Goal: Task Accomplishment & Management: Use online tool/utility

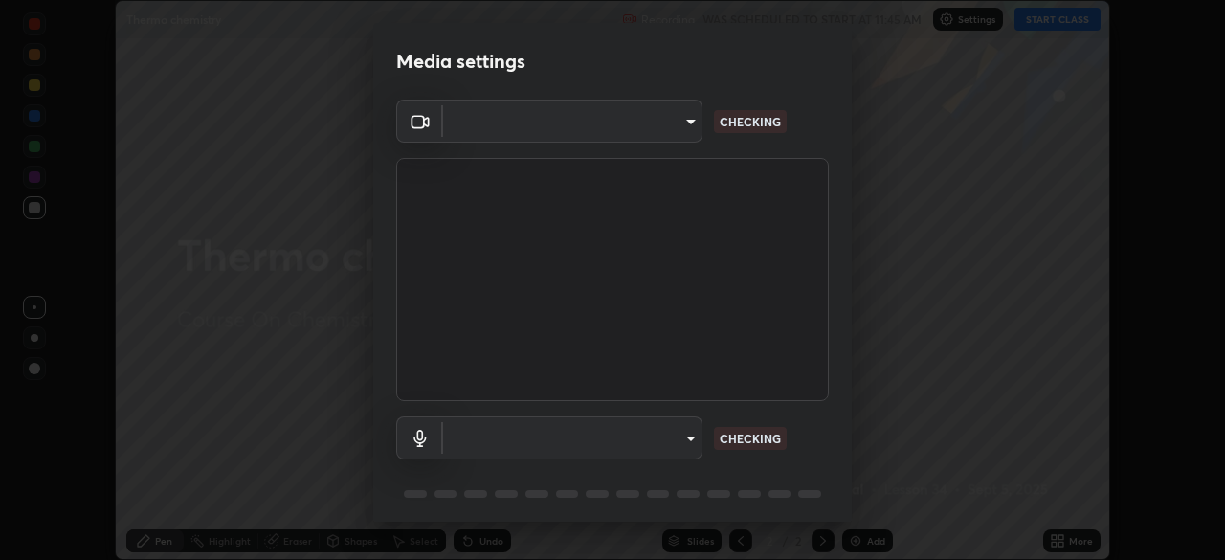
scroll to position [68, 0]
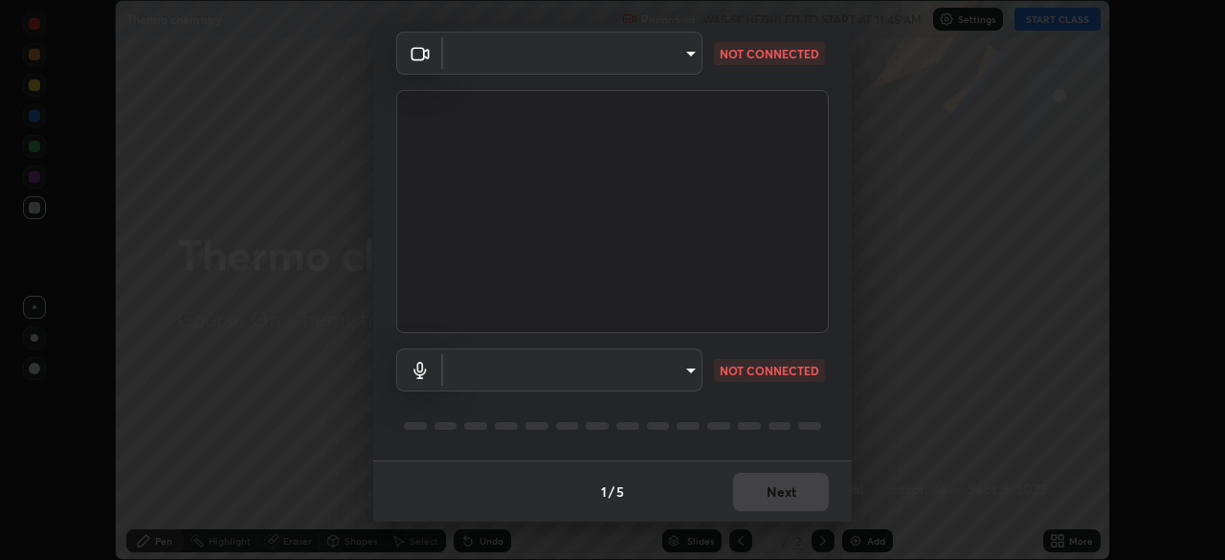
type input "72dbdc4cc3b3af6bca7f1e75d083a577e9752a5e240e0ef97287b3c987c4367e"
click at [674, 374] on body "Erase all Thermo chemistry Recording WAS SCHEDULED TO START AT 11:45 AM Setting…" at bounding box center [612, 280] width 1225 height 560
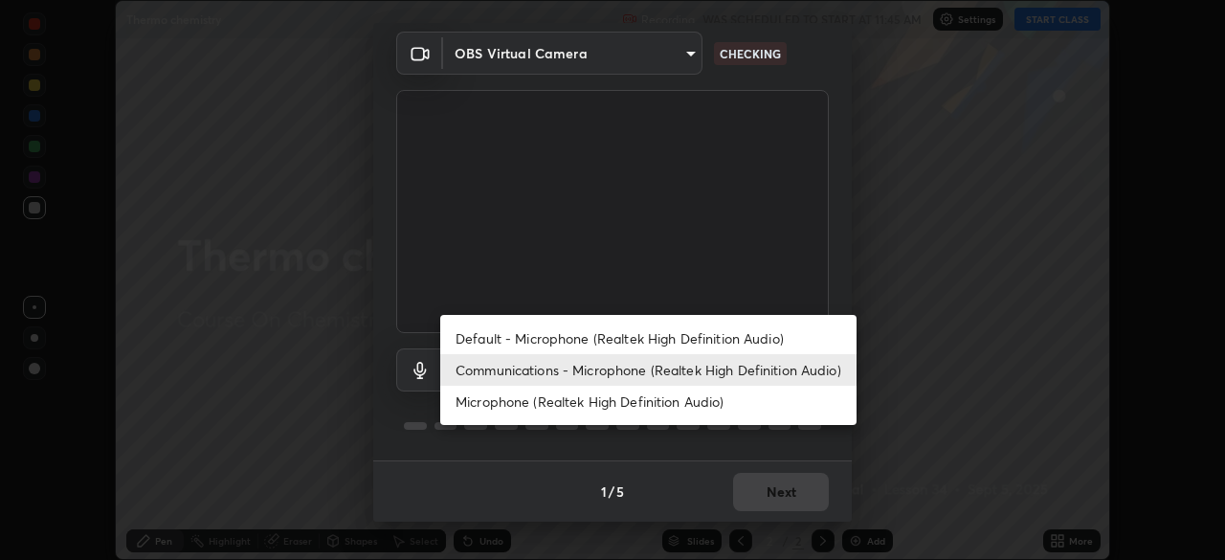
click at [661, 337] on li "Default - Microphone (Realtek High Definition Audio)" at bounding box center [648, 339] width 416 height 32
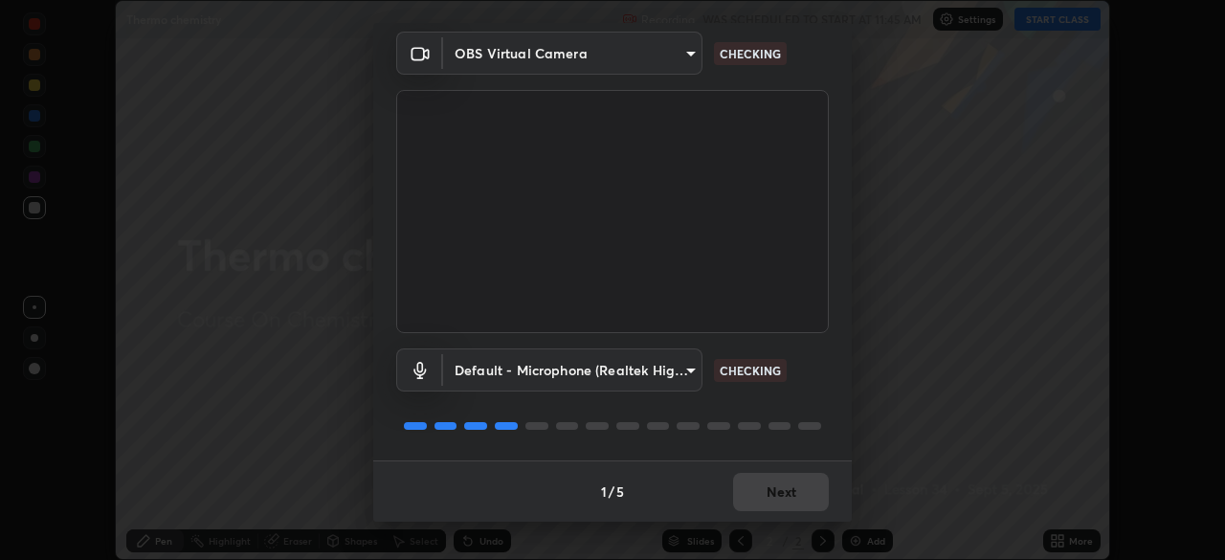
click at [654, 370] on body "Erase all Thermo chemistry Recording WAS SCHEDULED TO START AT 11:45 AM Setting…" at bounding box center [612, 280] width 1225 height 560
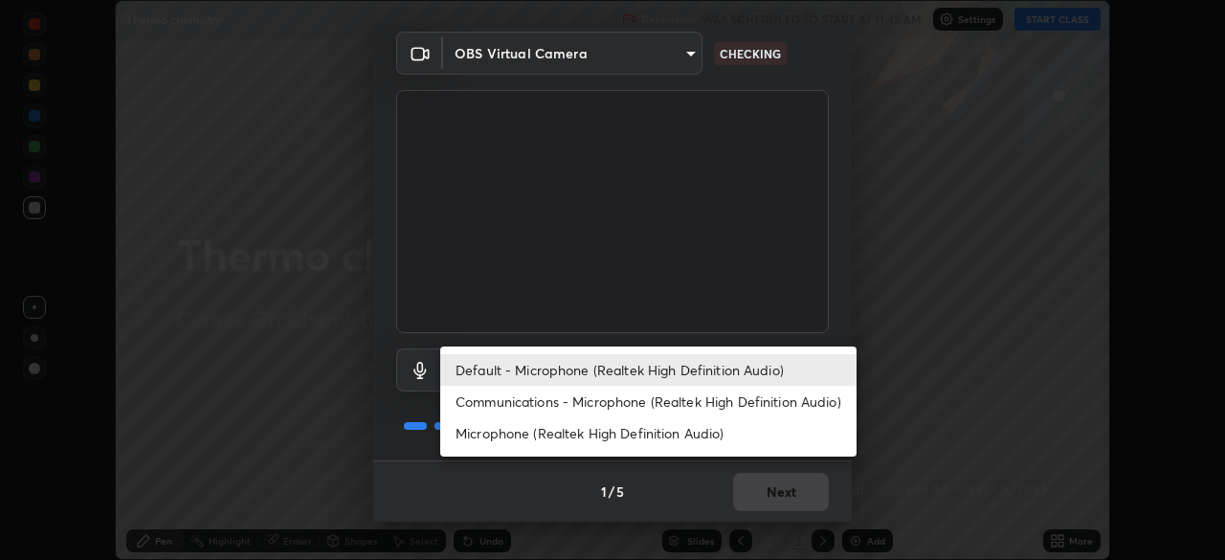
click at [685, 399] on li "Communications - Microphone (Realtek High Definition Audio)" at bounding box center [648, 402] width 416 height 32
type input "communications"
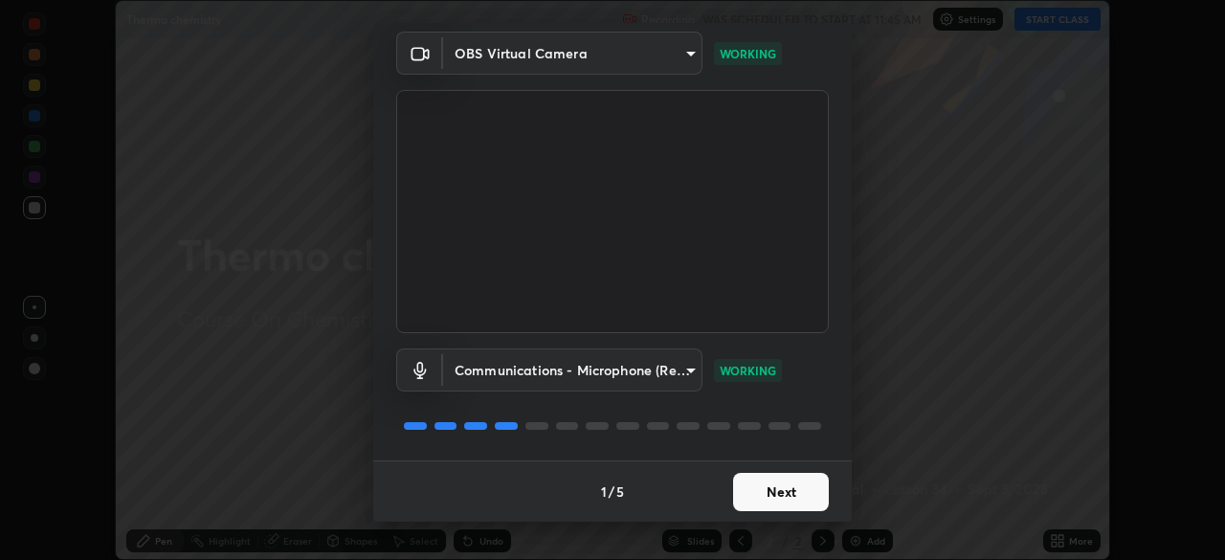
click at [797, 493] on button "Next" at bounding box center [781, 492] width 96 height 38
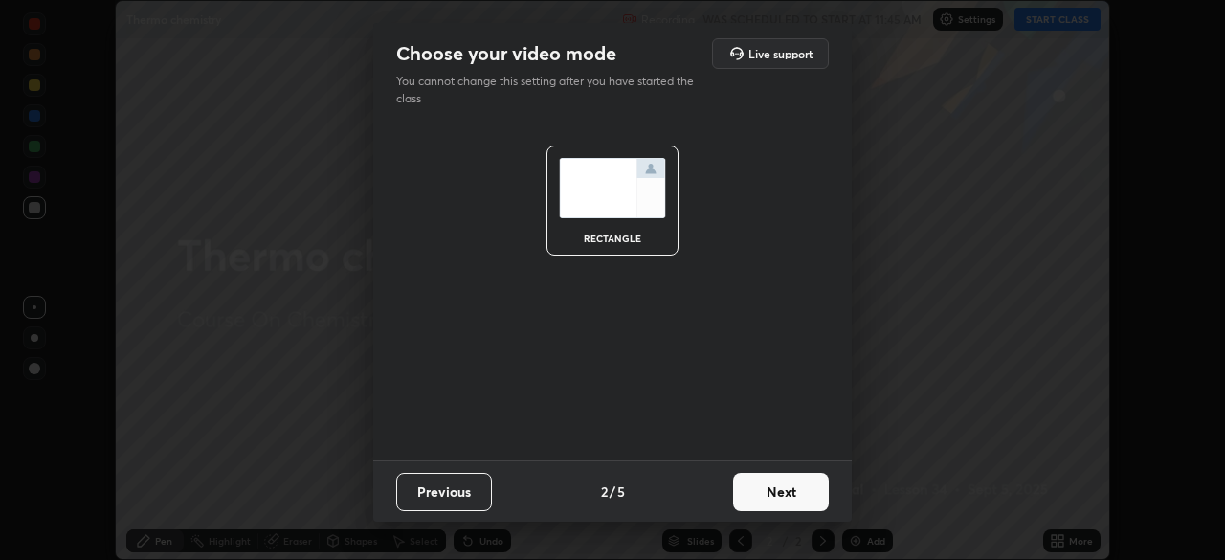
scroll to position [0, 0]
click at [786, 496] on button "Next" at bounding box center [781, 492] width 96 height 38
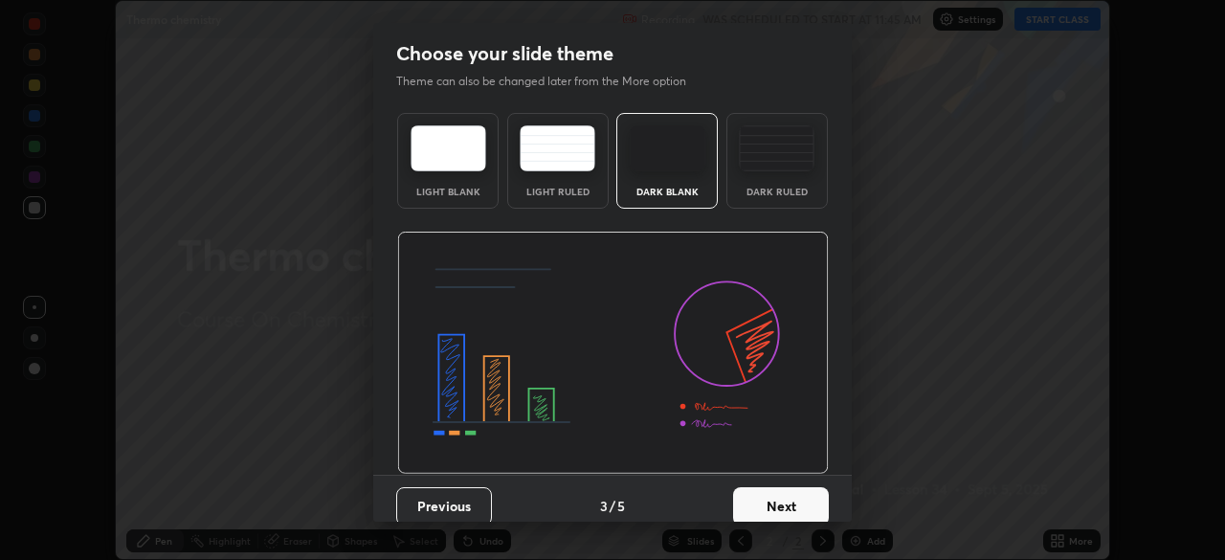
click at [787, 497] on button "Next" at bounding box center [781, 506] width 96 height 38
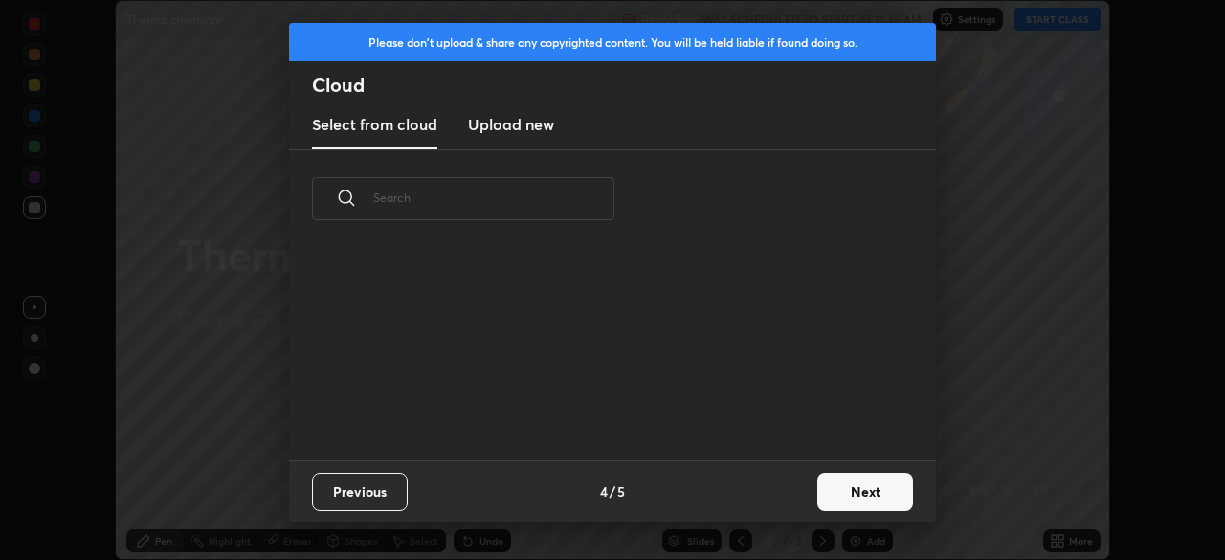
click at [793, 497] on div "Previous 4 / 5 Next" at bounding box center [612, 490] width 647 height 61
click at [842, 495] on button "Next" at bounding box center [866, 492] width 96 height 38
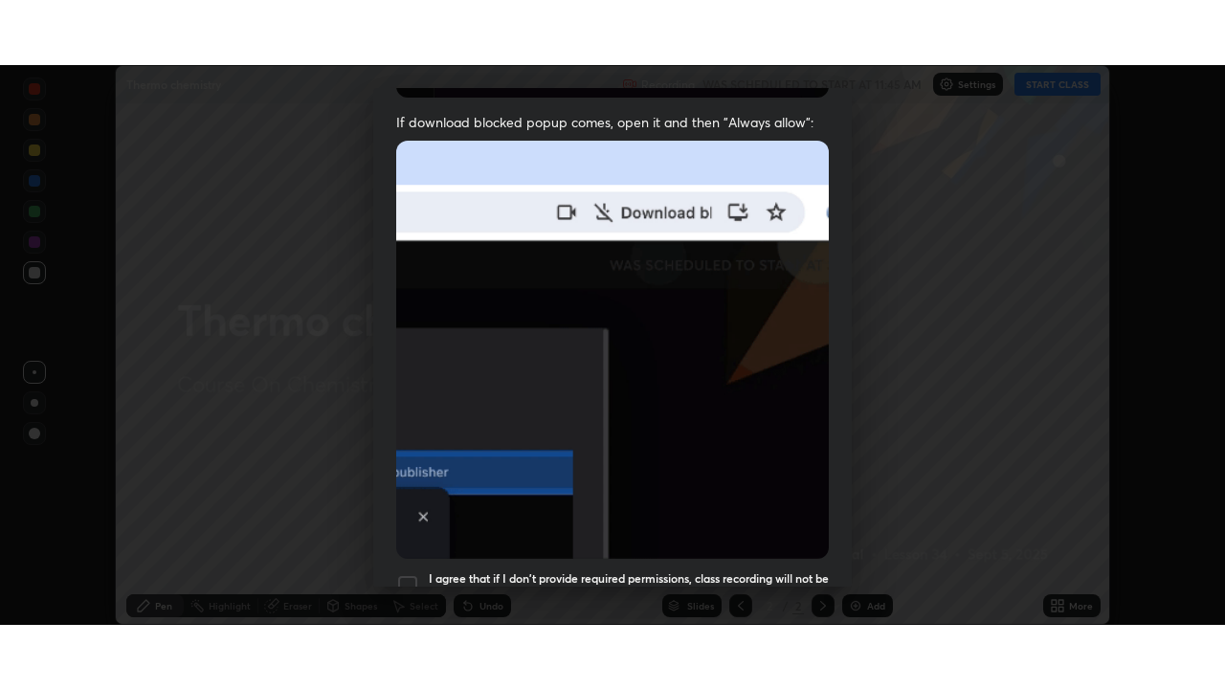
scroll to position [459, 0]
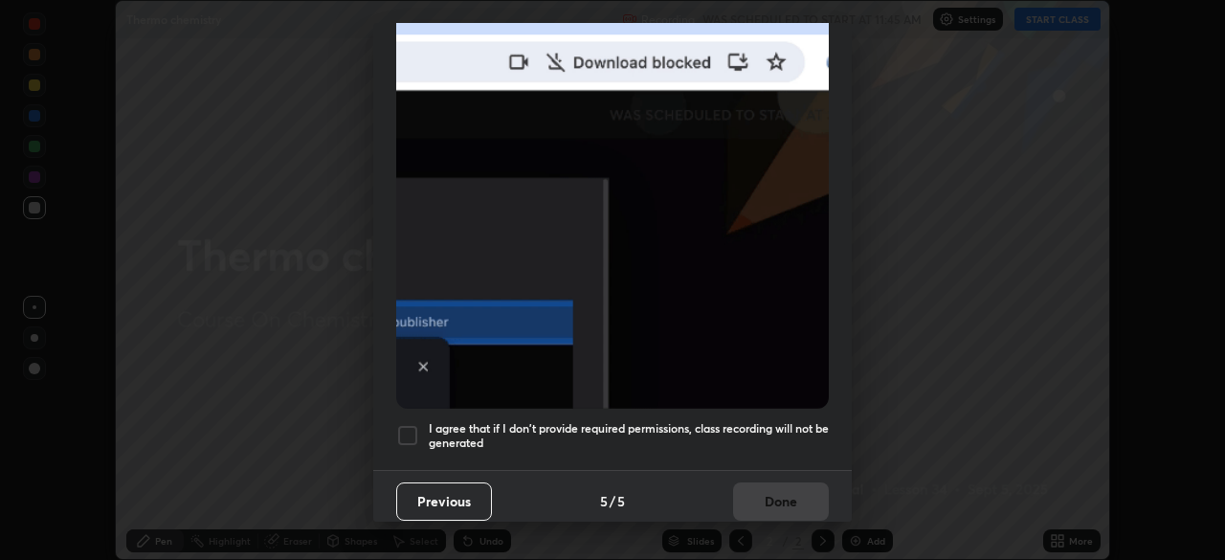
click at [786, 423] on h5 "I agree that if I don't provide required permissions, class recording will not …" at bounding box center [629, 436] width 400 height 30
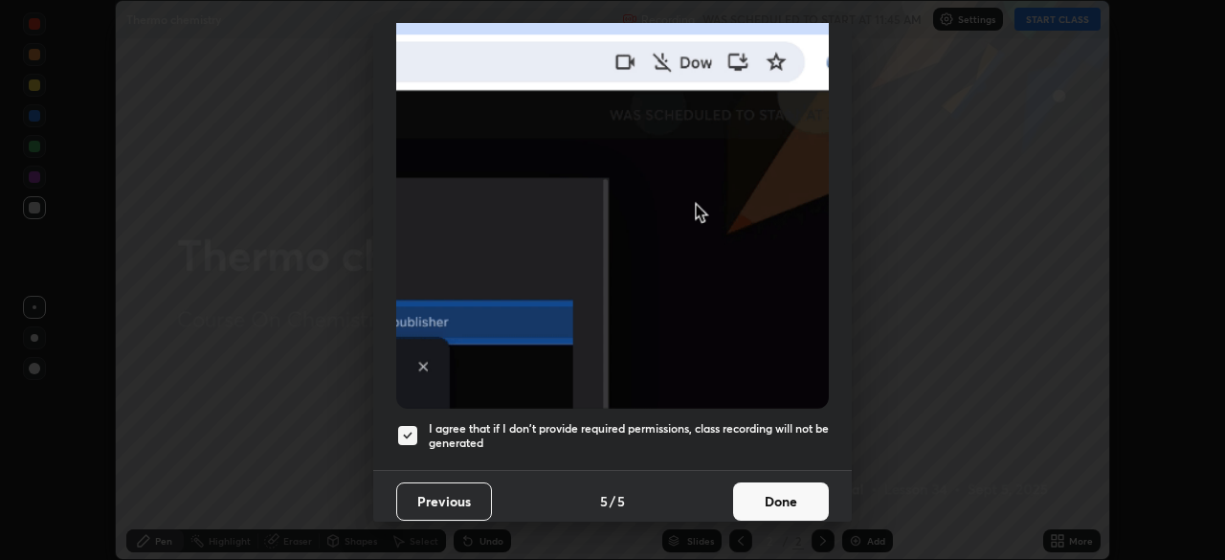
click at [792, 490] on button "Done" at bounding box center [781, 502] width 96 height 38
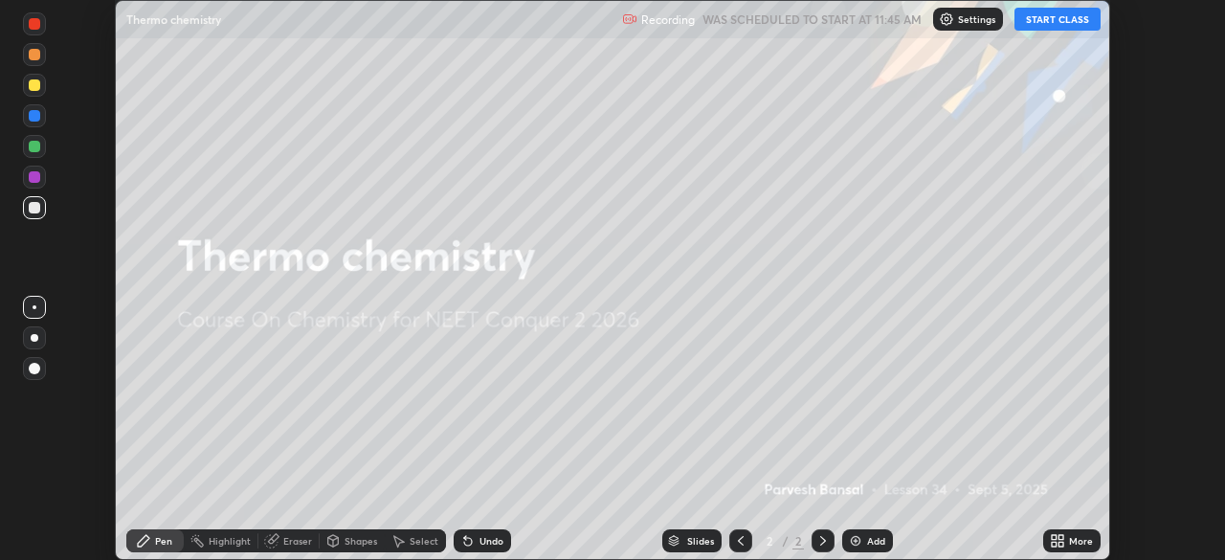
click at [1054, 537] on icon at bounding box center [1054, 537] width 5 height 5
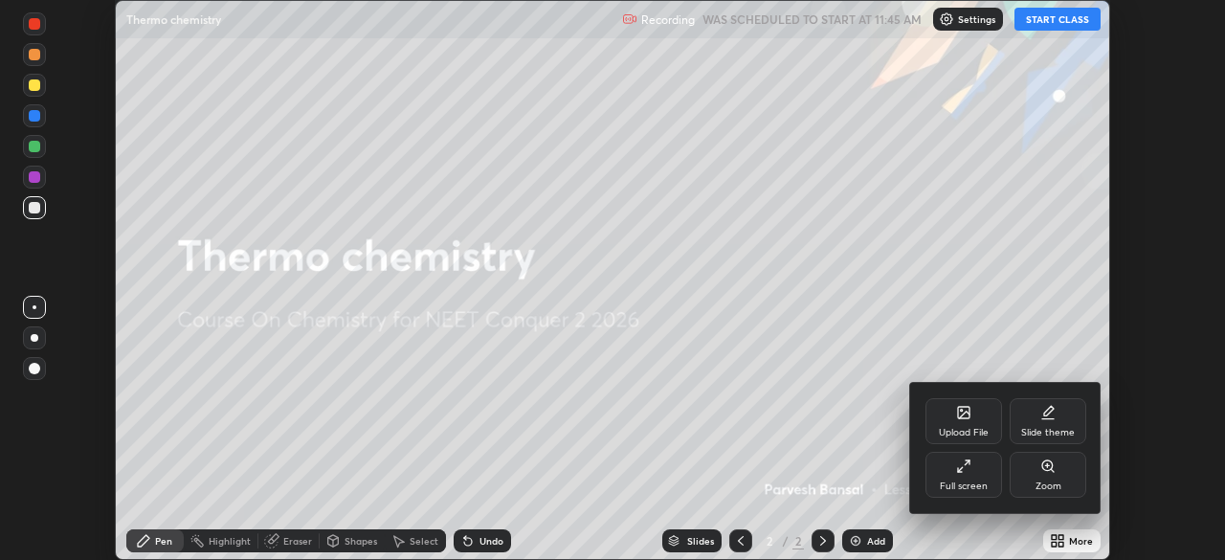
click at [953, 479] on div "Full screen" at bounding box center [964, 475] width 77 height 46
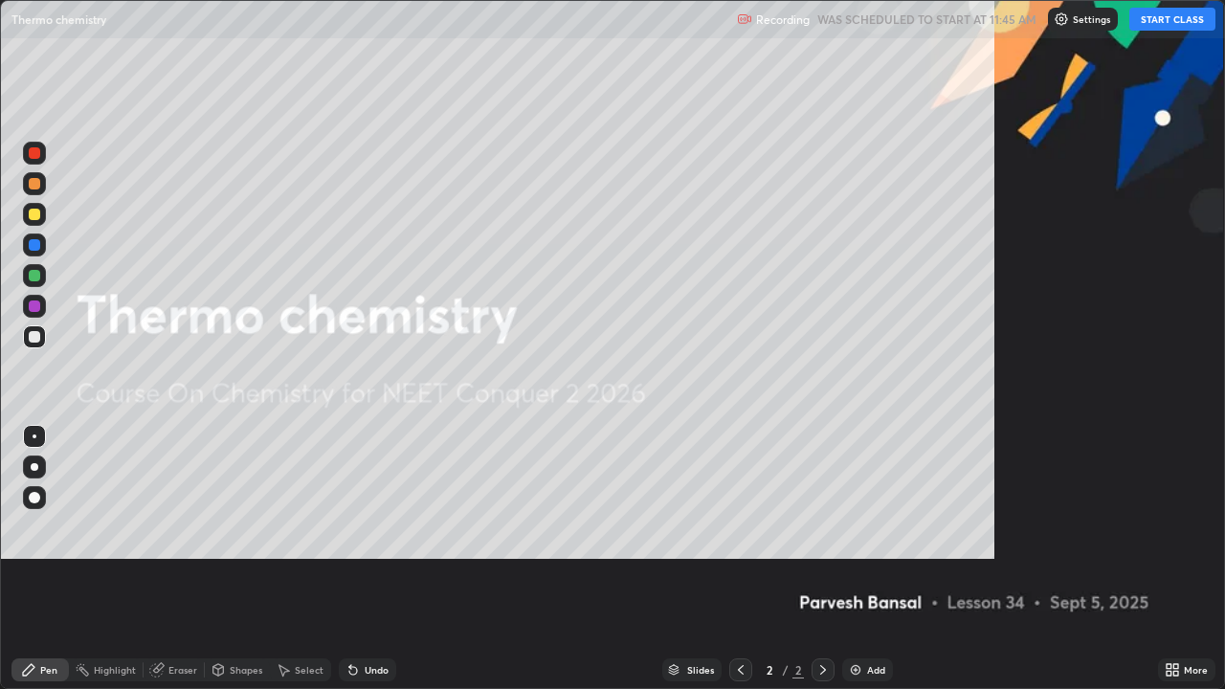
scroll to position [689, 1225]
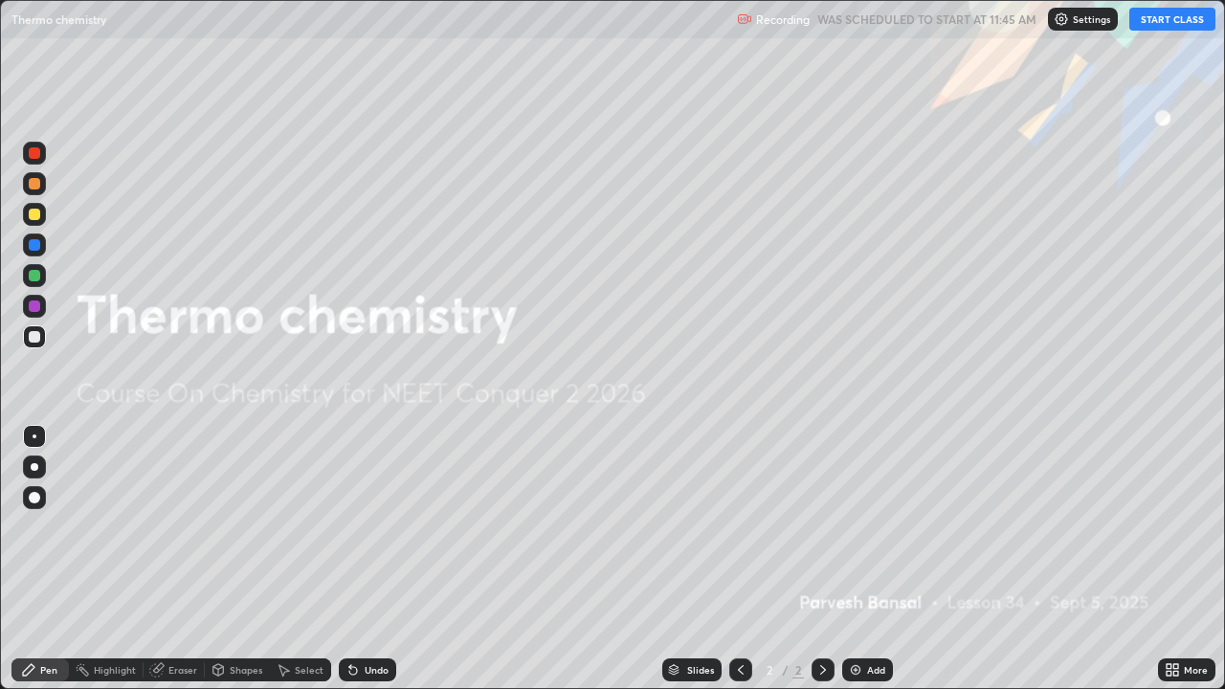
click at [1151, 22] on button "START CLASS" at bounding box center [1173, 19] width 86 height 23
click at [41, 224] on div at bounding box center [34, 214] width 23 height 23
click at [38, 181] on div at bounding box center [34, 183] width 11 height 11
click at [33, 249] on div at bounding box center [34, 244] width 11 height 11
click at [35, 284] on div at bounding box center [34, 275] width 23 height 23
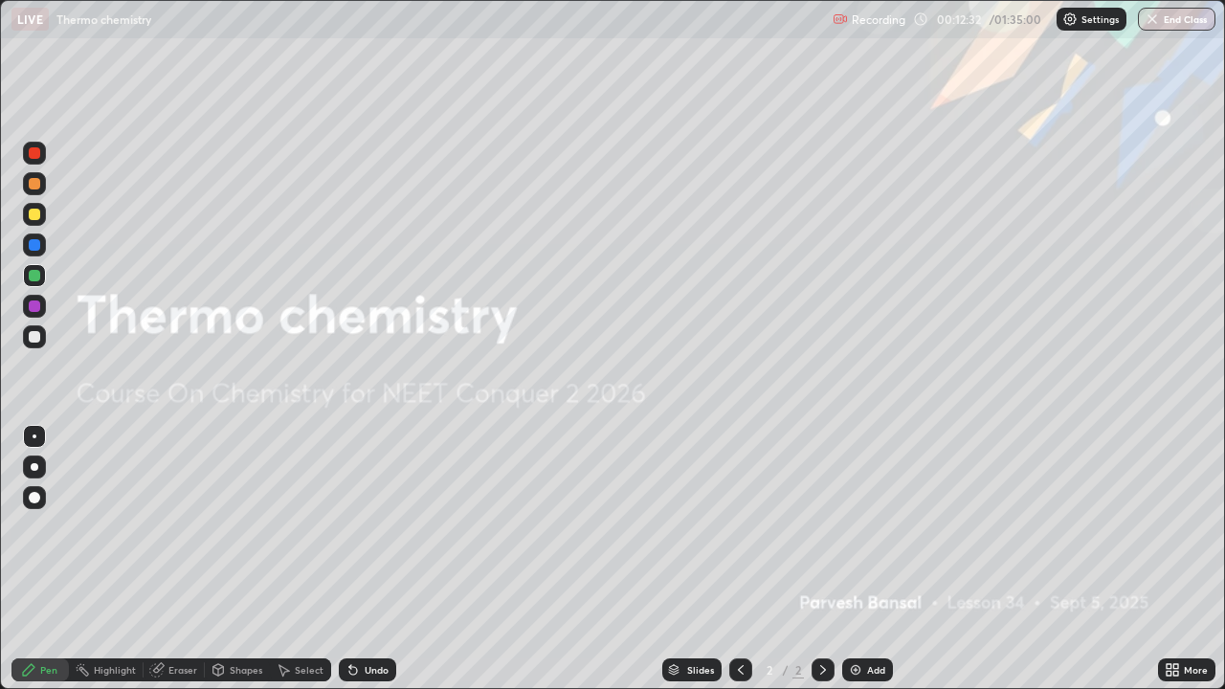
click at [872, 559] on div "Add" at bounding box center [876, 670] width 18 height 10
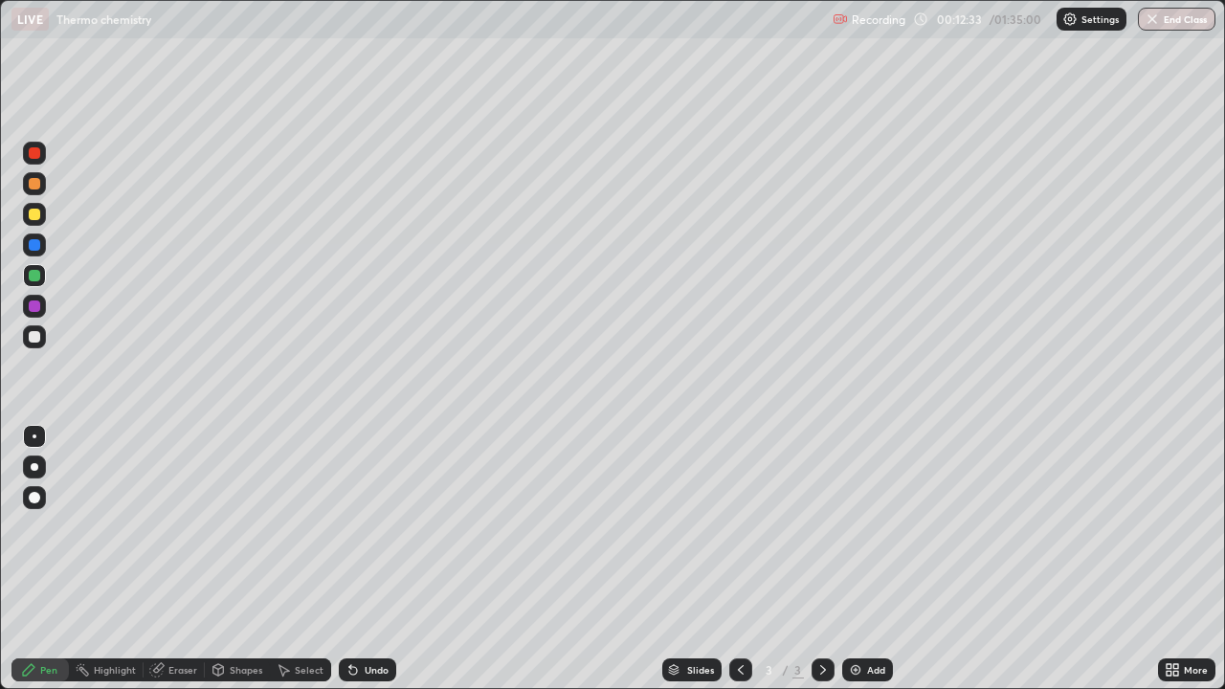
click at [35, 214] on div at bounding box center [34, 214] width 11 height 11
click at [38, 342] on div at bounding box center [34, 336] width 11 height 11
click at [33, 187] on div at bounding box center [34, 183] width 11 height 11
click at [35, 214] on div at bounding box center [34, 214] width 11 height 11
click at [35, 187] on div at bounding box center [34, 183] width 11 height 11
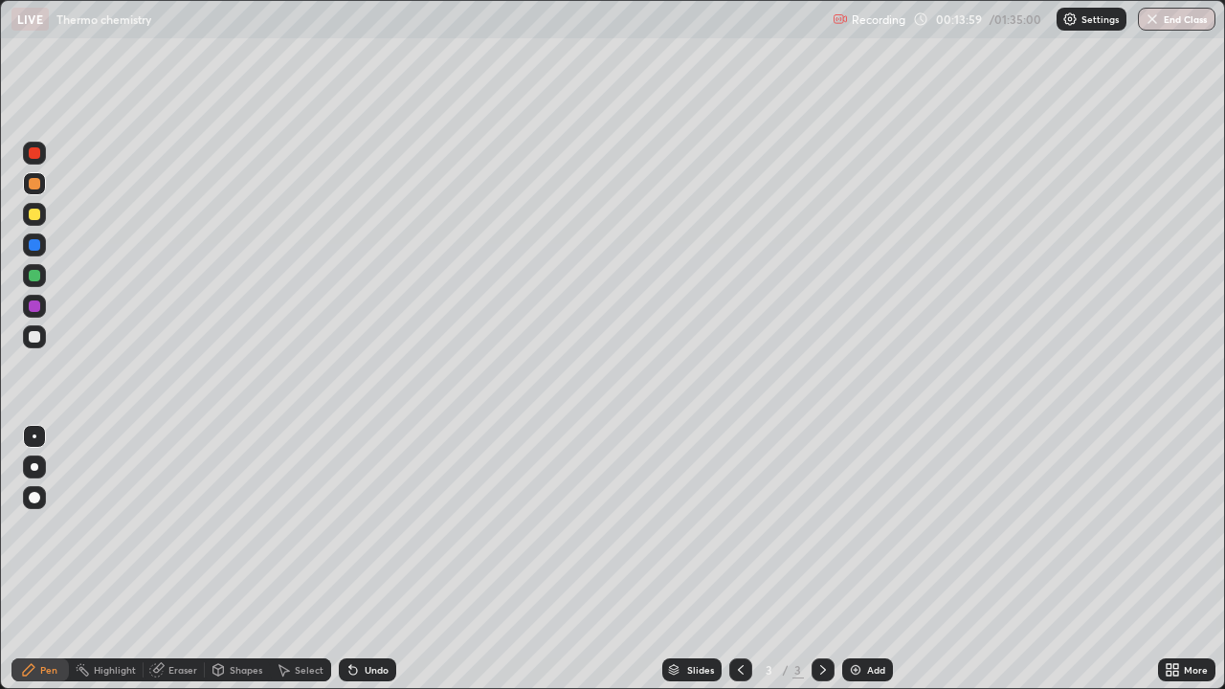
click at [34, 215] on div at bounding box center [34, 214] width 11 height 11
click at [32, 251] on div at bounding box center [34, 245] width 23 height 23
click at [38, 275] on div at bounding box center [34, 275] width 11 height 11
click at [34, 338] on div at bounding box center [34, 336] width 11 height 11
click at [39, 222] on div at bounding box center [34, 214] width 23 height 23
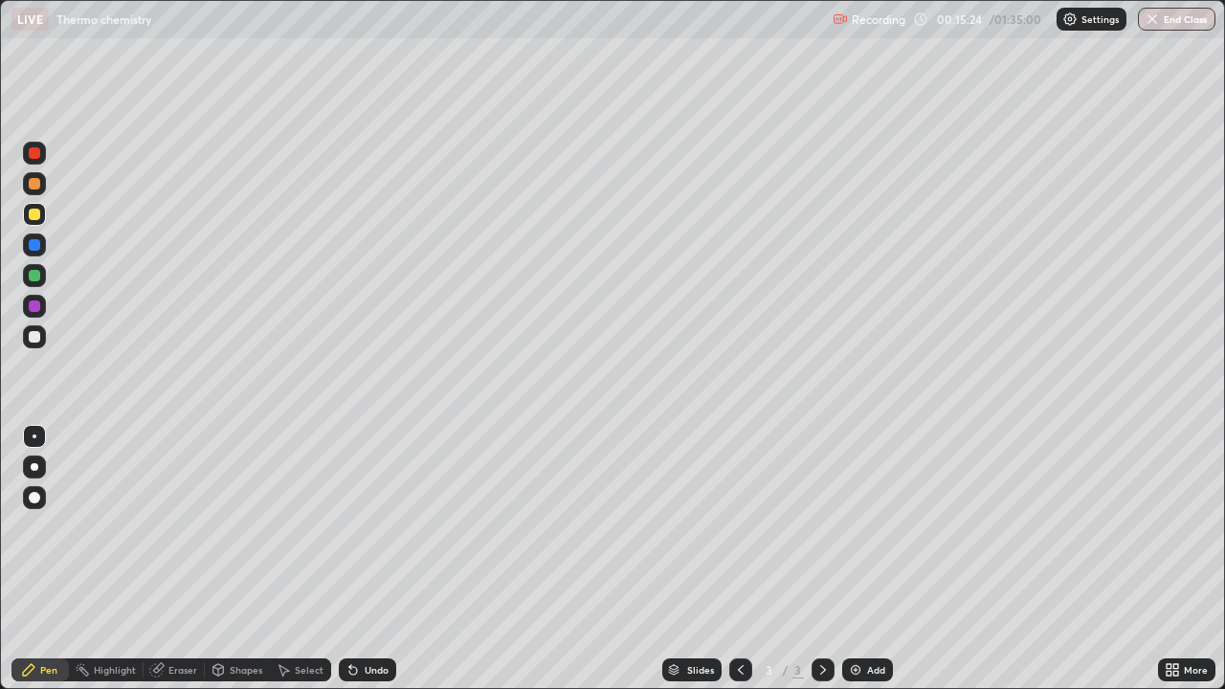
click at [35, 313] on div at bounding box center [34, 306] width 23 height 23
click at [34, 275] on div at bounding box center [34, 275] width 11 height 11
click at [41, 212] on div at bounding box center [34, 214] width 23 height 23
click at [318, 559] on div "Select" at bounding box center [300, 670] width 61 height 23
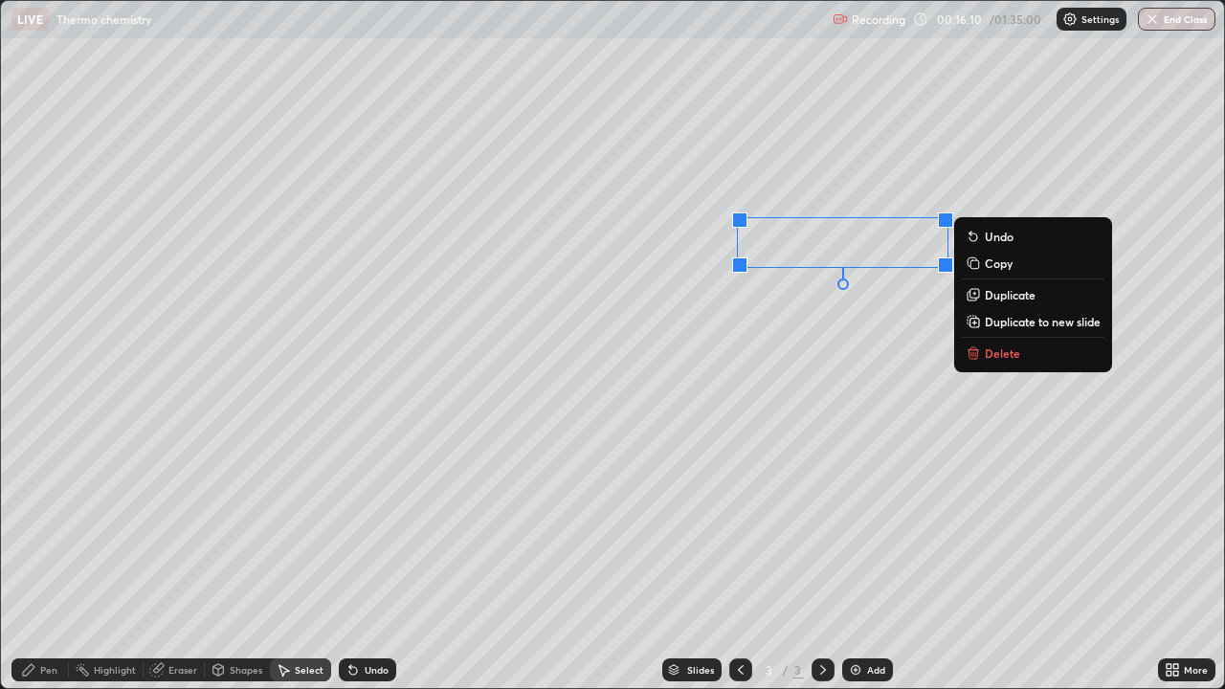
click at [1000, 301] on p "Duplicate" at bounding box center [1010, 294] width 51 height 15
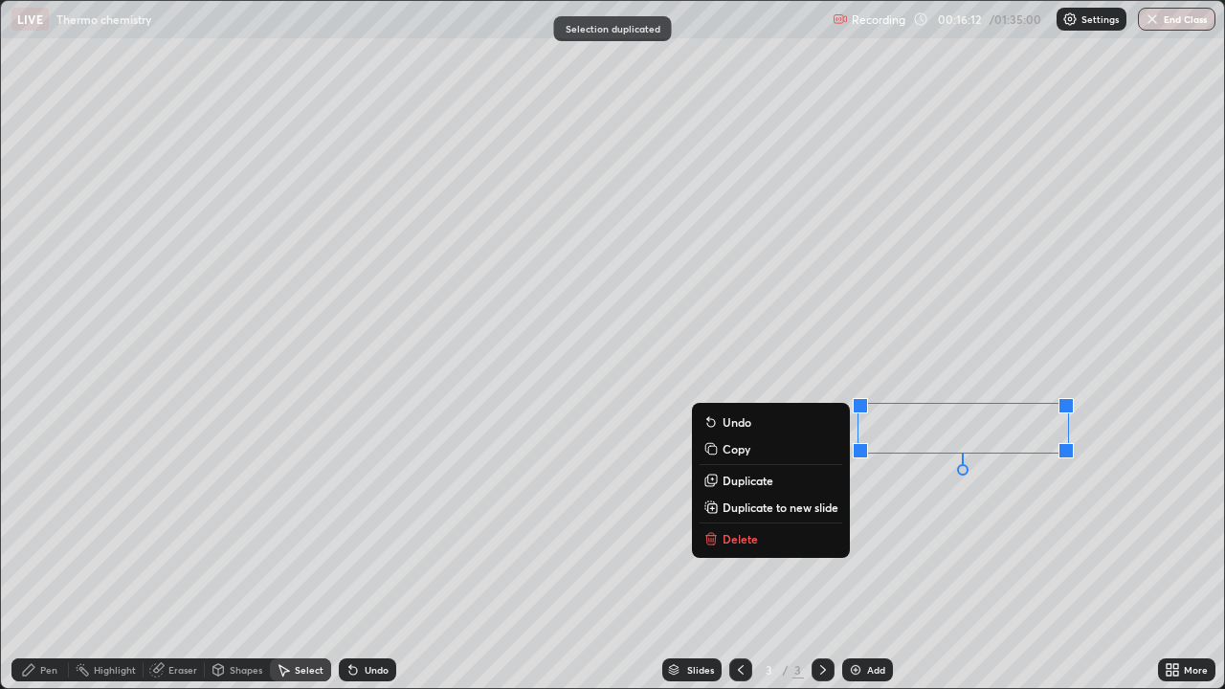
click at [44, 559] on div "Pen" at bounding box center [48, 670] width 17 height 10
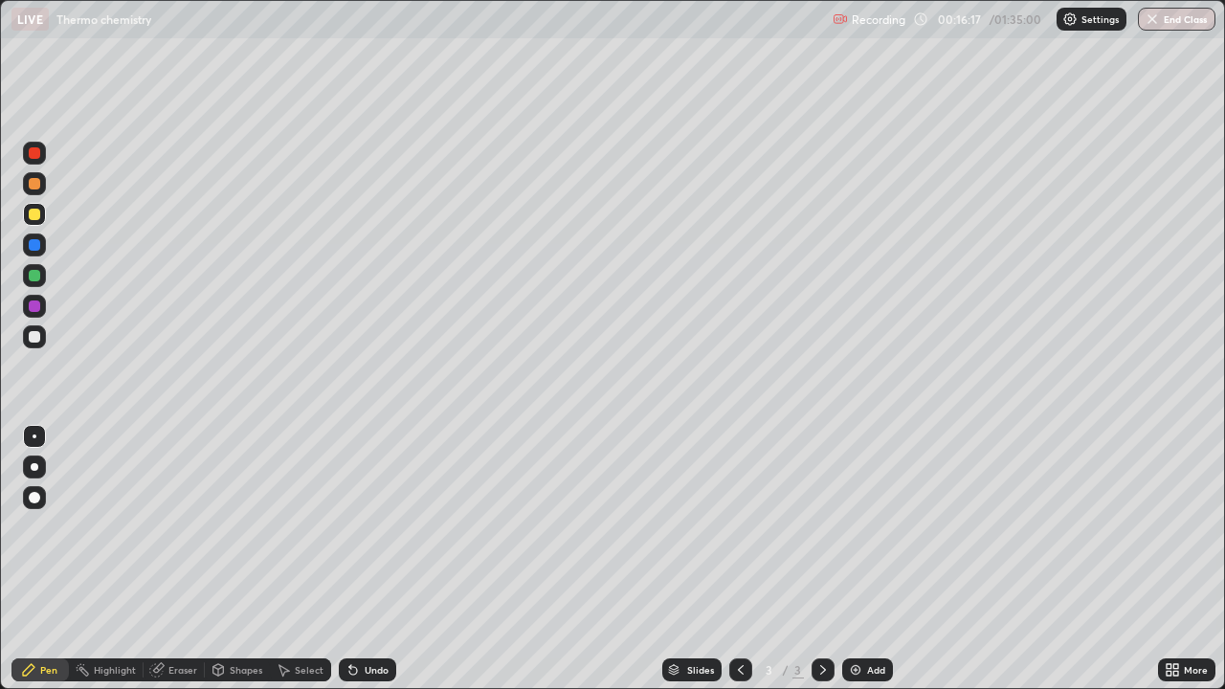
click at [287, 559] on icon at bounding box center [283, 670] width 15 height 15
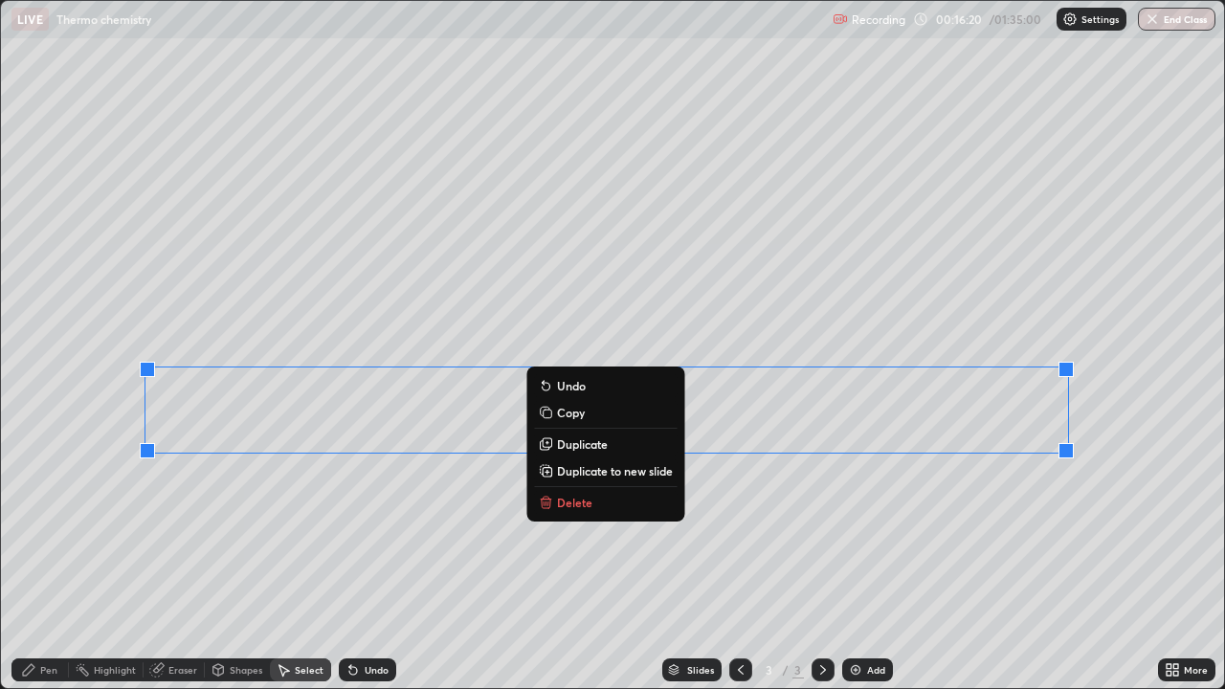
click at [570, 446] on p "Duplicate" at bounding box center [582, 444] width 51 height 15
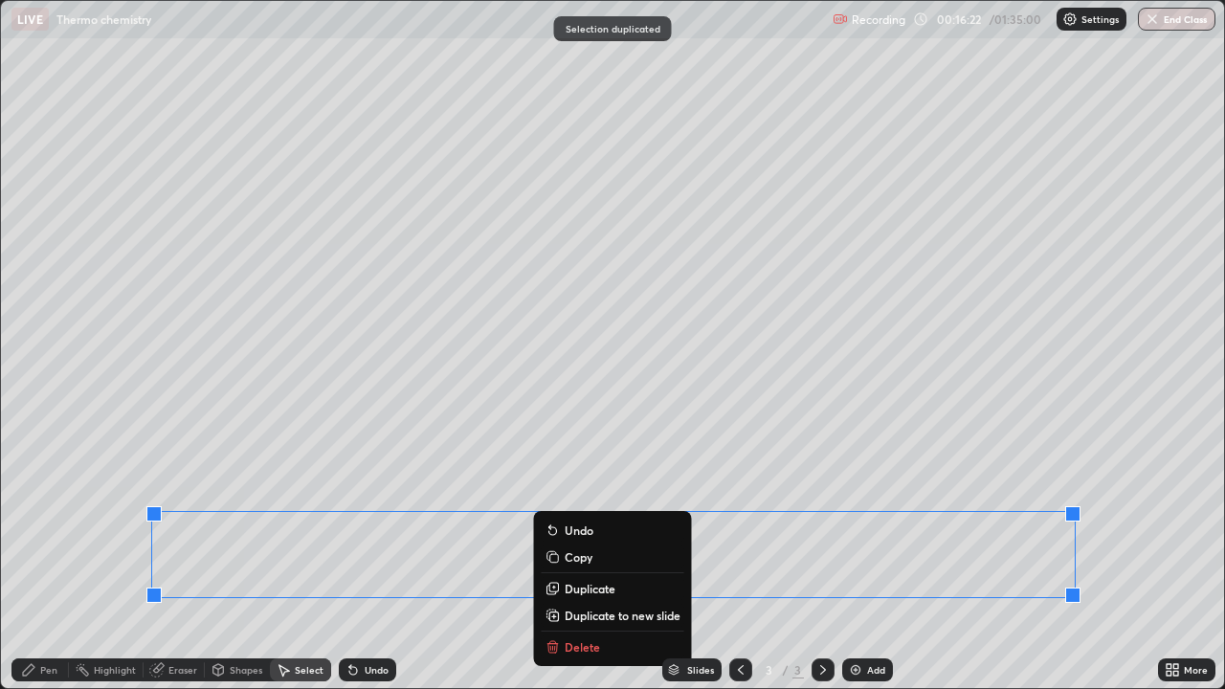
click at [170, 559] on div "Eraser" at bounding box center [182, 670] width 29 height 10
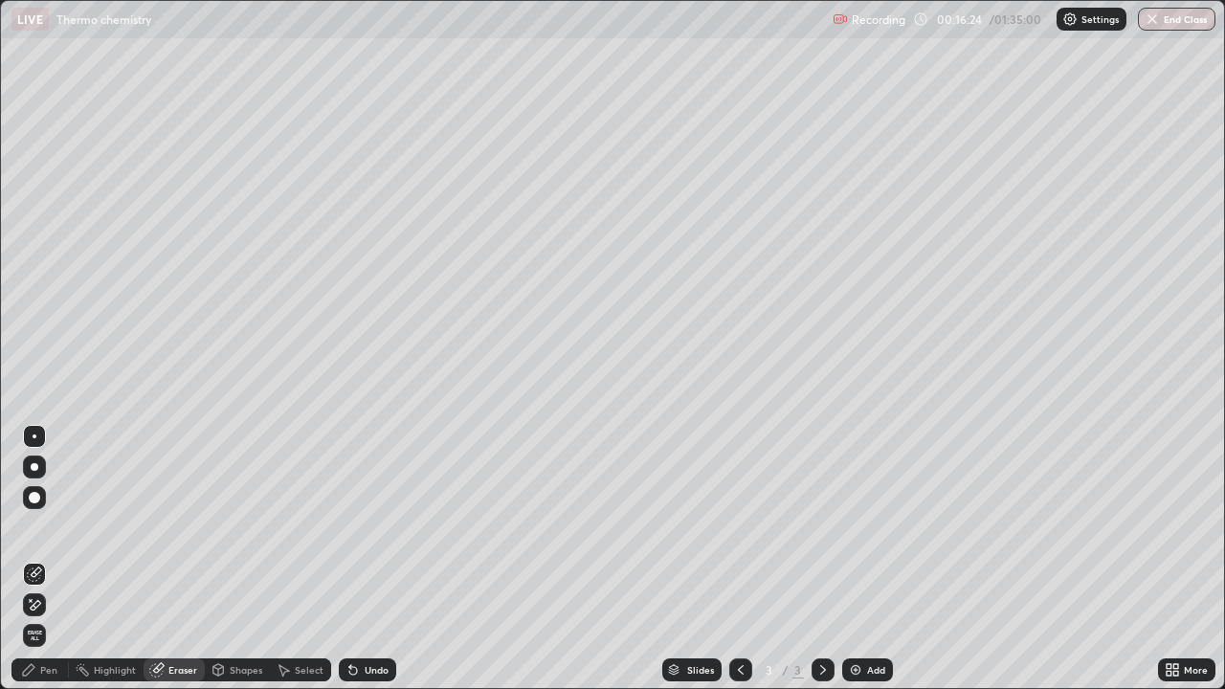
click at [30, 559] on icon at bounding box center [31, 600] width 2 height 2
click at [37, 559] on div "Pen" at bounding box center [39, 670] width 57 height 23
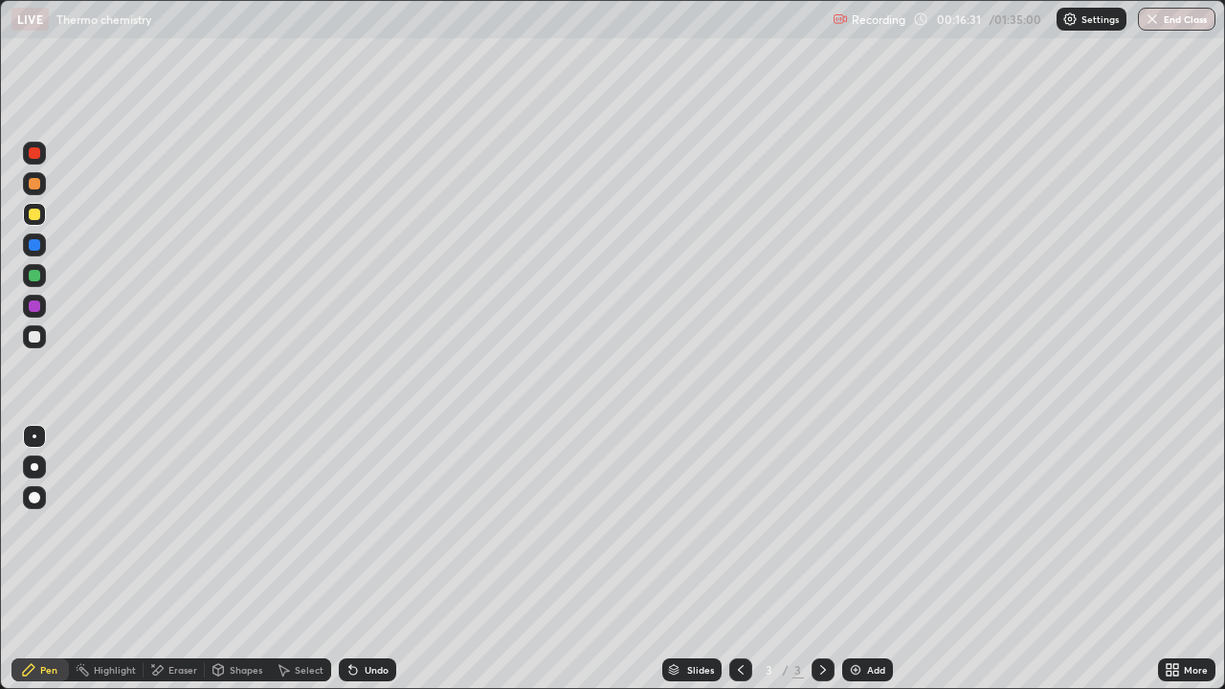
click at [191, 559] on div "Eraser" at bounding box center [174, 670] width 61 height 23
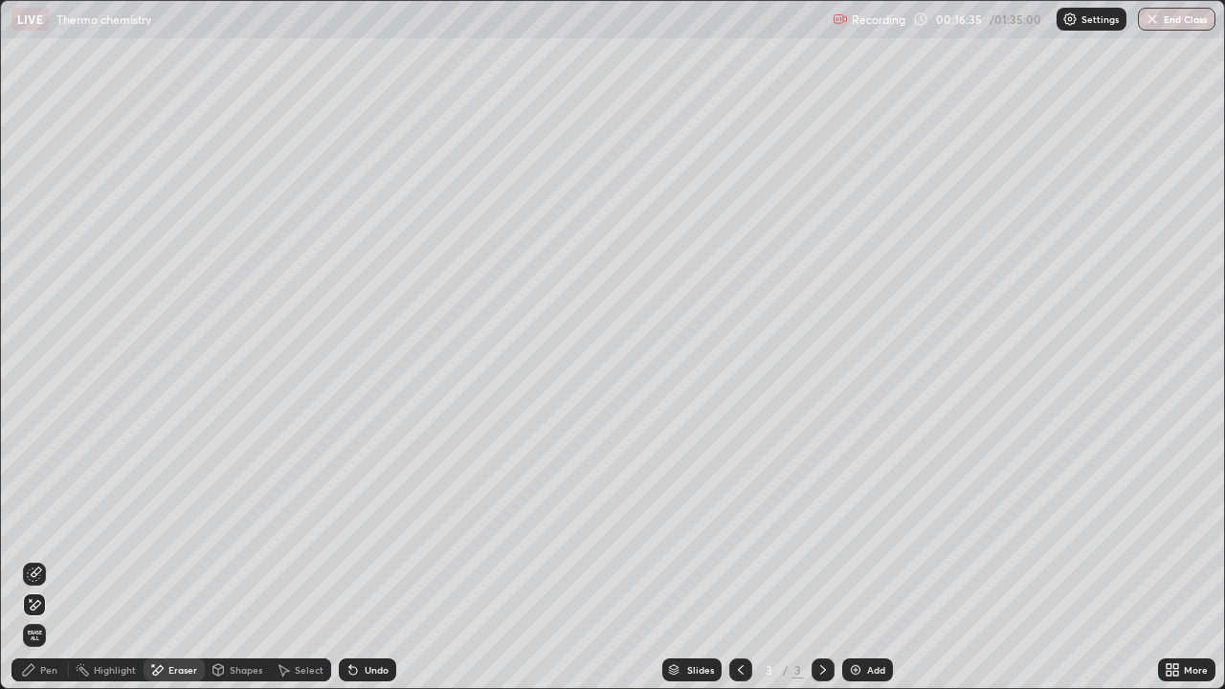
click at [48, 559] on div "Pen" at bounding box center [48, 670] width 17 height 10
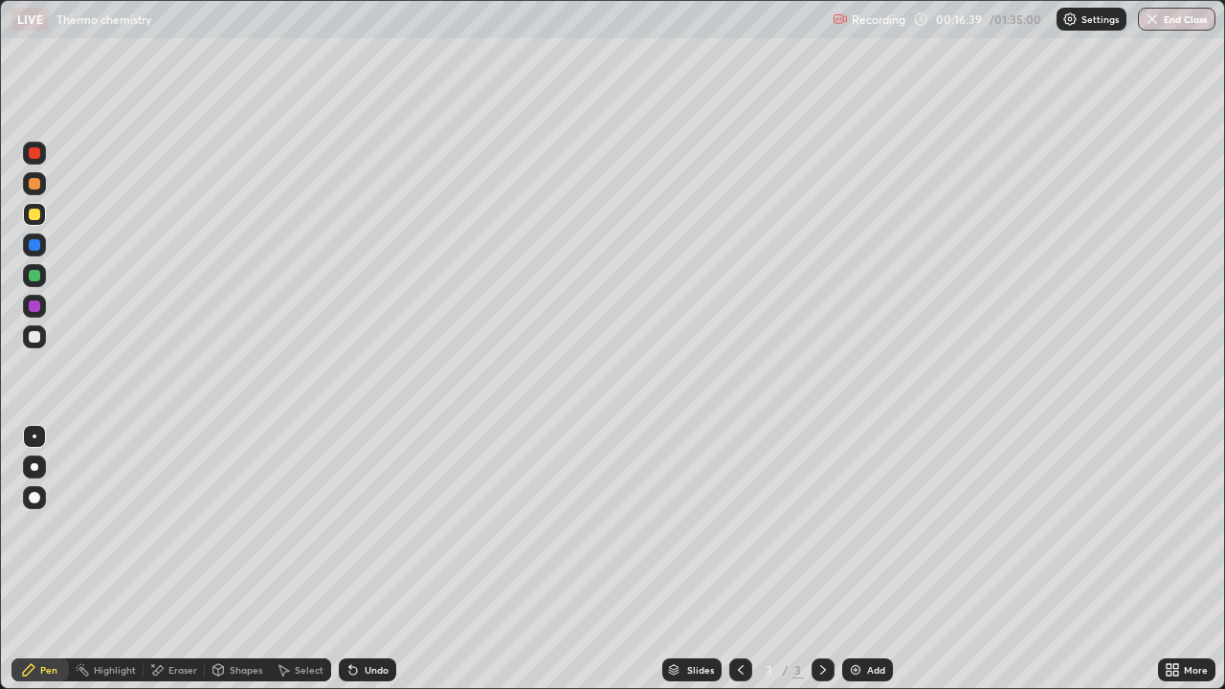
click at [185, 559] on div "Eraser" at bounding box center [174, 670] width 61 height 23
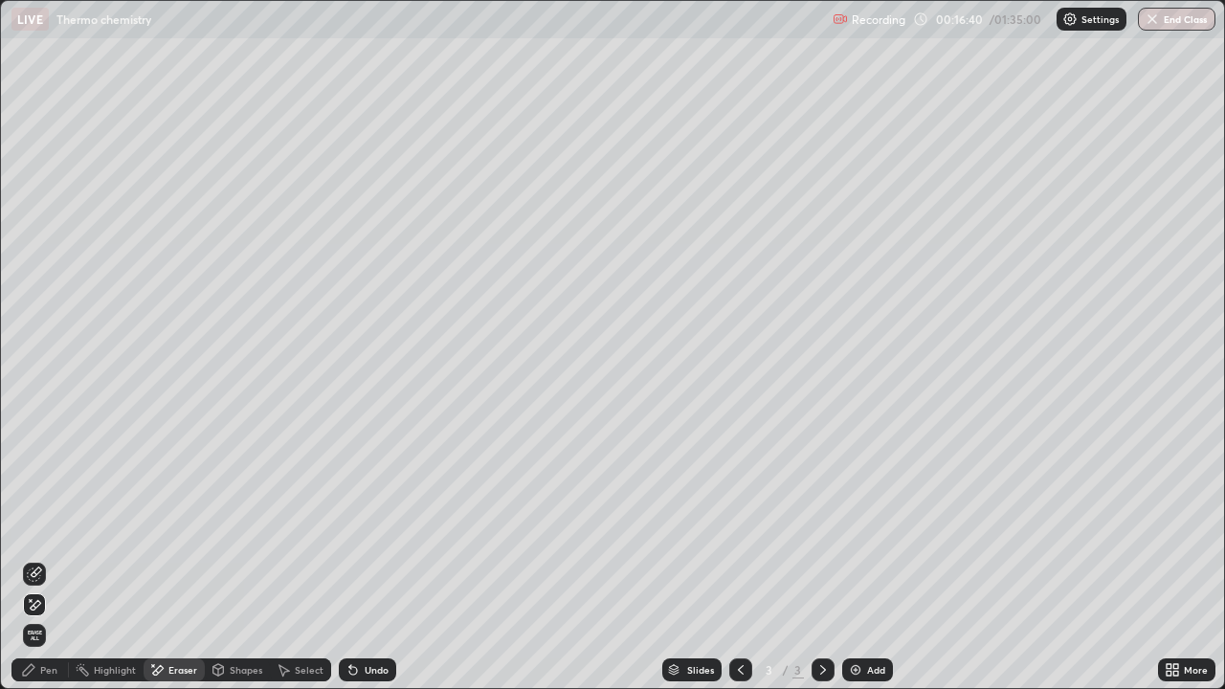
click at [37, 559] on div "Pen" at bounding box center [39, 670] width 57 height 23
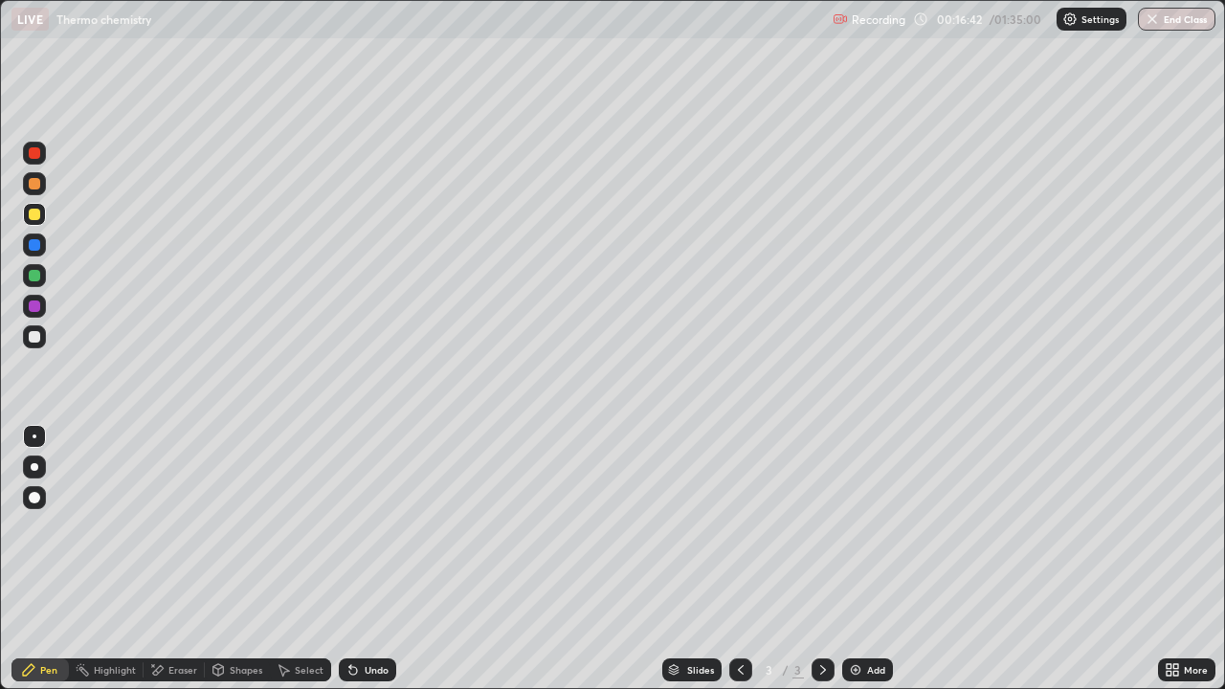
click at [35, 280] on div at bounding box center [34, 275] width 11 height 11
click at [42, 219] on div at bounding box center [34, 214] width 23 height 23
click at [39, 180] on div at bounding box center [34, 183] width 11 height 11
click at [35, 214] on div at bounding box center [34, 214] width 11 height 11
click at [38, 191] on div at bounding box center [34, 183] width 23 height 23
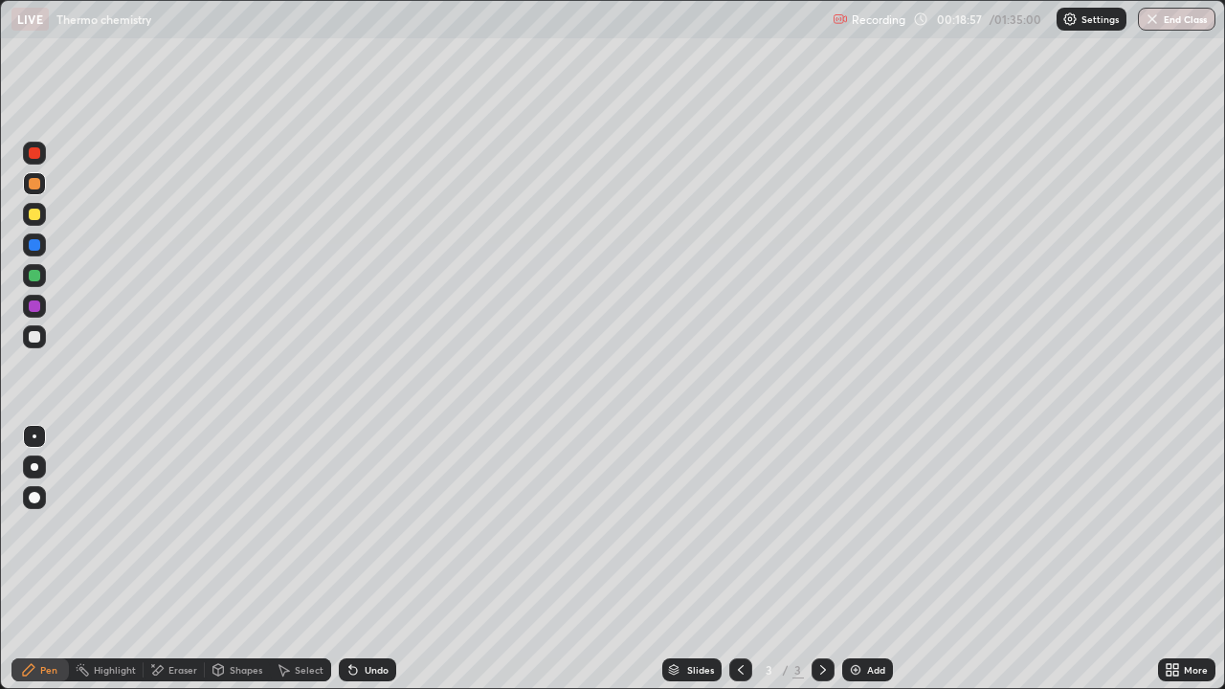
click at [865, 559] on div "Add" at bounding box center [867, 670] width 51 height 23
click at [26, 287] on div at bounding box center [34, 275] width 23 height 31
click at [35, 245] on div at bounding box center [34, 244] width 11 height 11
click at [742, 559] on div at bounding box center [741, 670] width 23 height 23
click at [855, 559] on img at bounding box center [855, 670] width 15 height 15
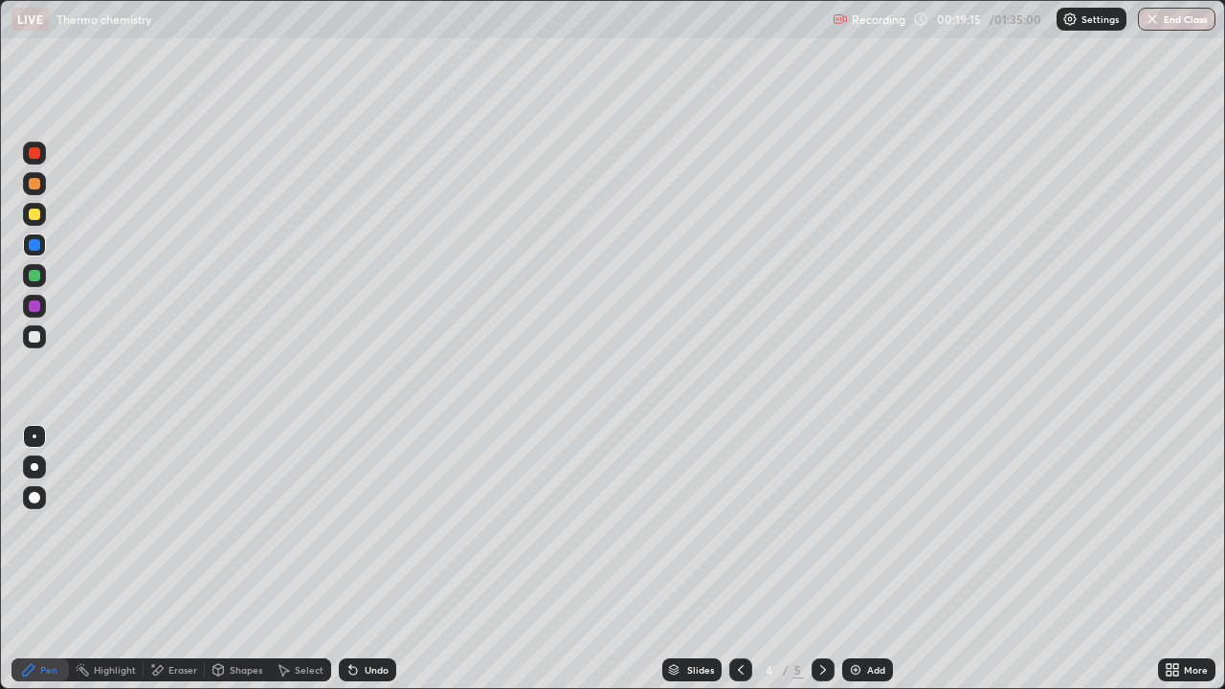
click at [43, 222] on div at bounding box center [34, 214] width 23 height 23
click at [41, 186] on div at bounding box center [34, 183] width 23 height 23
click at [816, 559] on div at bounding box center [823, 670] width 23 height 38
click at [32, 334] on div at bounding box center [34, 336] width 11 height 11
click at [32, 219] on div at bounding box center [34, 214] width 11 height 11
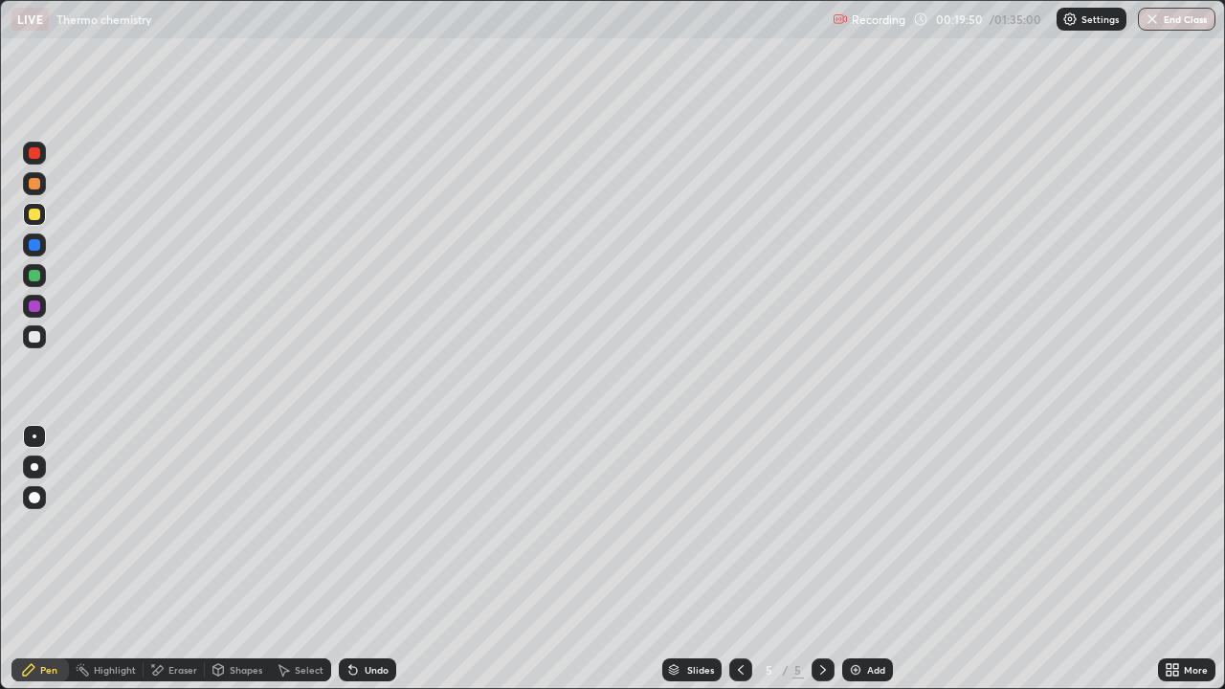
click at [27, 247] on div at bounding box center [34, 245] width 23 height 23
click at [34, 334] on div at bounding box center [34, 336] width 11 height 11
click at [98, 559] on div "Highlight" at bounding box center [106, 670] width 75 height 23
click at [101, 559] on div "Highlight" at bounding box center [115, 670] width 42 height 10
click at [35, 559] on div at bounding box center [34, 605] width 23 height 23
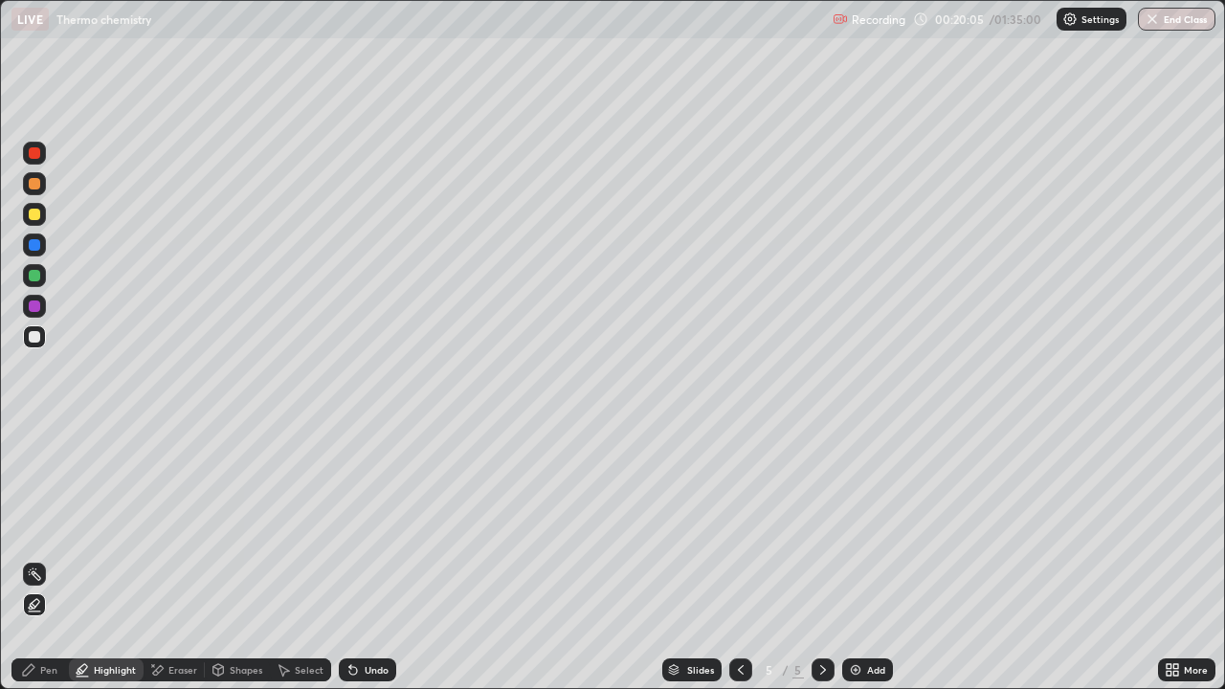
click at [36, 285] on div at bounding box center [34, 275] width 23 height 23
click at [30, 559] on div "Pen" at bounding box center [39, 670] width 57 height 23
click at [38, 210] on div at bounding box center [34, 214] width 11 height 11
click at [740, 559] on icon at bounding box center [741, 670] width 6 height 10
click at [28, 344] on div at bounding box center [34, 337] width 23 height 23
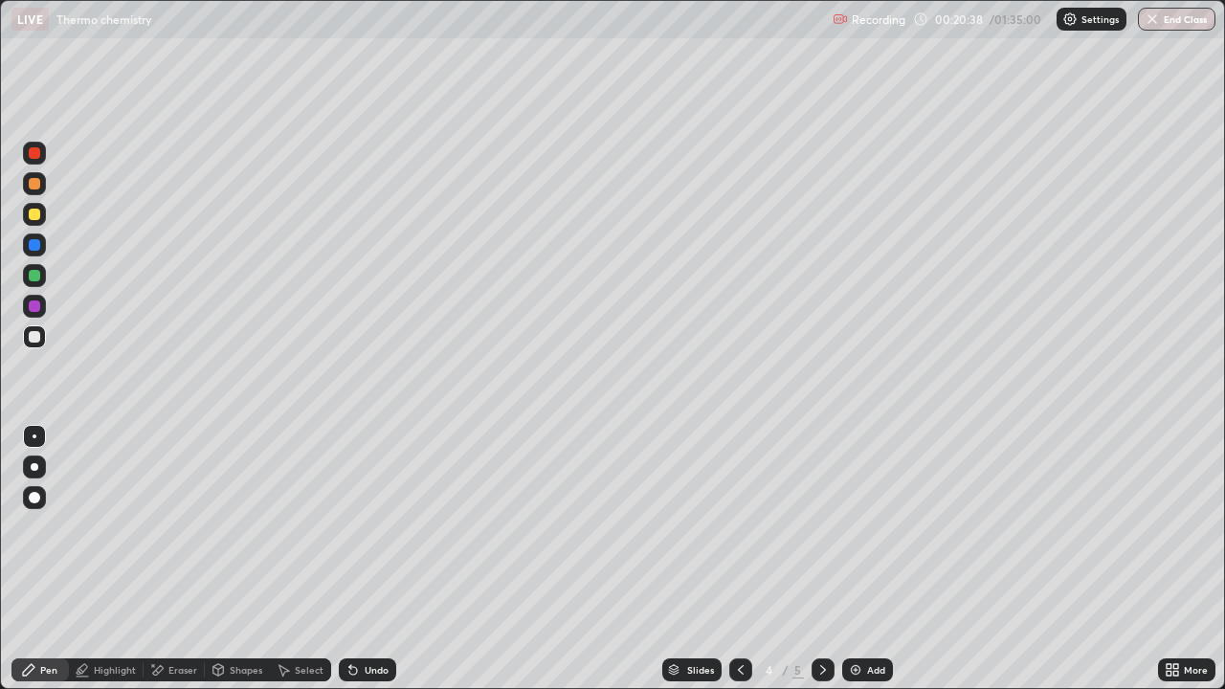
click at [42, 221] on div at bounding box center [34, 214] width 23 height 23
click at [37, 273] on div at bounding box center [34, 275] width 11 height 11
click at [815, 559] on div at bounding box center [823, 670] width 23 height 23
click at [26, 179] on div at bounding box center [34, 183] width 23 height 23
click at [32, 272] on div at bounding box center [34, 275] width 11 height 11
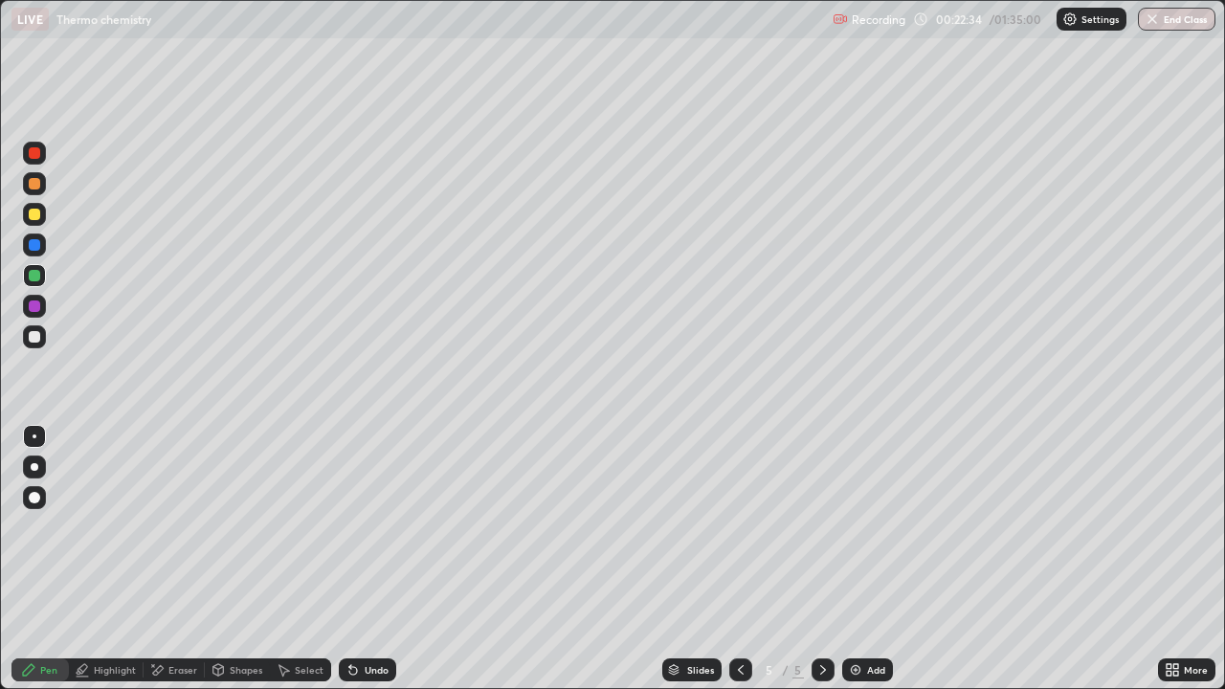
click at [31, 209] on div at bounding box center [34, 214] width 11 height 11
click at [33, 279] on div at bounding box center [34, 275] width 11 height 11
click at [34, 210] on div at bounding box center [34, 214] width 11 height 11
click at [376, 559] on div "Undo" at bounding box center [377, 670] width 24 height 10
click at [118, 559] on div "Highlight" at bounding box center [106, 670] width 75 height 23
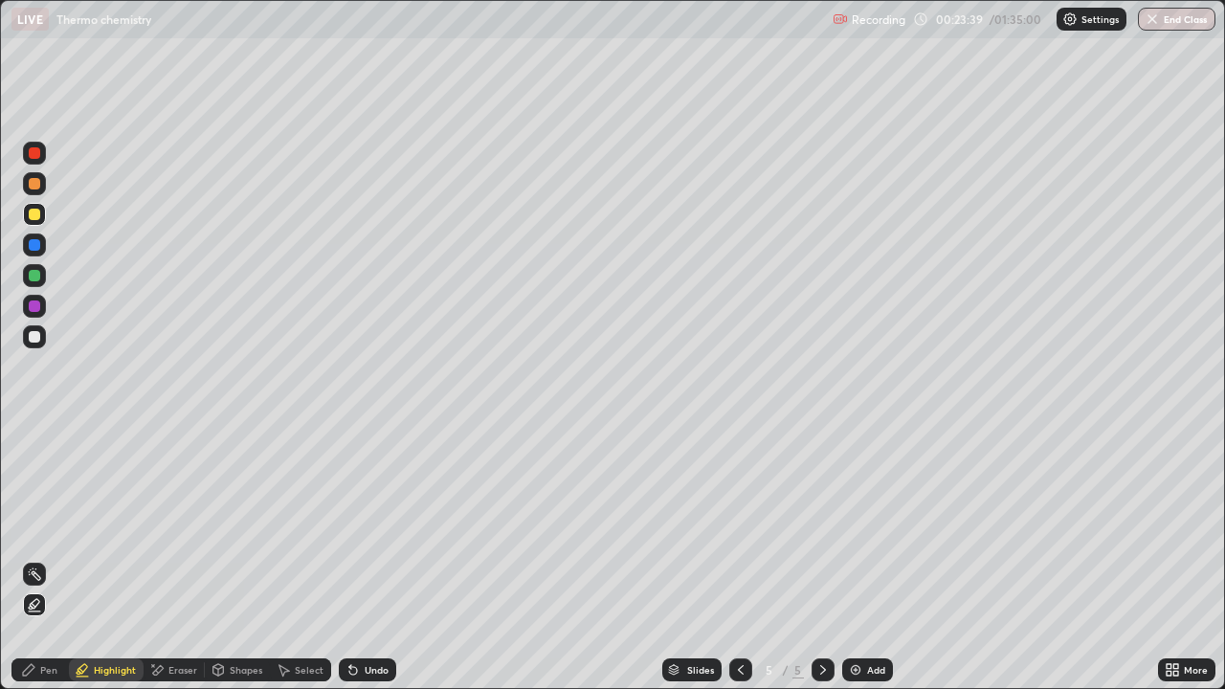
click at [34, 338] on div at bounding box center [34, 336] width 11 height 11
click at [43, 222] on div at bounding box center [34, 214] width 23 height 23
click at [55, 559] on div "Pen" at bounding box center [39, 670] width 57 height 23
click at [875, 559] on div "Add" at bounding box center [876, 670] width 18 height 10
click at [34, 277] on div at bounding box center [34, 275] width 11 height 11
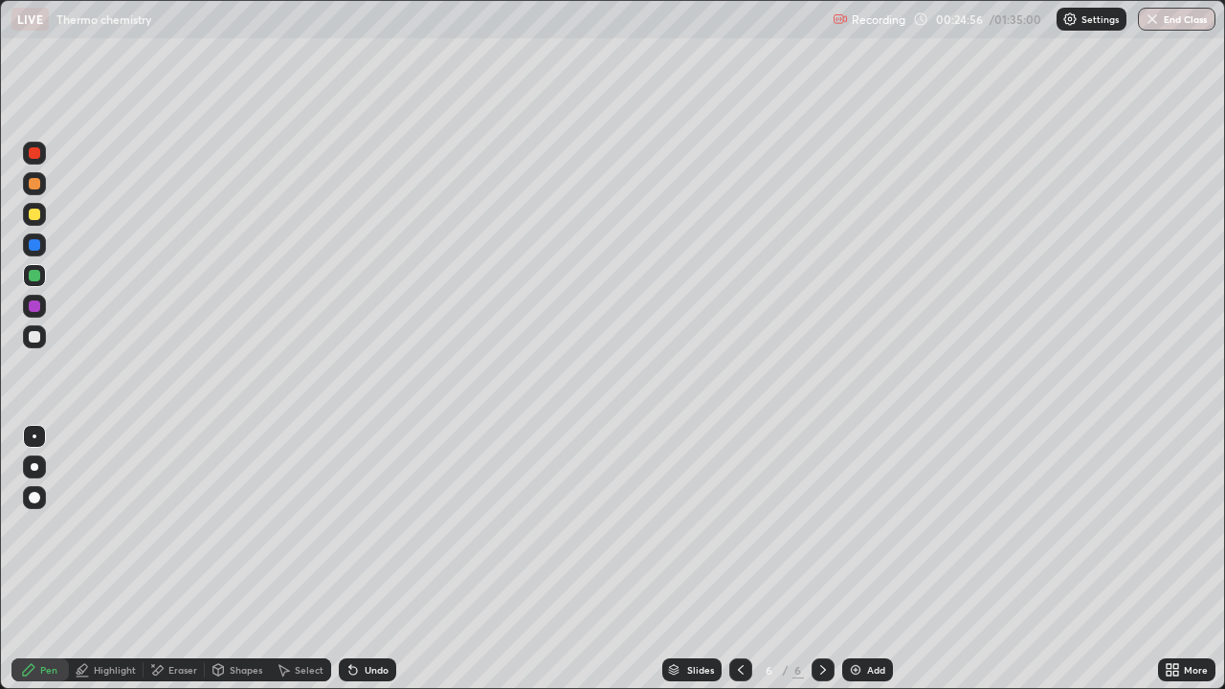
click at [34, 338] on div at bounding box center [34, 336] width 11 height 11
click at [251, 559] on div "Shapes" at bounding box center [246, 670] width 33 height 10
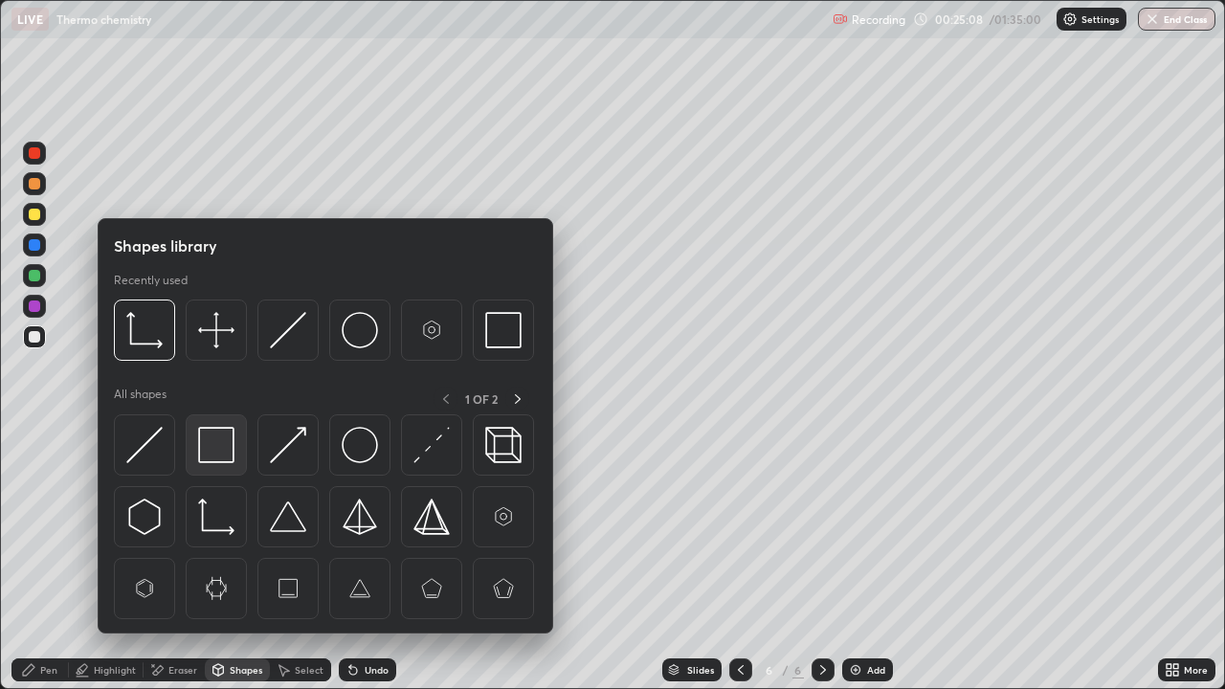
click at [214, 445] on img at bounding box center [216, 445] width 36 height 36
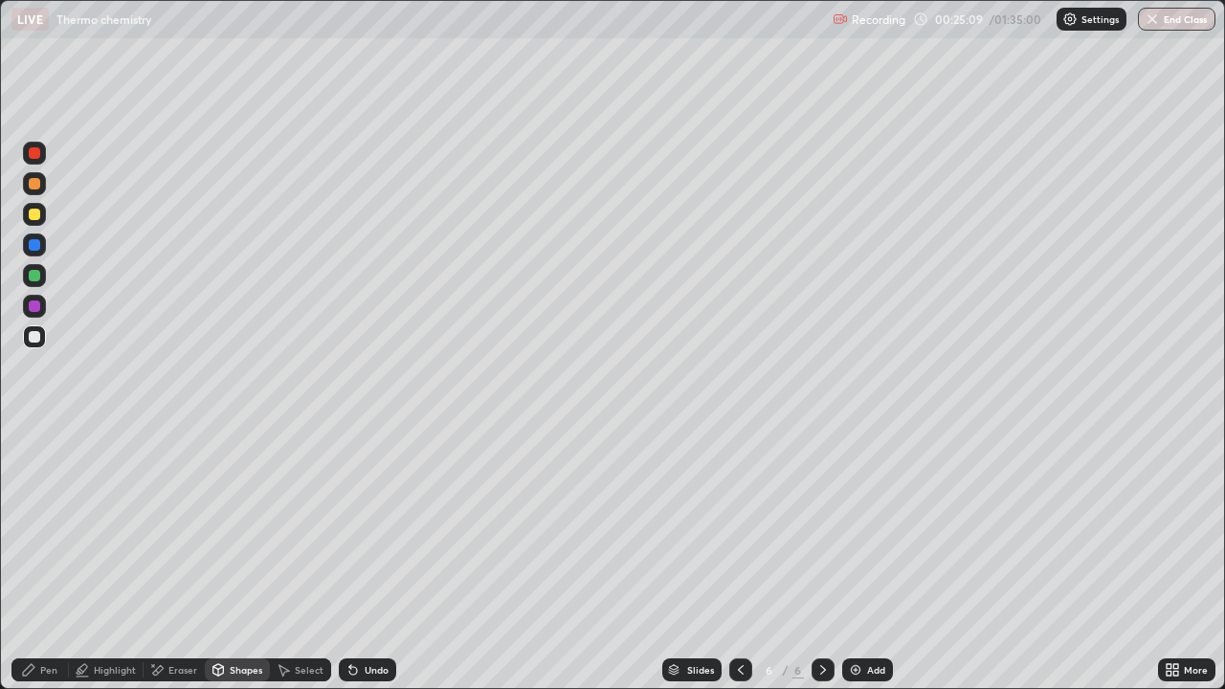
click at [41, 214] on div at bounding box center [34, 214] width 23 height 23
click at [34, 277] on div at bounding box center [34, 275] width 11 height 11
click at [31, 213] on div at bounding box center [34, 214] width 11 height 11
click at [861, 559] on div "Add" at bounding box center [867, 670] width 51 height 23
click at [40, 280] on div at bounding box center [34, 275] width 23 height 23
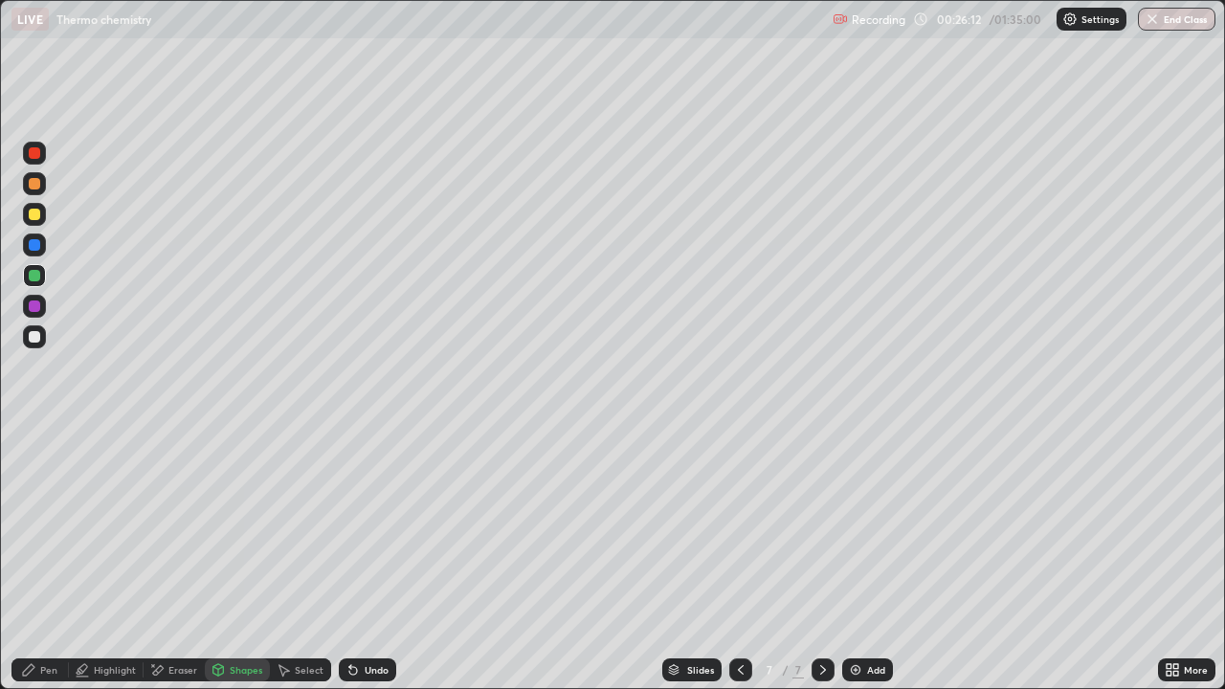
click at [33, 191] on div at bounding box center [34, 183] width 23 height 23
click at [38, 201] on div at bounding box center [34, 214] width 23 height 31
click at [36, 242] on div at bounding box center [34, 244] width 11 height 11
click at [34, 272] on div at bounding box center [34, 275] width 11 height 11
click at [371, 559] on div "Undo" at bounding box center [377, 670] width 24 height 10
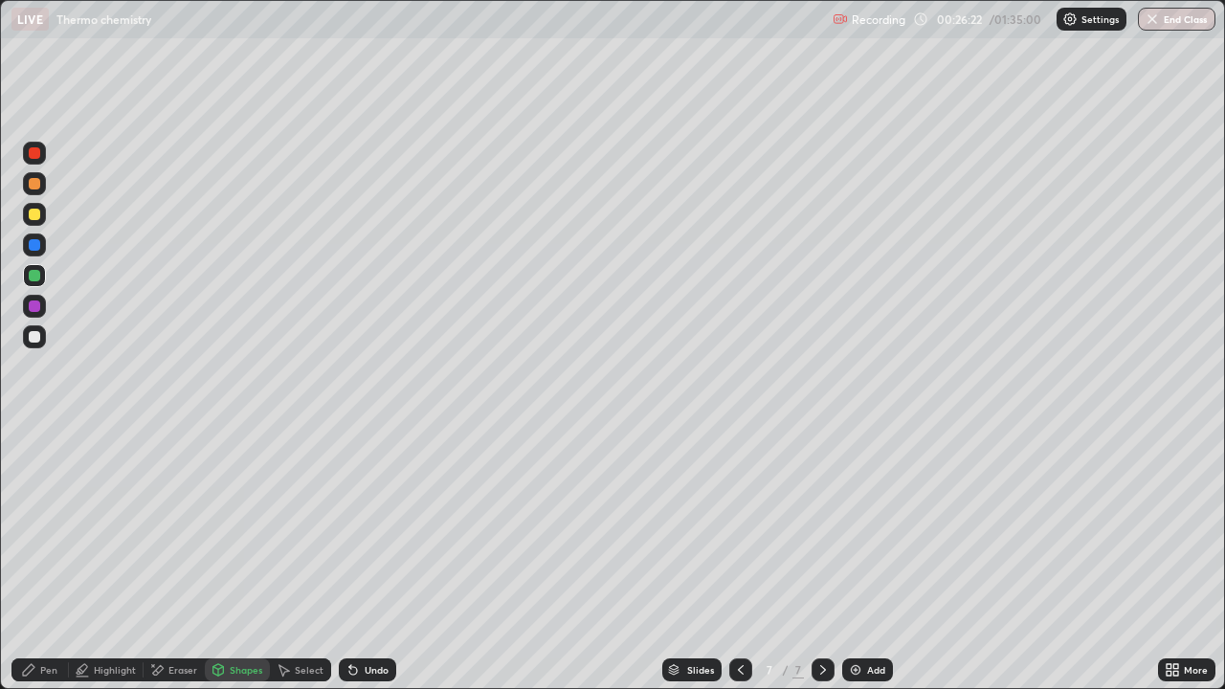
click at [39, 559] on div "Pen" at bounding box center [39, 670] width 57 height 23
click at [237, 559] on div "Shapes" at bounding box center [246, 670] width 33 height 10
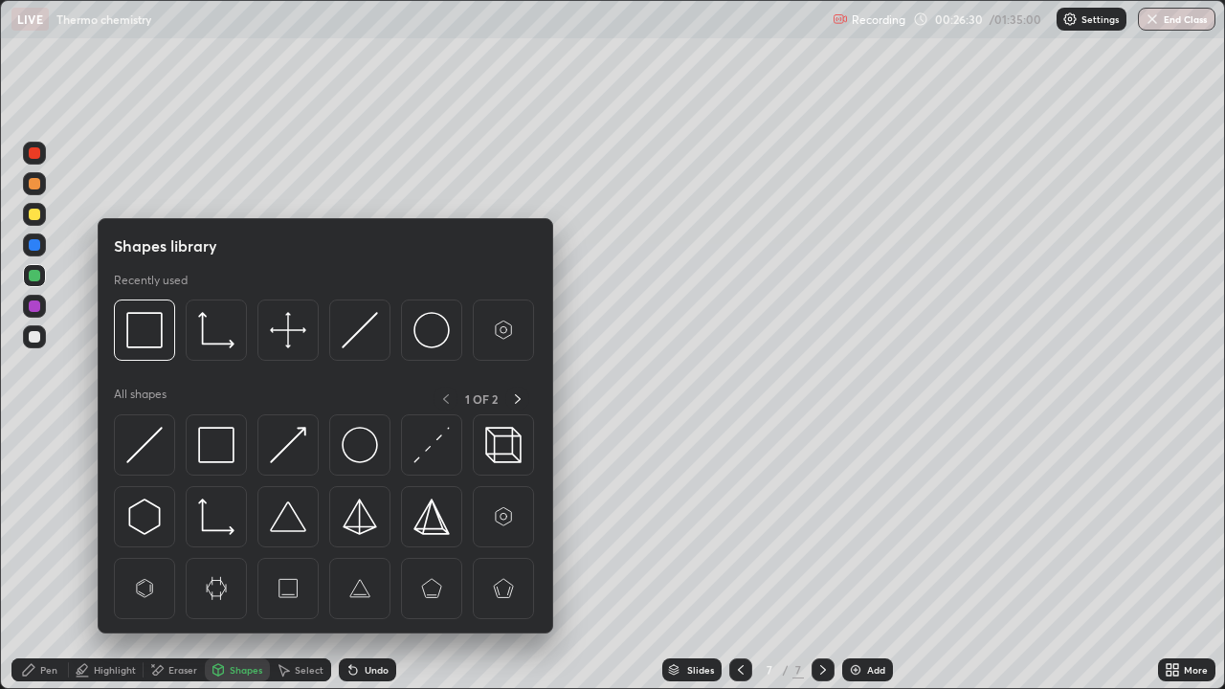
click at [183, 559] on div "Eraser" at bounding box center [174, 670] width 61 height 23
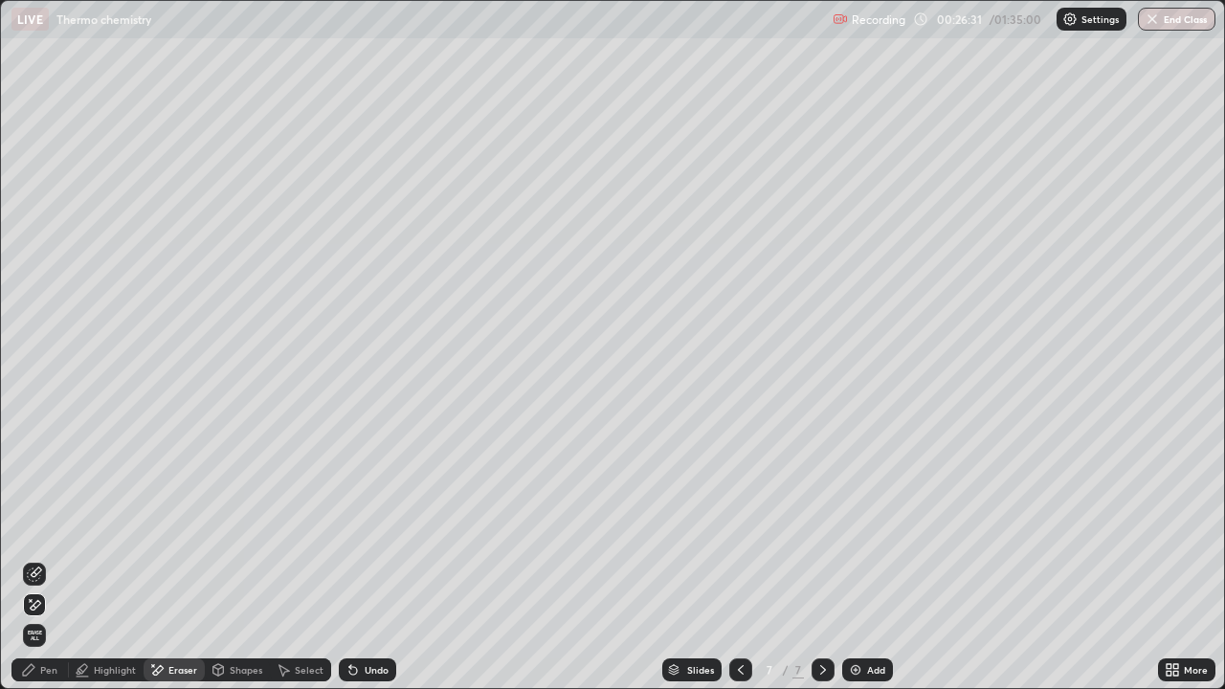
click at [48, 559] on div "Pen" at bounding box center [48, 670] width 17 height 10
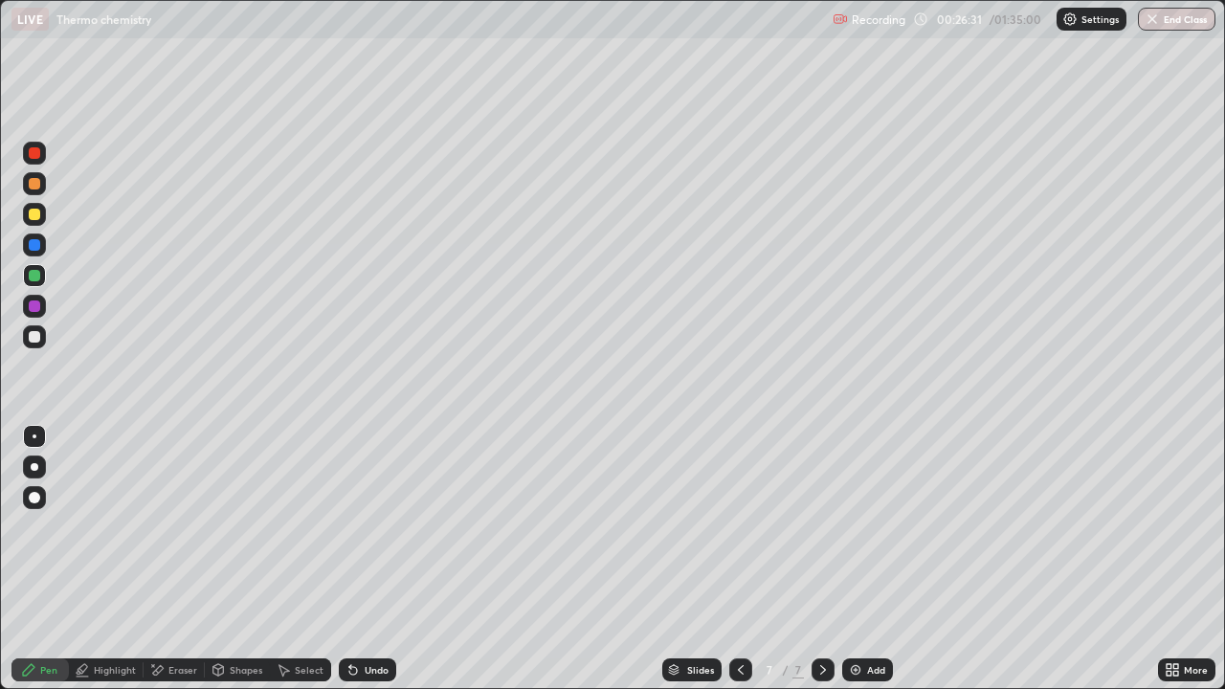
click at [39, 336] on div at bounding box center [34, 336] width 11 height 11
click at [35, 278] on div at bounding box center [34, 275] width 11 height 11
click at [25, 250] on div at bounding box center [34, 245] width 23 height 23
click at [33, 303] on div at bounding box center [34, 306] width 11 height 11
click at [40, 337] on div at bounding box center [34, 337] width 23 height 23
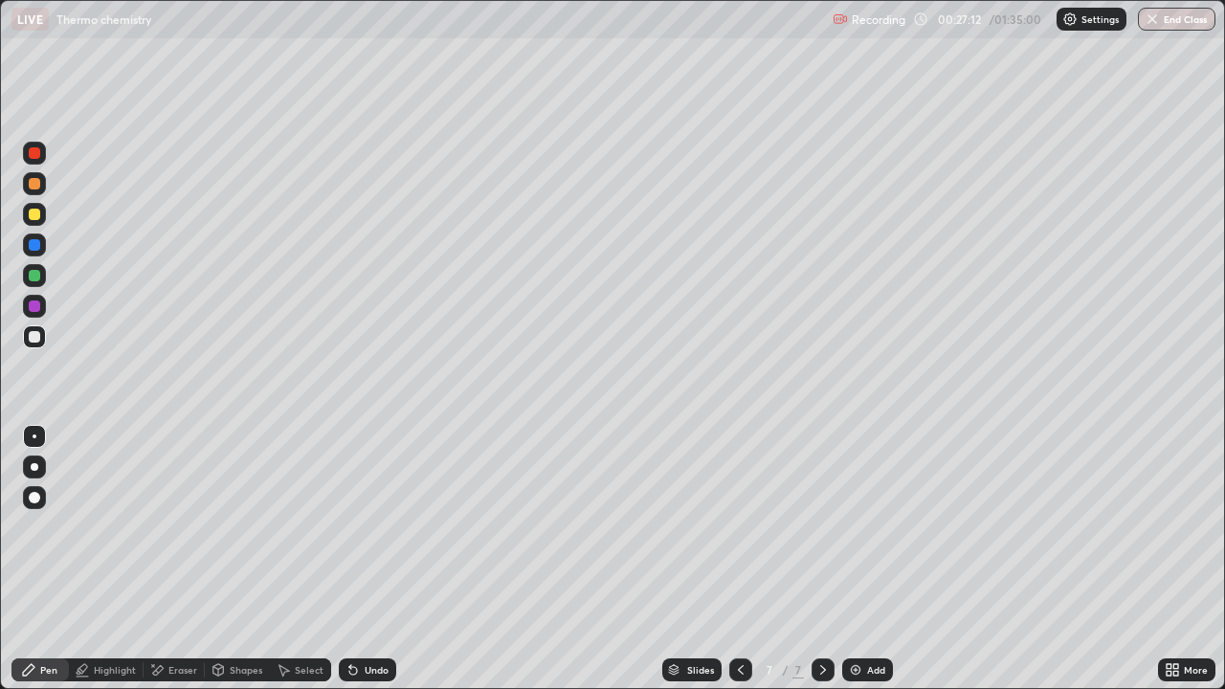
click at [350, 559] on icon at bounding box center [353, 671] width 8 height 8
click at [363, 559] on div "Undo" at bounding box center [367, 670] width 57 height 23
click at [365, 559] on div "Undo" at bounding box center [367, 670] width 57 height 23
click at [34, 281] on div at bounding box center [34, 275] width 11 height 11
click at [304, 559] on div "Select" at bounding box center [300, 670] width 61 height 23
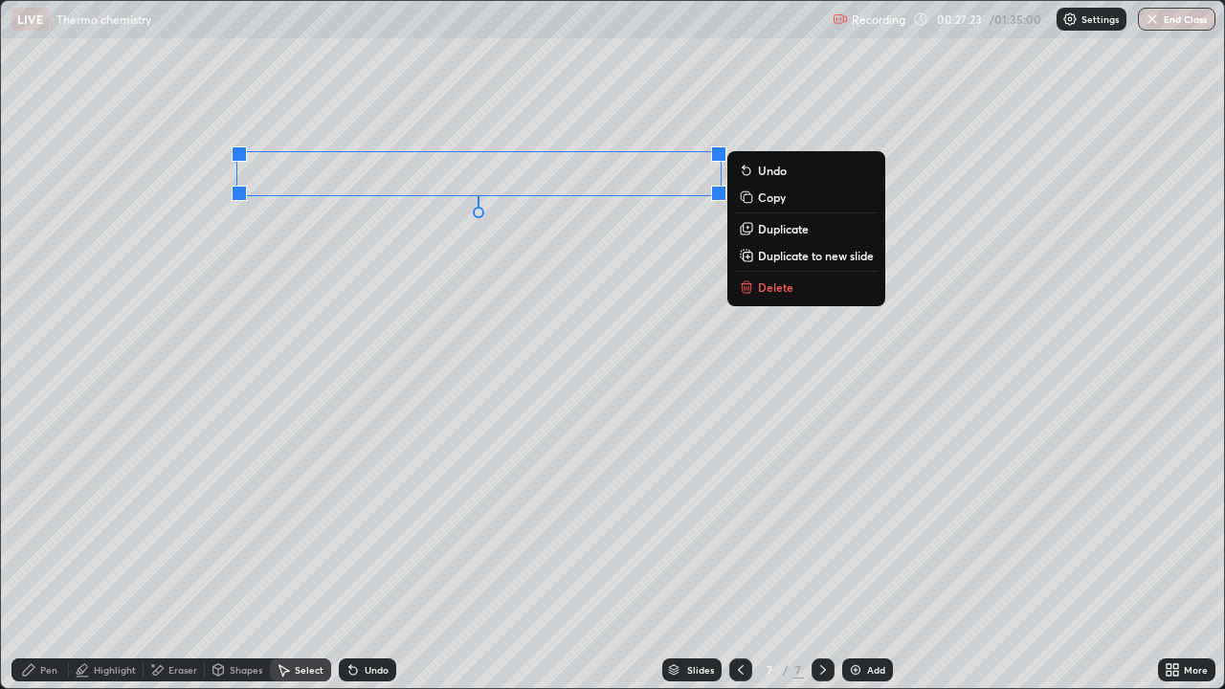
click at [769, 232] on p "Duplicate" at bounding box center [783, 228] width 51 height 15
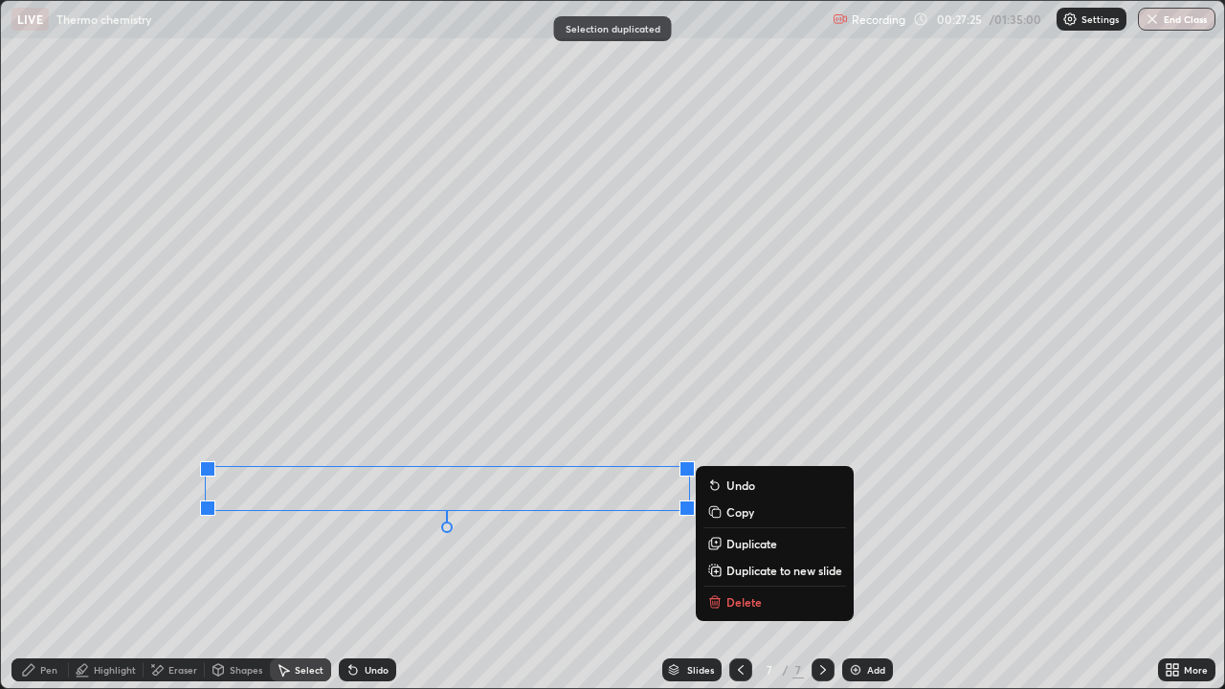
click at [52, 559] on div "Pen" at bounding box center [48, 670] width 17 height 10
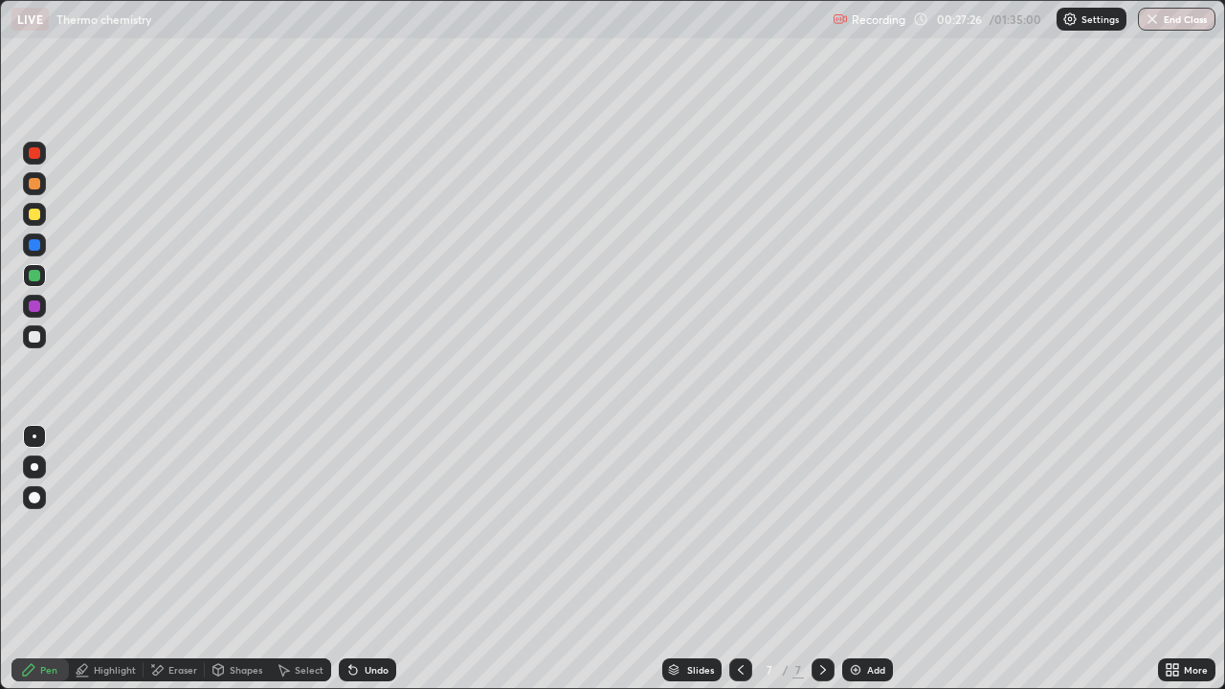
click at [35, 306] on div at bounding box center [34, 306] width 11 height 11
click at [36, 242] on div at bounding box center [34, 244] width 11 height 11
click at [35, 219] on div at bounding box center [34, 214] width 11 height 11
click at [359, 559] on div "Undo" at bounding box center [367, 670] width 57 height 23
click at [34, 335] on div at bounding box center [34, 336] width 11 height 11
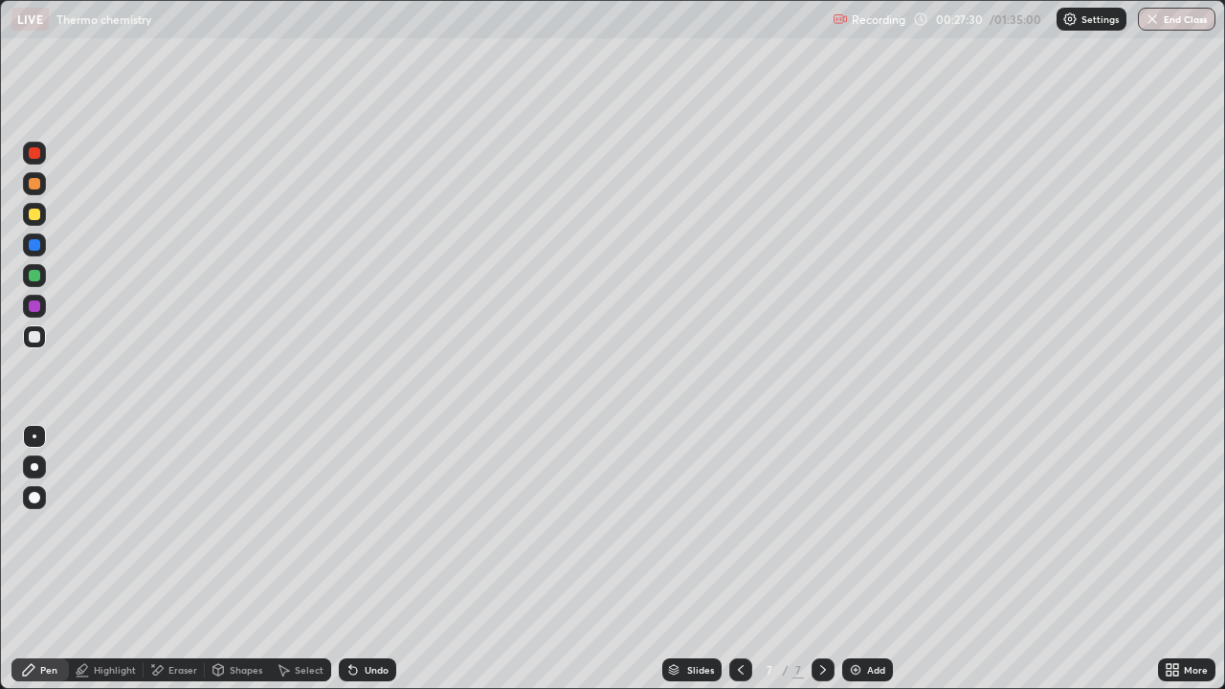
click at [36, 303] on div at bounding box center [34, 306] width 11 height 11
click at [374, 559] on div "Undo" at bounding box center [377, 670] width 24 height 10
click at [372, 559] on div "Undo" at bounding box center [367, 670] width 57 height 23
click at [39, 212] on div at bounding box center [34, 214] width 11 height 11
click at [855, 559] on img at bounding box center [855, 670] width 15 height 15
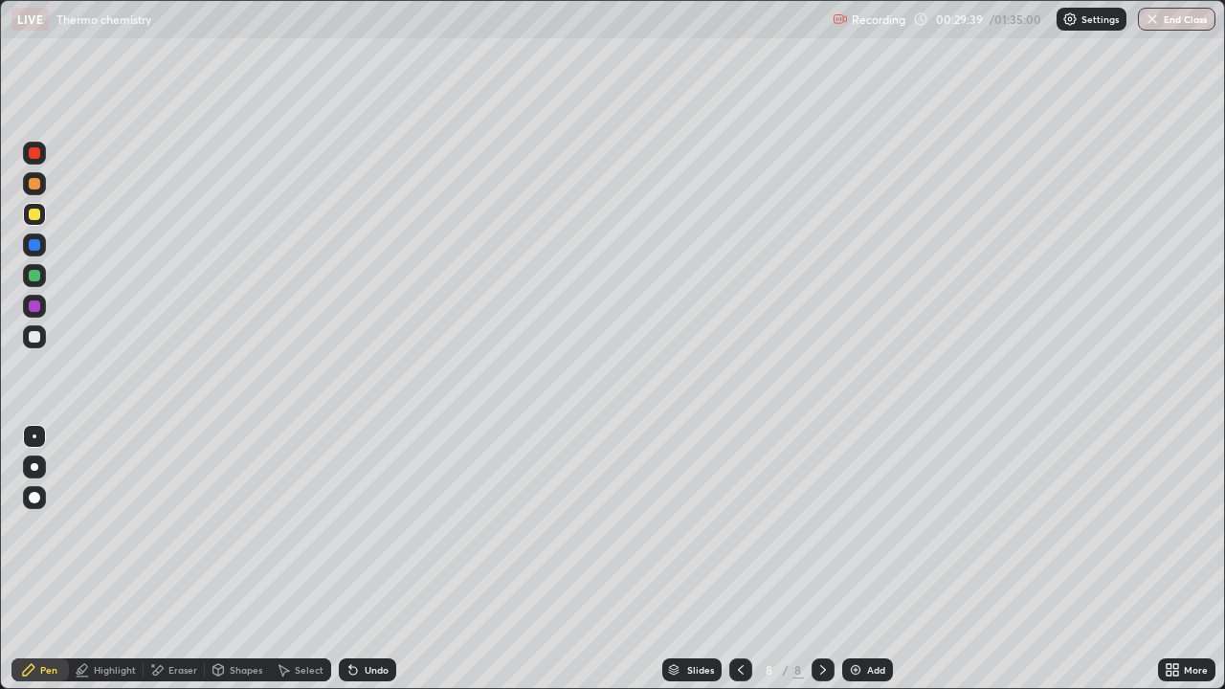
click at [33, 188] on div at bounding box center [34, 183] width 11 height 11
click at [32, 190] on div at bounding box center [34, 183] width 23 height 23
click at [46, 252] on div at bounding box center [34, 245] width 31 height 31
click at [35, 292] on div at bounding box center [34, 306] width 23 height 31
click at [31, 322] on div at bounding box center [34, 337] width 23 height 31
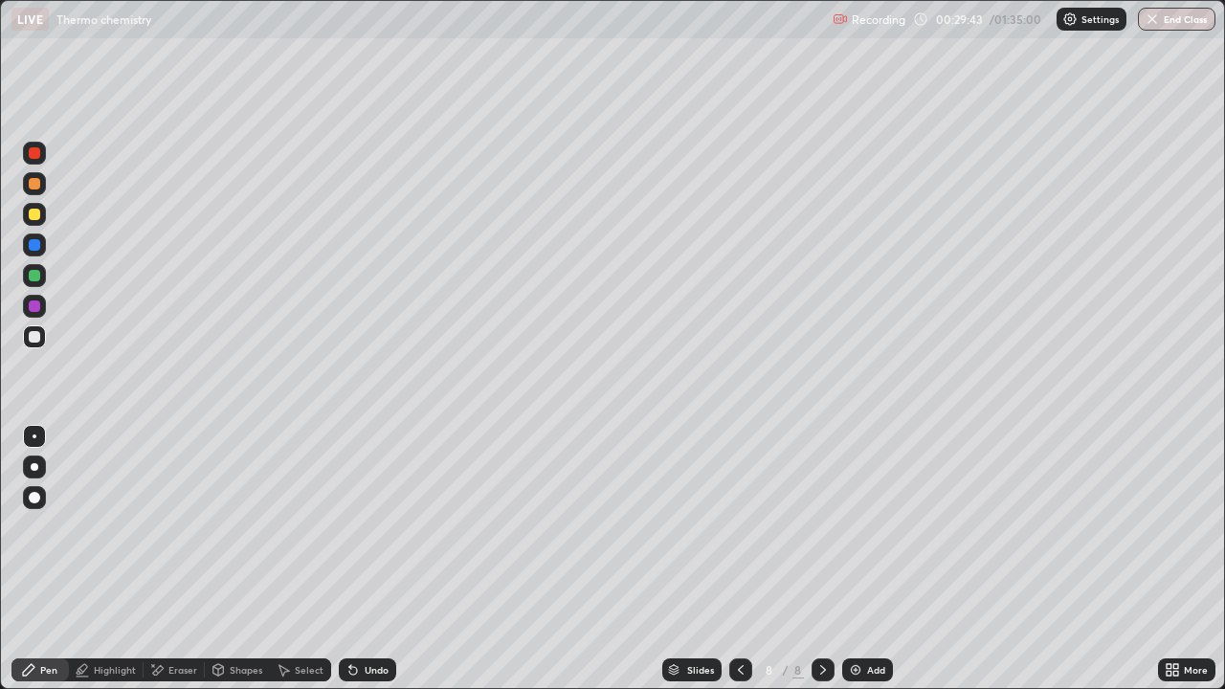
click at [30, 281] on div at bounding box center [34, 275] width 23 height 23
click at [46, 237] on div at bounding box center [34, 245] width 31 height 31
click at [38, 213] on div at bounding box center [34, 214] width 11 height 11
click at [33, 276] on div at bounding box center [34, 275] width 11 height 11
click at [37, 215] on div at bounding box center [34, 214] width 11 height 11
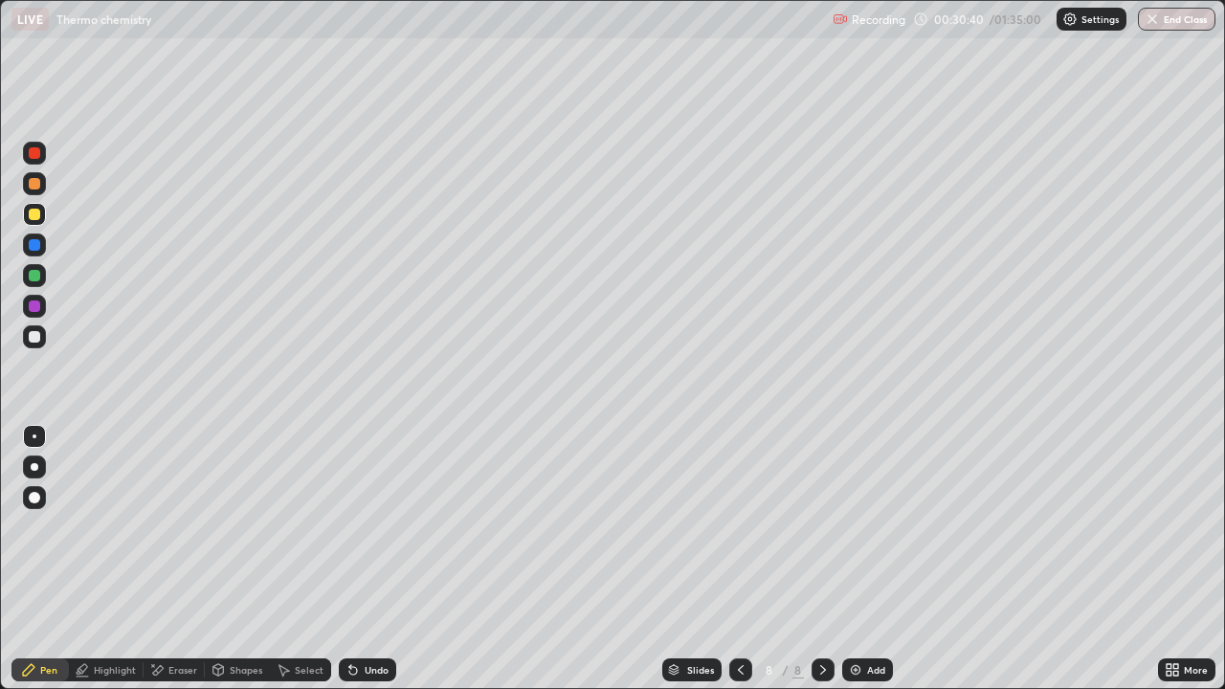
click at [174, 559] on div "Eraser" at bounding box center [182, 670] width 29 height 10
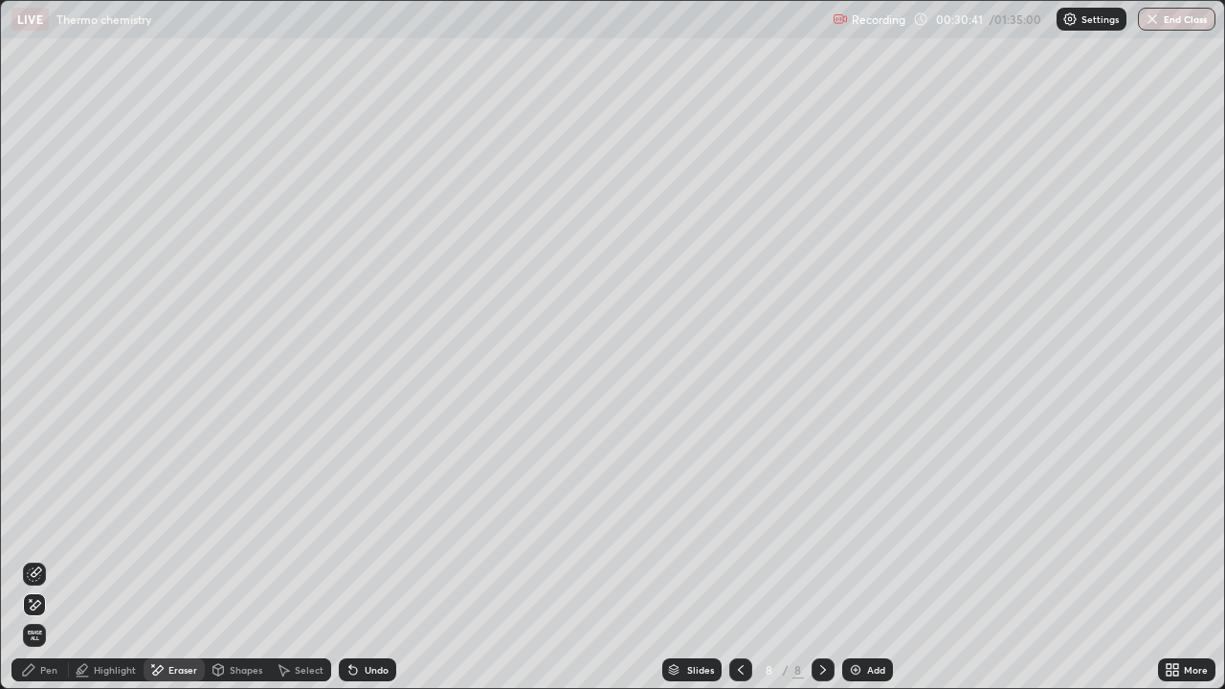
click at [41, 559] on div "Pen" at bounding box center [48, 670] width 17 height 10
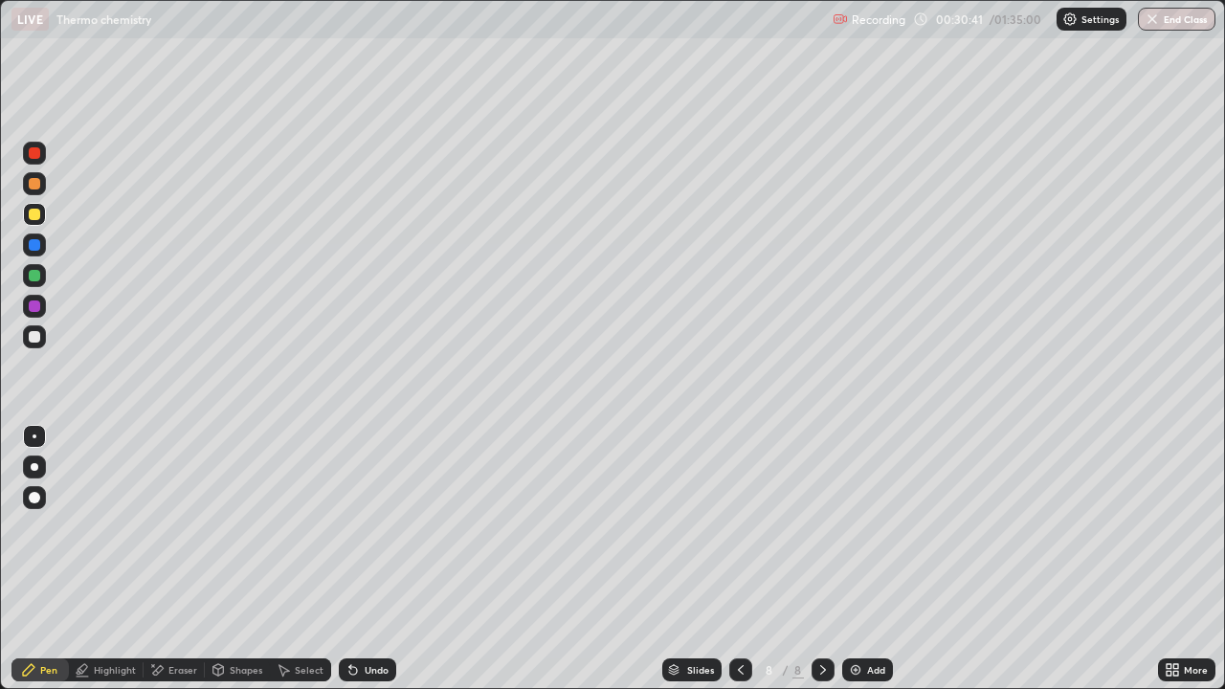
click at [37, 283] on div at bounding box center [34, 275] width 23 height 23
click at [34, 243] on div at bounding box center [34, 244] width 11 height 11
click at [34, 280] on div at bounding box center [34, 275] width 11 height 11
click at [37, 214] on div at bounding box center [34, 214] width 11 height 11
click at [35, 347] on div at bounding box center [34, 337] width 23 height 23
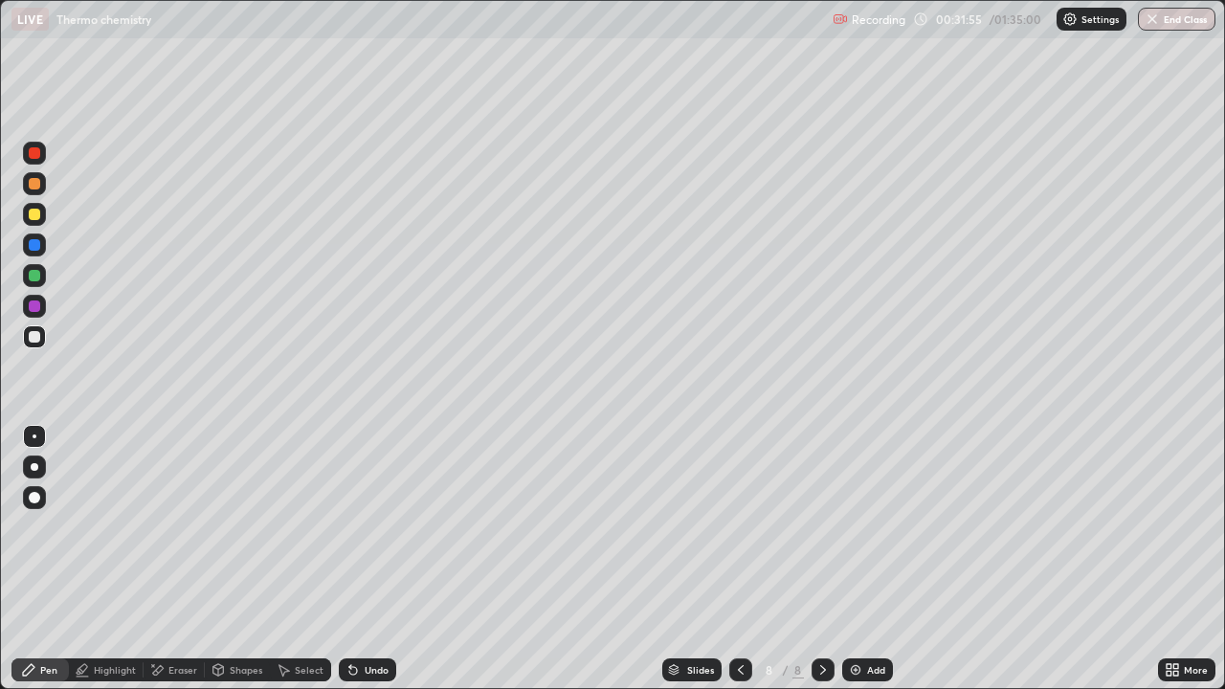
click at [33, 278] on div at bounding box center [34, 275] width 11 height 11
click at [23, 226] on div at bounding box center [34, 214] width 23 height 31
click at [35, 180] on div at bounding box center [34, 183] width 11 height 11
click at [32, 314] on div at bounding box center [34, 306] width 23 height 23
click at [854, 559] on img at bounding box center [855, 670] width 15 height 15
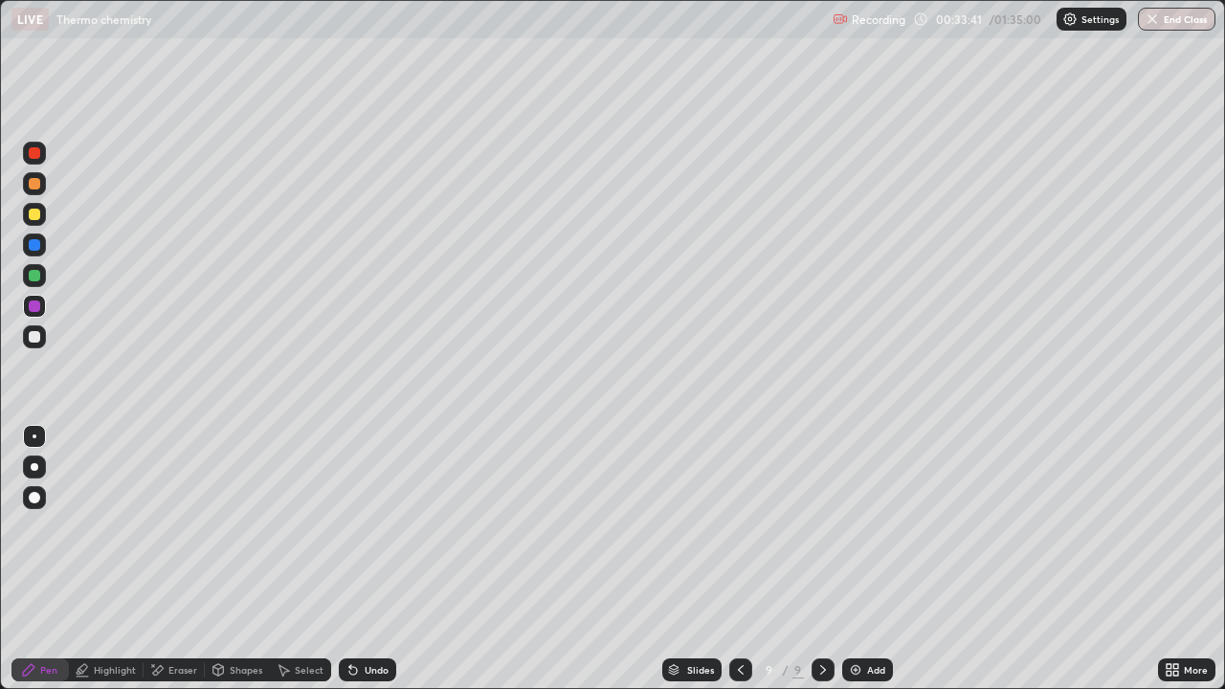
click at [31, 272] on div at bounding box center [34, 275] width 11 height 11
click at [39, 221] on div at bounding box center [34, 214] width 23 height 23
click at [45, 283] on div at bounding box center [34, 275] width 23 height 31
click at [371, 559] on div "Undo" at bounding box center [367, 670] width 57 height 23
click at [369, 559] on div "Undo" at bounding box center [367, 670] width 57 height 23
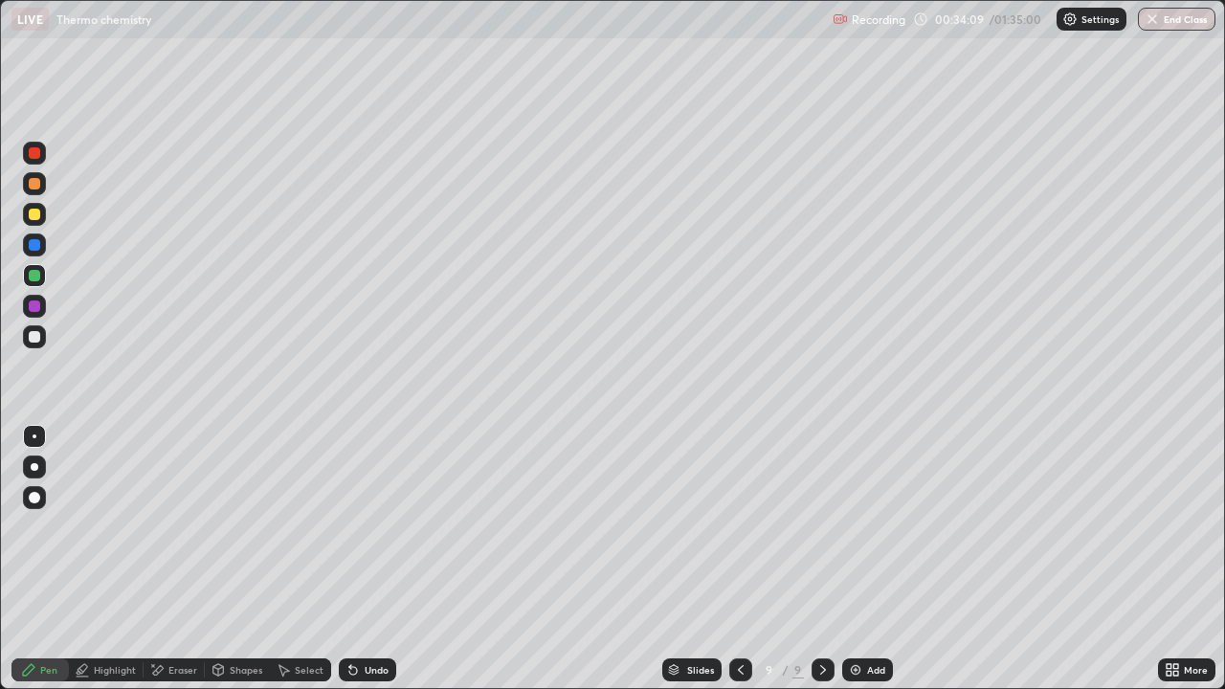
click at [371, 559] on div "Undo" at bounding box center [367, 670] width 57 height 23
click at [39, 245] on div at bounding box center [34, 244] width 11 height 11
click at [35, 218] on div at bounding box center [34, 214] width 11 height 11
click at [33, 333] on div at bounding box center [34, 336] width 11 height 11
click at [35, 191] on div at bounding box center [34, 183] width 23 height 23
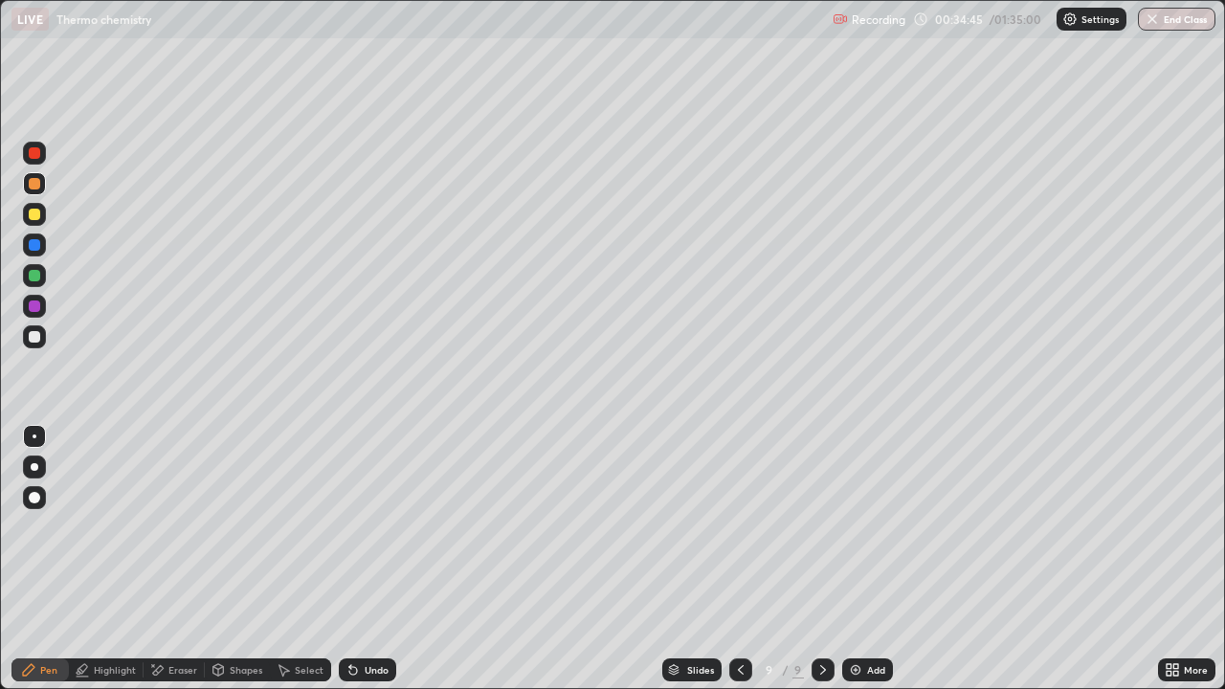
click at [36, 219] on div at bounding box center [34, 214] width 11 height 11
click at [35, 276] on div at bounding box center [34, 275] width 11 height 11
click at [381, 559] on div "Undo" at bounding box center [367, 670] width 57 height 23
click at [371, 559] on div "Undo" at bounding box center [367, 670] width 57 height 23
click at [373, 559] on div "Undo" at bounding box center [367, 670] width 57 height 23
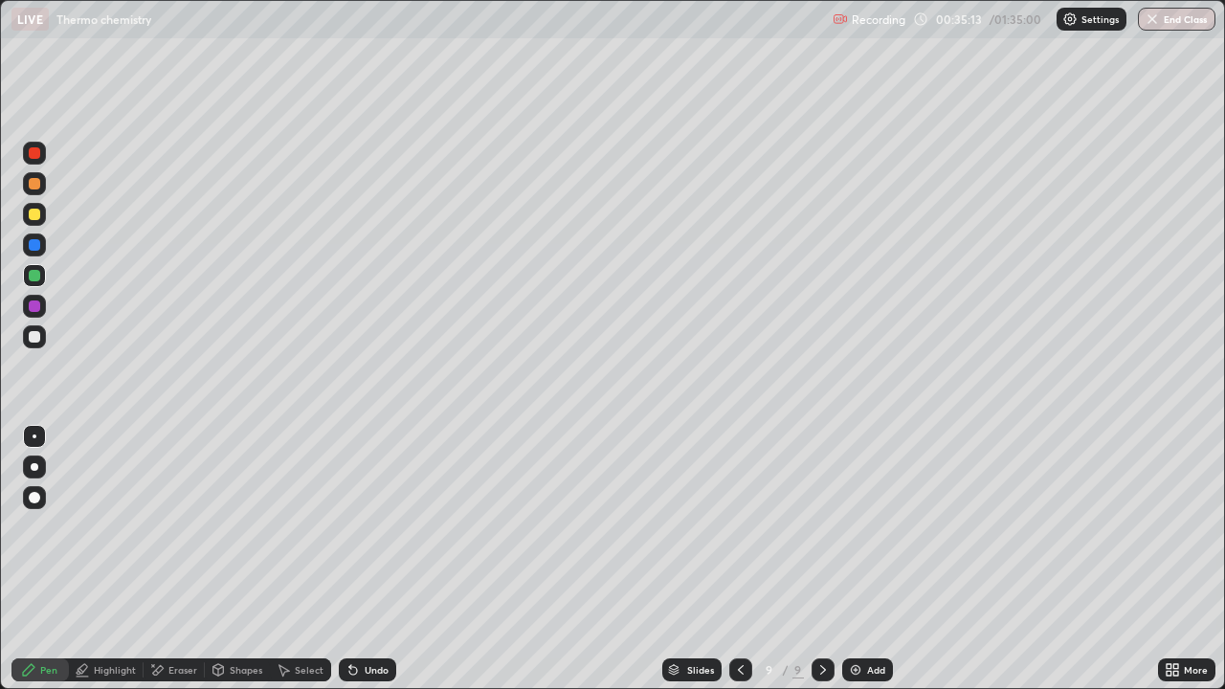
click at [732, 559] on div at bounding box center [741, 670] width 23 height 23
click at [823, 559] on icon at bounding box center [823, 670] width 15 height 15
click at [40, 221] on div at bounding box center [34, 214] width 23 height 23
click at [33, 342] on div at bounding box center [34, 336] width 11 height 11
click at [33, 218] on div at bounding box center [34, 214] width 11 height 11
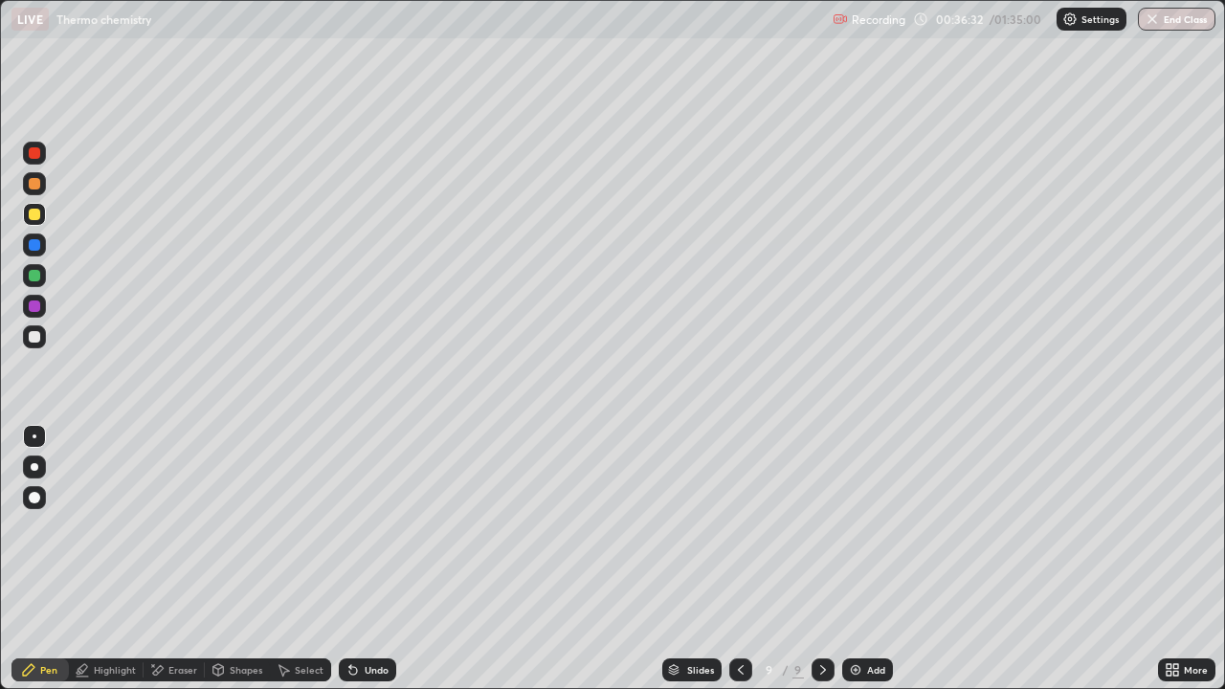
click at [34, 277] on div at bounding box center [34, 275] width 11 height 11
click at [373, 559] on div "Undo" at bounding box center [367, 670] width 57 height 23
click at [303, 559] on div "Select" at bounding box center [309, 670] width 29 height 10
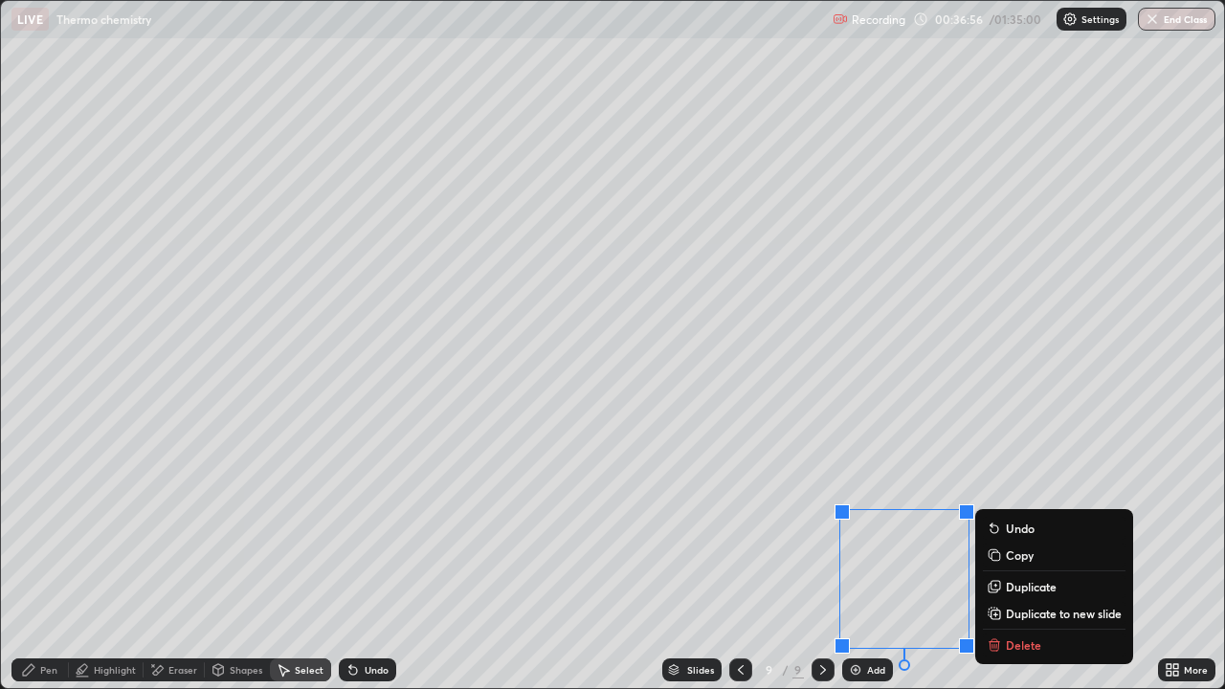
click at [692, 559] on div "0 ° Undo Copy Duplicate Duplicate to new slide Delete" at bounding box center [613, 344] width 1224 height 687
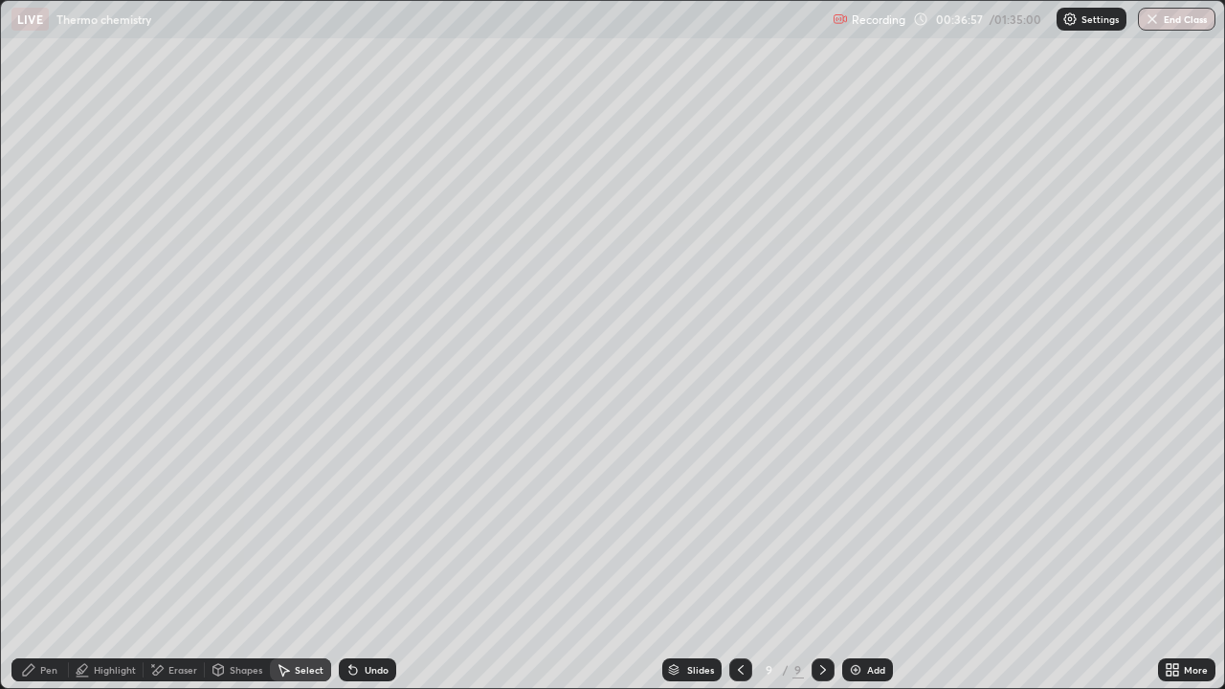
click at [174, 559] on div "Eraser" at bounding box center [182, 670] width 29 height 10
click at [23, 559] on div "Pen" at bounding box center [39, 670] width 57 height 23
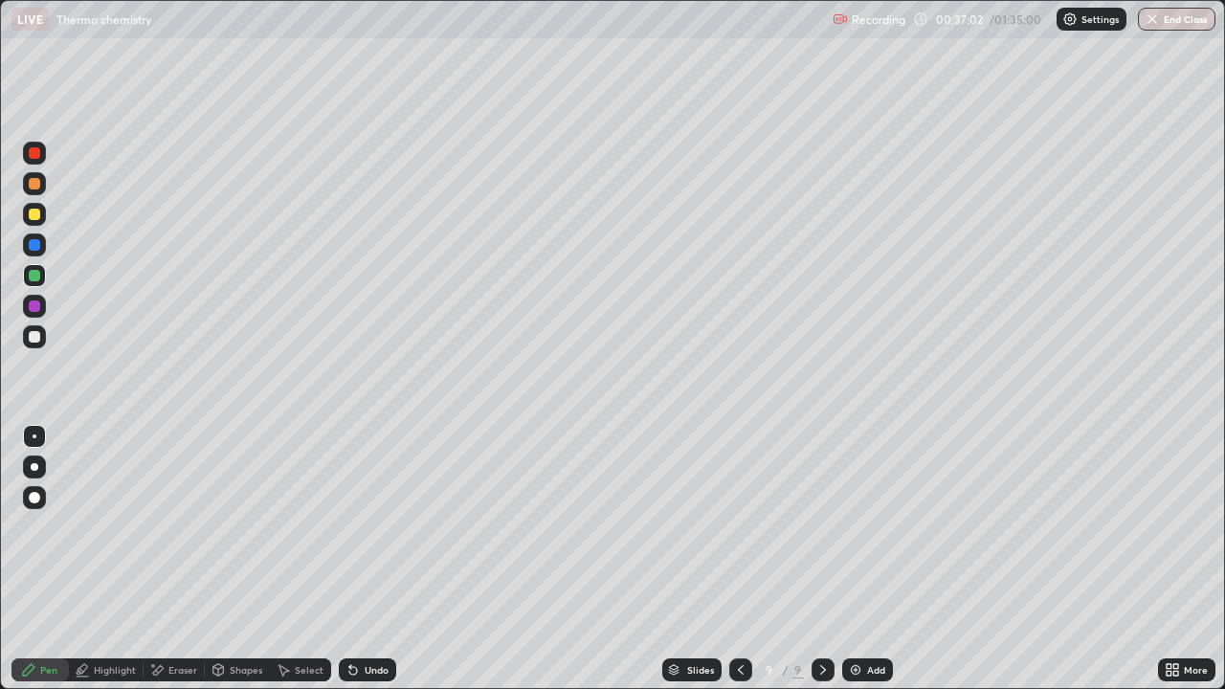
click at [112, 559] on div "Highlight" at bounding box center [115, 670] width 42 height 10
click at [34, 303] on div at bounding box center [34, 306] width 11 height 11
click at [191, 559] on div "Eraser" at bounding box center [182, 670] width 29 height 10
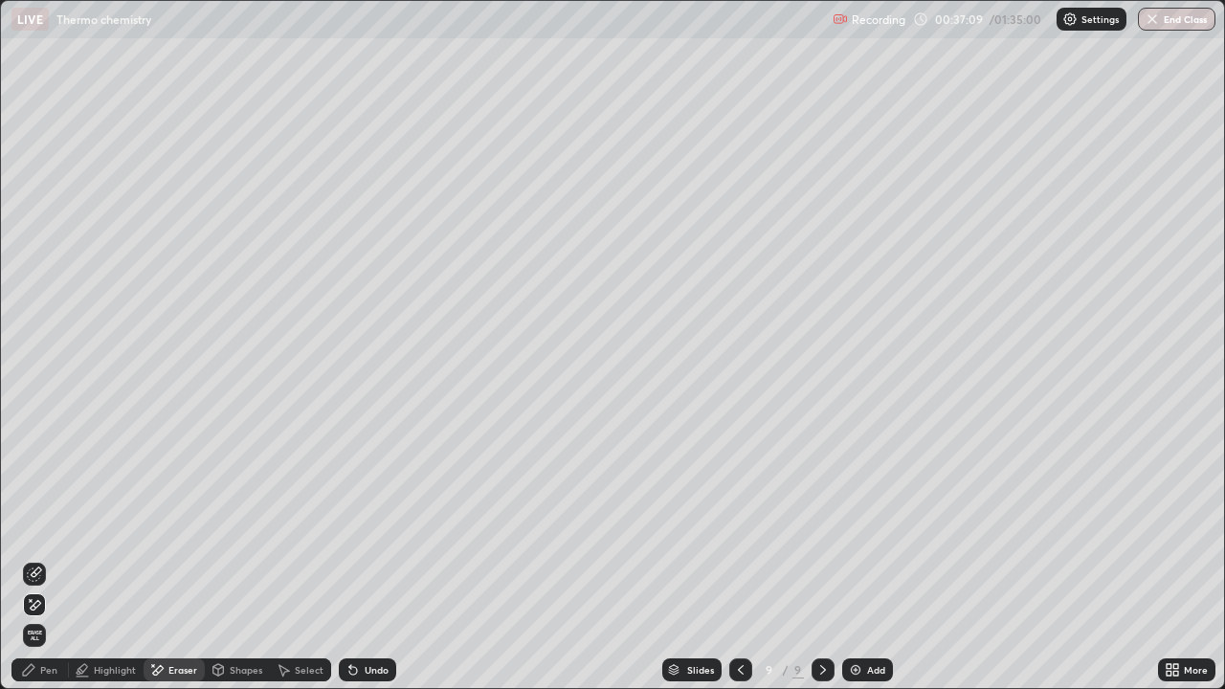
click at [49, 559] on div "Pen" at bounding box center [48, 670] width 17 height 10
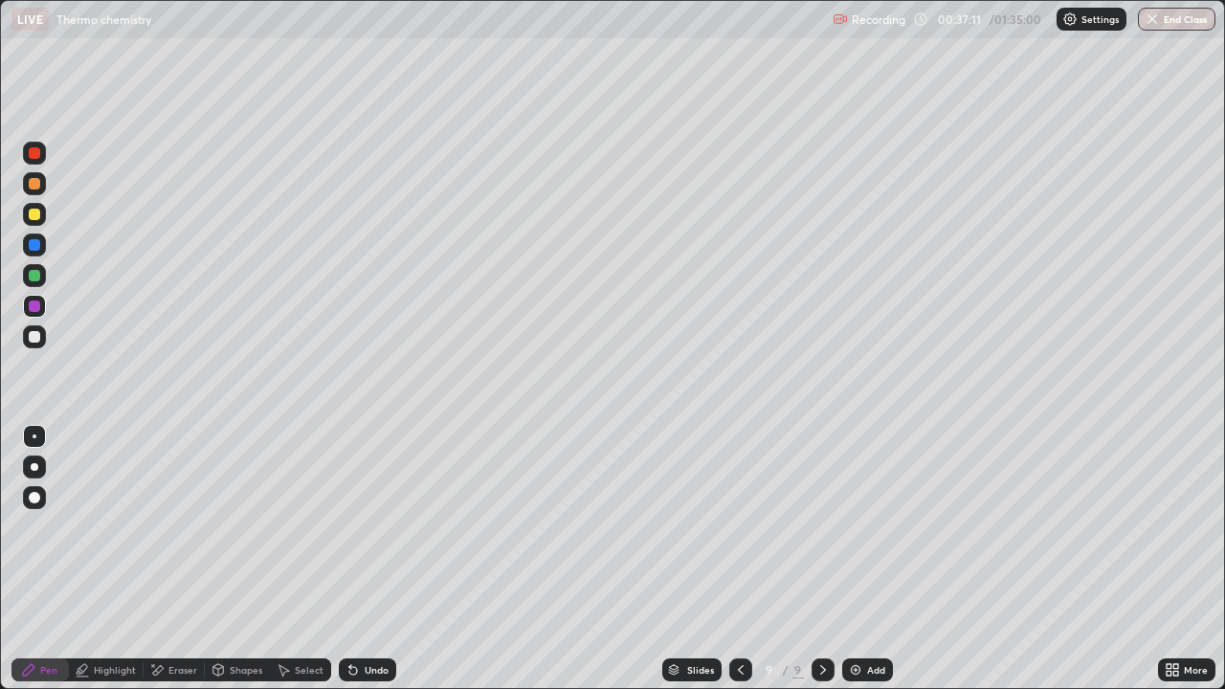
click at [32, 341] on div at bounding box center [34, 336] width 11 height 11
click at [191, 559] on div "Eraser" at bounding box center [182, 670] width 29 height 10
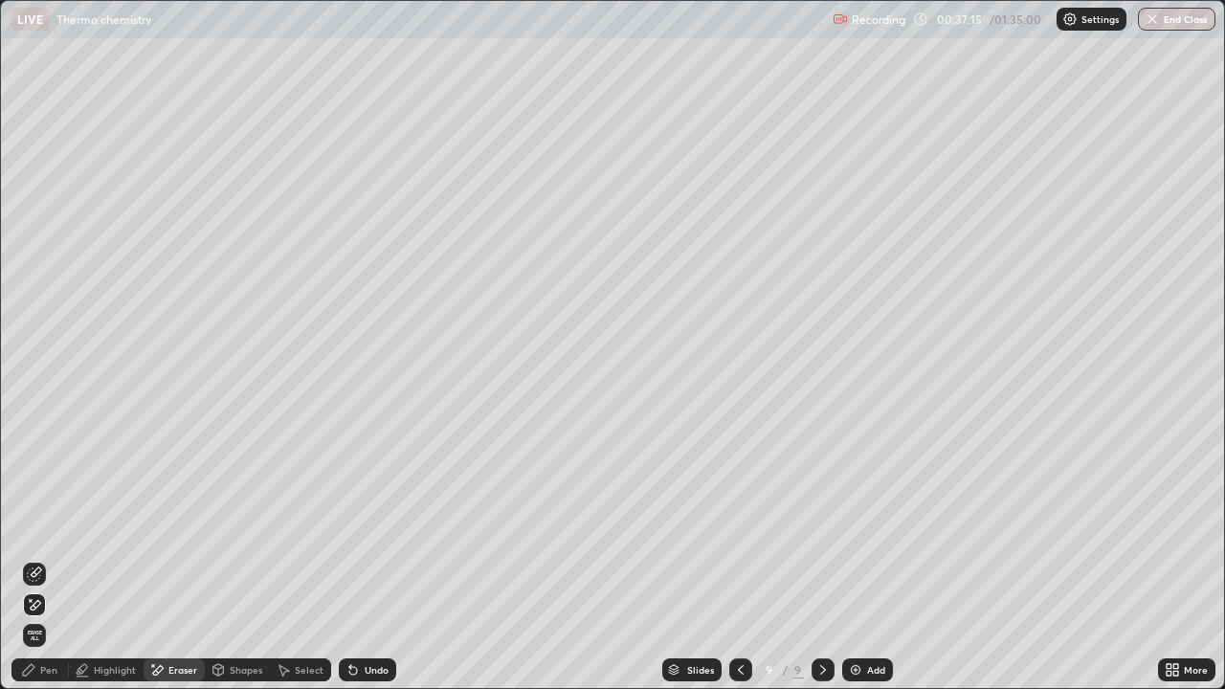
click at [48, 559] on div "Pen" at bounding box center [48, 670] width 17 height 10
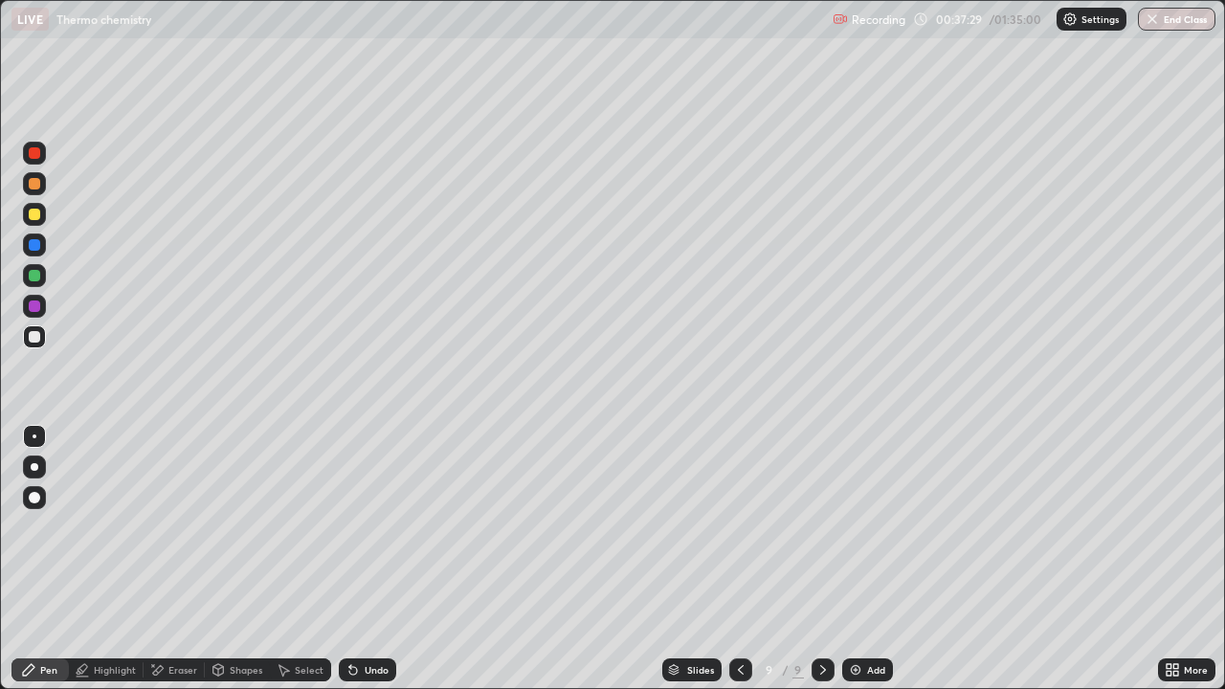
click at [42, 213] on div at bounding box center [34, 214] width 23 height 23
click at [34, 274] on div at bounding box center [34, 275] width 11 height 11
click at [865, 559] on div "Add" at bounding box center [867, 670] width 51 height 23
click at [36, 214] on div at bounding box center [34, 214] width 11 height 11
click at [38, 336] on div at bounding box center [34, 336] width 11 height 11
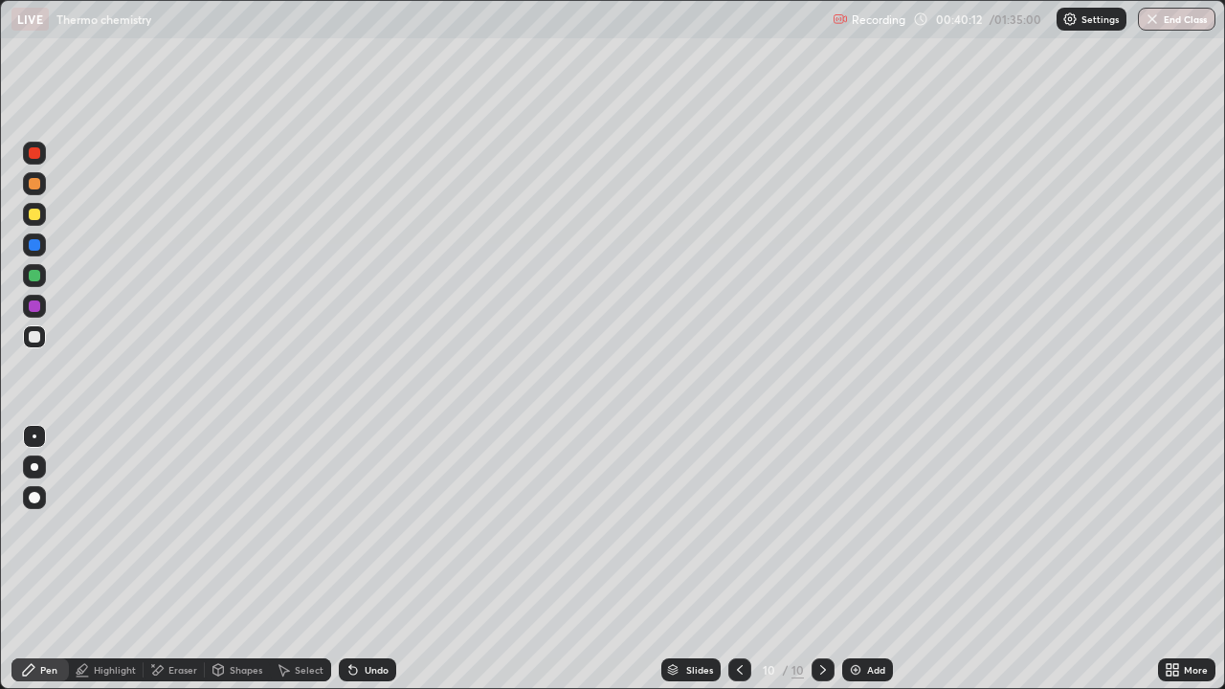
click at [44, 188] on div at bounding box center [34, 183] width 23 height 23
click at [32, 222] on div at bounding box center [34, 214] width 23 height 23
click at [37, 328] on div at bounding box center [34, 337] width 23 height 23
click at [33, 310] on div at bounding box center [34, 306] width 11 height 11
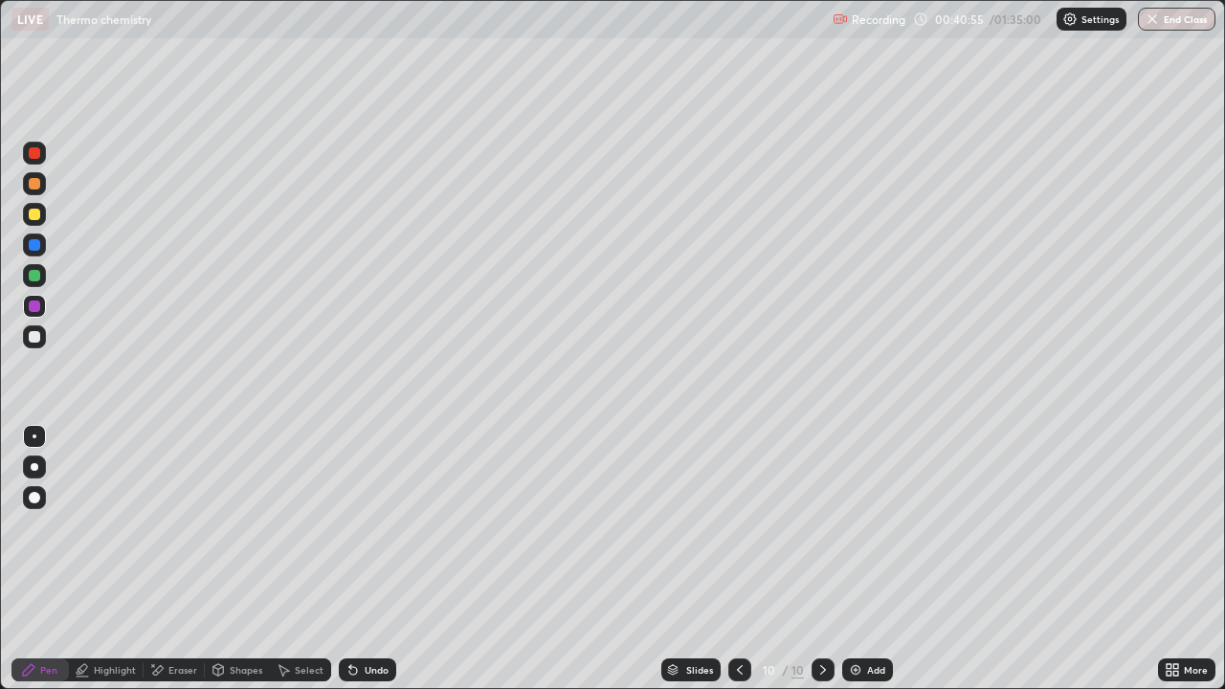
click at [28, 221] on div at bounding box center [34, 214] width 23 height 23
click at [33, 277] on div at bounding box center [34, 275] width 11 height 11
click at [298, 559] on div "Select" at bounding box center [309, 670] width 29 height 10
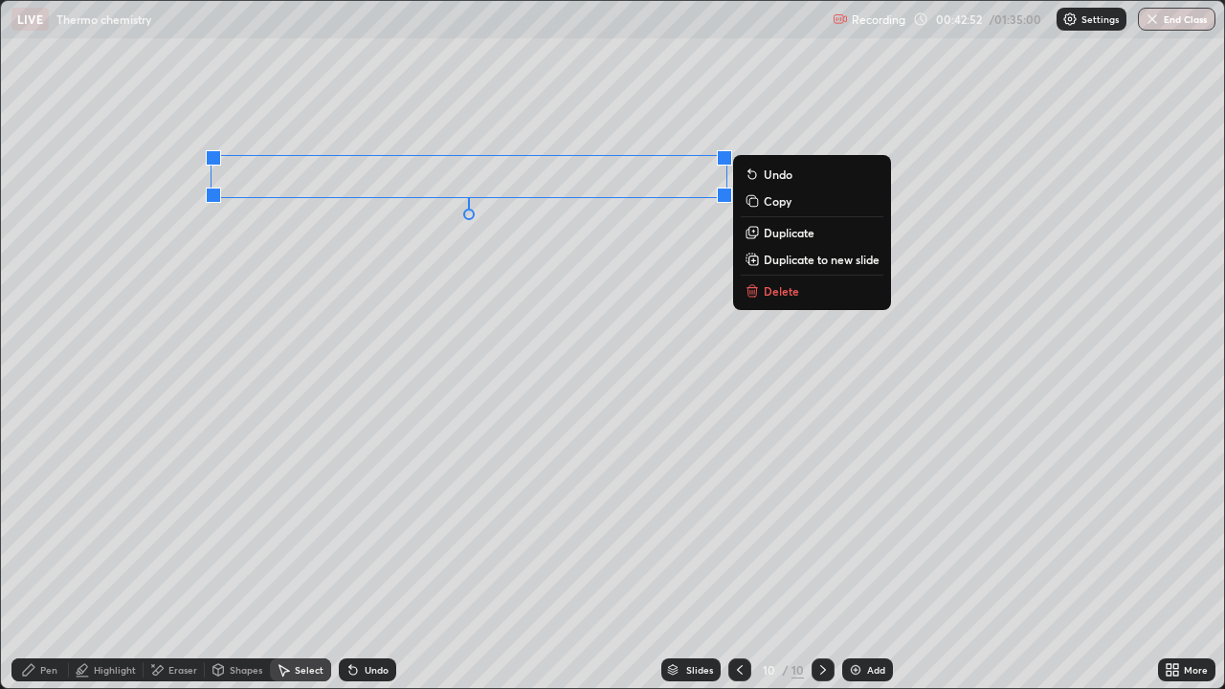
click at [780, 236] on p "Duplicate" at bounding box center [789, 232] width 51 height 15
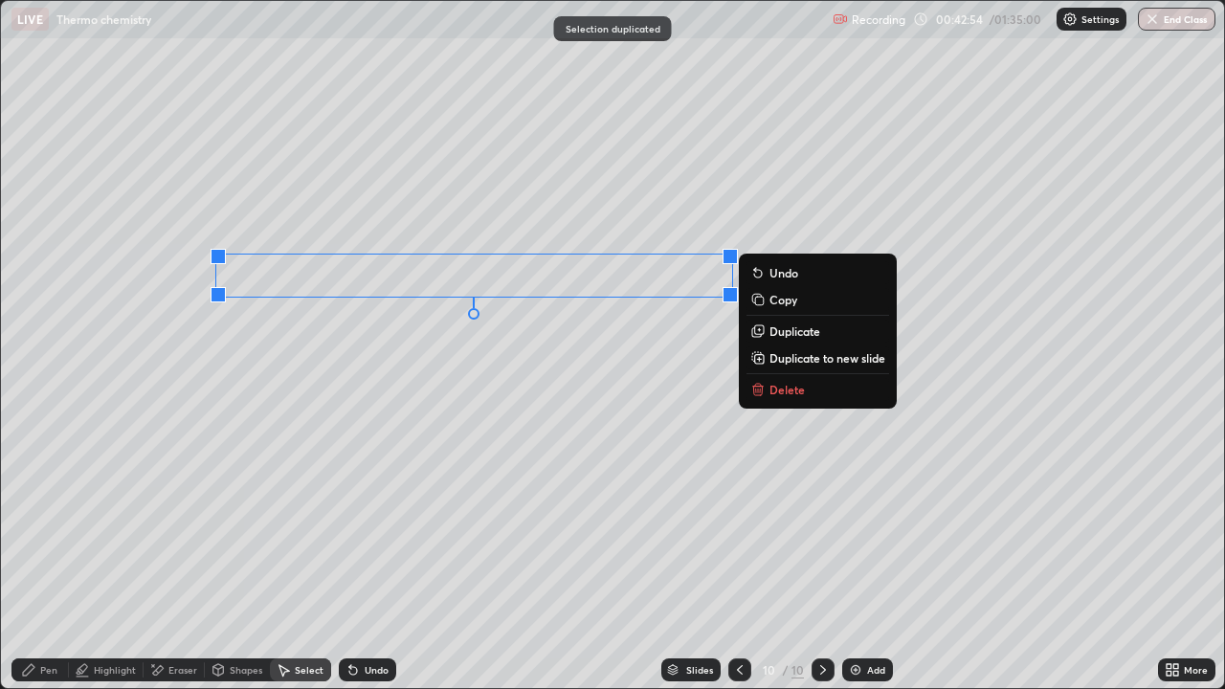
click at [44, 559] on div "Pen" at bounding box center [48, 670] width 17 height 10
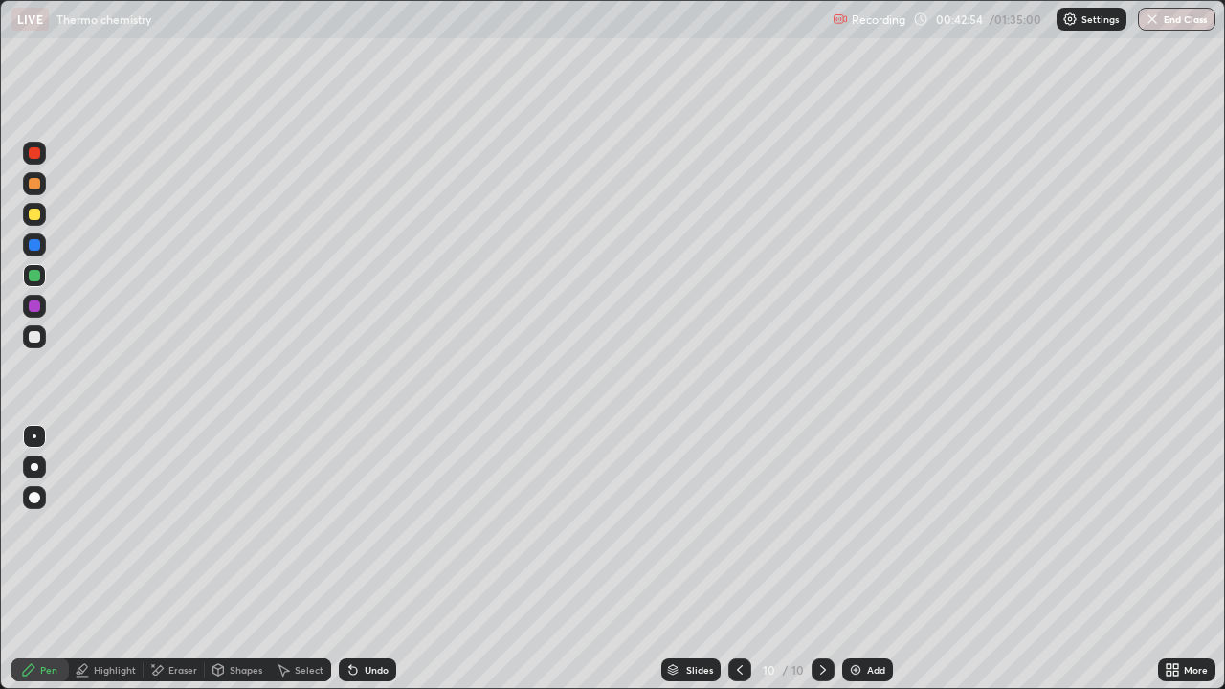
click at [36, 331] on div at bounding box center [34, 336] width 11 height 11
click at [375, 559] on div "Undo" at bounding box center [367, 670] width 57 height 23
click at [36, 179] on div at bounding box center [34, 183] width 11 height 11
click at [33, 245] on div at bounding box center [34, 244] width 11 height 11
click at [28, 339] on div at bounding box center [34, 337] width 23 height 23
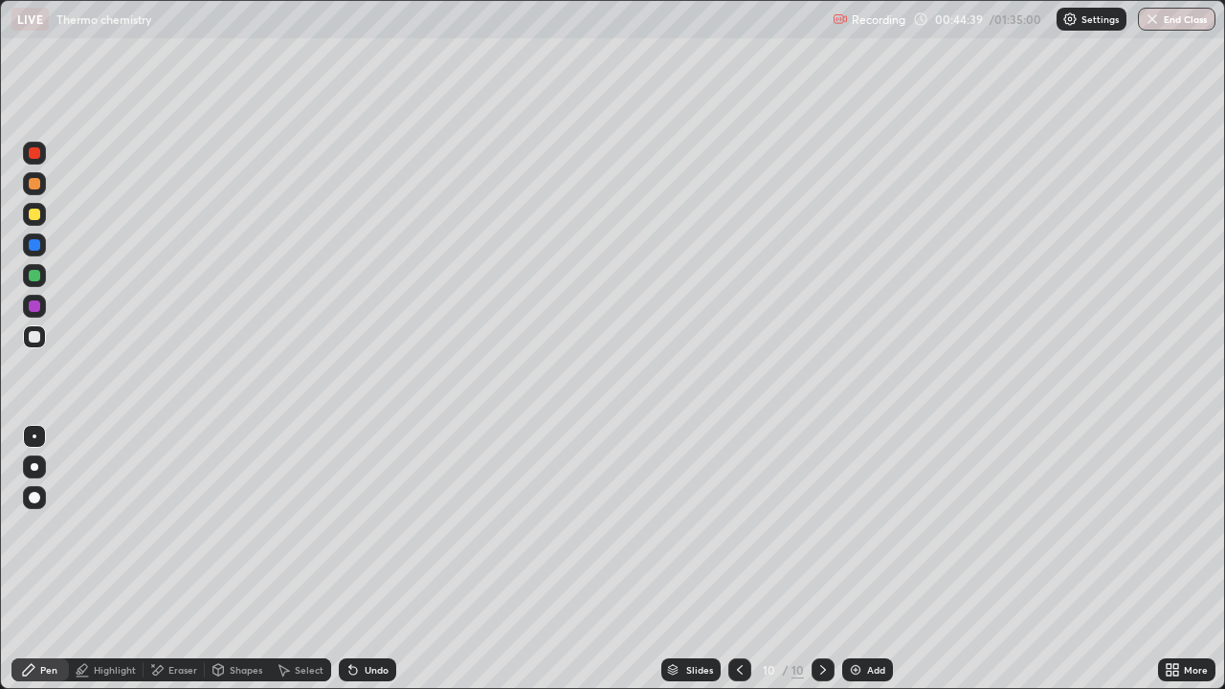
click at [178, 559] on div "Eraser" at bounding box center [182, 670] width 29 height 10
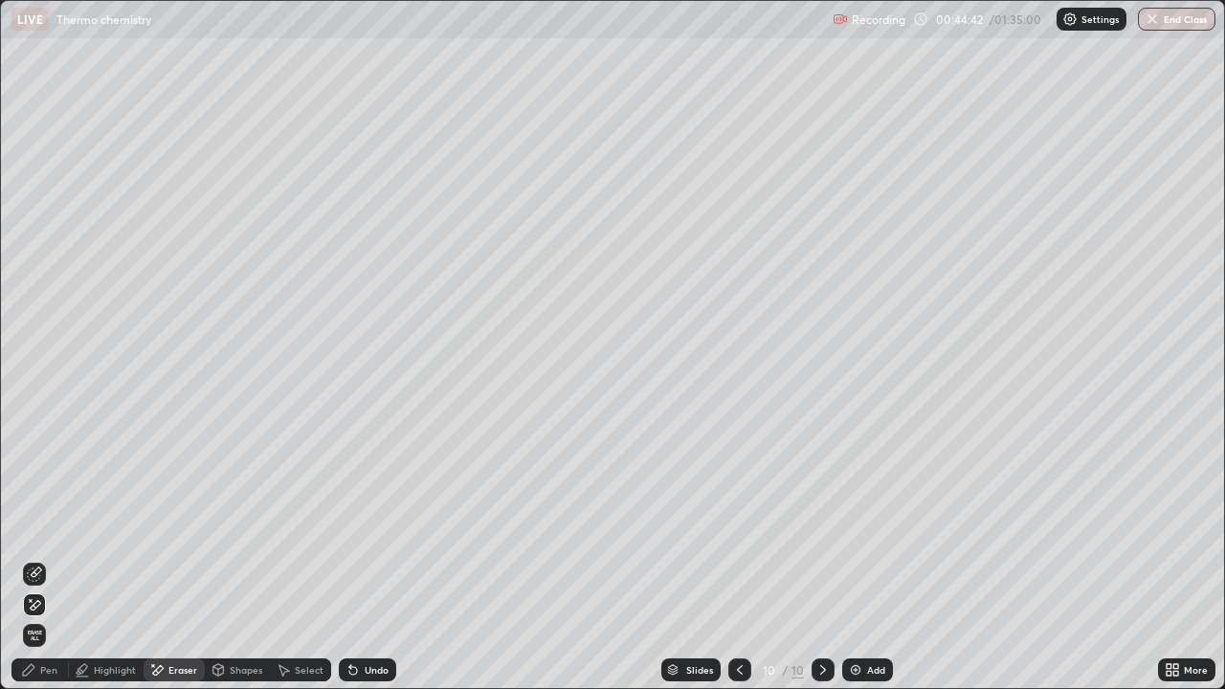
click at [47, 559] on div "Pen" at bounding box center [48, 670] width 17 height 10
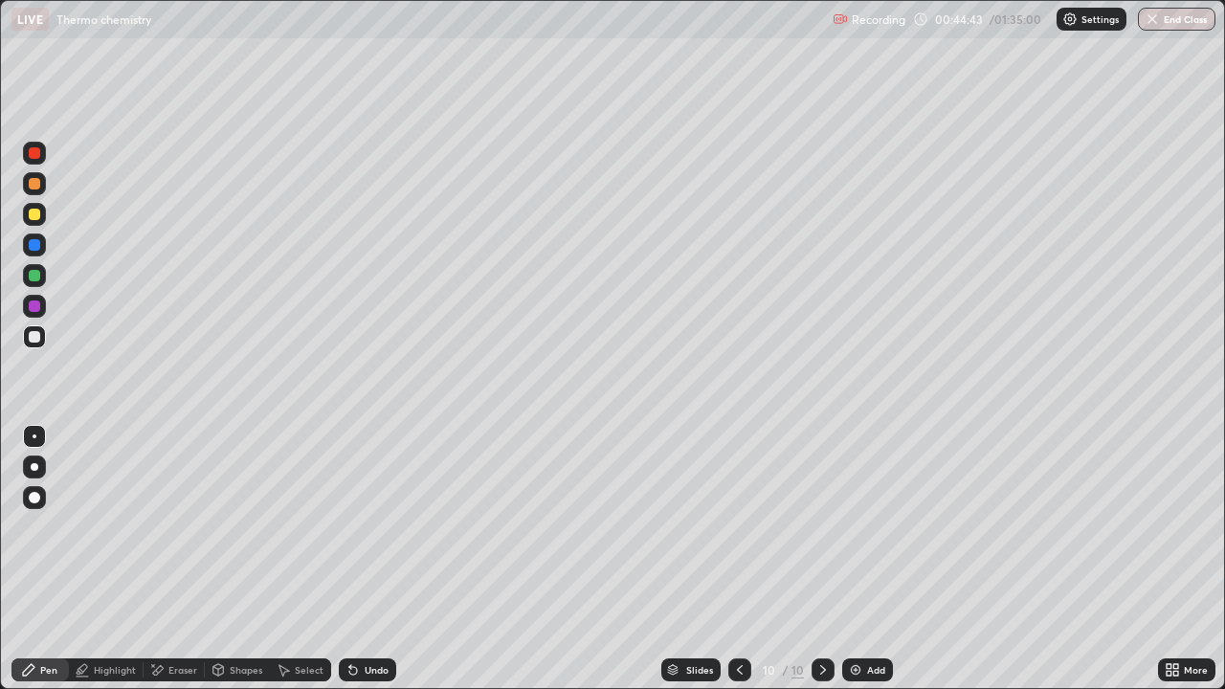
click at [31, 264] on div at bounding box center [34, 275] width 23 height 23
click at [37, 229] on div at bounding box center [34, 214] width 23 height 31
click at [33, 210] on div at bounding box center [34, 214] width 11 height 11
click at [40, 282] on div at bounding box center [34, 275] width 23 height 23
click at [40, 207] on div at bounding box center [34, 214] width 23 height 23
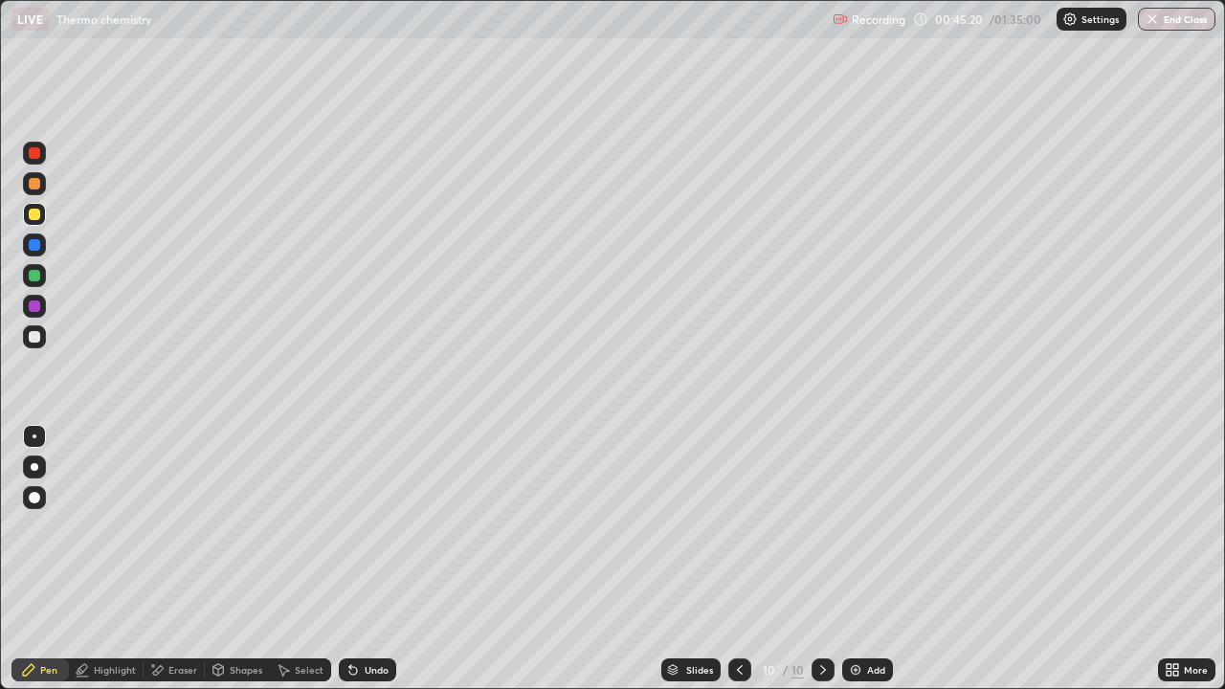
click at [861, 559] on img at bounding box center [855, 670] width 15 height 15
click at [36, 276] on div at bounding box center [34, 275] width 11 height 11
click at [32, 339] on div at bounding box center [34, 336] width 11 height 11
click at [293, 559] on div "Select" at bounding box center [300, 670] width 61 height 23
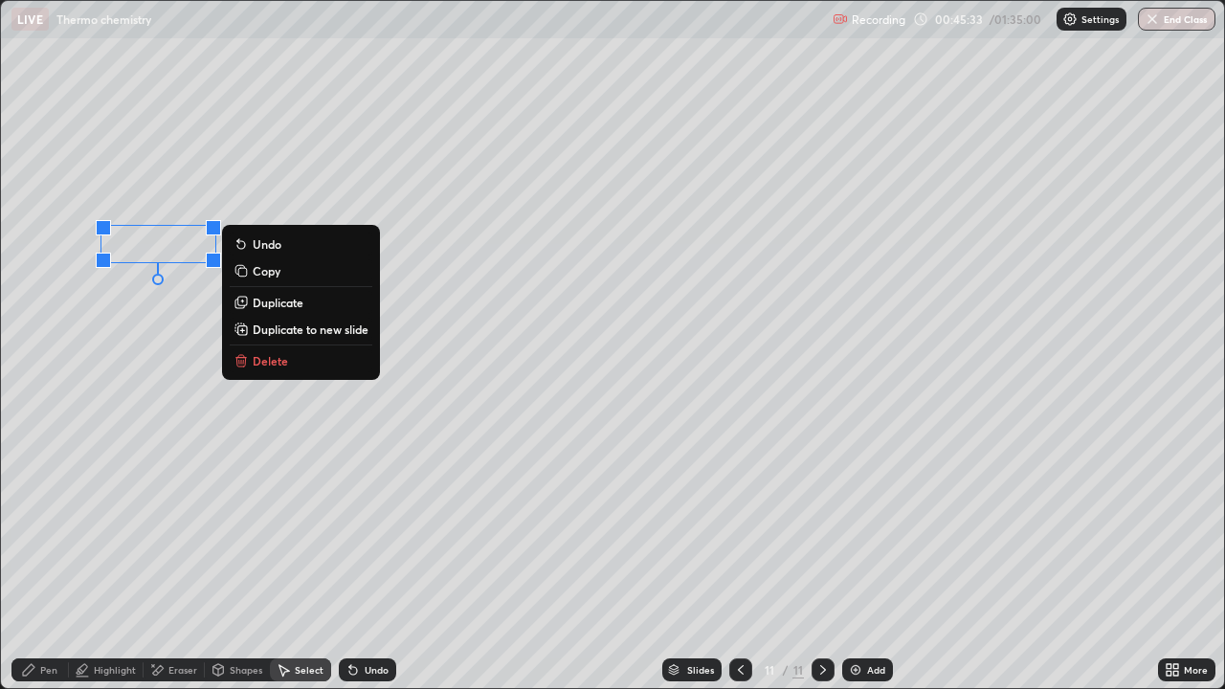
click at [266, 305] on p "Duplicate" at bounding box center [278, 302] width 51 height 15
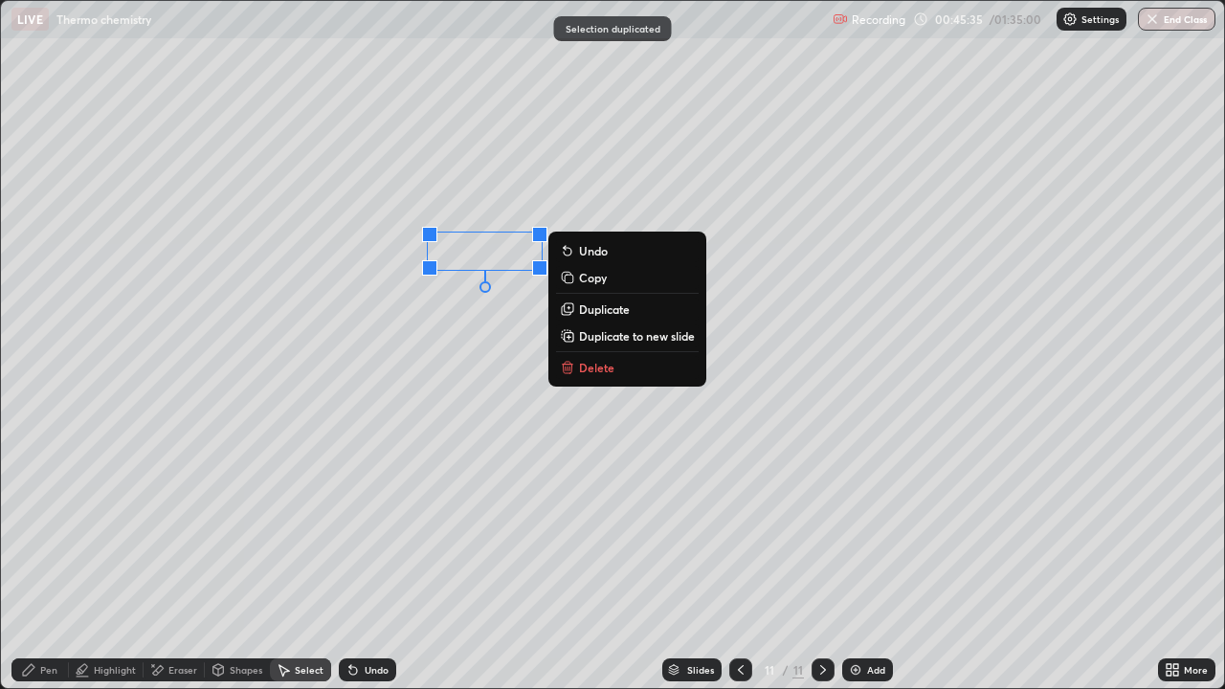
click at [601, 313] on p "Duplicate" at bounding box center [604, 309] width 51 height 15
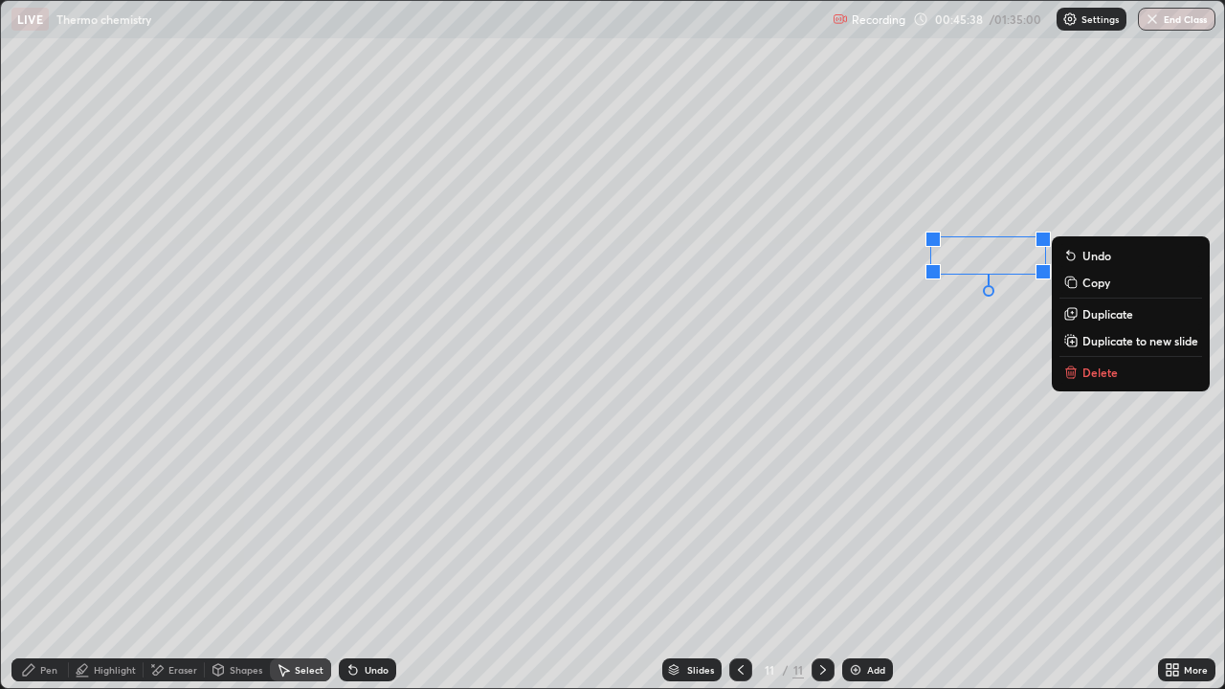
click at [44, 559] on div "Pen" at bounding box center [48, 670] width 17 height 10
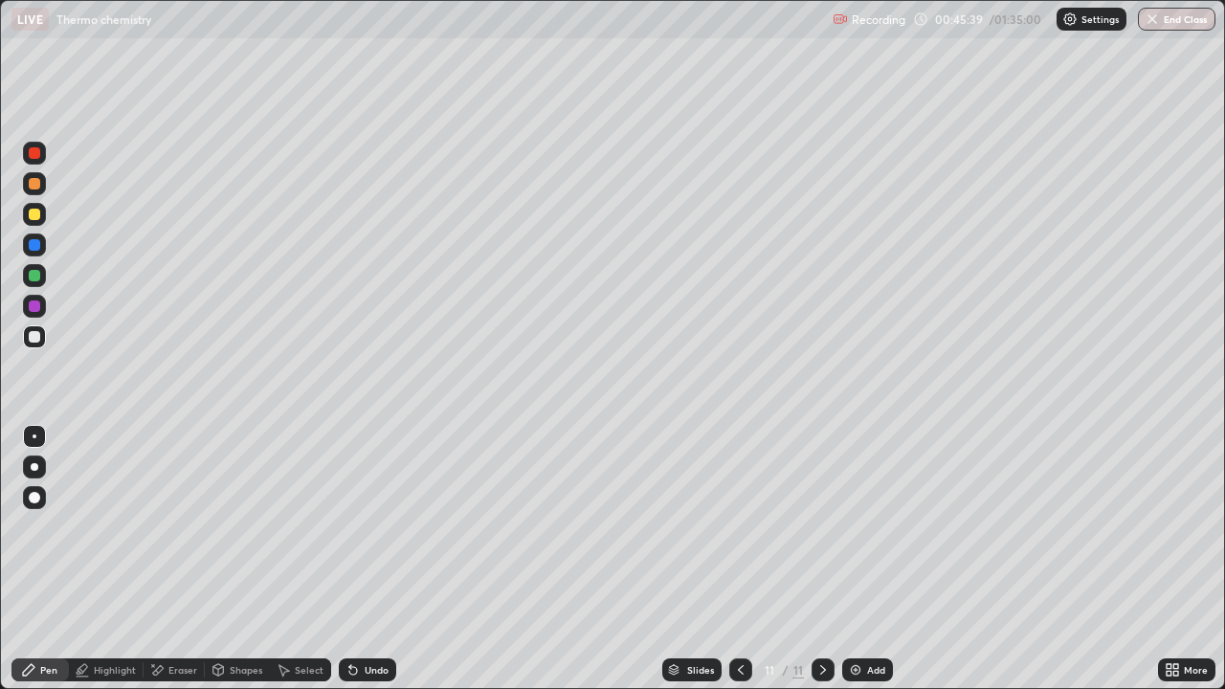
click at [32, 218] on div at bounding box center [34, 214] width 11 height 11
click at [34, 249] on div at bounding box center [34, 244] width 11 height 11
click at [32, 194] on div at bounding box center [34, 183] width 23 height 23
click at [30, 327] on div at bounding box center [34, 337] width 23 height 23
click at [34, 277] on div at bounding box center [34, 275] width 11 height 11
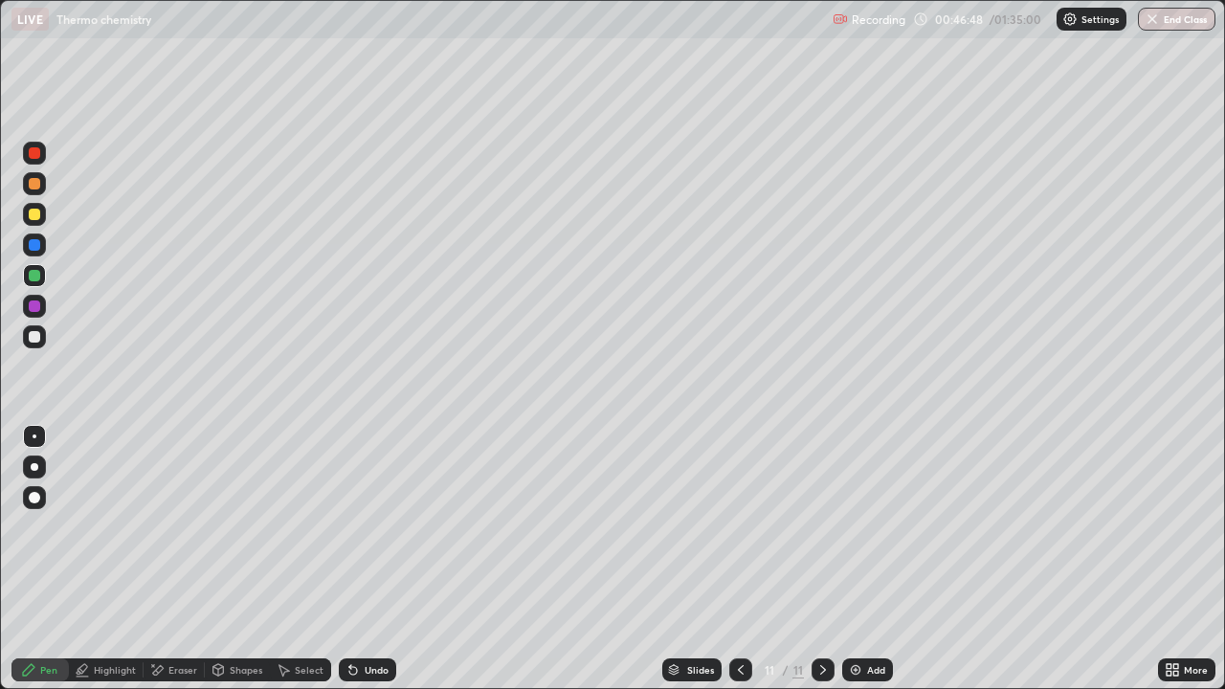
click at [295, 559] on div "Select" at bounding box center [309, 670] width 29 height 10
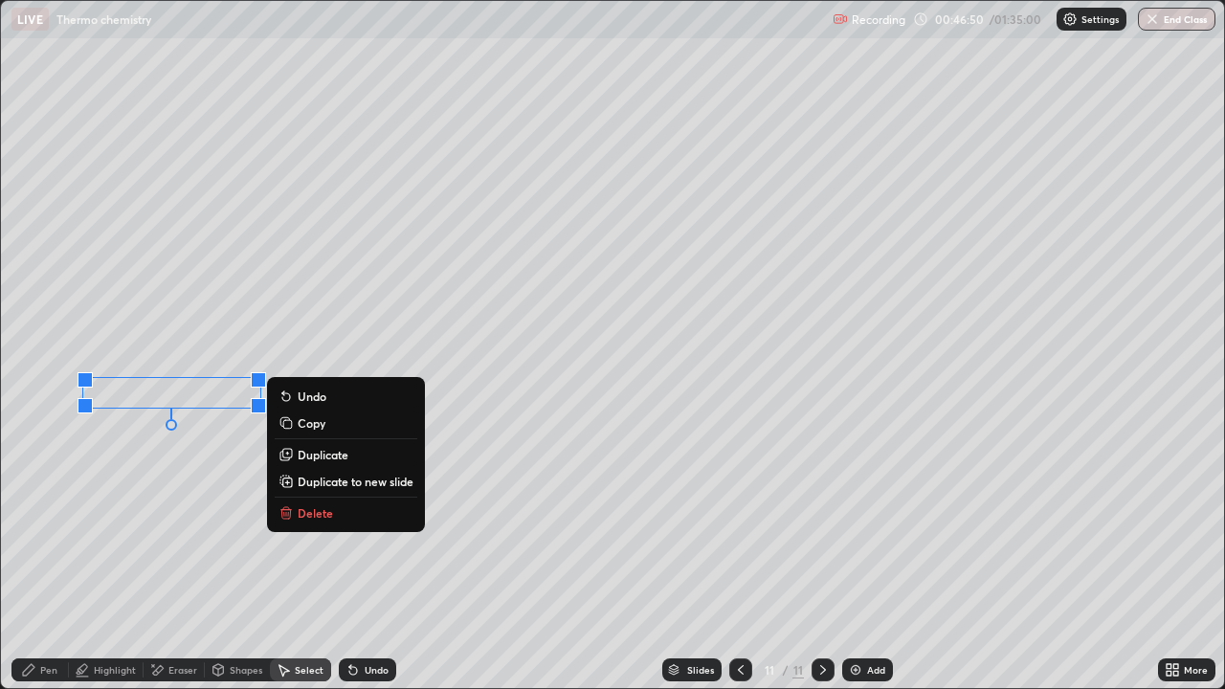
click at [303, 455] on p "Duplicate" at bounding box center [323, 454] width 51 height 15
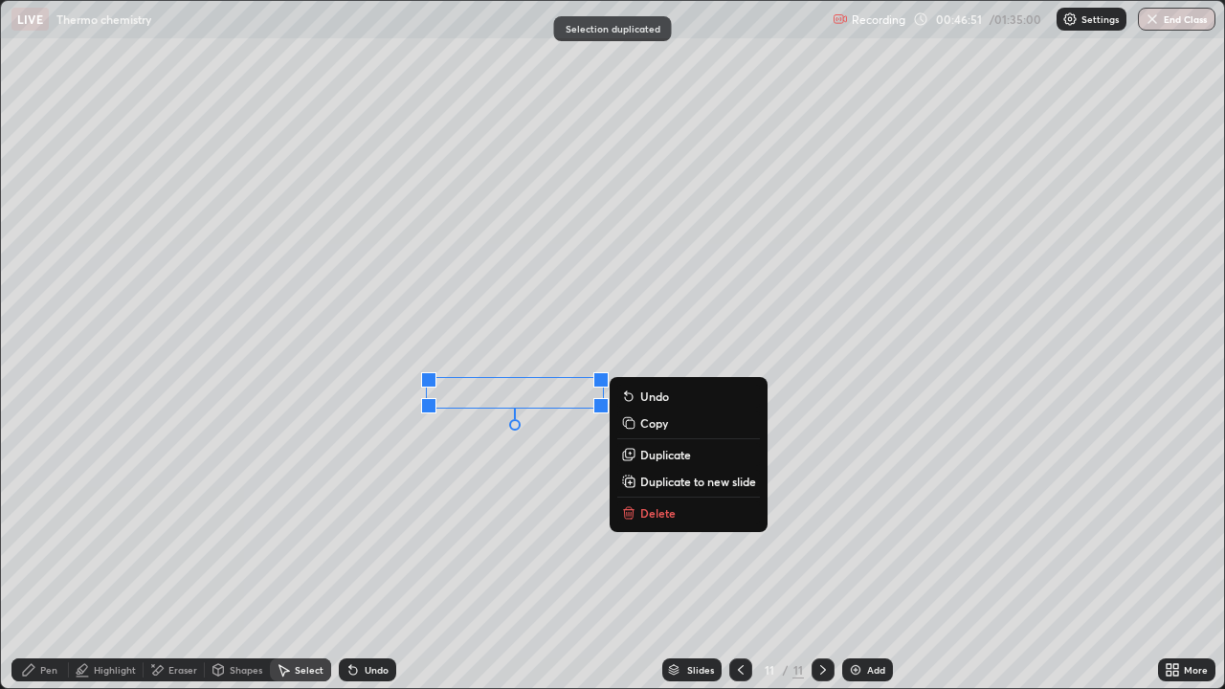
click at [54, 559] on div "Pen" at bounding box center [39, 670] width 57 height 23
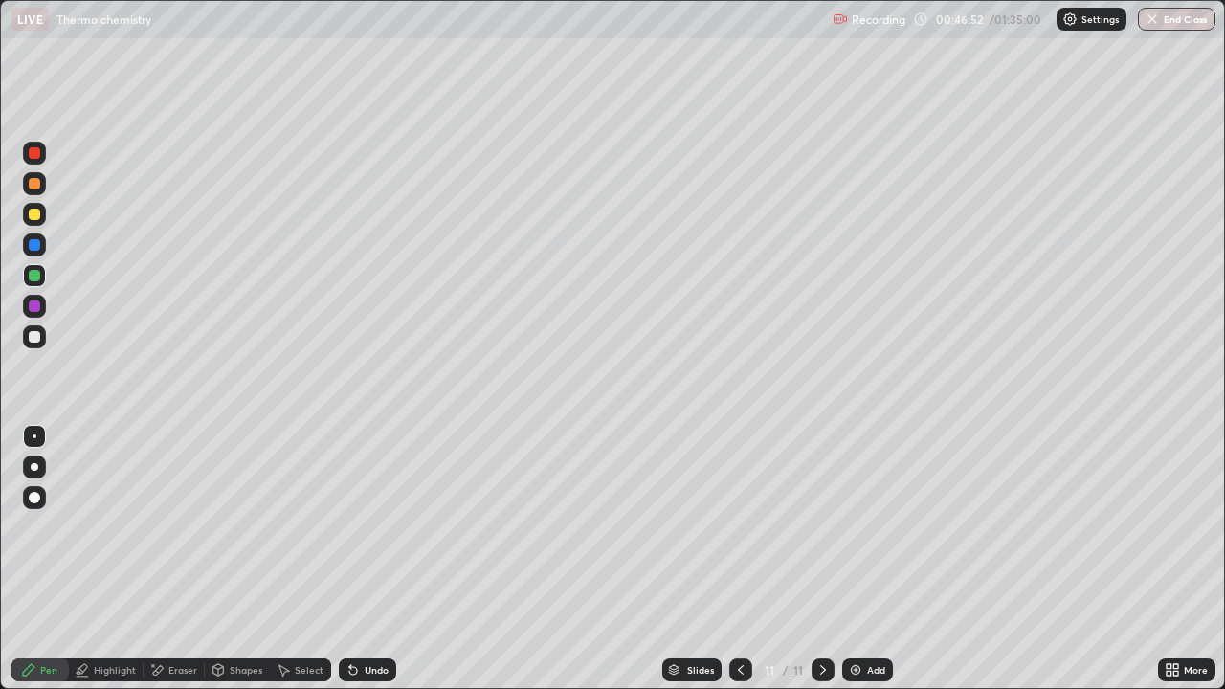
click at [35, 337] on div at bounding box center [34, 336] width 11 height 11
click at [41, 345] on div at bounding box center [34, 337] width 23 height 23
click at [39, 329] on div at bounding box center [34, 337] width 23 height 23
click at [25, 187] on div at bounding box center [34, 183] width 23 height 23
click at [34, 192] on div at bounding box center [34, 183] width 23 height 23
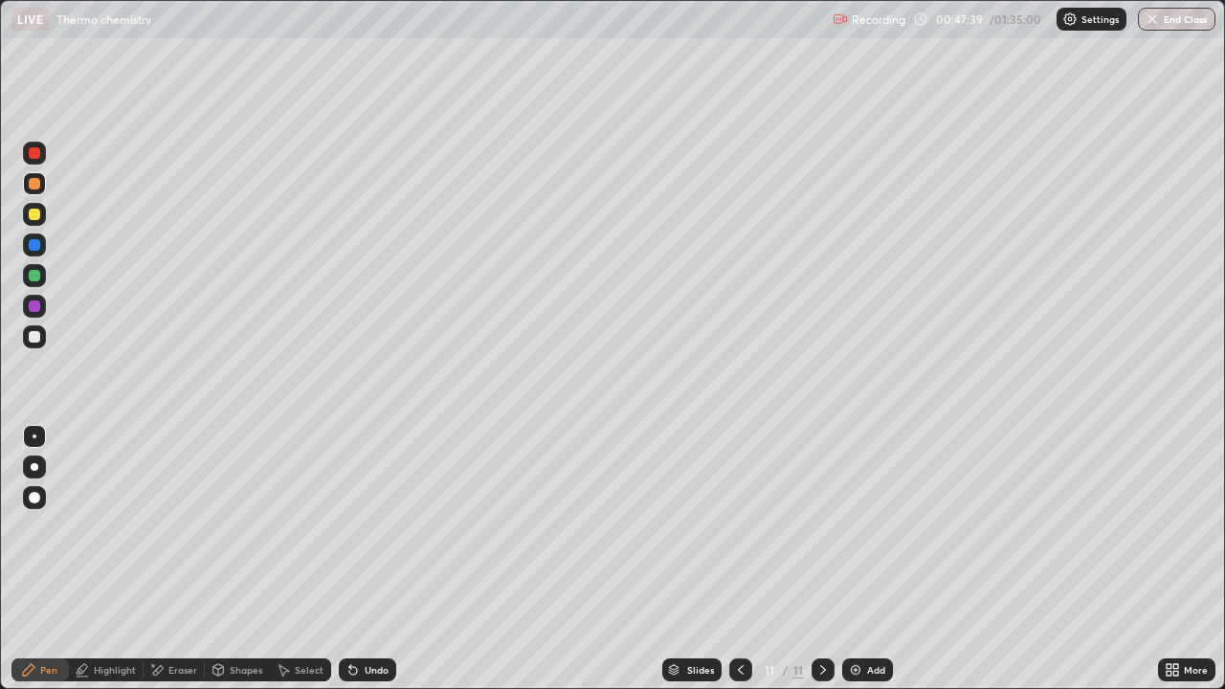
click at [323, 559] on div "Select" at bounding box center [300, 670] width 61 height 23
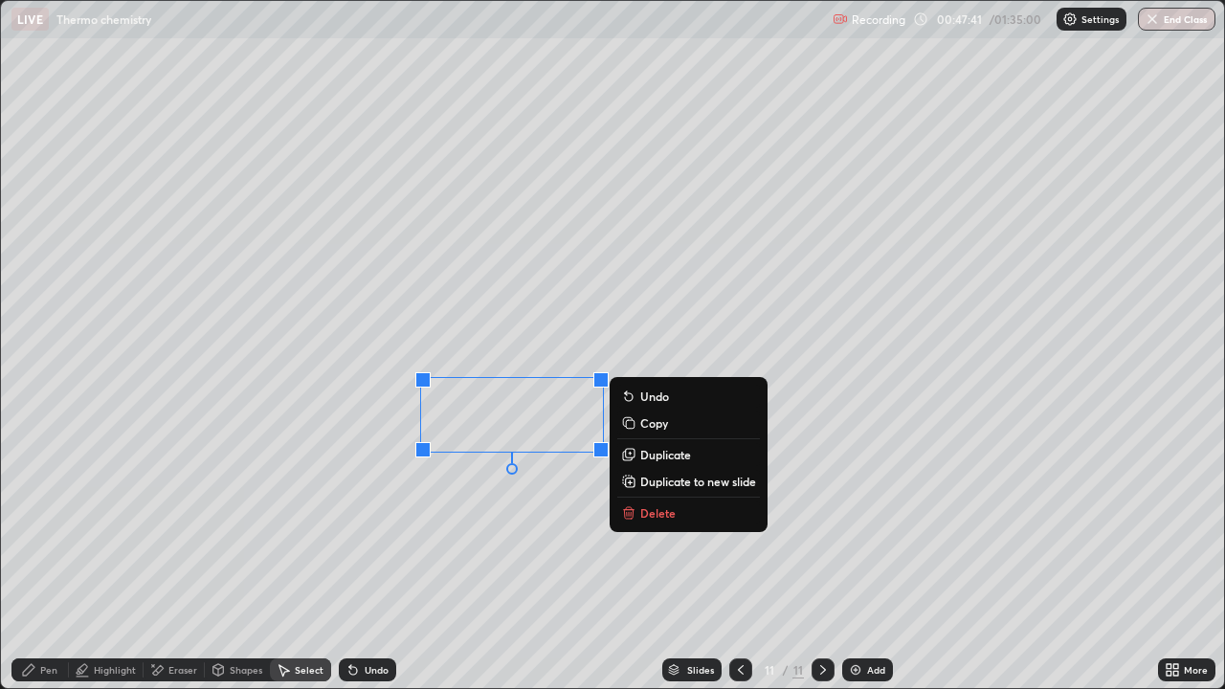
click at [658, 461] on p "Duplicate" at bounding box center [665, 454] width 51 height 15
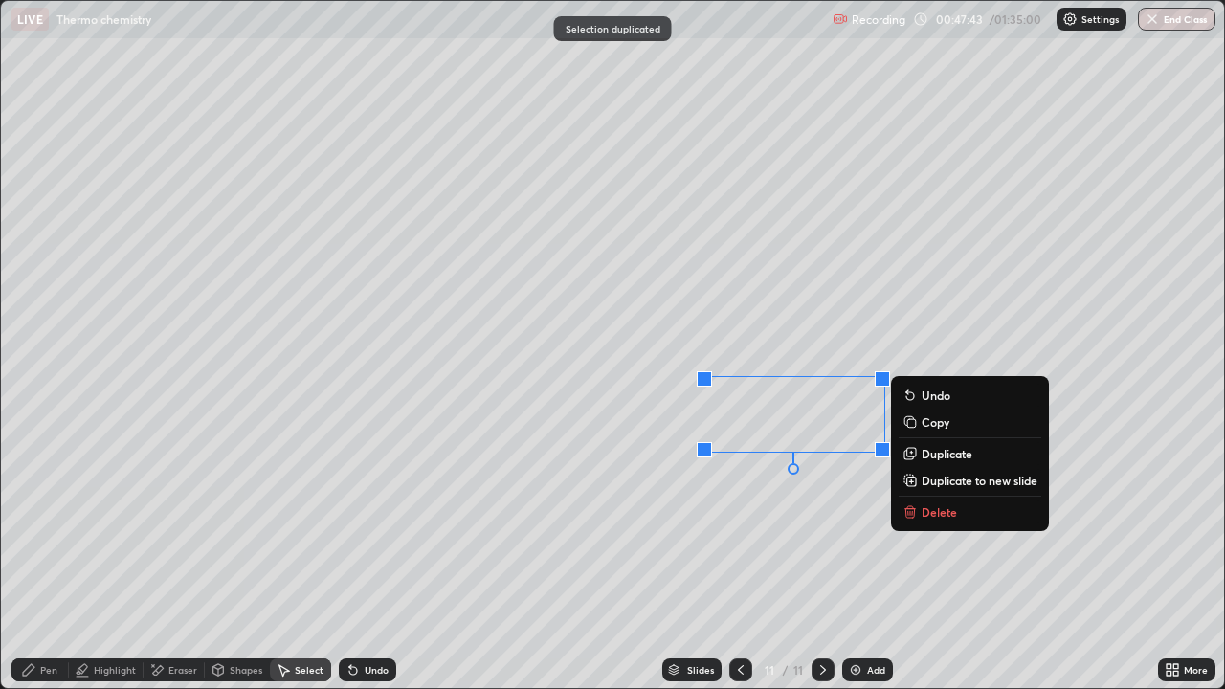
click at [53, 559] on div "Pen" at bounding box center [48, 670] width 17 height 10
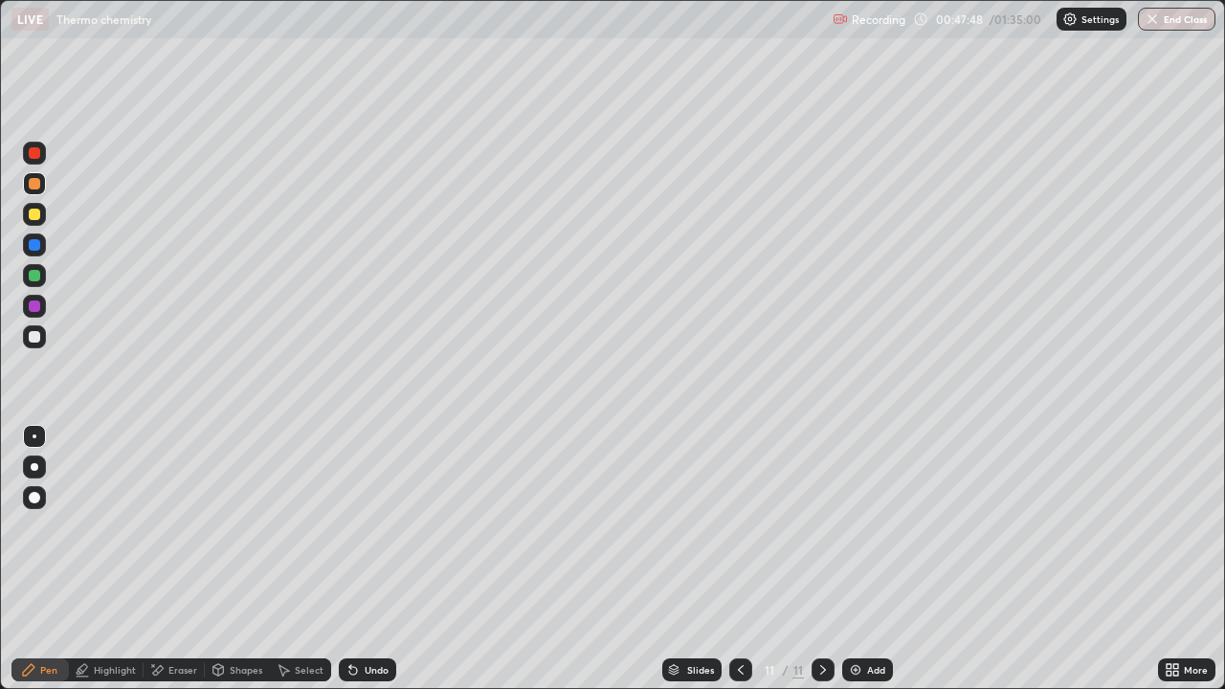
click at [37, 298] on div at bounding box center [34, 306] width 23 height 23
click at [34, 218] on div at bounding box center [34, 214] width 11 height 11
click at [26, 277] on div at bounding box center [34, 275] width 23 height 23
click at [855, 559] on img at bounding box center [855, 670] width 15 height 15
click at [37, 333] on div at bounding box center [34, 336] width 11 height 11
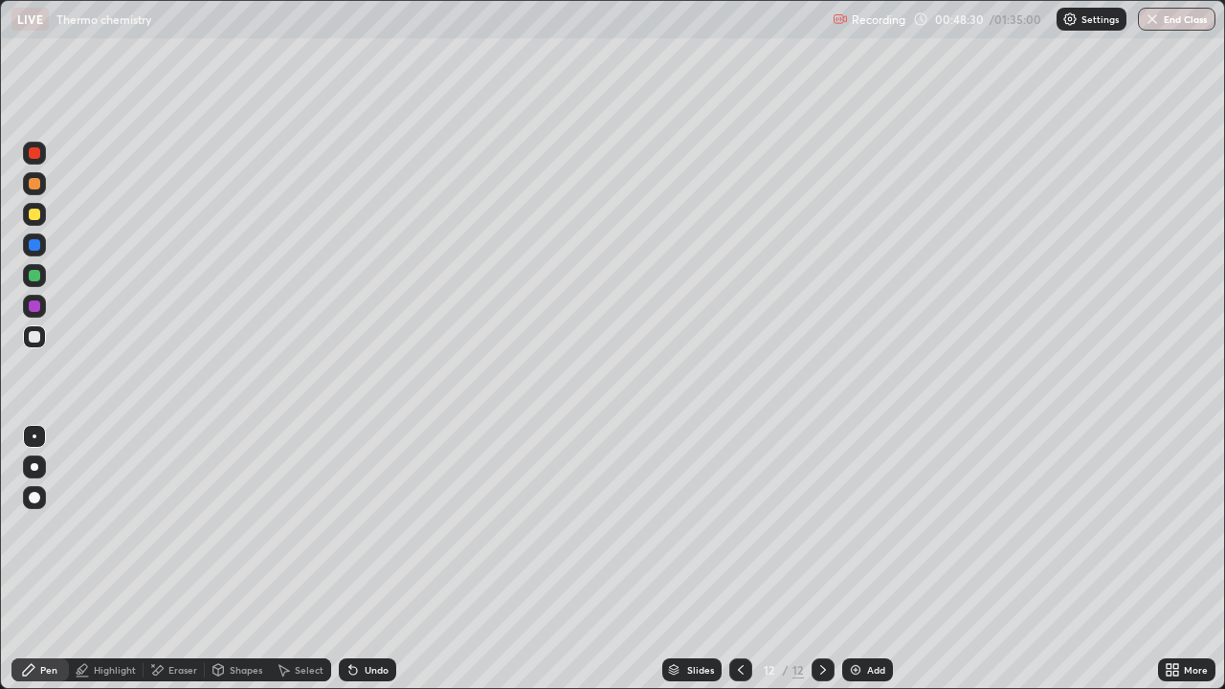
click at [34, 176] on div at bounding box center [34, 183] width 23 height 23
click at [33, 225] on div at bounding box center [34, 214] width 23 height 23
click at [41, 275] on div at bounding box center [34, 275] width 23 height 23
click at [855, 559] on img at bounding box center [855, 670] width 15 height 15
click at [34, 348] on div at bounding box center [34, 337] width 23 height 23
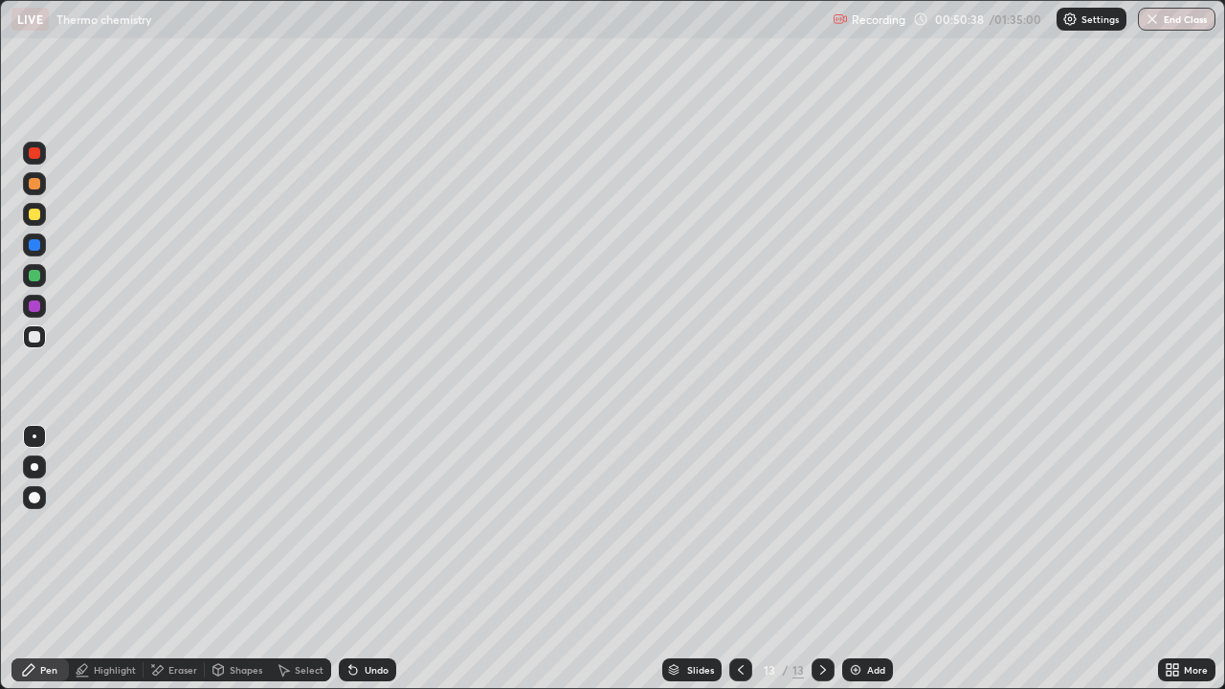
click at [36, 191] on div at bounding box center [34, 183] width 23 height 23
click at [33, 341] on div at bounding box center [34, 336] width 11 height 11
click at [34, 277] on div at bounding box center [34, 275] width 11 height 11
click at [301, 559] on div "Select" at bounding box center [309, 670] width 29 height 10
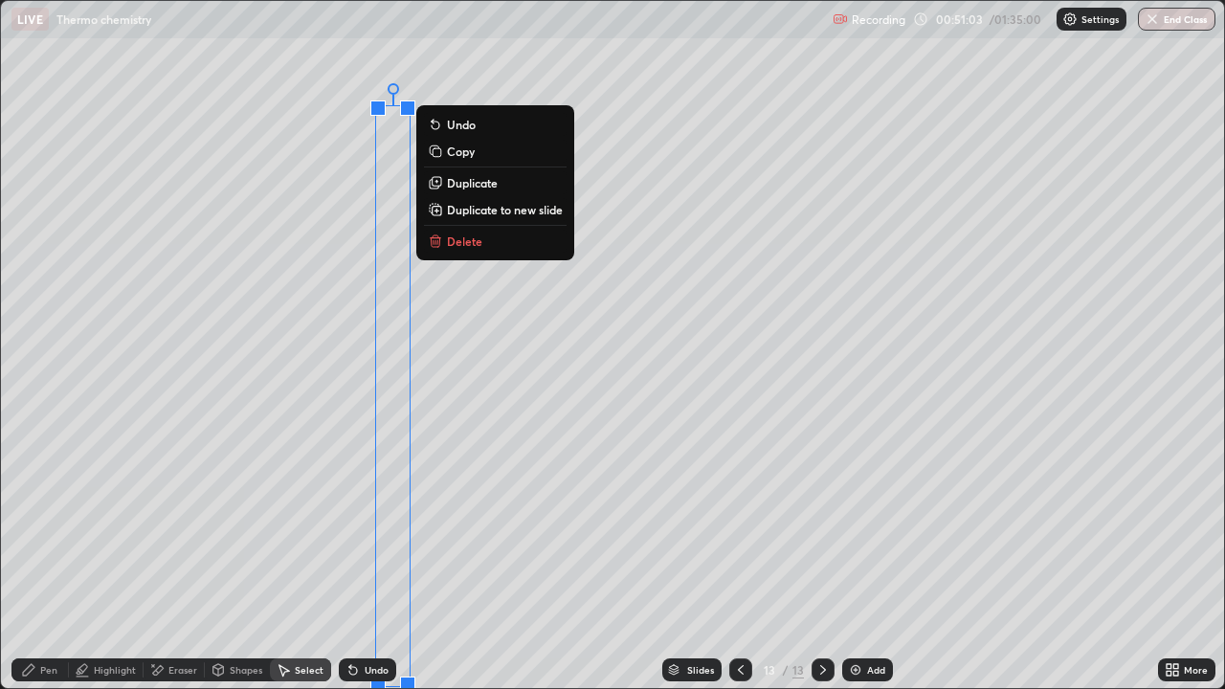
click at [54, 559] on div "Pen" at bounding box center [39, 670] width 57 height 23
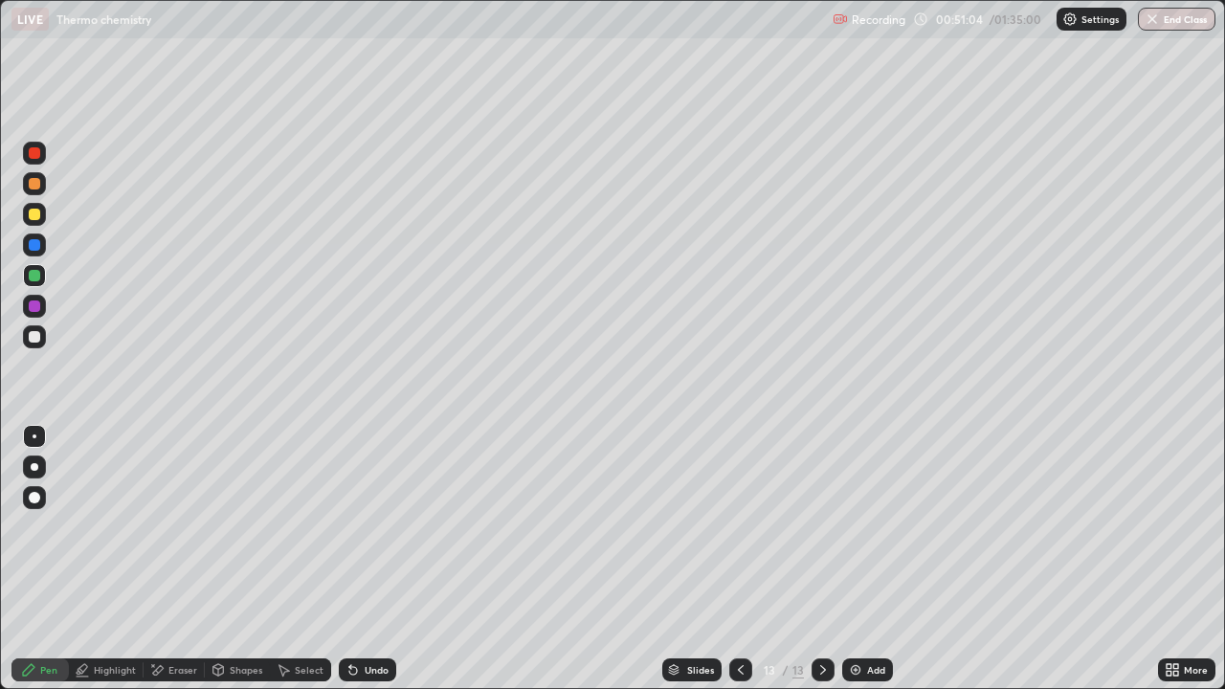
click at [27, 342] on div at bounding box center [34, 337] width 23 height 23
click at [34, 215] on div at bounding box center [34, 214] width 11 height 11
click at [301, 559] on div "Select" at bounding box center [309, 670] width 29 height 10
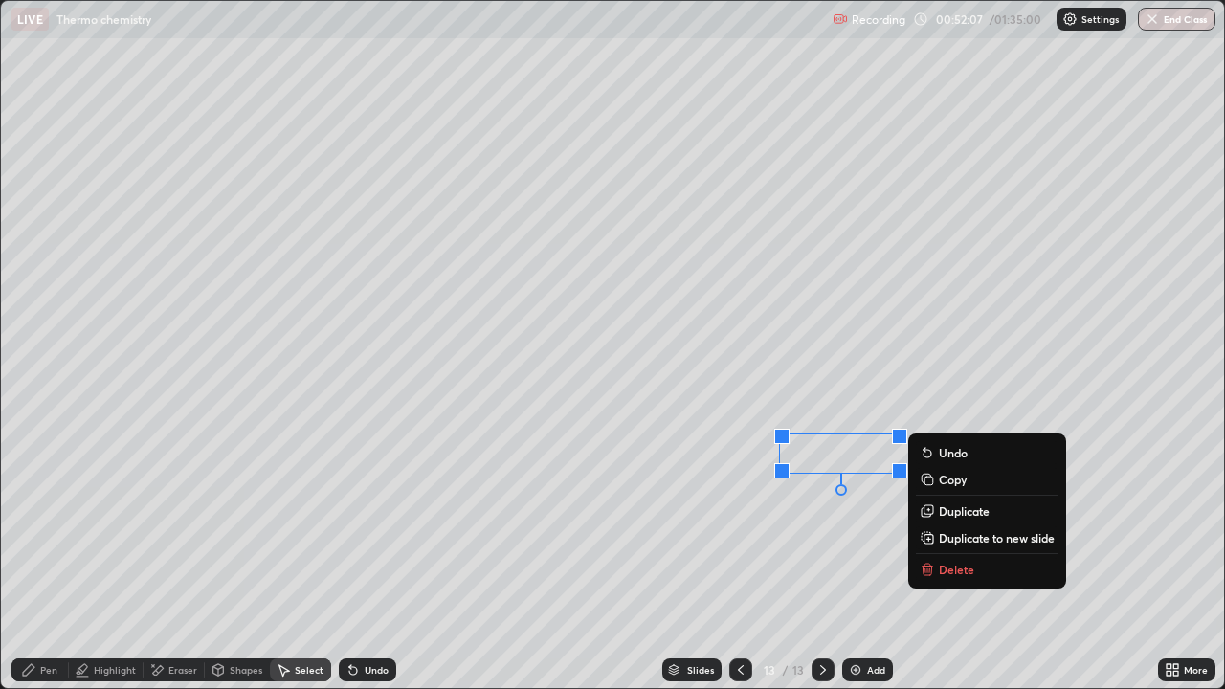
click at [945, 513] on p "Duplicate" at bounding box center [964, 511] width 51 height 15
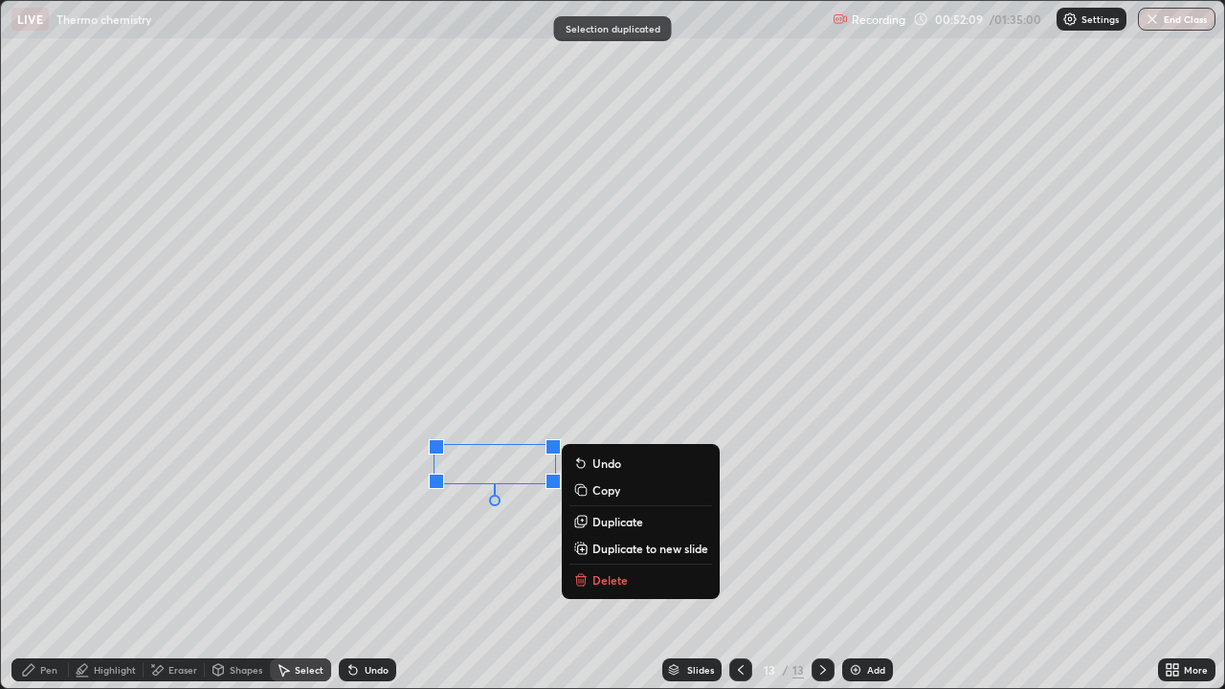
click at [42, 559] on div "Pen" at bounding box center [48, 670] width 17 height 10
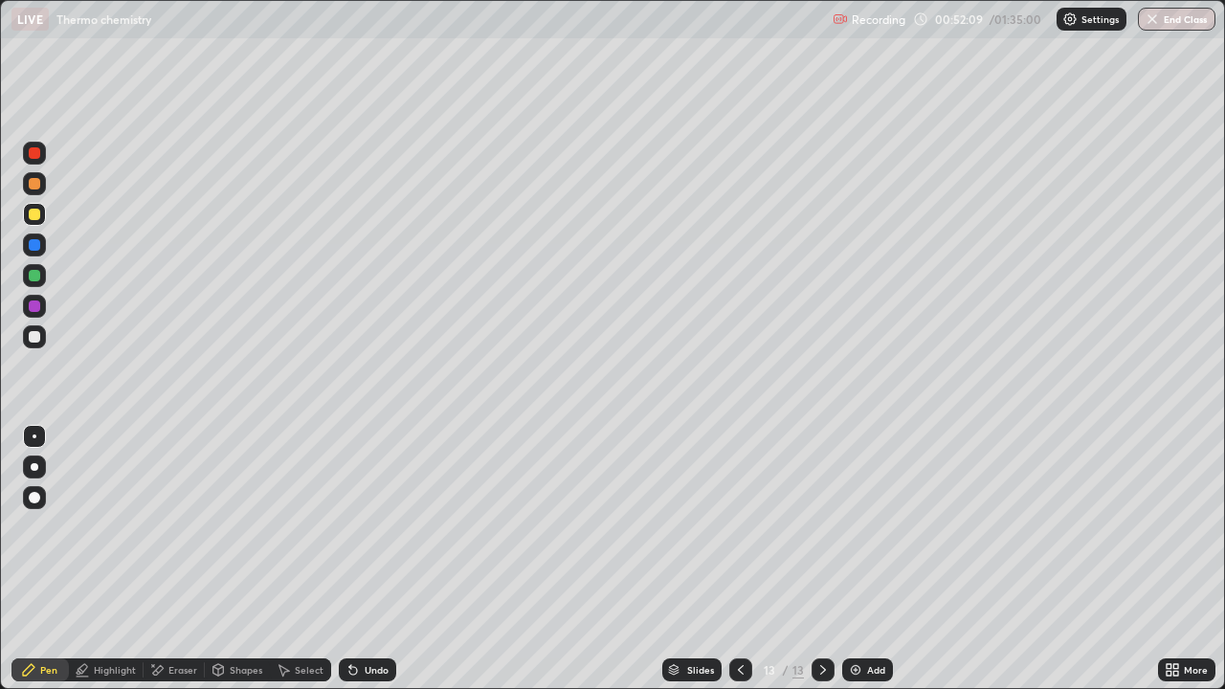
click at [34, 340] on div at bounding box center [34, 336] width 11 height 11
click at [34, 154] on div at bounding box center [34, 152] width 11 height 11
click at [24, 225] on div at bounding box center [34, 214] width 23 height 31
click at [31, 183] on div at bounding box center [34, 183] width 11 height 11
click at [33, 214] on div at bounding box center [34, 214] width 11 height 11
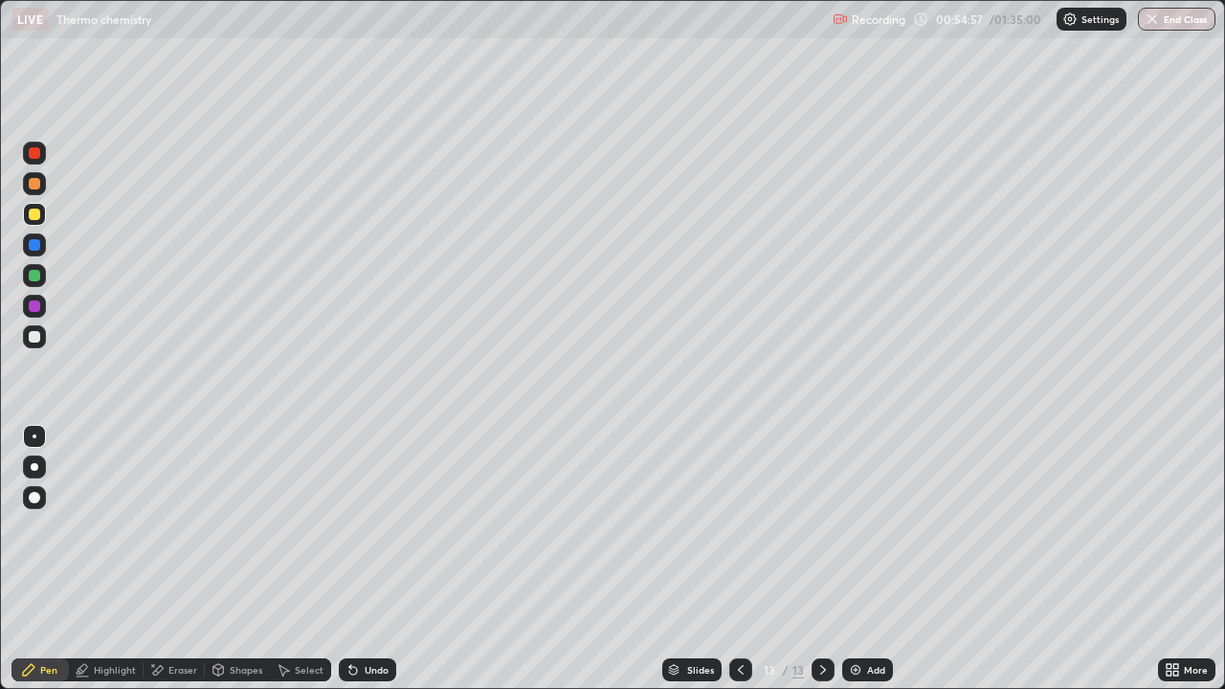
click at [863, 559] on div "Add" at bounding box center [867, 670] width 51 height 23
click at [39, 284] on div at bounding box center [34, 275] width 23 height 23
click at [42, 180] on div at bounding box center [34, 183] width 23 height 23
click at [34, 277] on div at bounding box center [34, 275] width 11 height 11
click at [35, 342] on div at bounding box center [34, 336] width 11 height 11
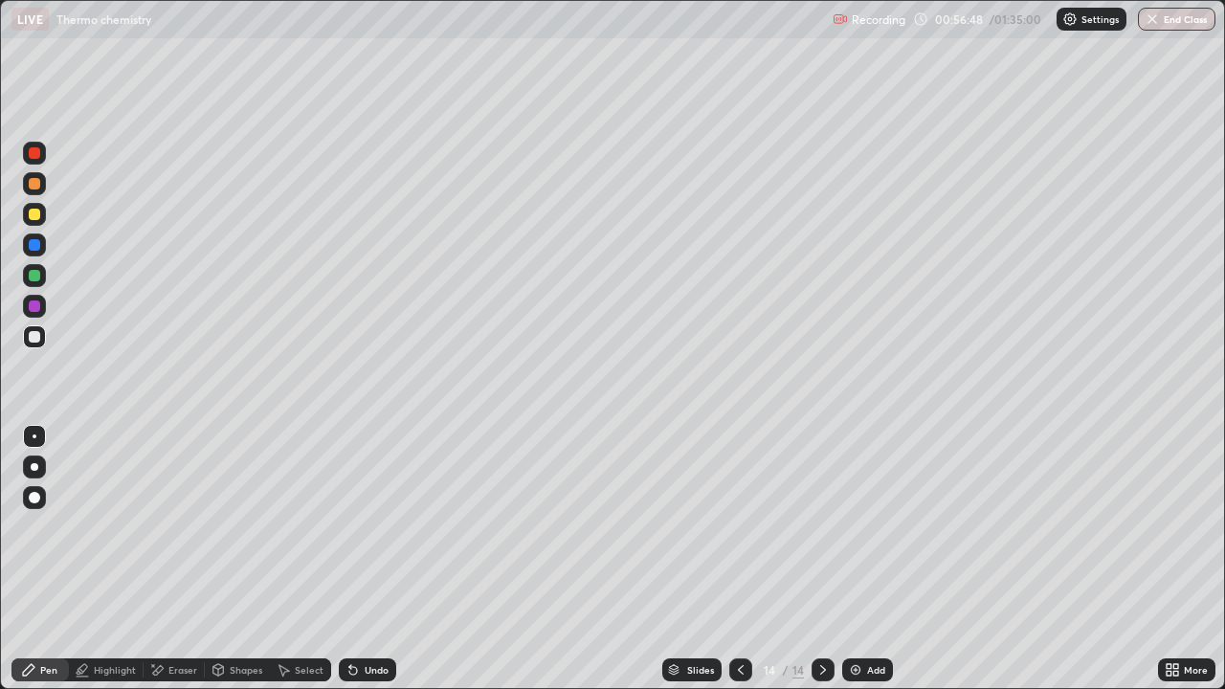
click at [28, 191] on div at bounding box center [34, 183] width 23 height 23
click at [38, 316] on div at bounding box center [34, 306] width 23 height 23
click at [35, 282] on div at bounding box center [34, 275] width 23 height 23
click at [365, 559] on div "Undo" at bounding box center [377, 670] width 24 height 10
click at [308, 559] on div "Select" at bounding box center [309, 670] width 29 height 10
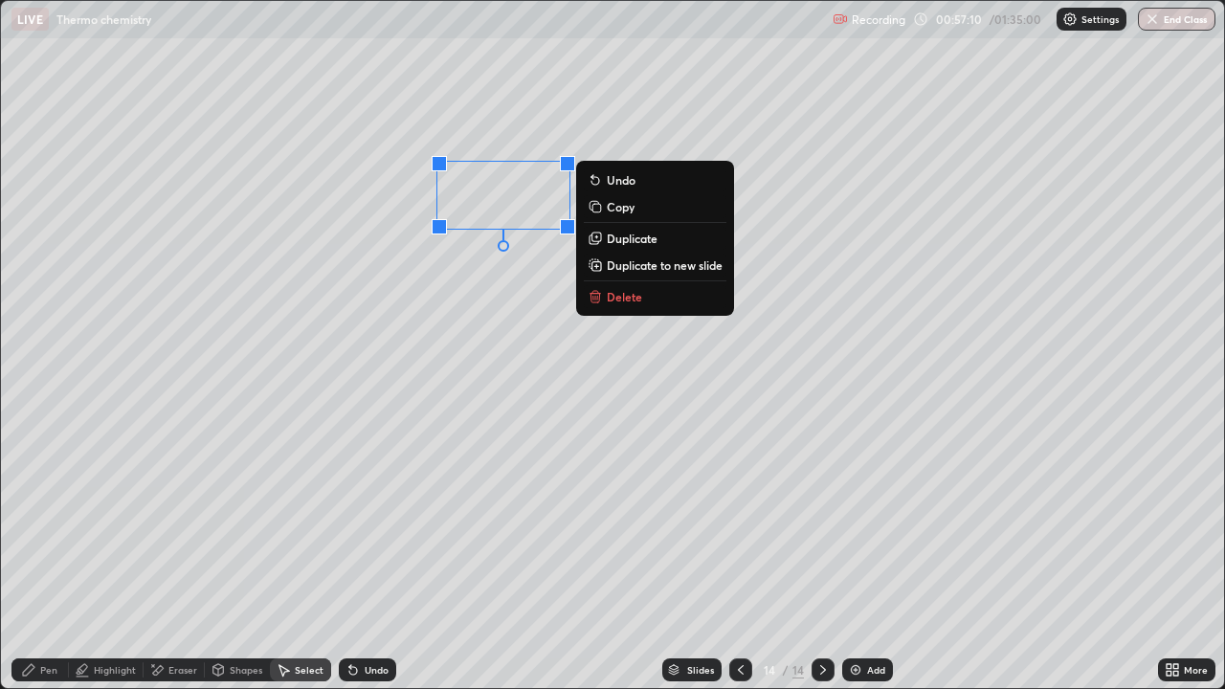
click at [624, 245] on p "Duplicate" at bounding box center [632, 238] width 51 height 15
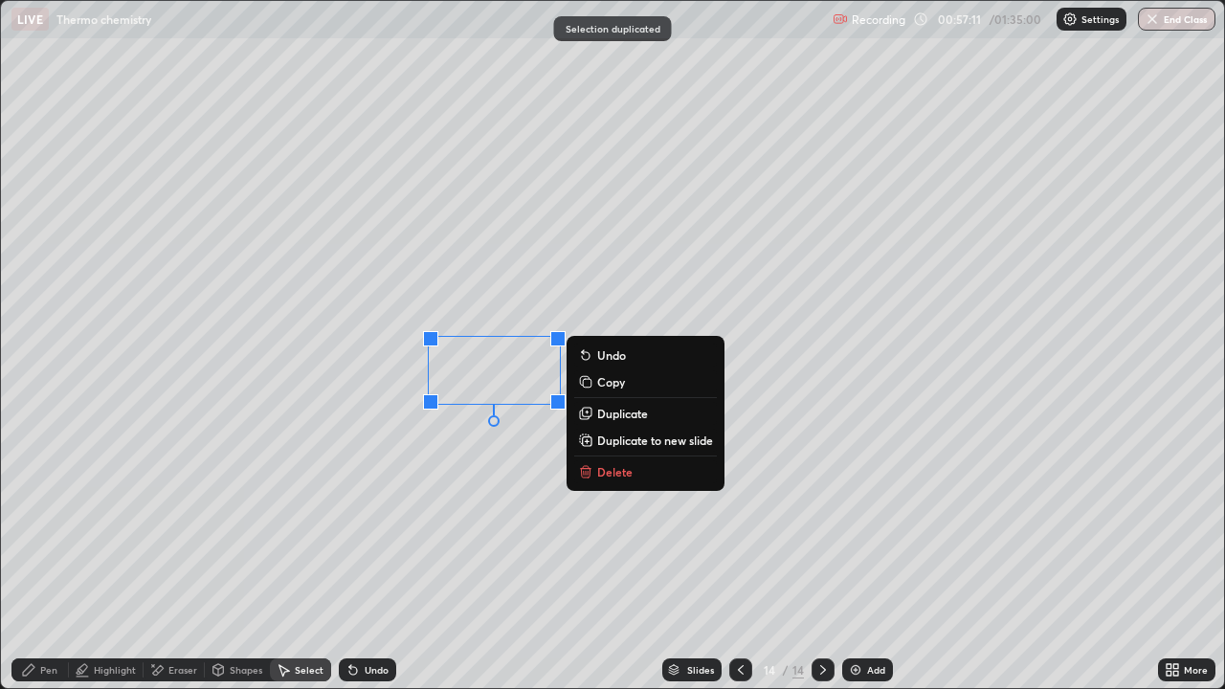
click at [40, 559] on div "Pen" at bounding box center [48, 670] width 17 height 10
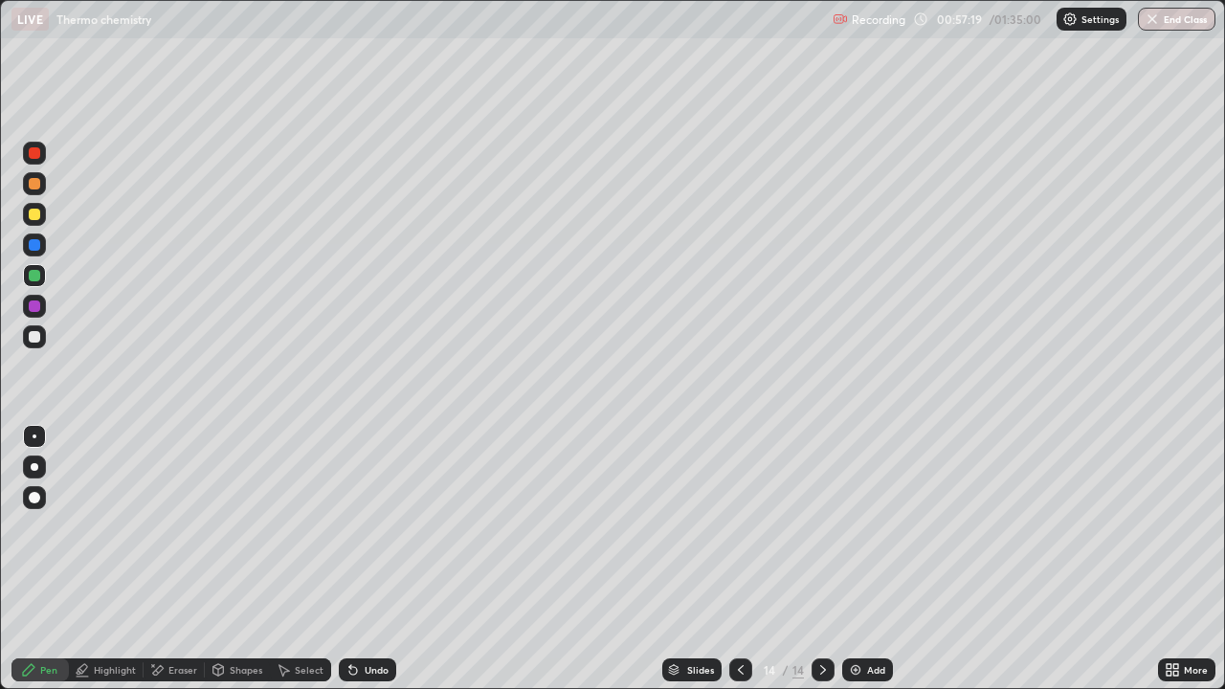
click at [36, 559] on div "Pen" at bounding box center [39, 670] width 57 height 23
click at [117, 559] on div "Highlight" at bounding box center [106, 670] width 75 height 23
click at [44, 559] on div "Pen" at bounding box center [39, 670] width 57 height 23
click at [35, 309] on div at bounding box center [34, 306] width 11 height 11
click at [357, 559] on icon at bounding box center [353, 670] width 15 height 15
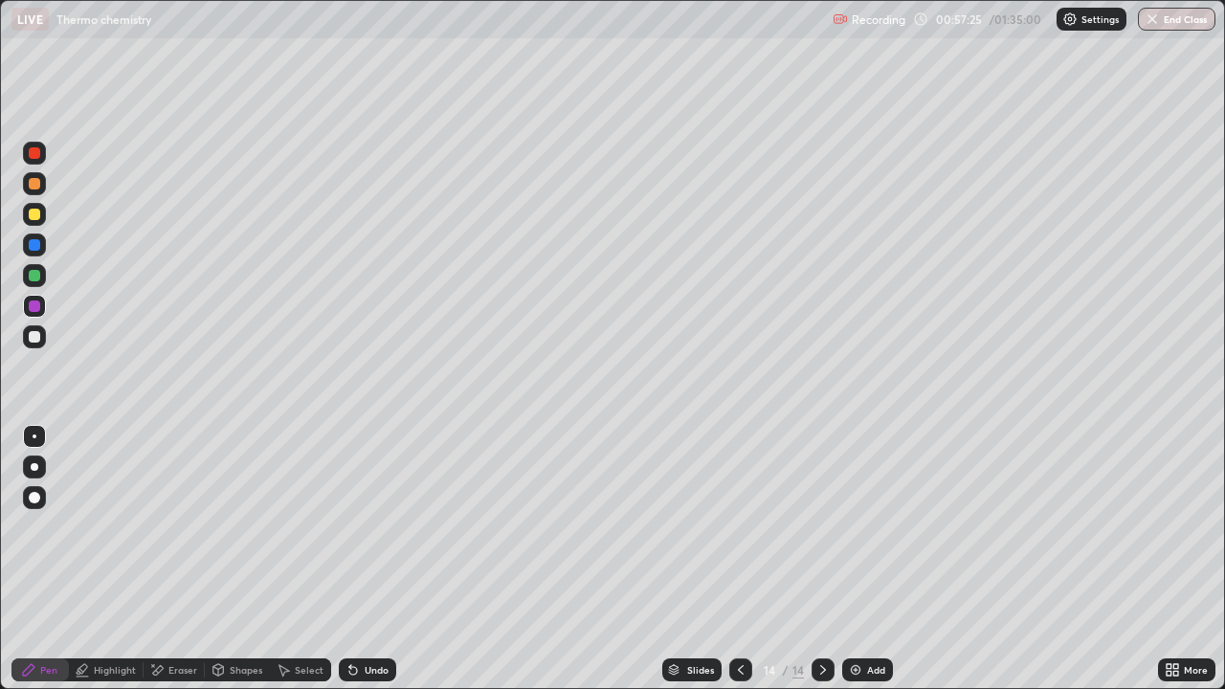
click at [128, 559] on div "Highlight" at bounding box center [115, 670] width 42 height 10
click at [23, 559] on icon at bounding box center [28, 669] width 11 height 11
click at [33, 333] on div at bounding box center [34, 336] width 11 height 11
click at [43, 213] on div at bounding box center [34, 214] width 23 height 23
click at [853, 559] on img at bounding box center [855, 670] width 15 height 15
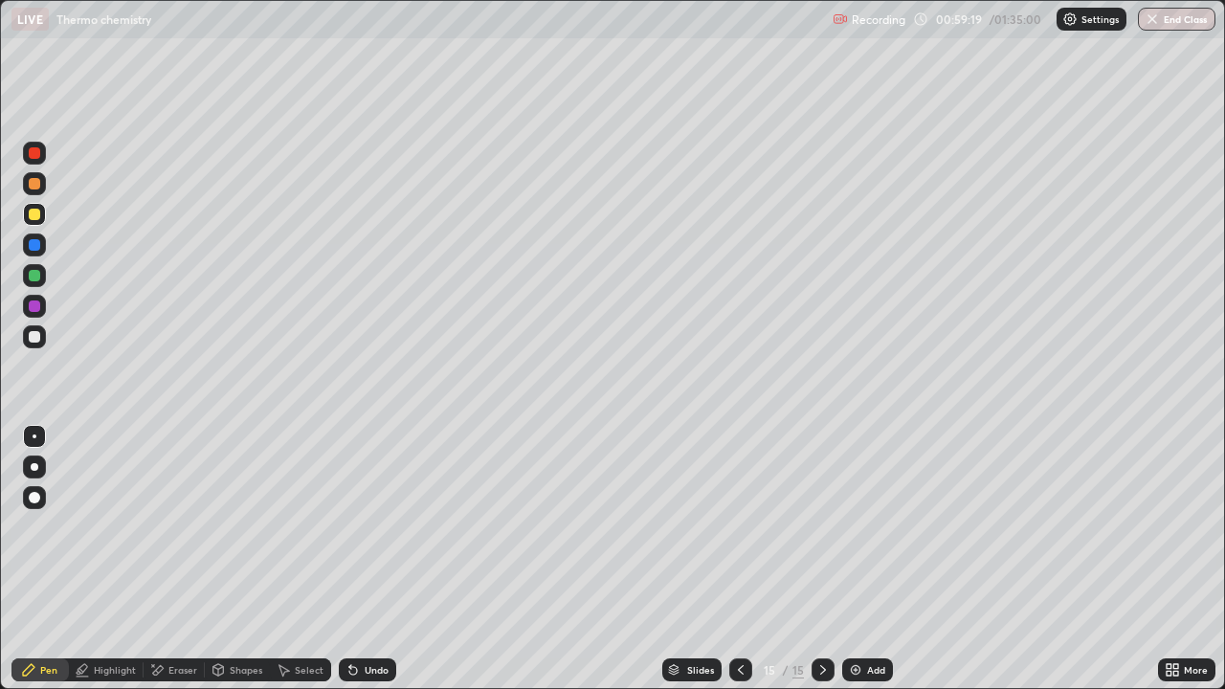
click at [37, 281] on div at bounding box center [34, 275] width 11 height 11
click at [44, 342] on div at bounding box center [34, 337] width 23 height 23
click at [37, 221] on div at bounding box center [34, 214] width 23 height 23
click at [38, 335] on div at bounding box center [34, 336] width 11 height 11
click at [33, 221] on div at bounding box center [34, 214] width 23 height 23
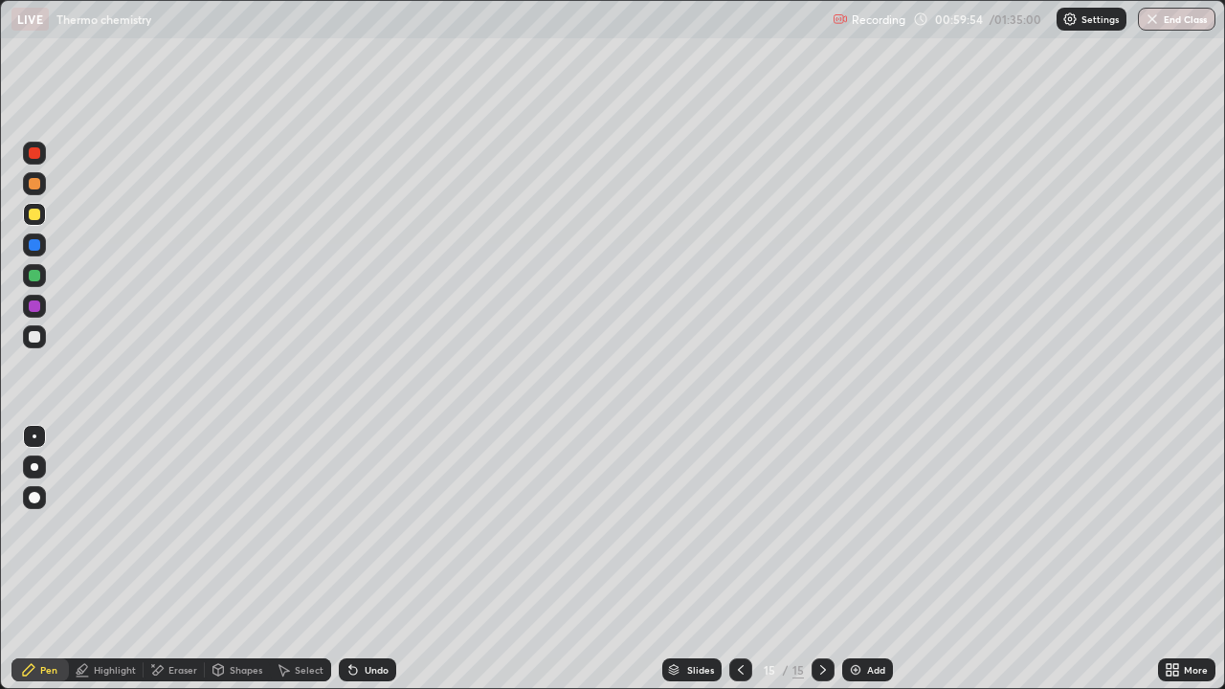
click at [29, 286] on div at bounding box center [34, 275] width 23 height 23
click at [379, 559] on div "Undo" at bounding box center [377, 670] width 24 height 10
click at [390, 559] on div "Undo" at bounding box center [367, 670] width 57 height 23
click at [36, 336] on div at bounding box center [34, 336] width 11 height 11
click at [191, 559] on div "Eraser" at bounding box center [174, 670] width 61 height 23
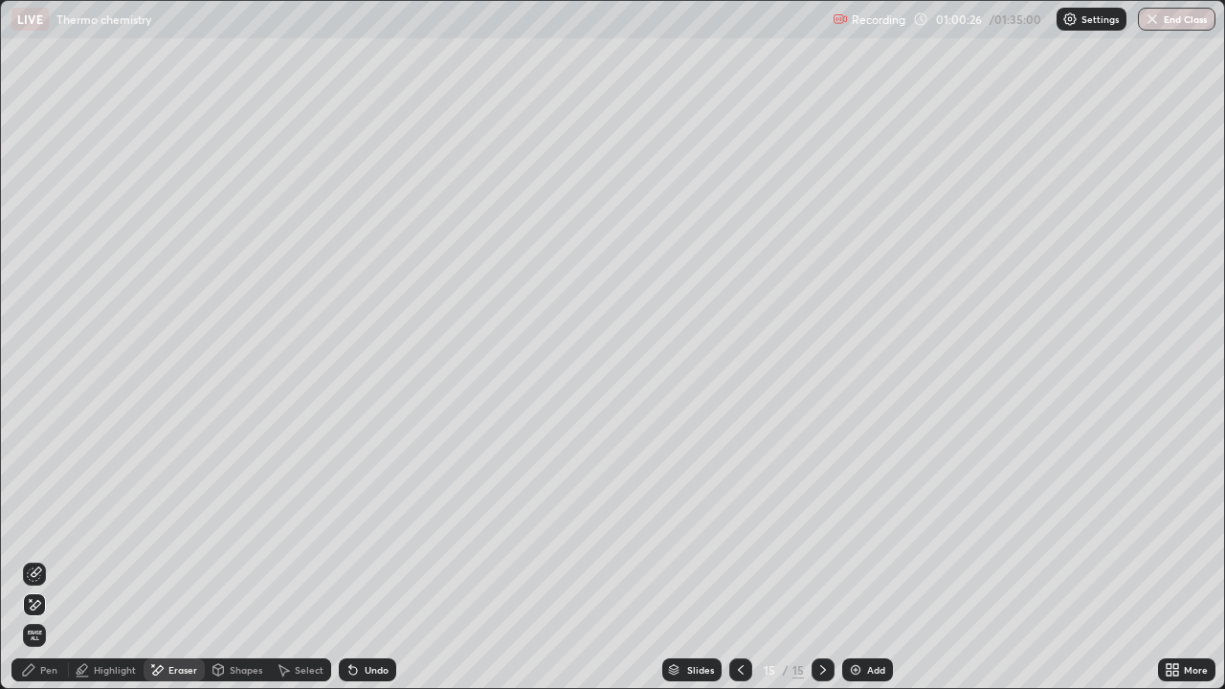
click at [301, 559] on div "Select" at bounding box center [309, 670] width 29 height 10
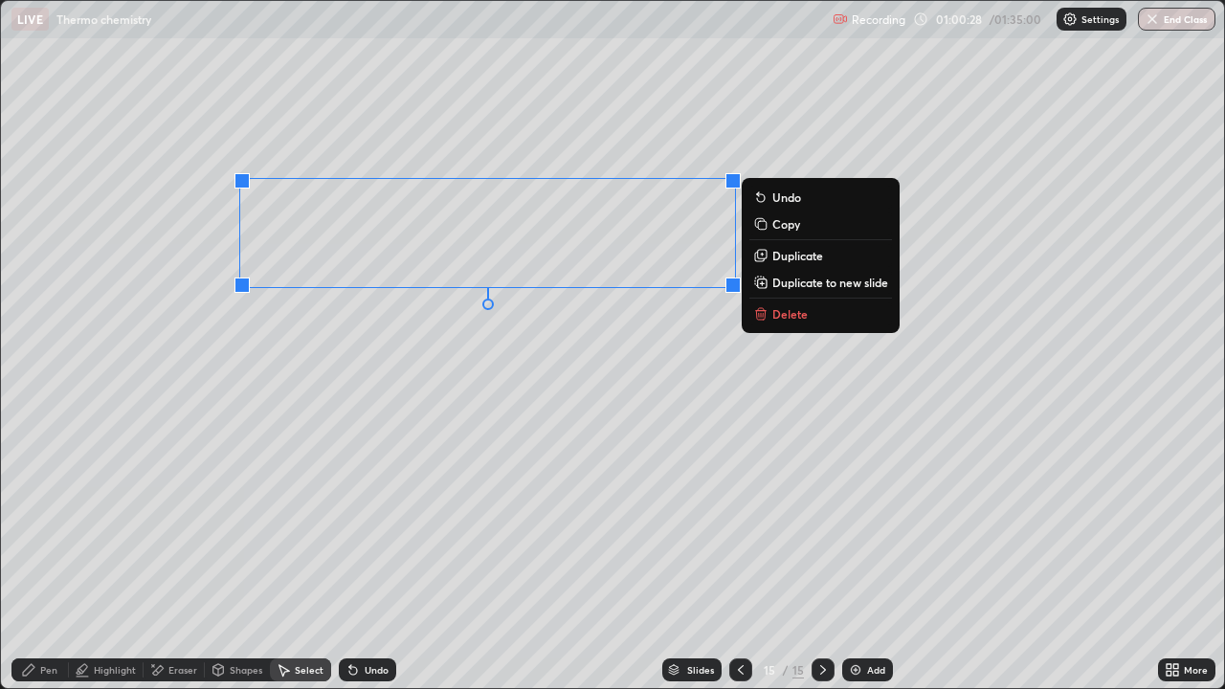
click at [793, 258] on p "Duplicate" at bounding box center [798, 255] width 51 height 15
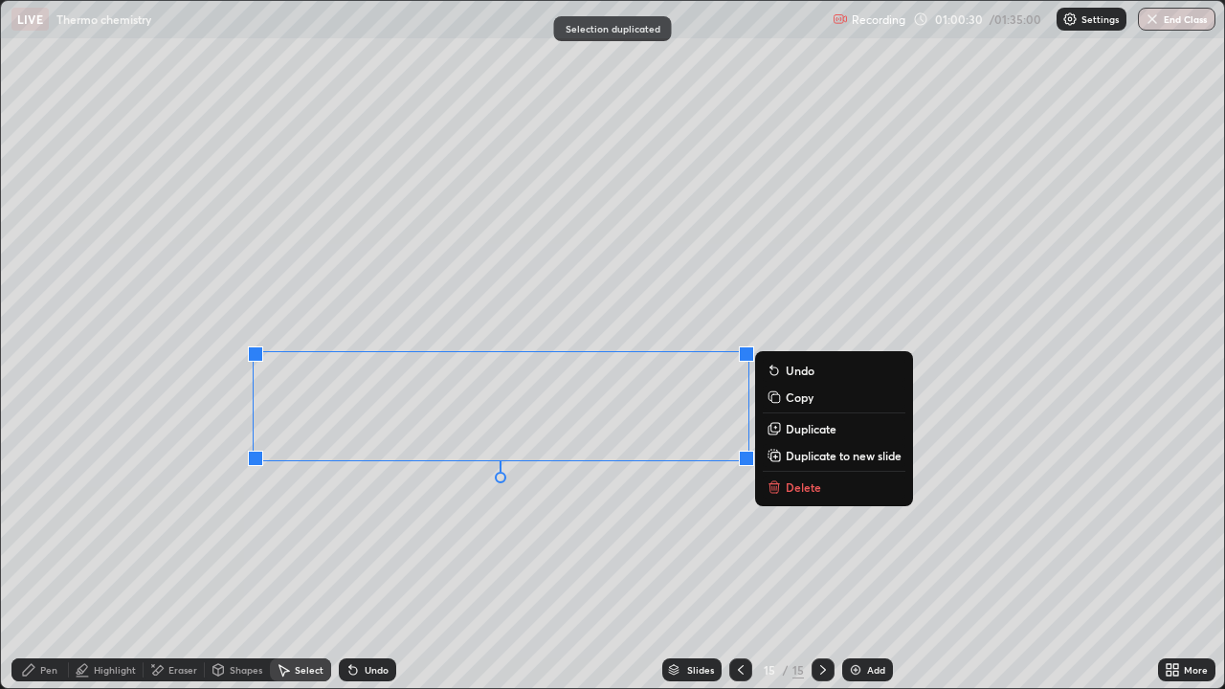
click at [175, 559] on div "Eraser" at bounding box center [182, 670] width 29 height 10
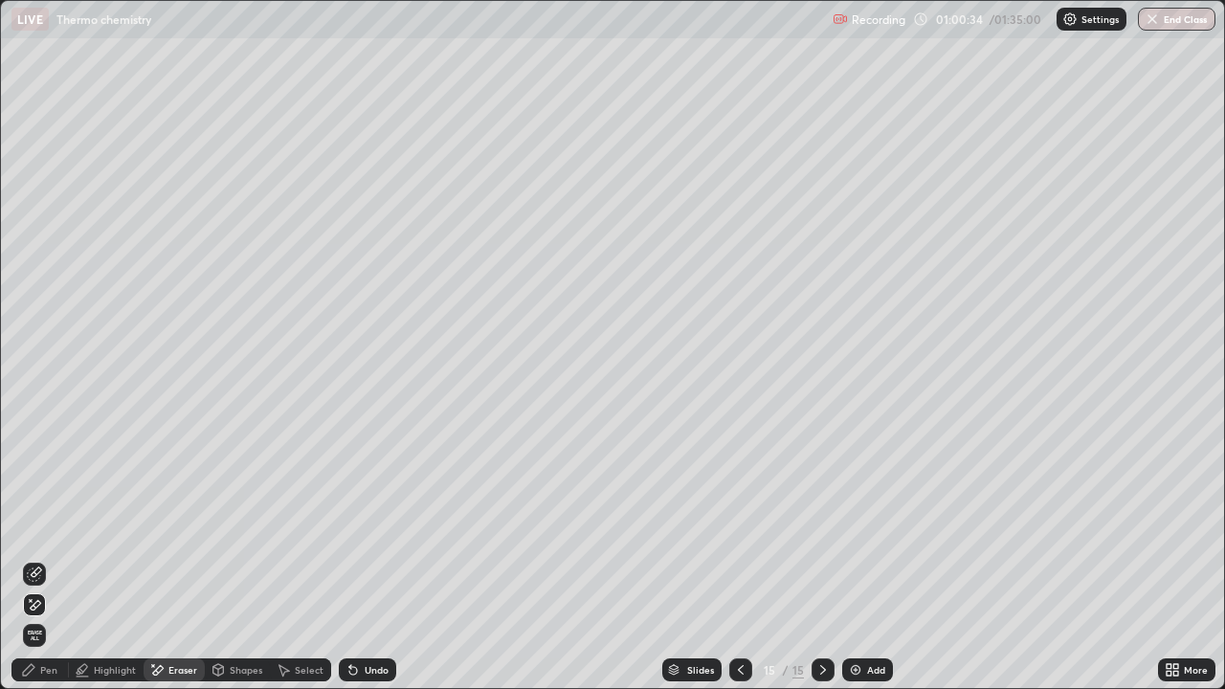
click at [34, 559] on div "Pen" at bounding box center [39, 670] width 57 height 23
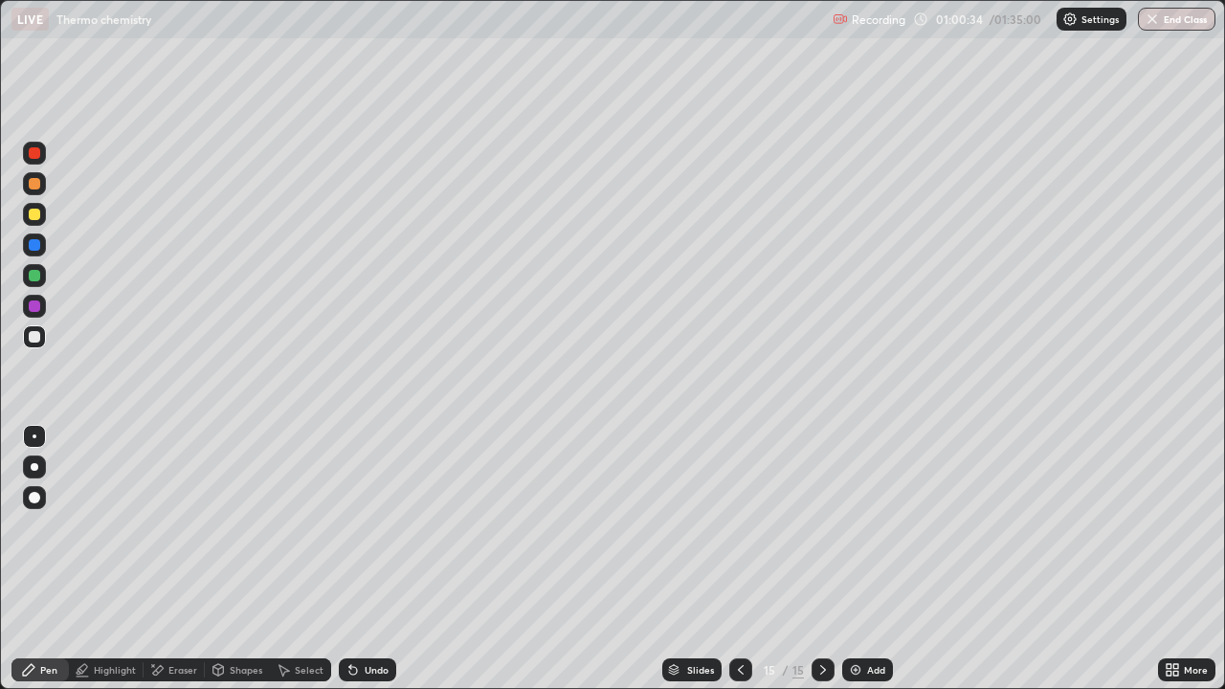
click at [31, 187] on div at bounding box center [34, 183] width 11 height 11
click at [37, 347] on div at bounding box center [34, 337] width 23 height 23
click at [739, 559] on icon at bounding box center [740, 670] width 15 height 15
click at [736, 559] on div at bounding box center [741, 670] width 23 height 38
click at [819, 559] on icon at bounding box center [823, 670] width 15 height 15
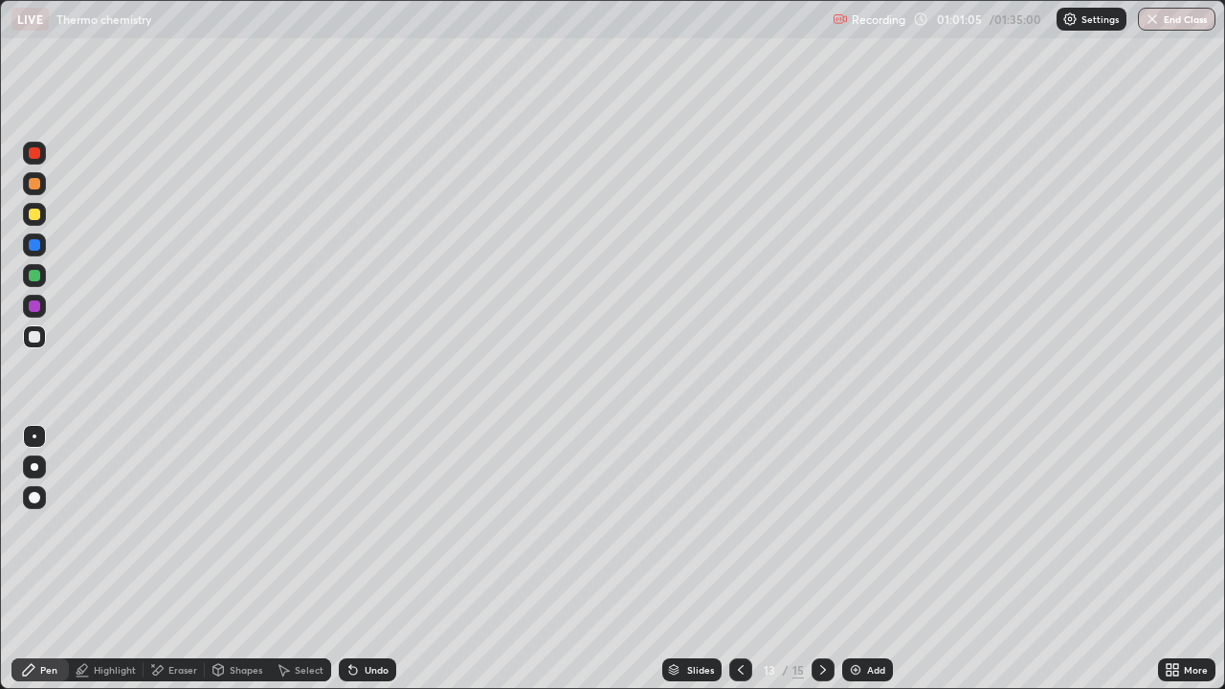
click at [821, 559] on icon at bounding box center [823, 670] width 15 height 15
click at [36, 178] on div at bounding box center [34, 183] width 11 height 11
click at [48, 284] on div at bounding box center [34, 275] width 31 height 31
click at [45, 340] on div at bounding box center [34, 337] width 23 height 23
click at [875, 559] on div "Add" at bounding box center [867, 670] width 51 height 23
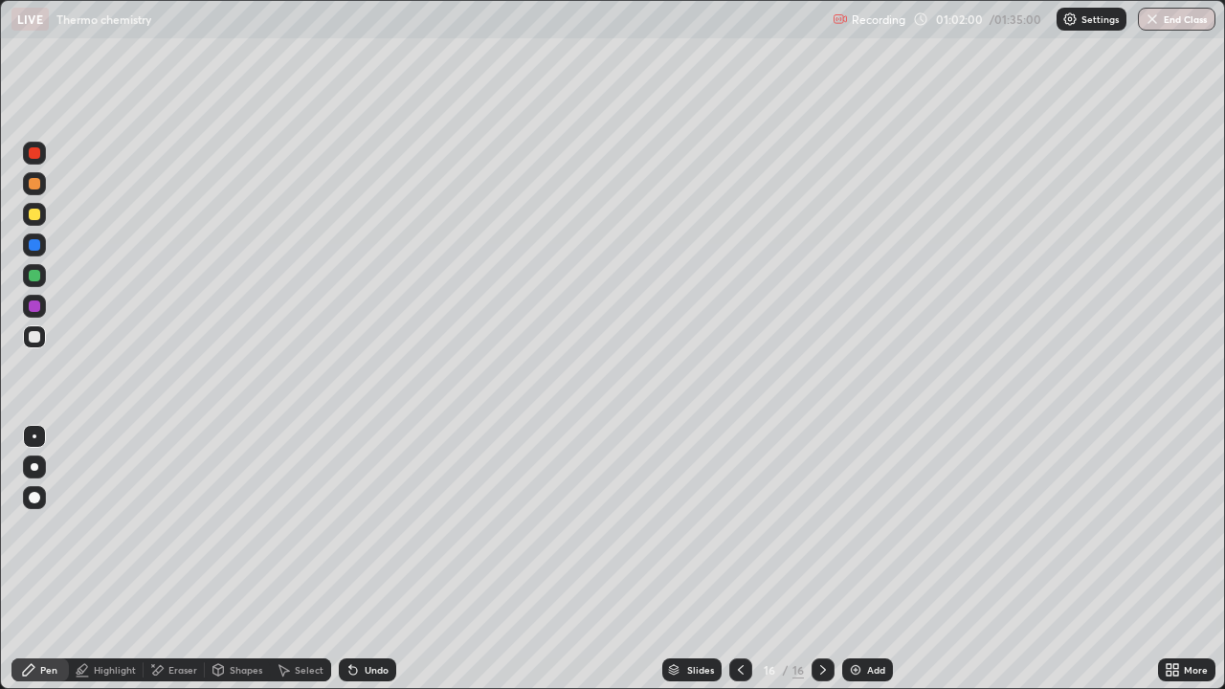
click at [33, 216] on div at bounding box center [34, 214] width 11 height 11
click at [31, 329] on div at bounding box center [34, 337] width 23 height 23
click at [32, 206] on div at bounding box center [34, 214] width 23 height 23
click at [34, 265] on div at bounding box center [34, 275] width 23 height 23
click at [38, 195] on div at bounding box center [34, 183] width 23 height 31
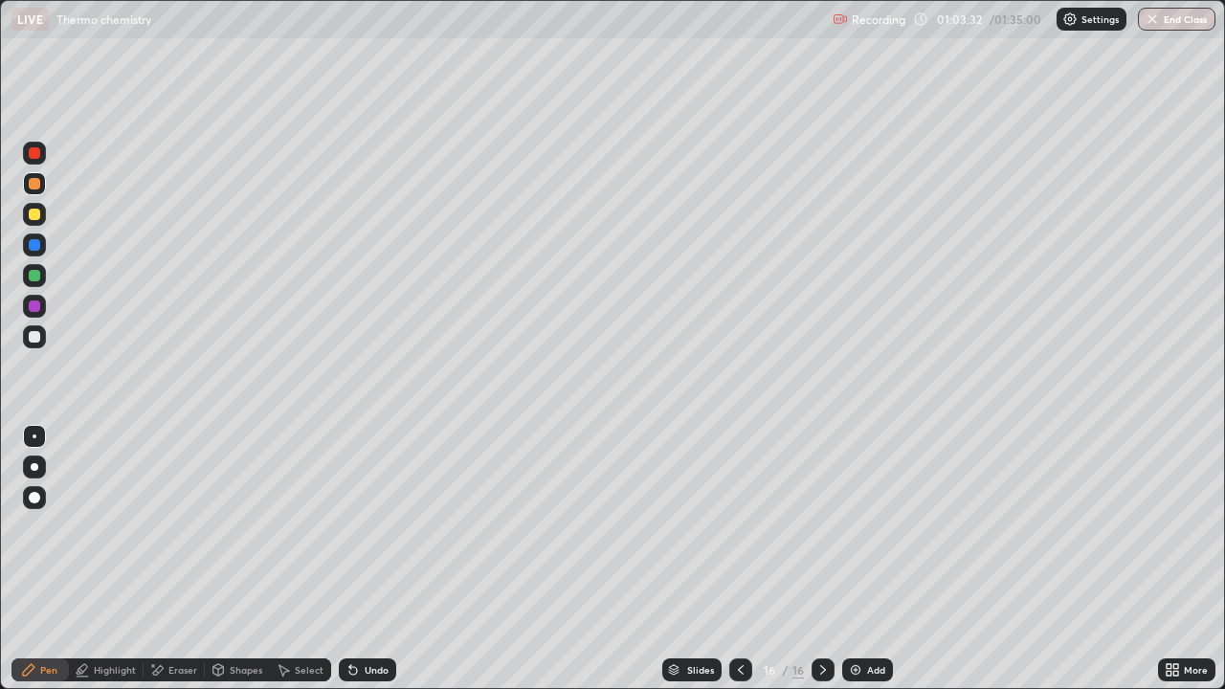
click at [27, 276] on div at bounding box center [34, 275] width 23 height 23
click at [862, 559] on div "Add" at bounding box center [867, 670] width 51 height 23
click at [37, 218] on div at bounding box center [34, 214] width 11 height 11
click at [366, 559] on div "Undo" at bounding box center [377, 670] width 24 height 10
click at [305, 559] on div "Select" at bounding box center [300, 670] width 61 height 23
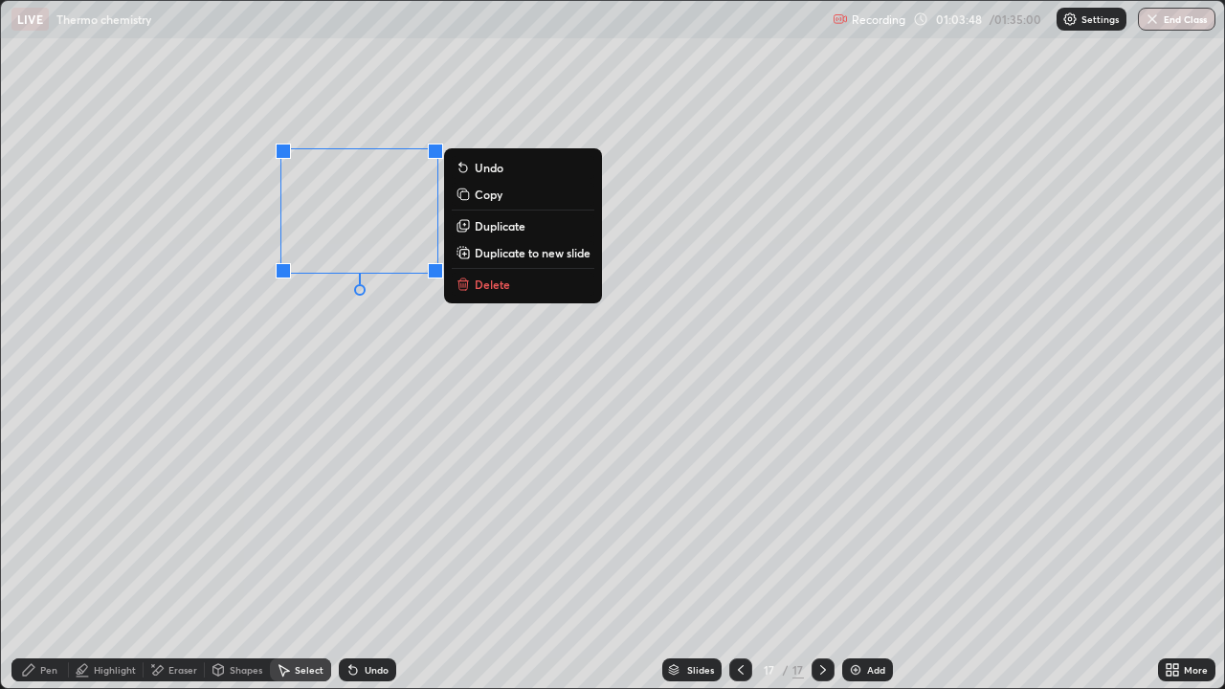
click at [497, 225] on p "Duplicate" at bounding box center [500, 225] width 51 height 15
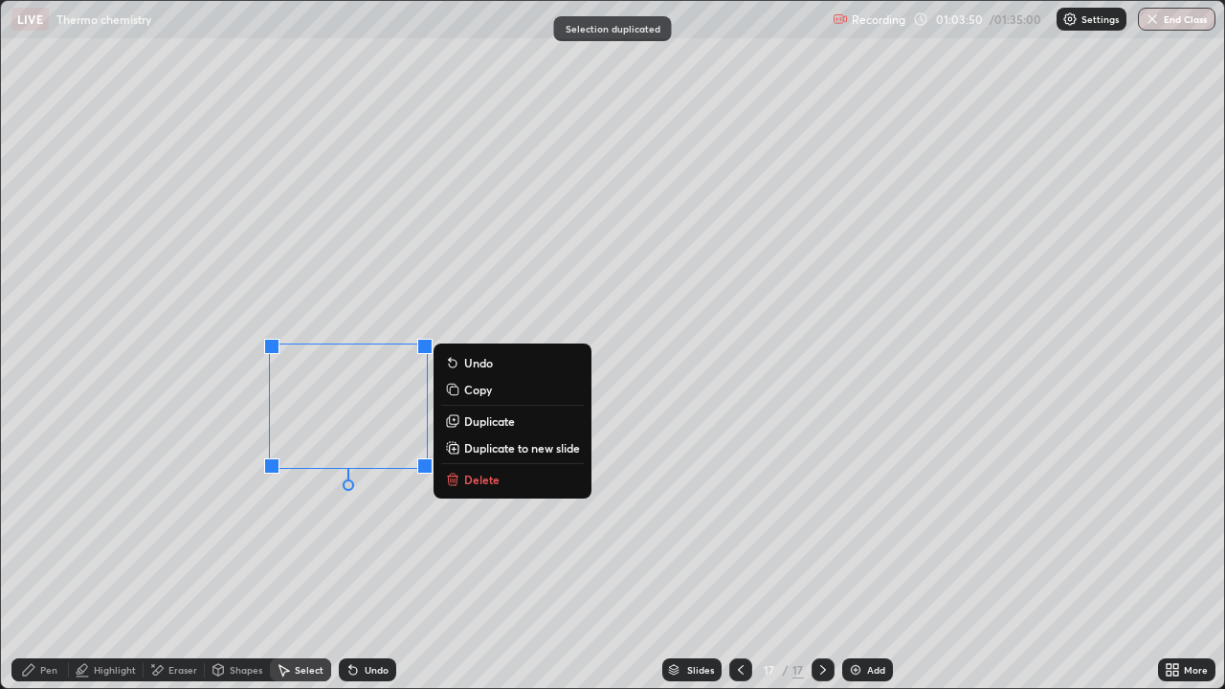
click at [174, 559] on div "Eraser" at bounding box center [182, 670] width 29 height 10
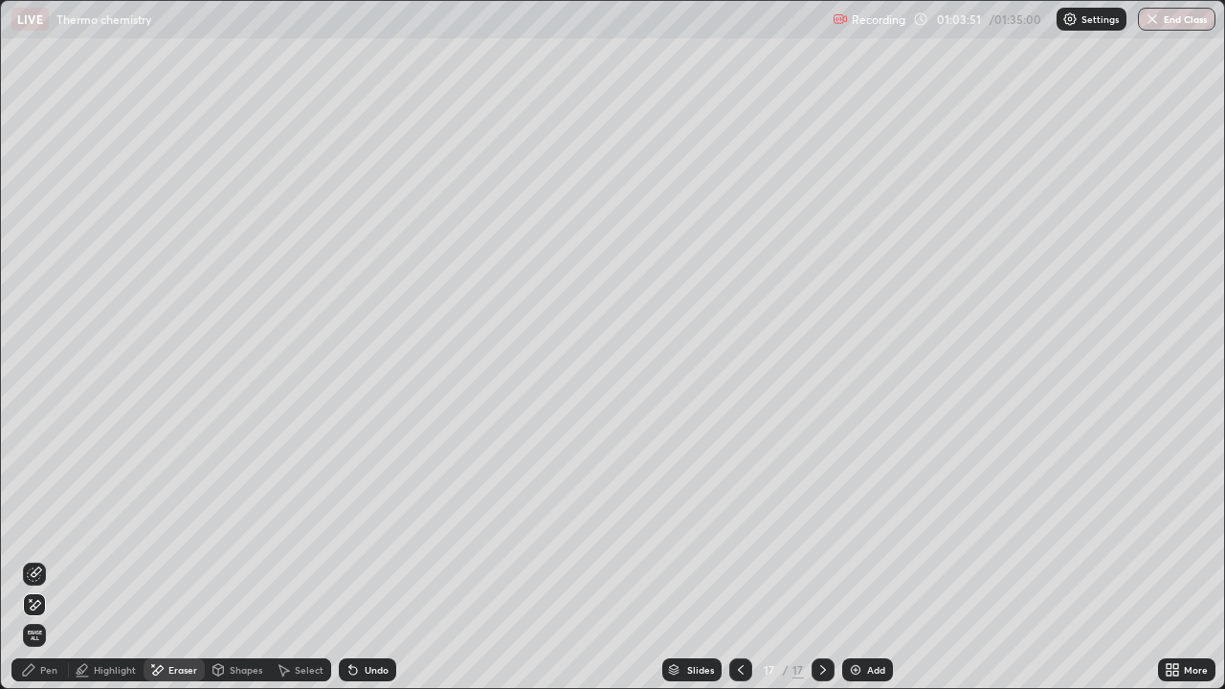
click at [40, 559] on div "Pen" at bounding box center [48, 670] width 17 height 10
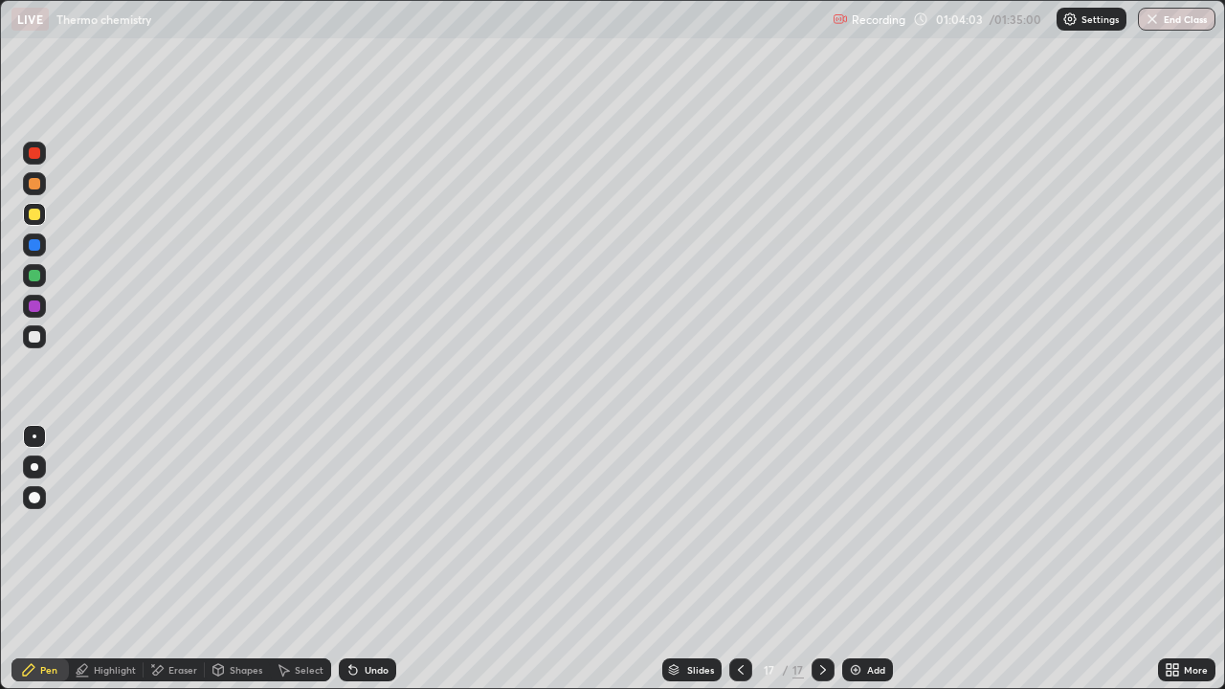
click at [35, 254] on div at bounding box center [34, 245] width 23 height 23
click at [739, 559] on icon at bounding box center [740, 670] width 15 height 15
click at [741, 559] on icon at bounding box center [740, 670] width 15 height 15
click at [739, 559] on icon at bounding box center [741, 670] width 6 height 10
click at [34, 283] on div at bounding box center [34, 275] width 23 height 23
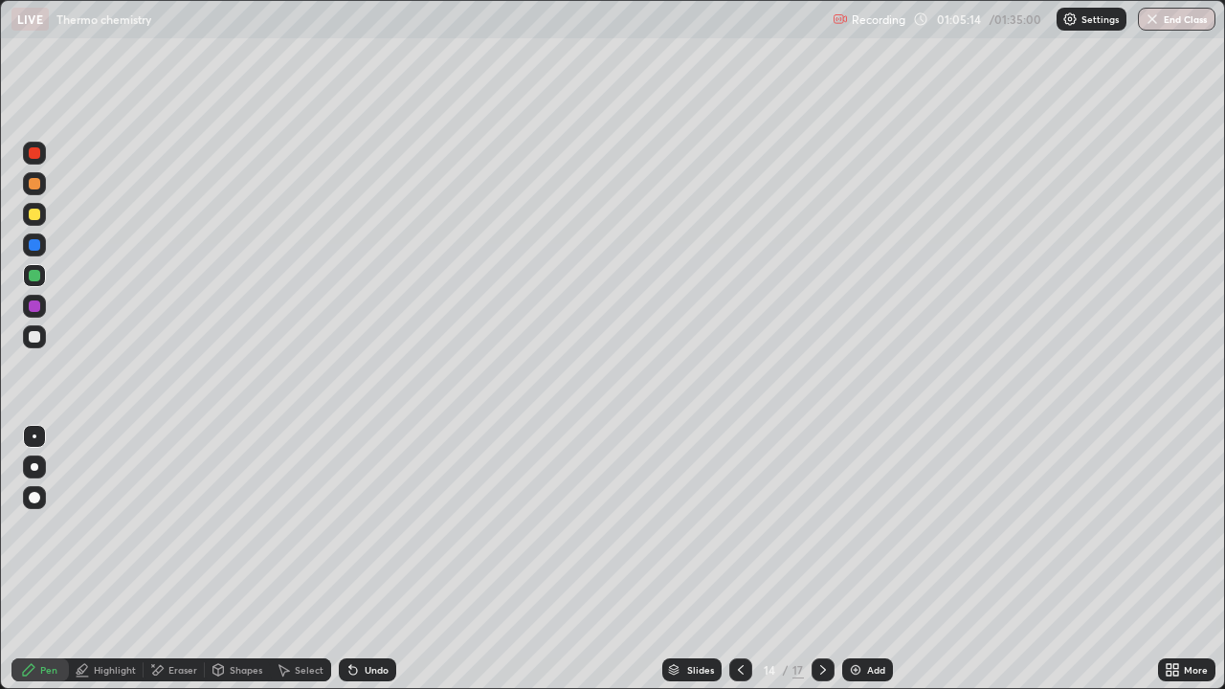
click at [820, 559] on icon at bounding box center [823, 670] width 6 height 10
click at [822, 559] on icon at bounding box center [823, 670] width 15 height 15
click at [826, 559] on div at bounding box center [823, 670] width 23 height 23
click at [824, 559] on icon at bounding box center [823, 670] width 15 height 15
click at [891, 559] on div "Add" at bounding box center [867, 670] width 51 height 23
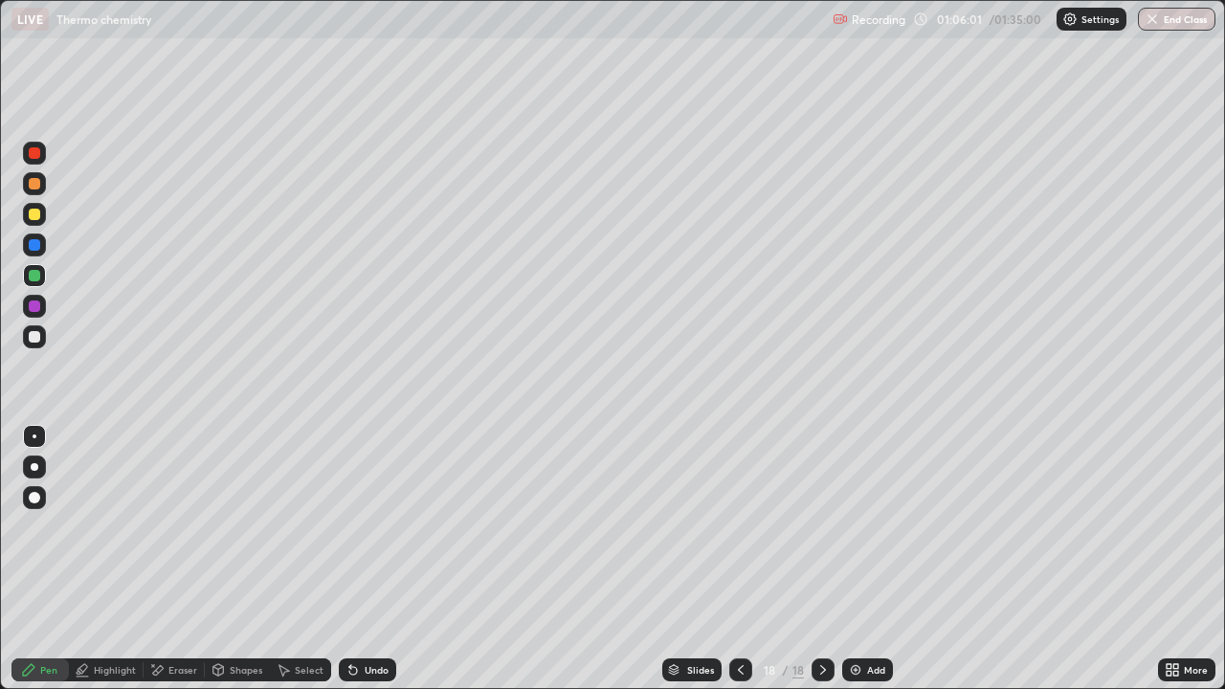
click at [34, 219] on div at bounding box center [34, 214] width 11 height 11
click at [35, 236] on div at bounding box center [34, 245] width 23 height 23
click at [29, 287] on div at bounding box center [34, 275] width 23 height 31
click at [48, 218] on div at bounding box center [34, 214] width 31 height 31
click at [371, 559] on div "Undo" at bounding box center [363, 670] width 65 height 38
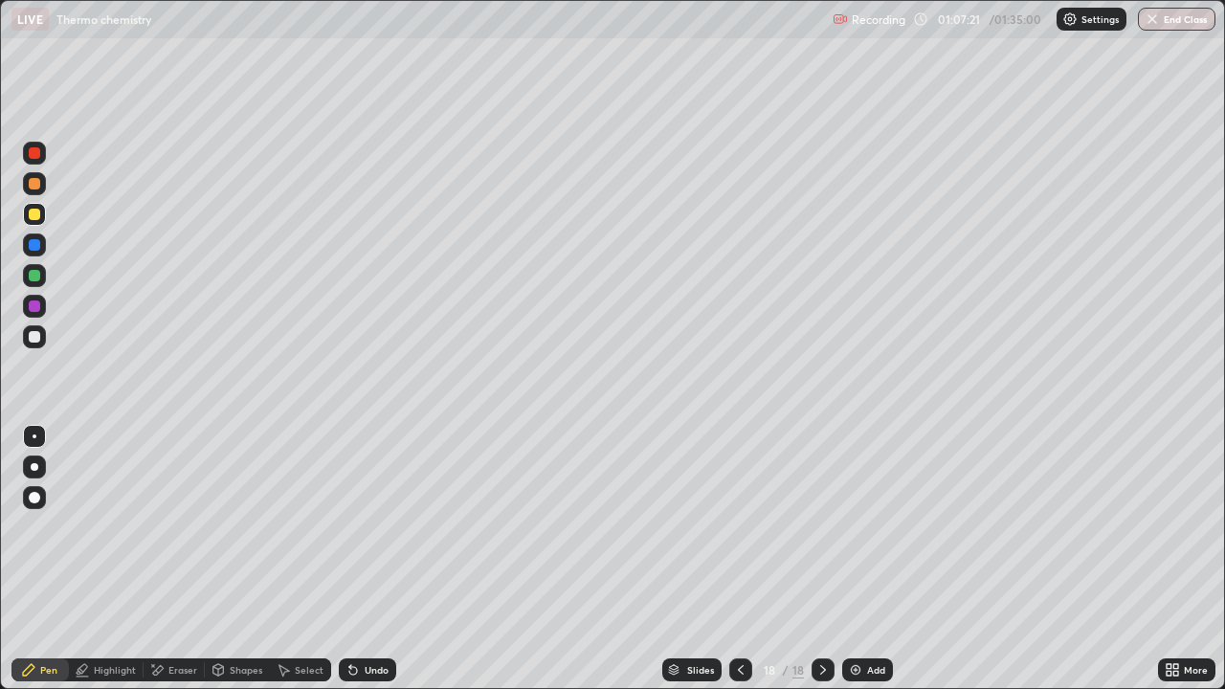
click at [36, 187] on div at bounding box center [34, 183] width 11 height 11
click at [36, 202] on div at bounding box center [34, 214] width 23 height 31
click at [45, 208] on div at bounding box center [34, 214] width 23 height 23
click at [34, 345] on div at bounding box center [34, 337] width 23 height 23
click at [178, 559] on div "Eraser" at bounding box center [182, 670] width 29 height 10
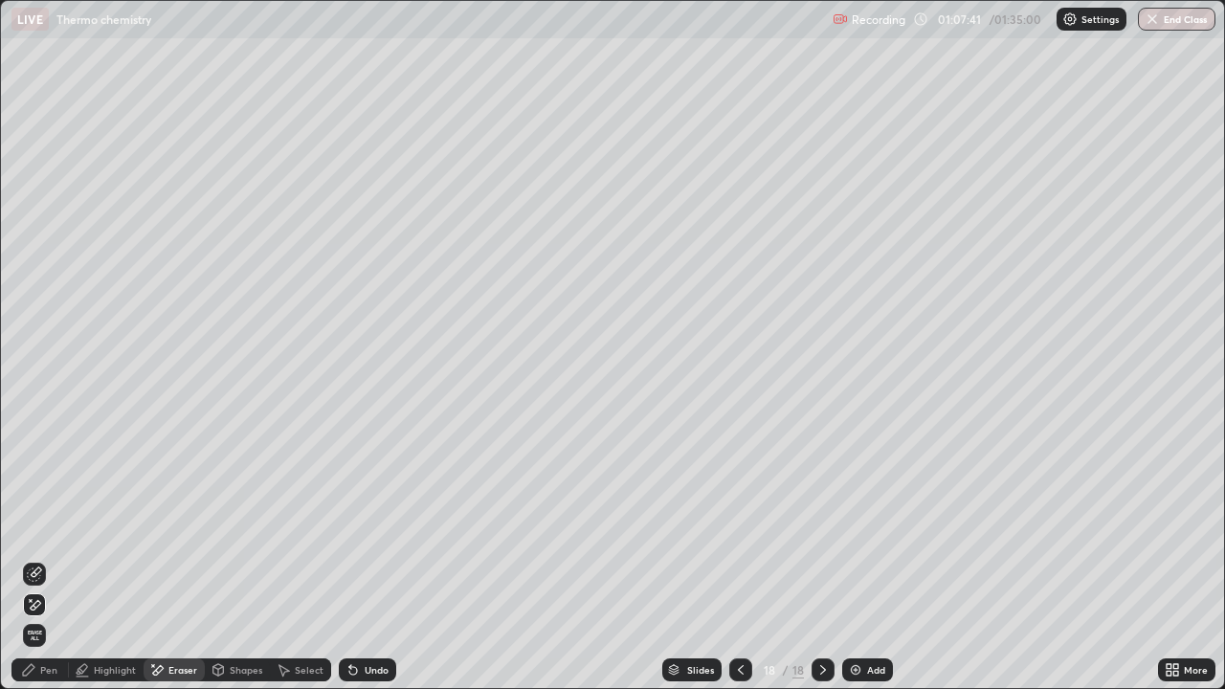
click at [50, 559] on div "Pen" at bounding box center [48, 670] width 17 height 10
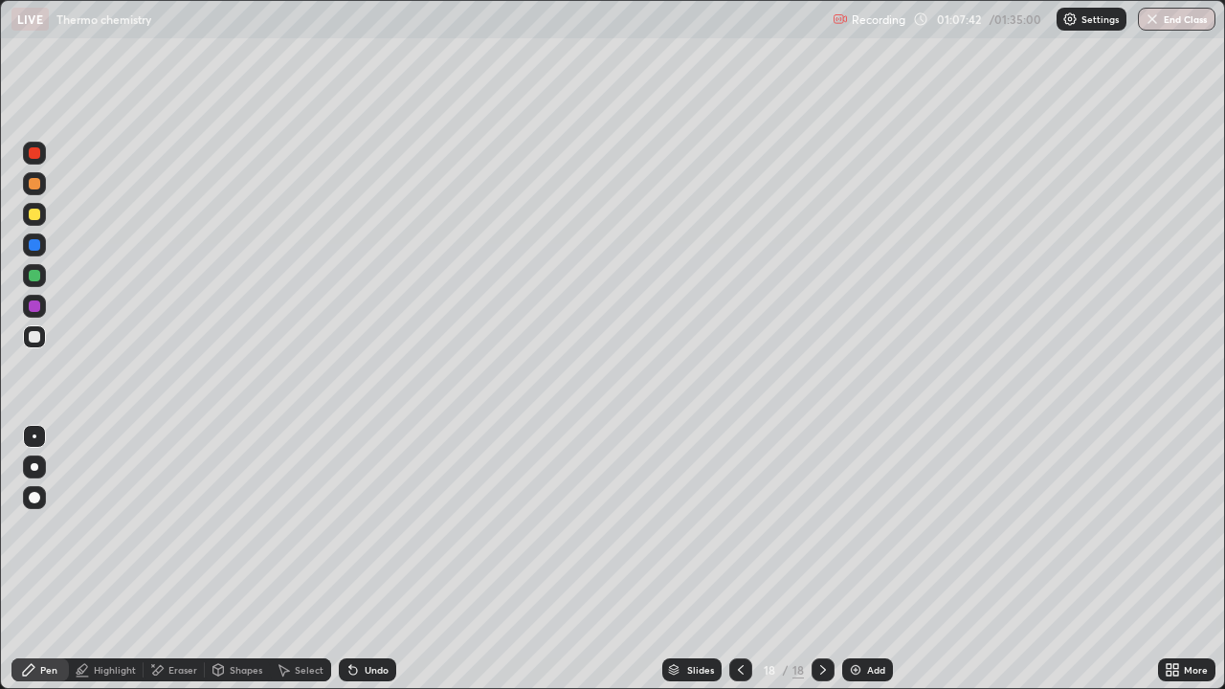
click at [38, 281] on div at bounding box center [34, 275] width 23 height 23
click at [34, 328] on div at bounding box center [34, 337] width 23 height 23
click at [365, 559] on div "Undo" at bounding box center [377, 670] width 24 height 10
click at [367, 559] on div "Undo" at bounding box center [377, 670] width 24 height 10
click at [357, 559] on icon at bounding box center [353, 670] width 15 height 15
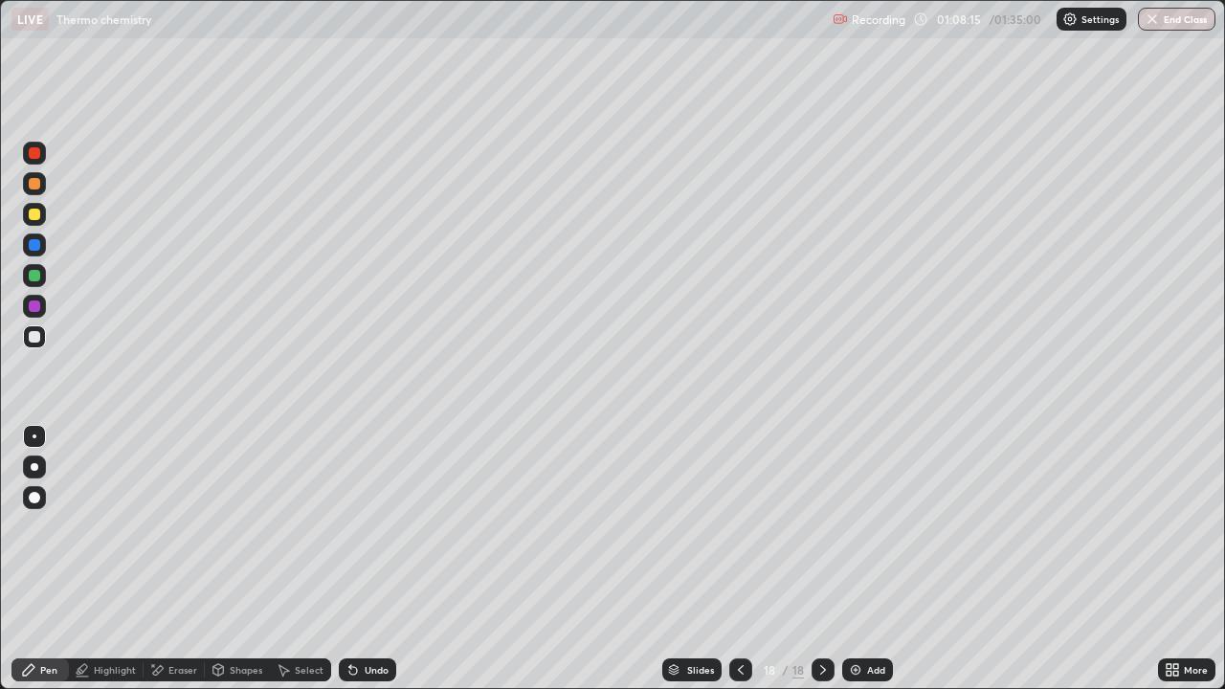
click at [49, 296] on div at bounding box center [34, 306] width 31 height 31
click at [43, 279] on div at bounding box center [34, 275] width 23 height 23
click at [860, 559] on img at bounding box center [855, 670] width 15 height 15
click at [31, 217] on div at bounding box center [34, 214] width 11 height 11
click at [366, 559] on div "Undo" at bounding box center [367, 670] width 57 height 23
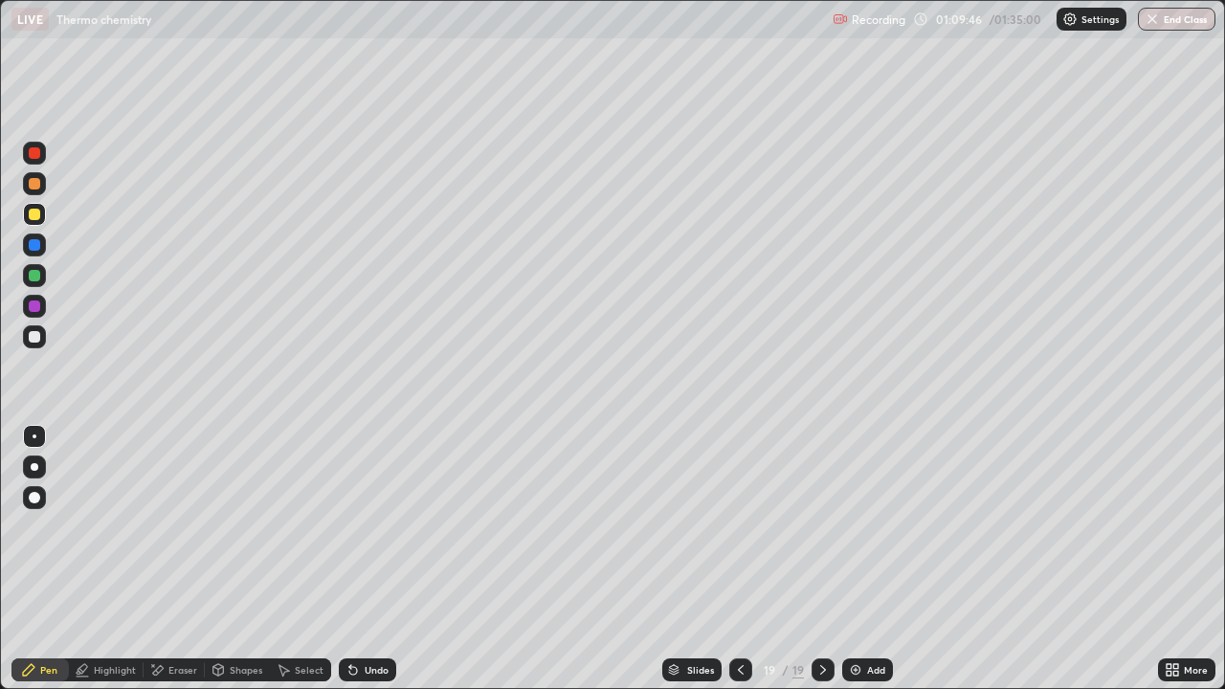
click at [42, 281] on div at bounding box center [34, 275] width 23 height 23
click at [34, 335] on div at bounding box center [34, 336] width 11 height 11
click at [34, 281] on div at bounding box center [34, 275] width 11 height 11
click at [861, 559] on img at bounding box center [855, 670] width 15 height 15
click at [29, 222] on div at bounding box center [34, 214] width 23 height 23
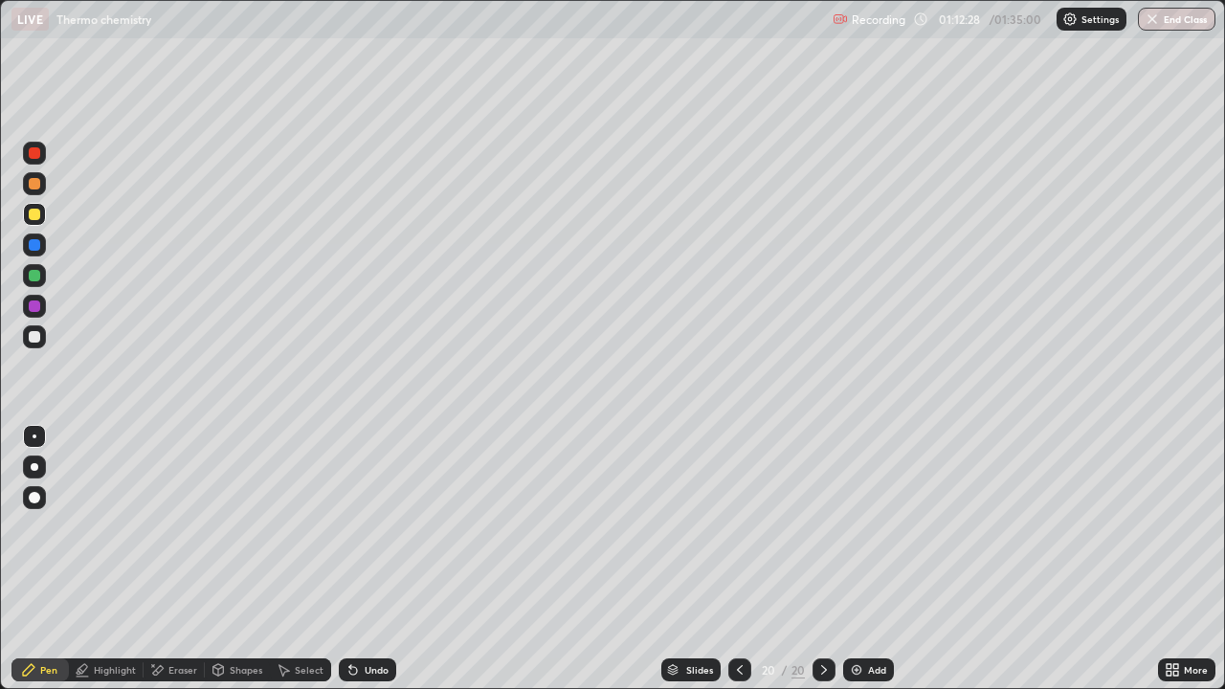
click at [34, 246] on div at bounding box center [34, 244] width 11 height 11
click at [33, 273] on div at bounding box center [34, 275] width 11 height 11
click at [34, 213] on div at bounding box center [34, 214] width 11 height 11
click at [290, 559] on div "Select" at bounding box center [300, 670] width 61 height 23
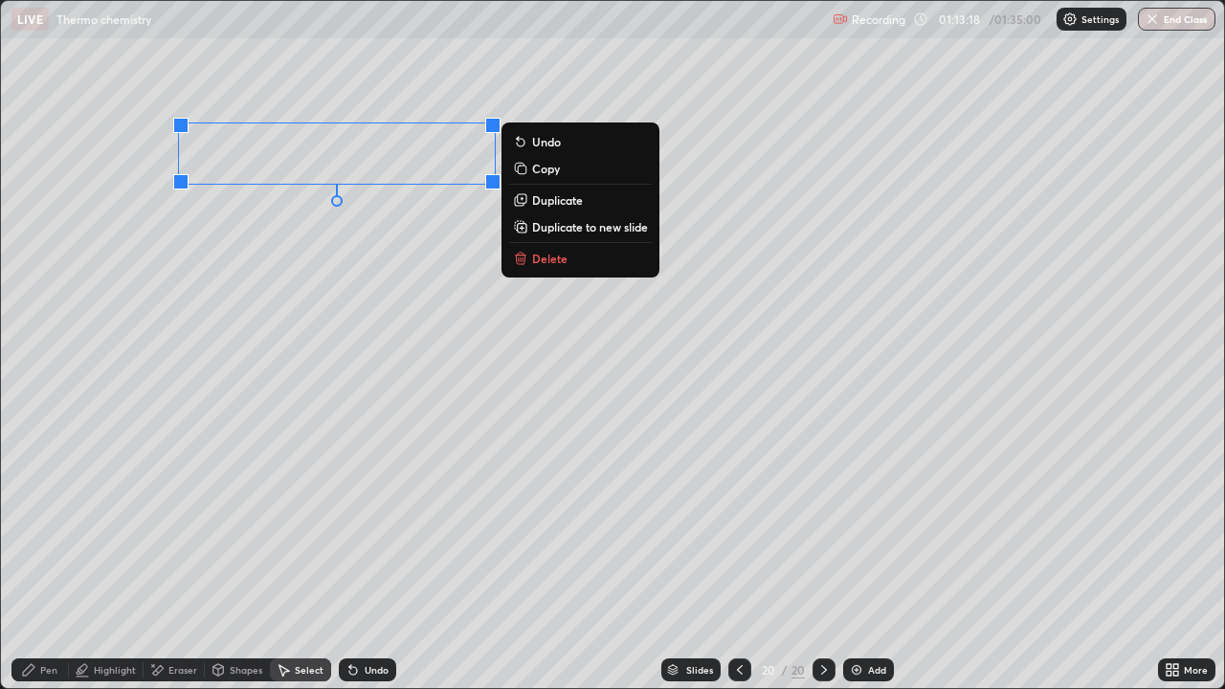
click at [589, 225] on p "Duplicate to new slide" at bounding box center [590, 226] width 116 height 15
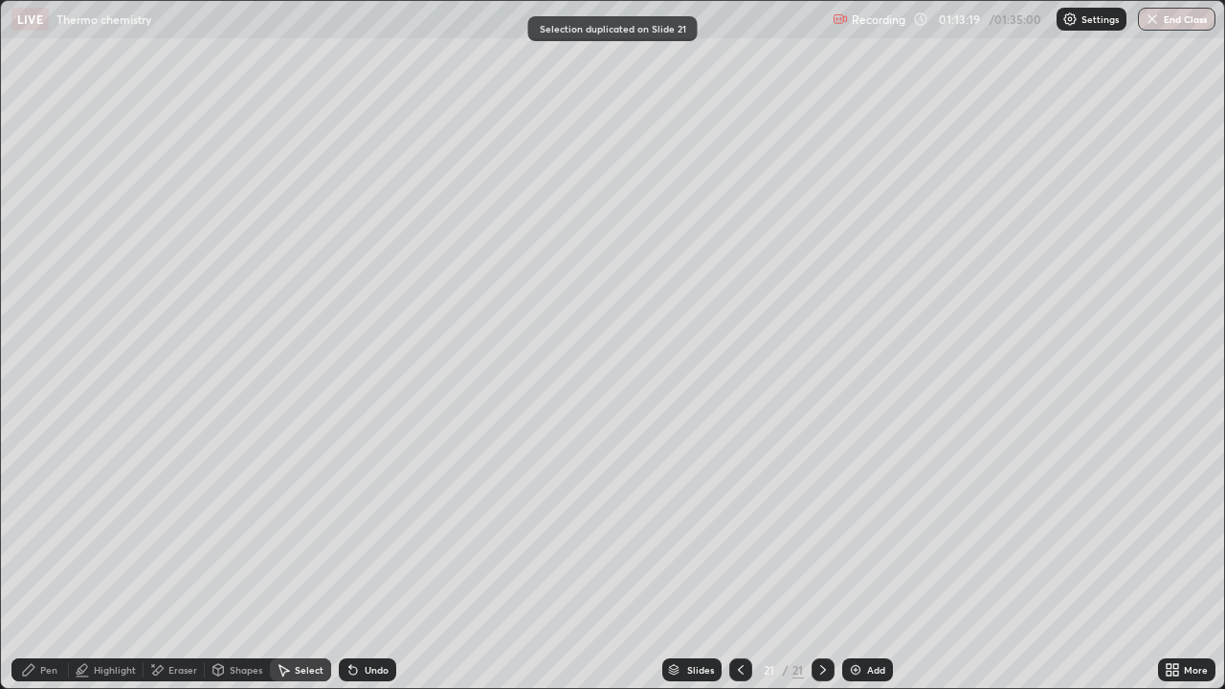
click at [32, 559] on div "Pen" at bounding box center [39, 670] width 57 height 23
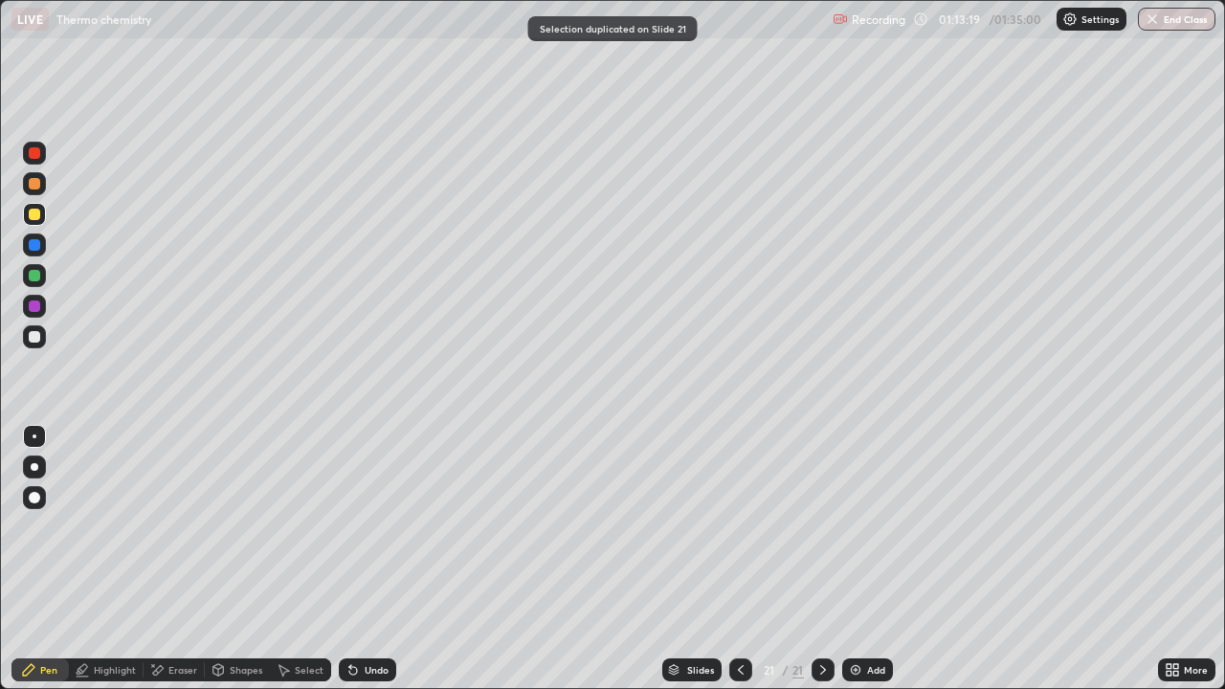
click at [32, 285] on div at bounding box center [34, 275] width 23 height 23
click at [180, 559] on div "Eraser" at bounding box center [182, 670] width 29 height 10
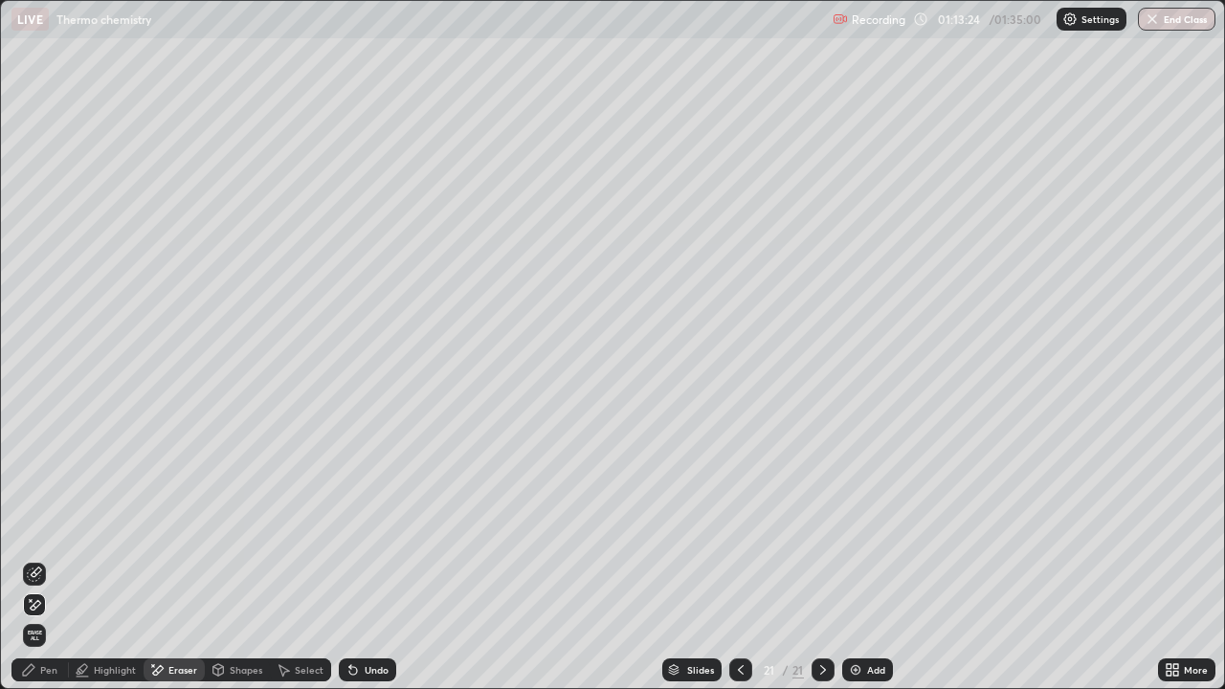
click at [51, 559] on div "Pen" at bounding box center [39, 670] width 57 height 23
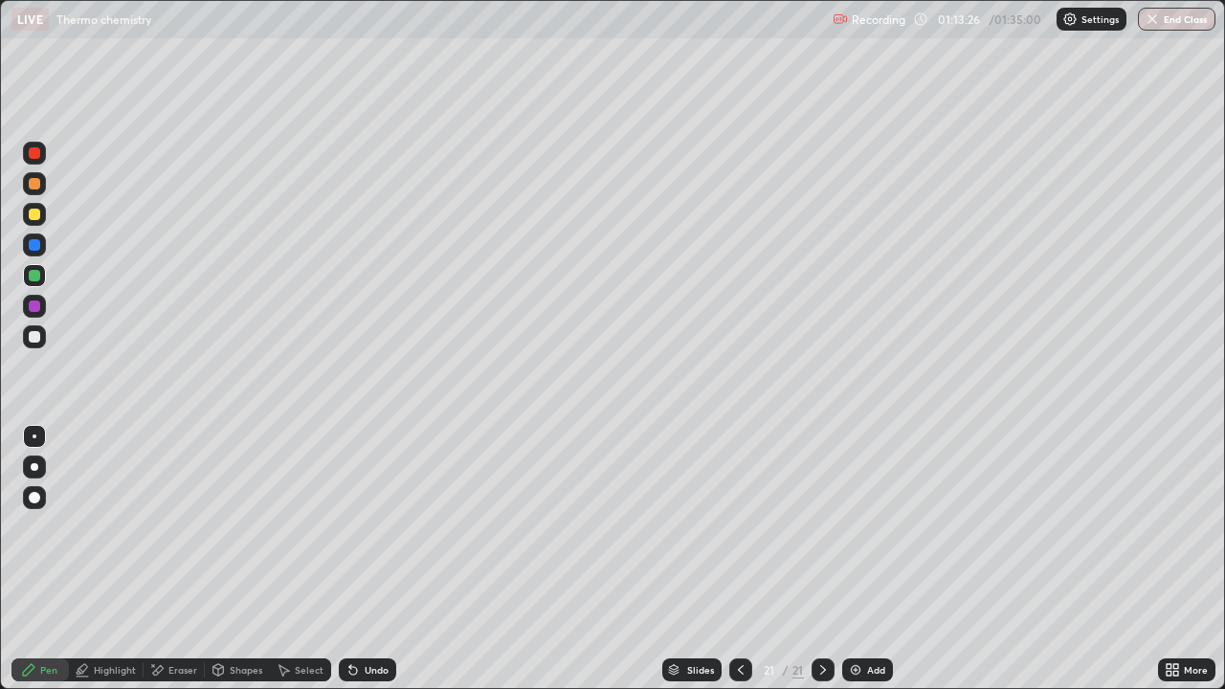
click at [179, 559] on div "Eraser" at bounding box center [182, 670] width 29 height 10
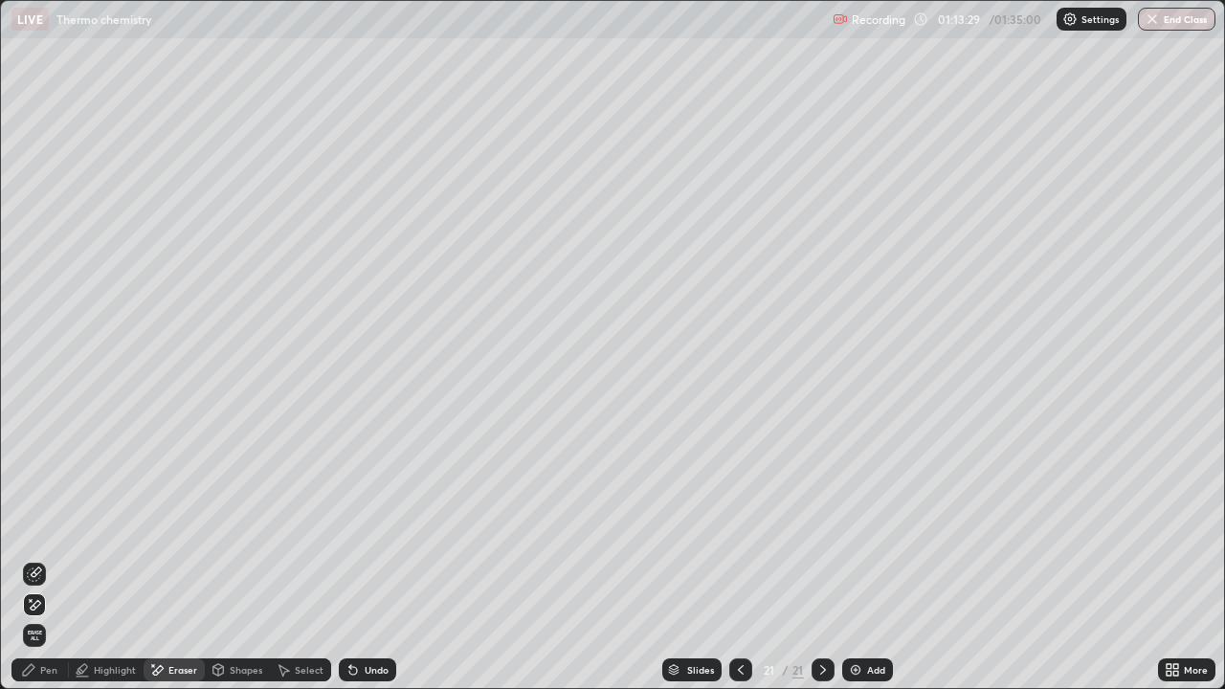
click at [43, 559] on div "Pen" at bounding box center [48, 670] width 17 height 10
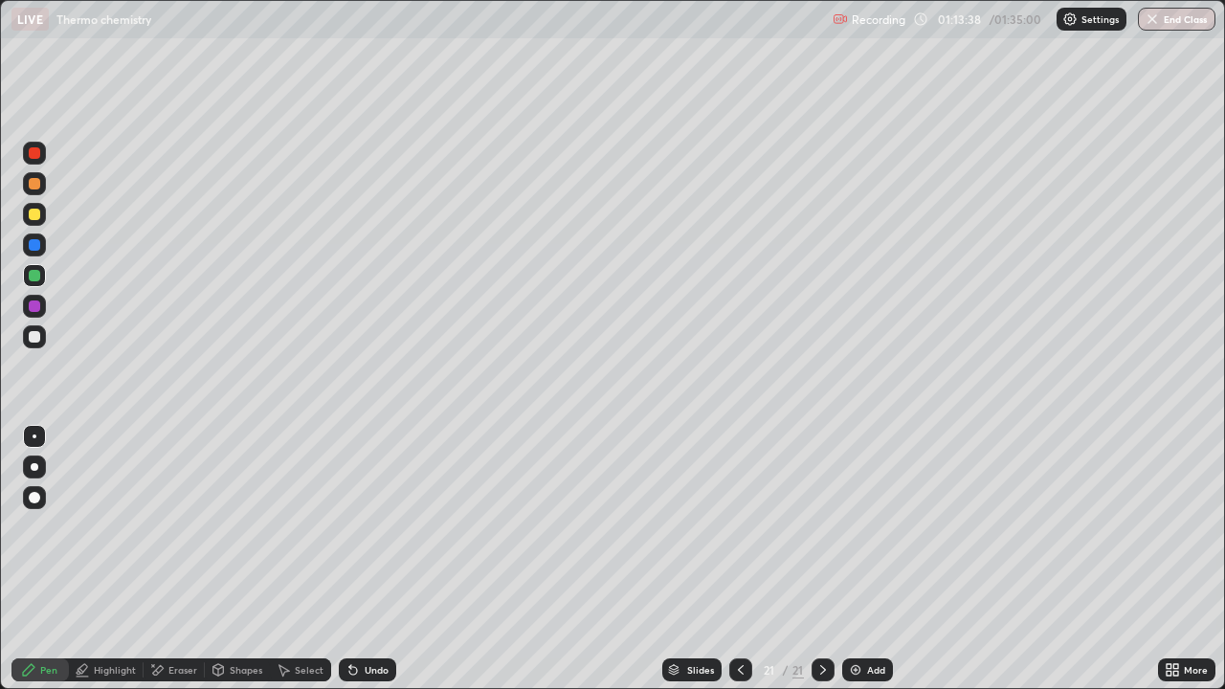
click at [32, 282] on div at bounding box center [34, 275] width 23 height 23
click at [32, 340] on div at bounding box center [34, 336] width 11 height 11
click at [366, 559] on div "Undo" at bounding box center [367, 670] width 57 height 23
click at [45, 335] on div at bounding box center [34, 337] width 23 height 23
click at [35, 184] on div at bounding box center [34, 183] width 11 height 11
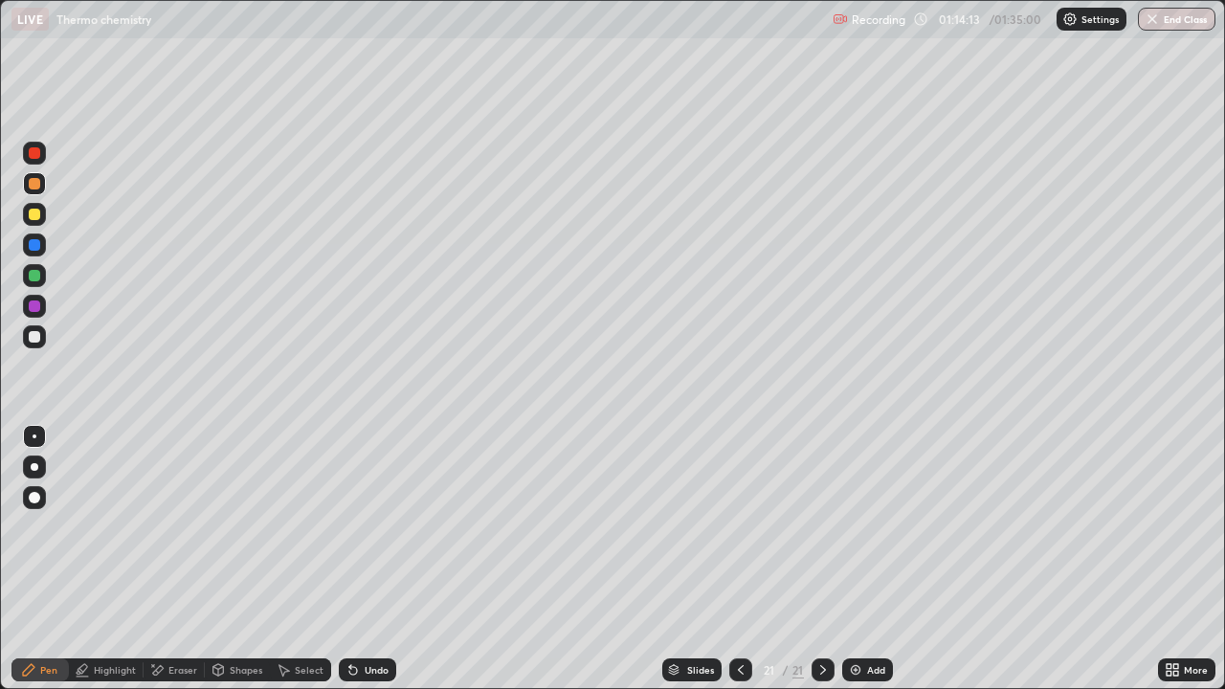
click at [32, 299] on div at bounding box center [34, 306] width 23 height 23
click at [381, 559] on div "Undo" at bounding box center [367, 670] width 57 height 23
click at [386, 559] on div "Undo" at bounding box center [367, 670] width 57 height 23
click at [391, 559] on div "Undo" at bounding box center [367, 670] width 57 height 23
click at [31, 334] on div at bounding box center [34, 336] width 11 height 11
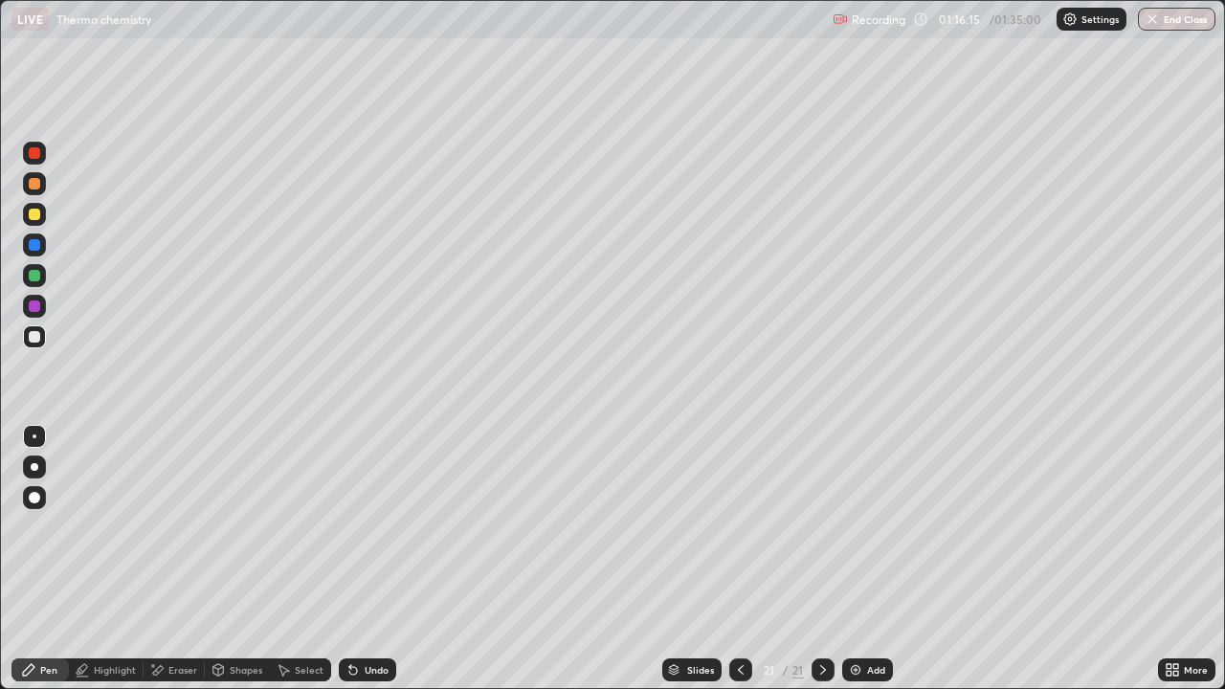
click at [854, 559] on img at bounding box center [855, 670] width 15 height 15
click at [37, 191] on div at bounding box center [34, 183] width 23 height 23
click at [36, 285] on div at bounding box center [34, 275] width 23 height 23
click at [36, 283] on div at bounding box center [34, 275] width 23 height 23
click at [365, 559] on div "Undo" at bounding box center [377, 670] width 24 height 10
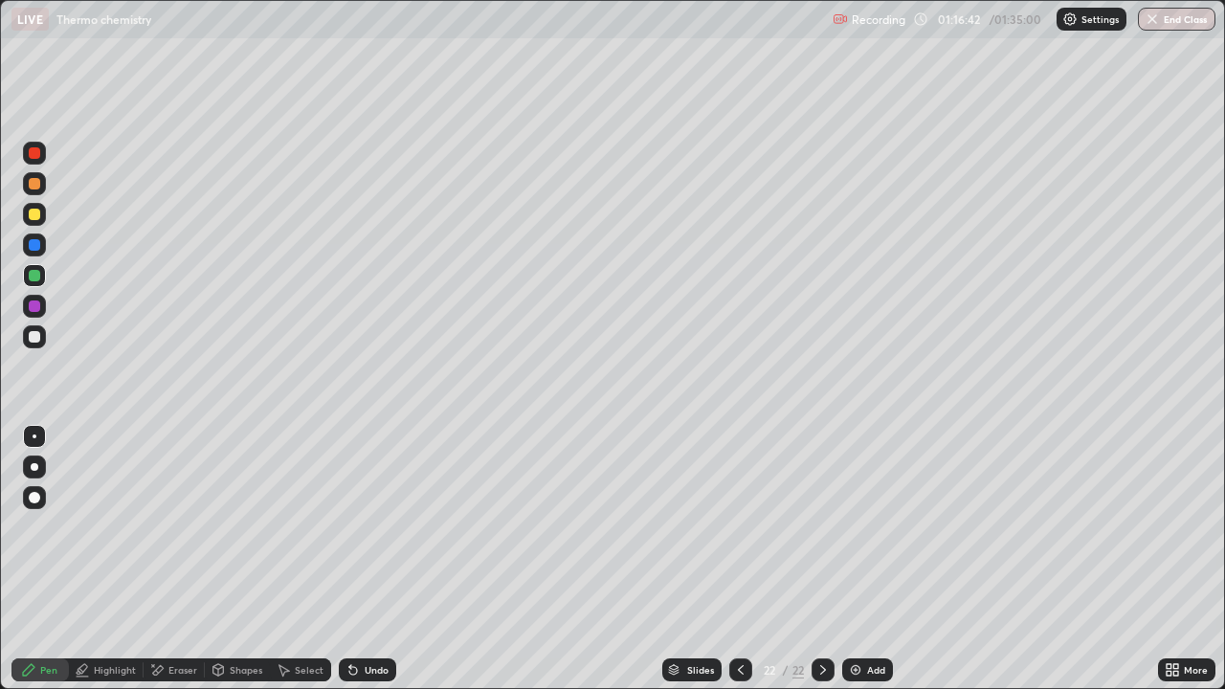
click at [37, 188] on div at bounding box center [34, 183] width 11 height 11
click at [37, 281] on div at bounding box center [34, 275] width 23 height 23
click at [34, 218] on div at bounding box center [34, 214] width 11 height 11
click at [860, 559] on div "Add" at bounding box center [867, 670] width 51 height 23
click at [41, 246] on div at bounding box center [34, 245] width 23 height 23
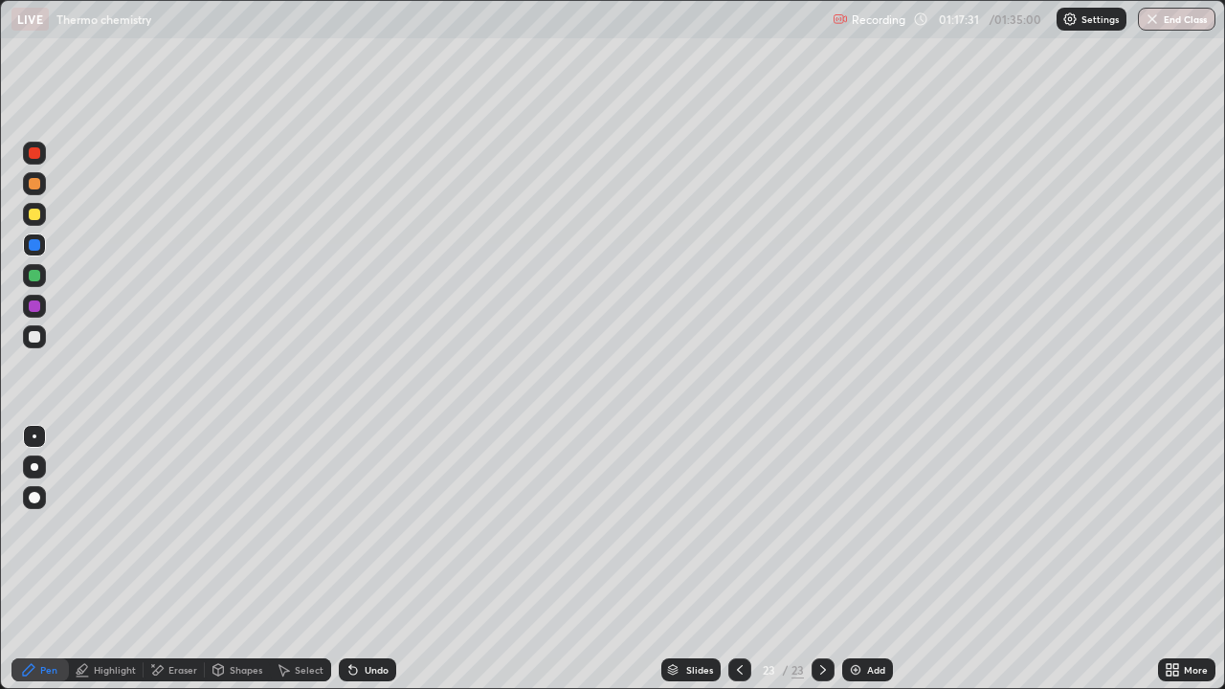
click at [43, 273] on div at bounding box center [34, 275] width 23 height 23
click at [44, 301] on div at bounding box center [34, 306] width 23 height 23
click at [39, 286] on div at bounding box center [34, 275] width 23 height 23
click at [370, 559] on div "Undo" at bounding box center [367, 670] width 57 height 23
click at [371, 559] on div "Undo" at bounding box center [363, 670] width 65 height 38
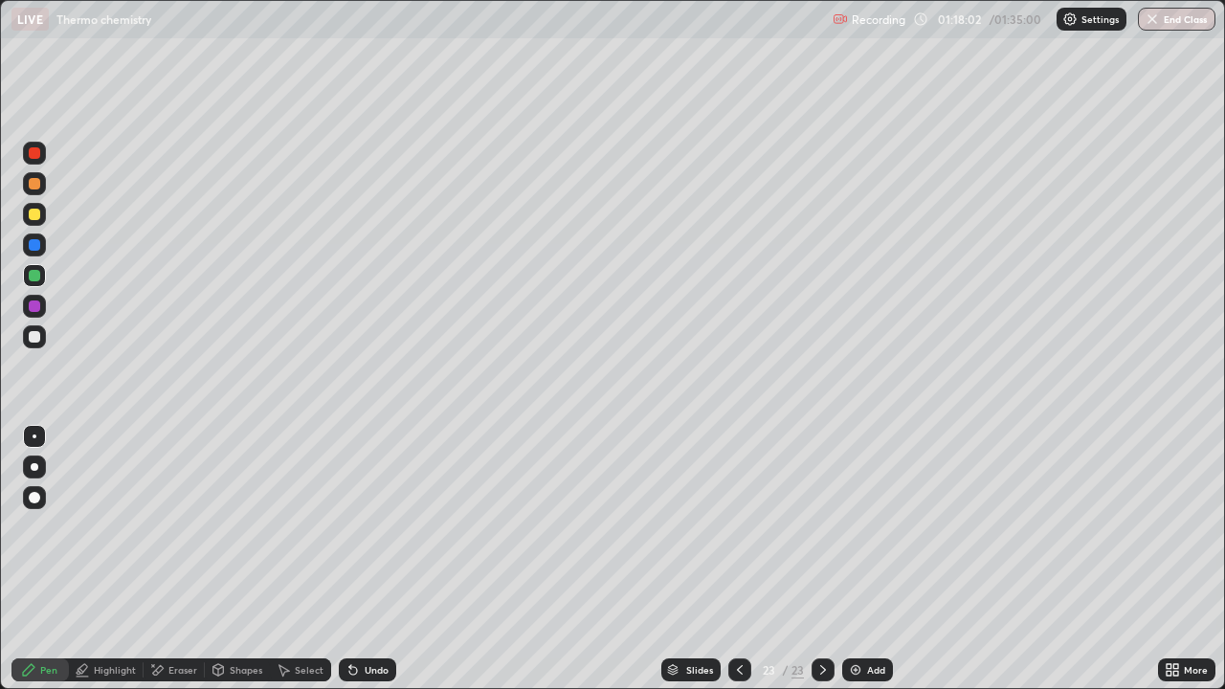
click at [386, 559] on div "Undo" at bounding box center [363, 670] width 65 height 38
click at [381, 559] on div "Undo" at bounding box center [367, 670] width 57 height 23
click at [34, 344] on div at bounding box center [34, 337] width 23 height 23
click at [34, 298] on div at bounding box center [34, 306] width 23 height 23
click at [35, 245] on div at bounding box center [34, 244] width 11 height 11
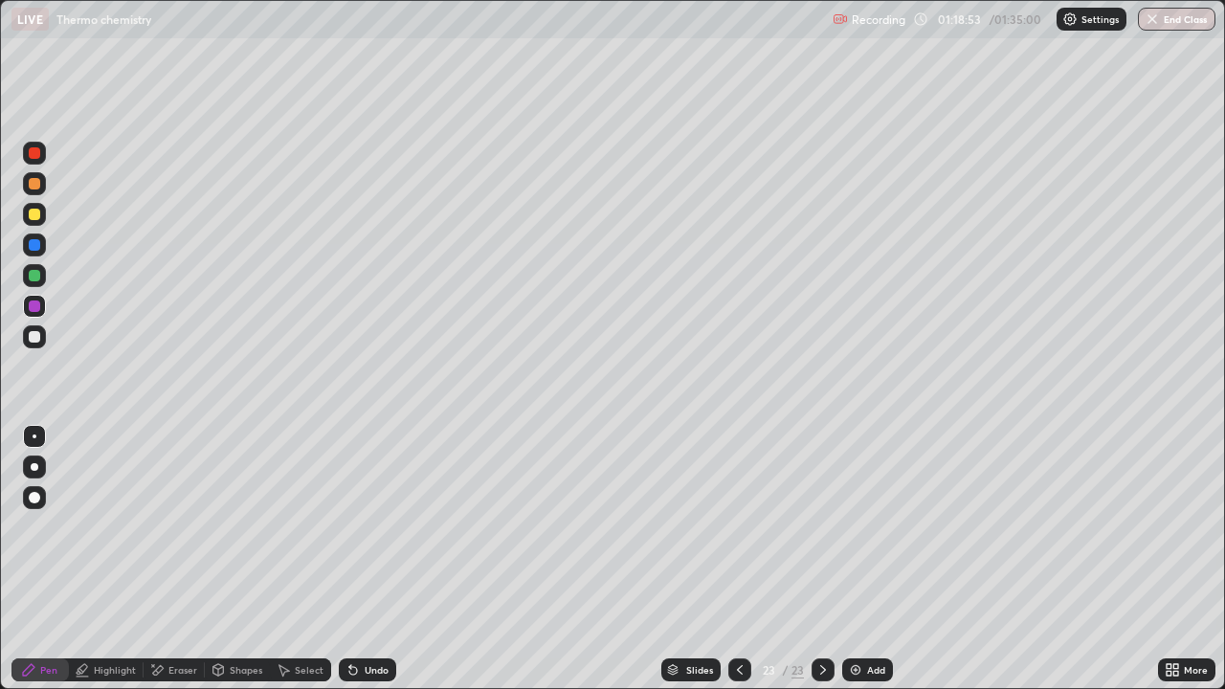
click at [34, 215] on div at bounding box center [34, 214] width 11 height 11
click at [34, 345] on div at bounding box center [34, 337] width 23 height 23
click at [34, 285] on div at bounding box center [34, 275] width 23 height 23
click at [42, 224] on div at bounding box center [34, 214] width 23 height 23
click at [34, 281] on div at bounding box center [34, 275] width 11 height 11
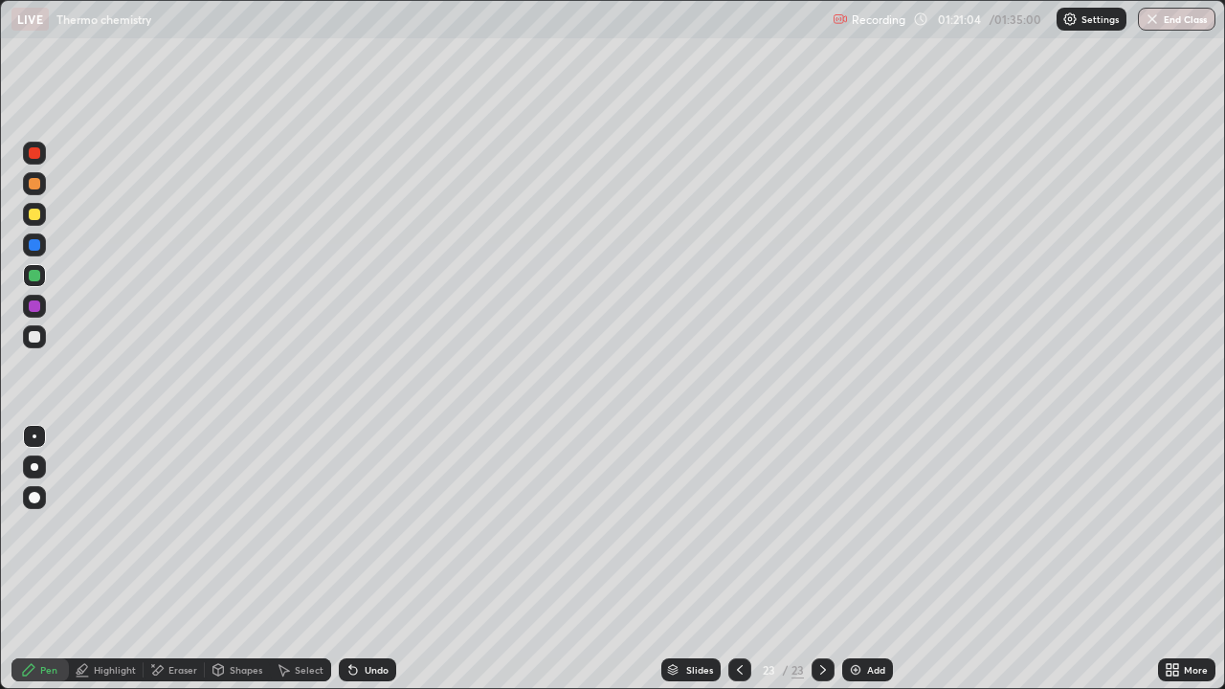
click at [29, 192] on div at bounding box center [34, 183] width 23 height 23
click at [44, 336] on div at bounding box center [34, 337] width 23 height 23
click at [32, 299] on div at bounding box center [34, 306] width 23 height 23
click at [35, 307] on div at bounding box center [34, 306] width 11 height 11
click at [41, 247] on div at bounding box center [34, 245] width 23 height 23
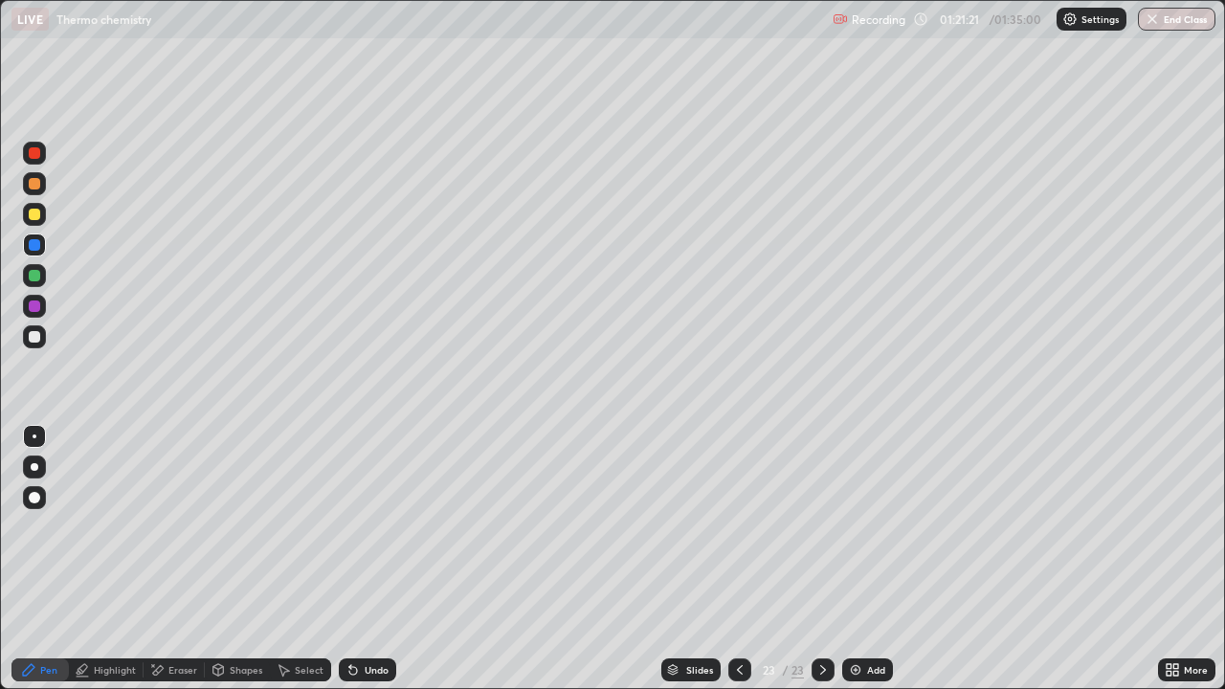
click at [44, 242] on div at bounding box center [34, 245] width 23 height 23
click at [44, 217] on div at bounding box center [34, 214] width 23 height 23
click at [35, 337] on div at bounding box center [34, 336] width 11 height 11
click at [738, 559] on icon at bounding box center [739, 670] width 15 height 15
click at [742, 559] on div at bounding box center [740, 670] width 23 height 23
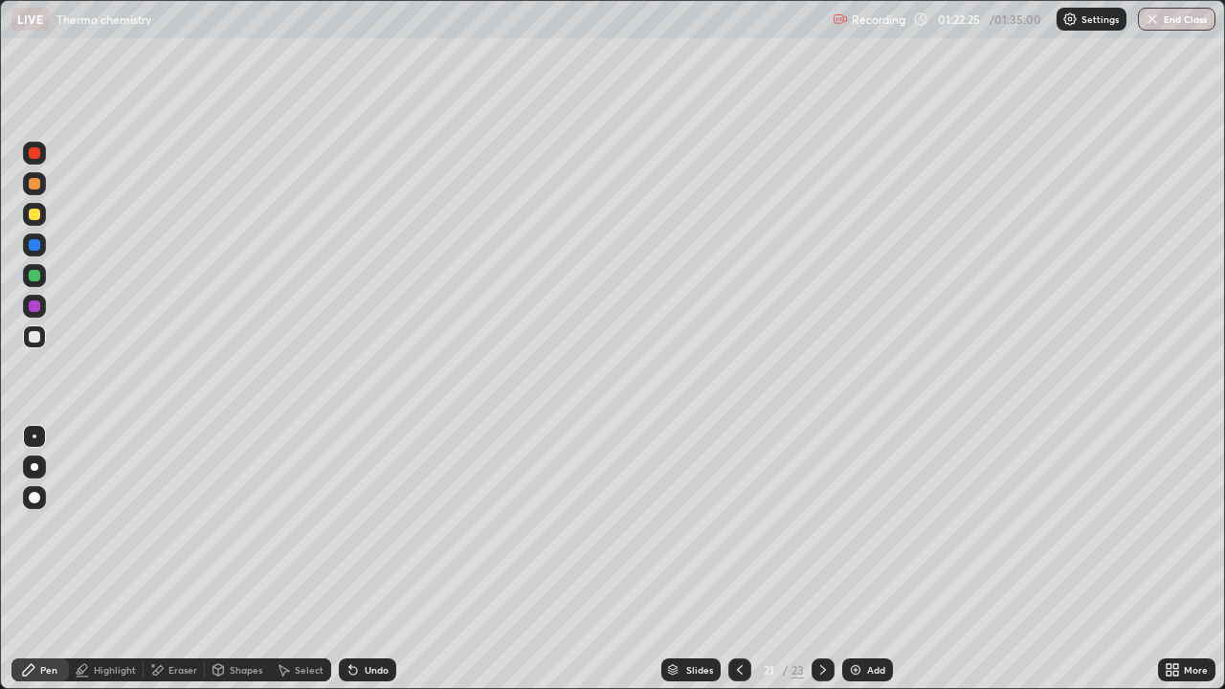
click at [740, 559] on icon at bounding box center [739, 670] width 15 height 15
click at [798, 559] on div "23" at bounding box center [798, 670] width 12 height 17
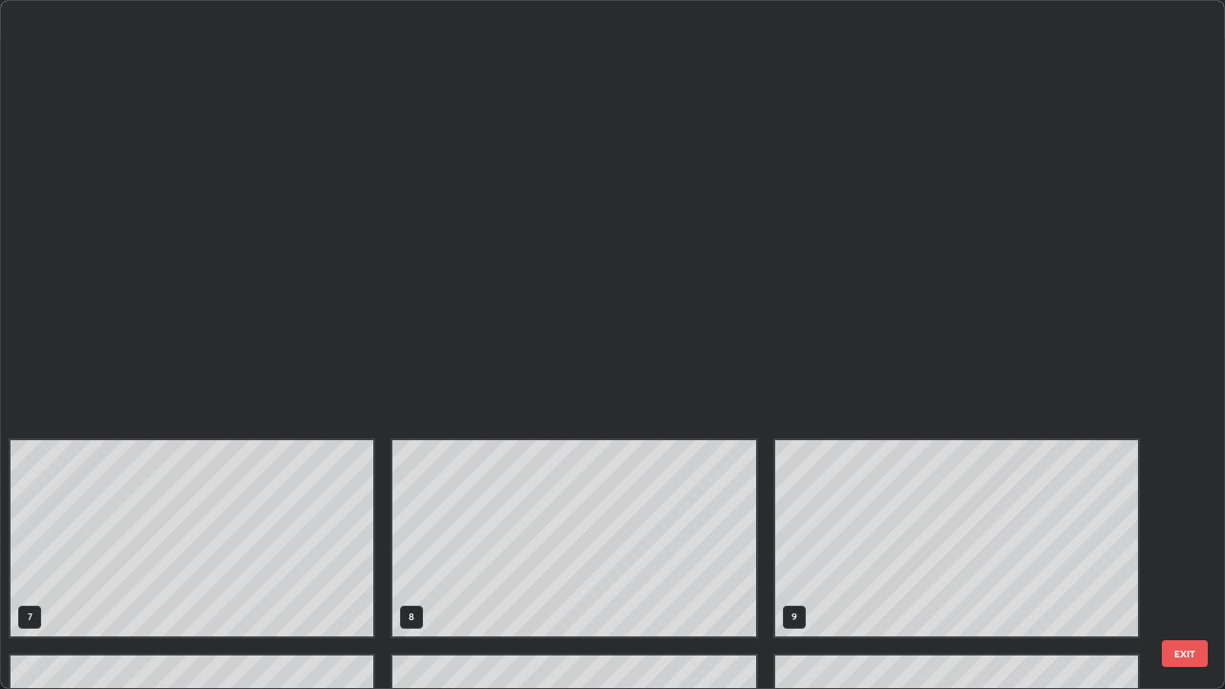
scroll to position [682, 1214]
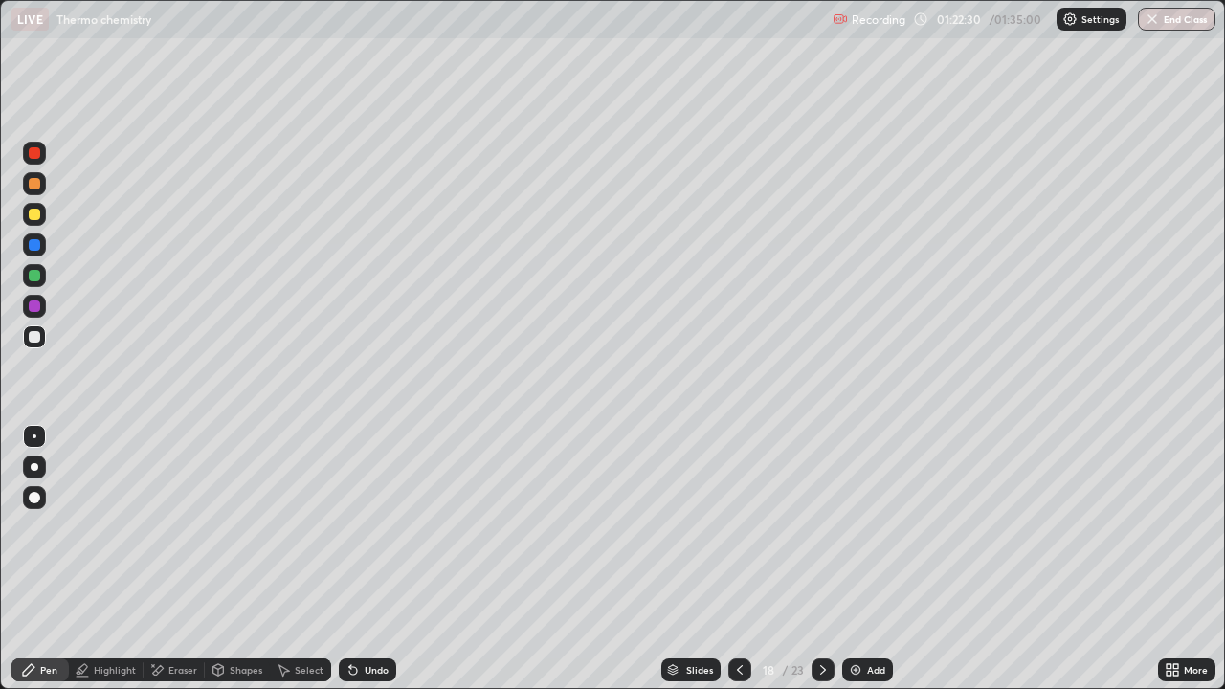
click at [32, 189] on div at bounding box center [34, 183] width 11 height 11
click at [822, 559] on icon at bounding box center [823, 670] width 15 height 15
click at [823, 559] on icon at bounding box center [823, 670] width 15 height 15
click at [820, 559] on icon at bounding box center [823, 670] width 15 height 15
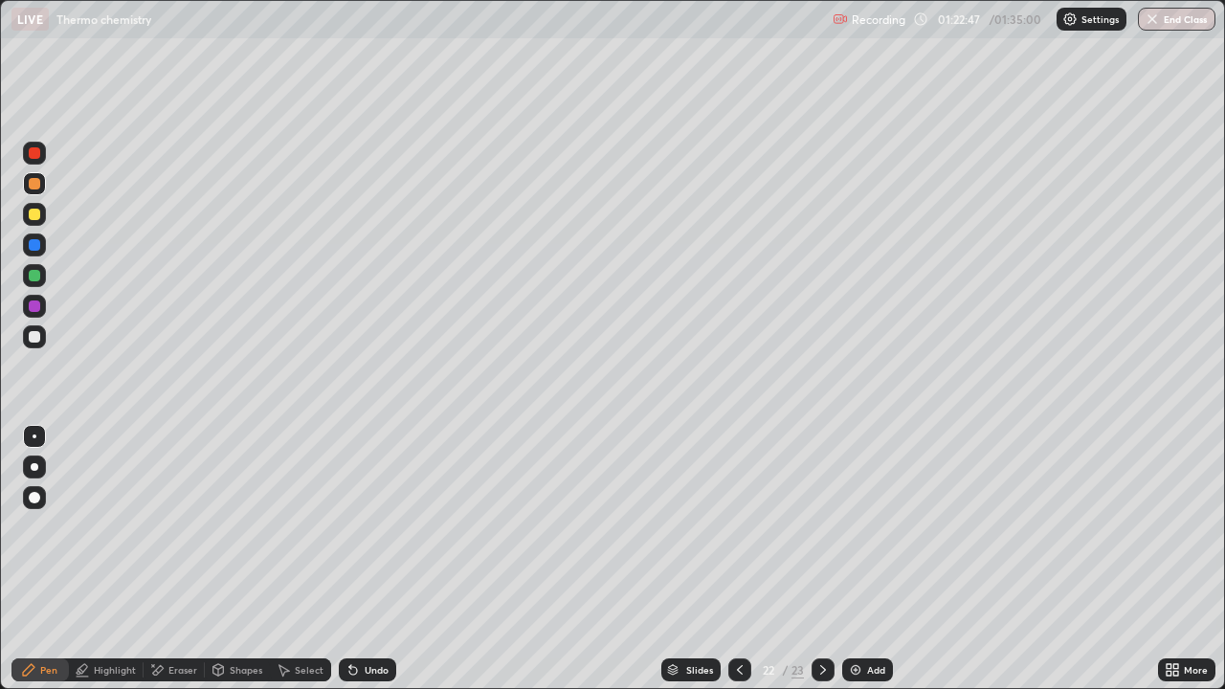
click at [815, 559] on div at bounding box center [823, 670] width 23 height 38
click at [38, 188] on div at bounding box center [34, 183] width 11 height 11
click at [26, 158] on div at bounding box center [34, 153] width 23 height 23
click at [32, 221] on div at bounding box center [34, 214] width 23 height 23
click at [41, 346] on div at bounding box center [34, 337] width 23 height 23
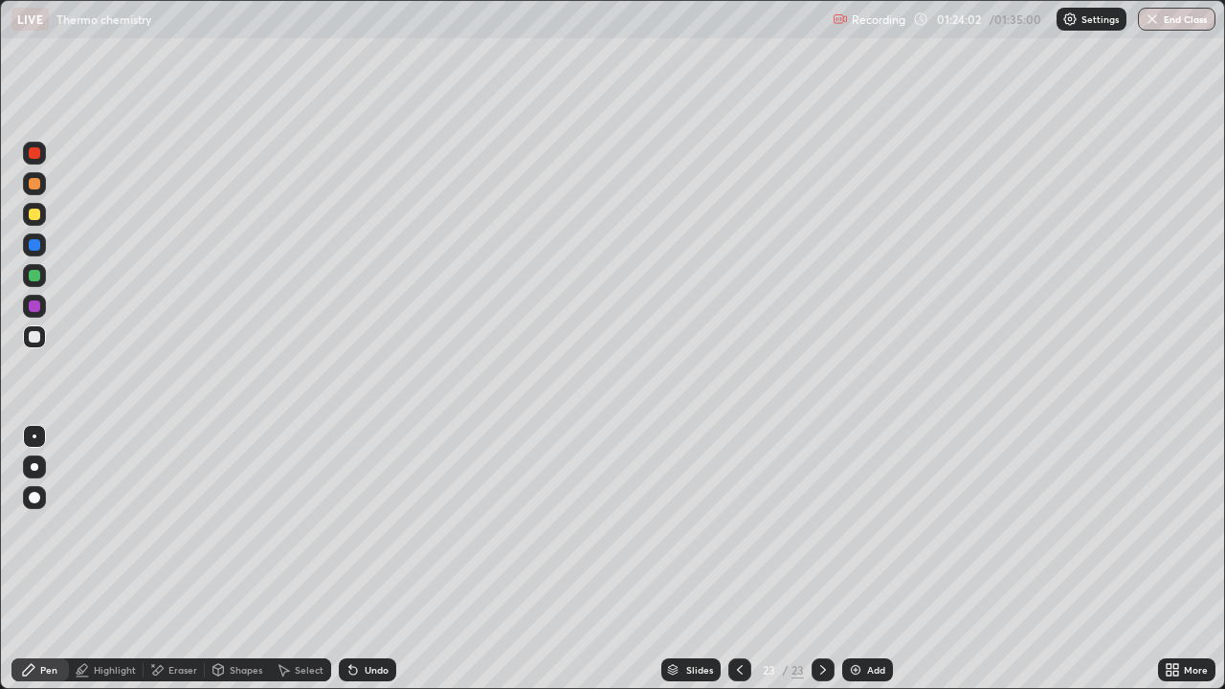
click at [854, 559] on img at bounding box center [855, 670] width 15 height 15
click at [36, 244] on div at bounding box center [34, 244] width 11 height 11
click at [32, 278] on div at bounding box center [34, 275] width 11 height 11
click at [136, 559] on div "Highlight" at bounding box center [106, 670] width 75 height 23
click at [41, 559] on div "Pen" at bounding box center [48, 670] width 17 height 10
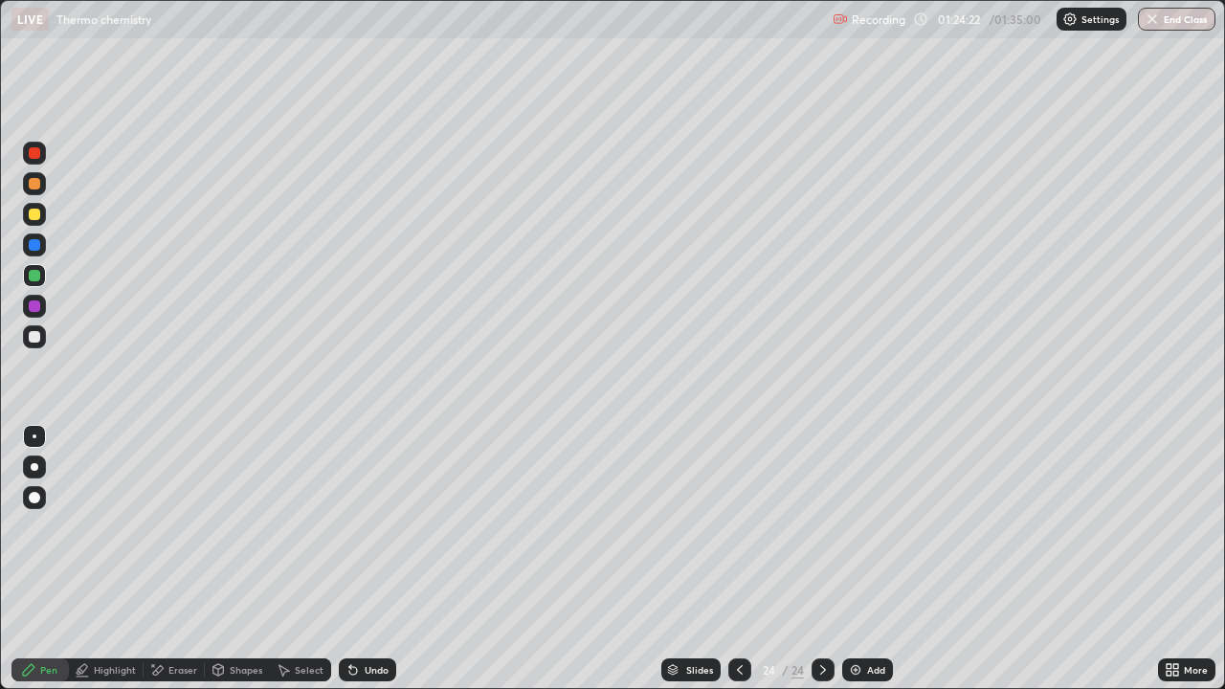
click at [35, 347] on div at bounding box center [34, 337] width 23 height 23
click at [371, 559] on div "Undo" at bounding box center [367, 670] width 57 height 23
click at [375, 559] on div "Undo" at bounding box center [367, 670] width 57 height 23
click at [26, 272] on div at bounding box center [34, 275] width 23 height 23
click at [38, 218] on div at bounding box center [34, 214] width 11 height 11
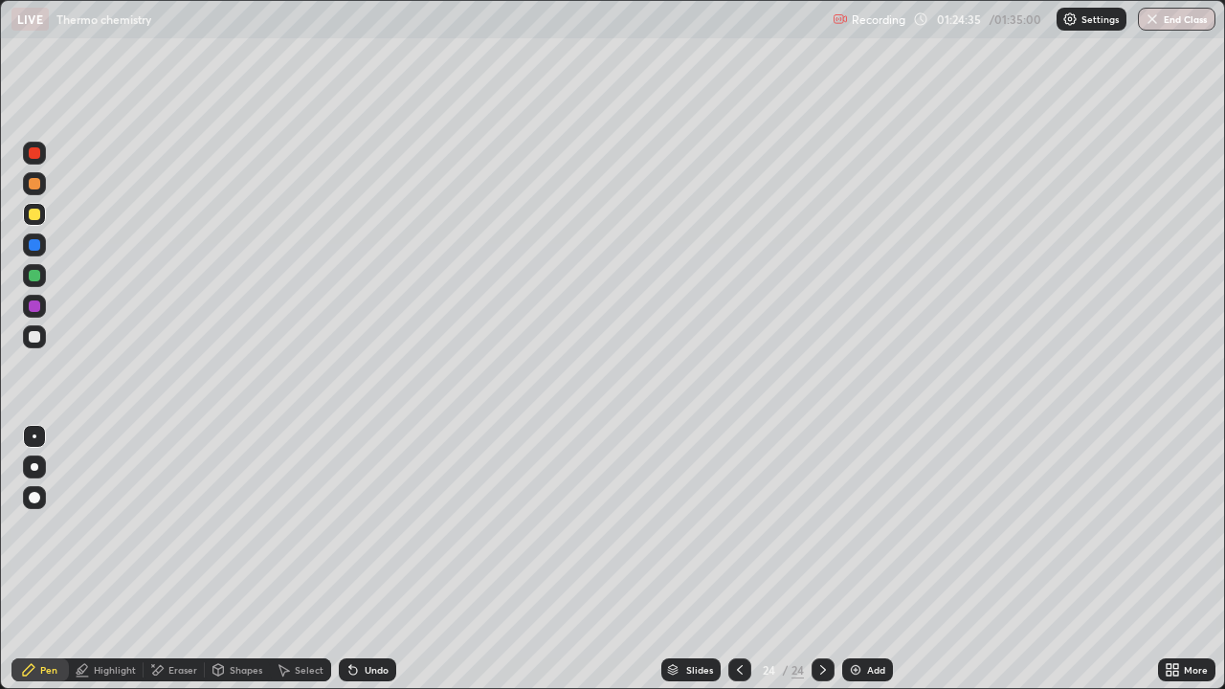
click at [177, 559] on div "Eraser" at bounding box center [182, 670] width 29 height 10
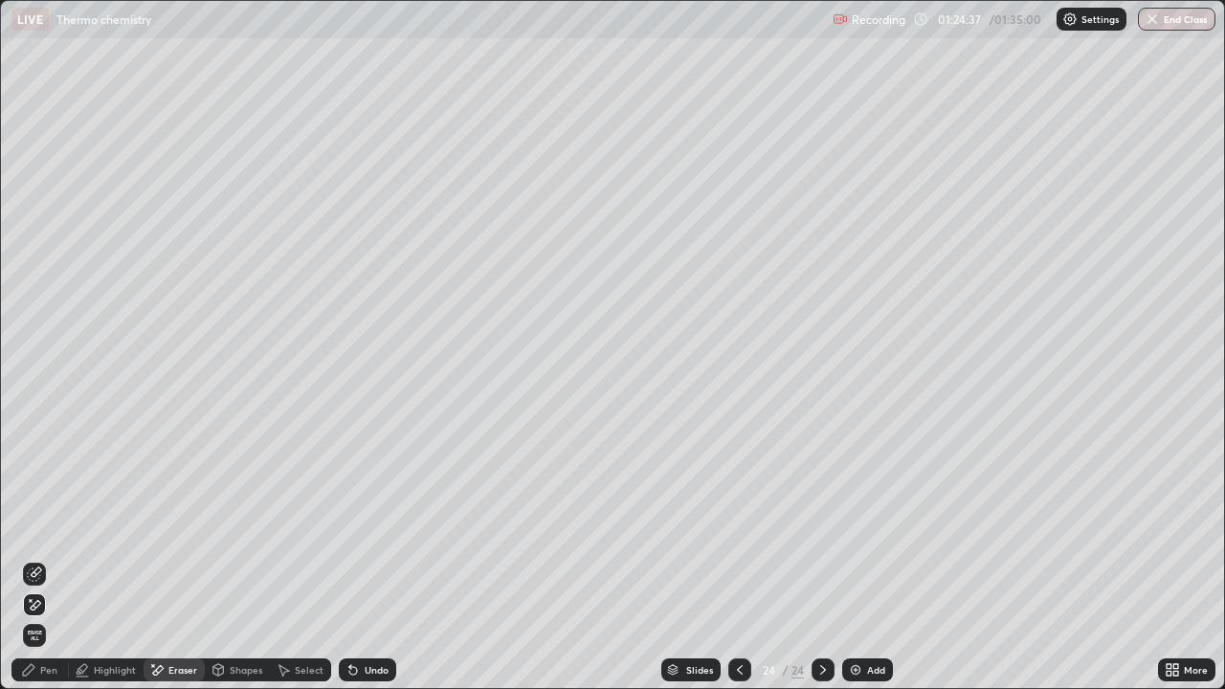
click at [49, 559] on div "Pen" at bounding box center [48, 670] width 17 height 10
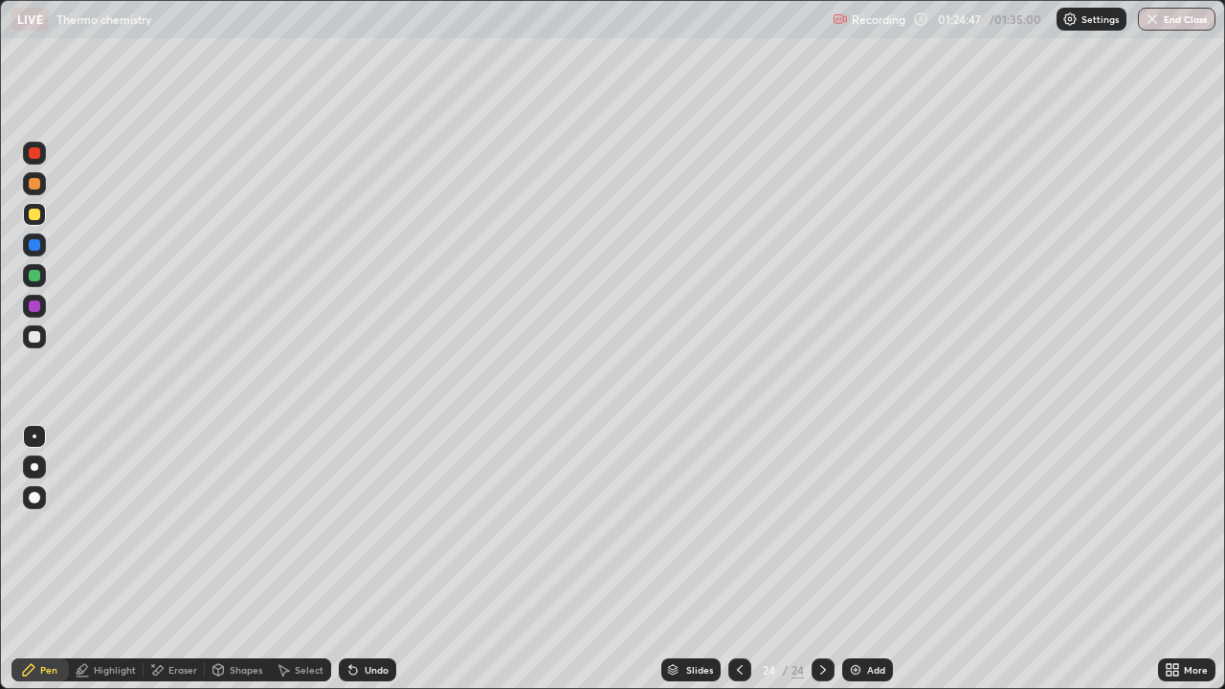
click at [367, 559] on div "Undo" at bounding box center [377, 670] width 24 height 10
click at [366, 559] on div "Undo" at bounding box center [377, 670] width 24 height 10
click at [36, 179] on div at bounding box center [34, 183] width 11 height 11
click at [165, 559] on div "Eraser" at bounding box center [174, 670] width 61 height 23
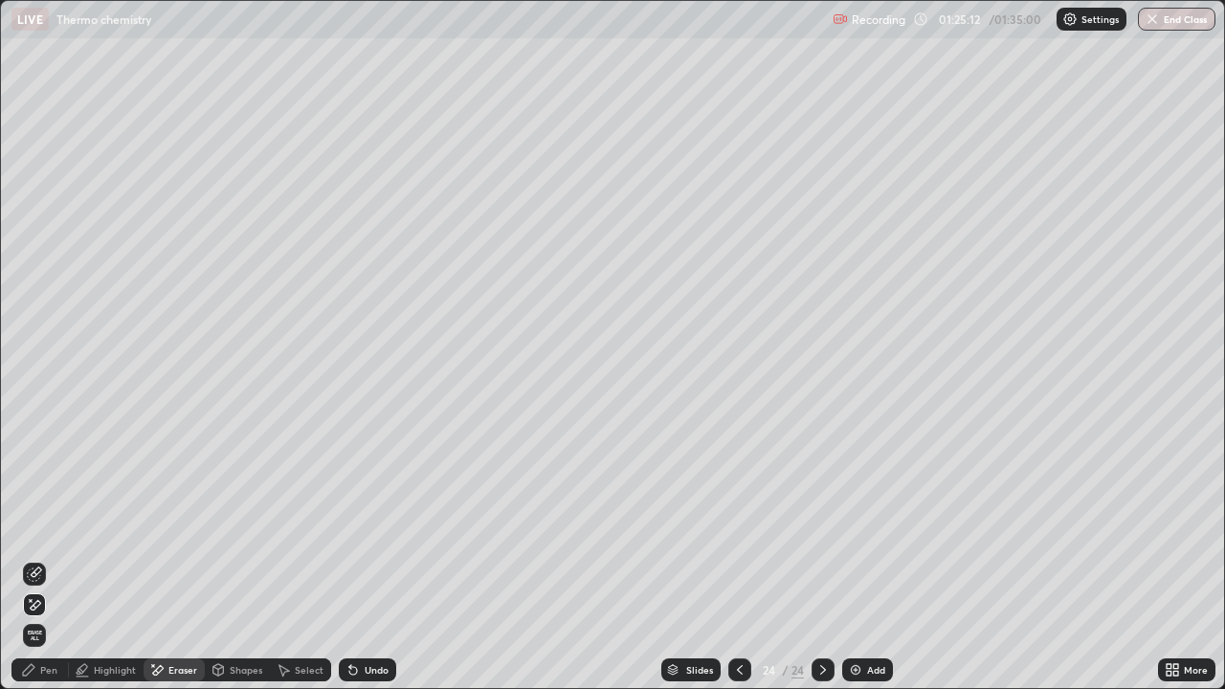
click at [50, 559] on div "Pen" at bounding box center [48, 670] width 17 height 10
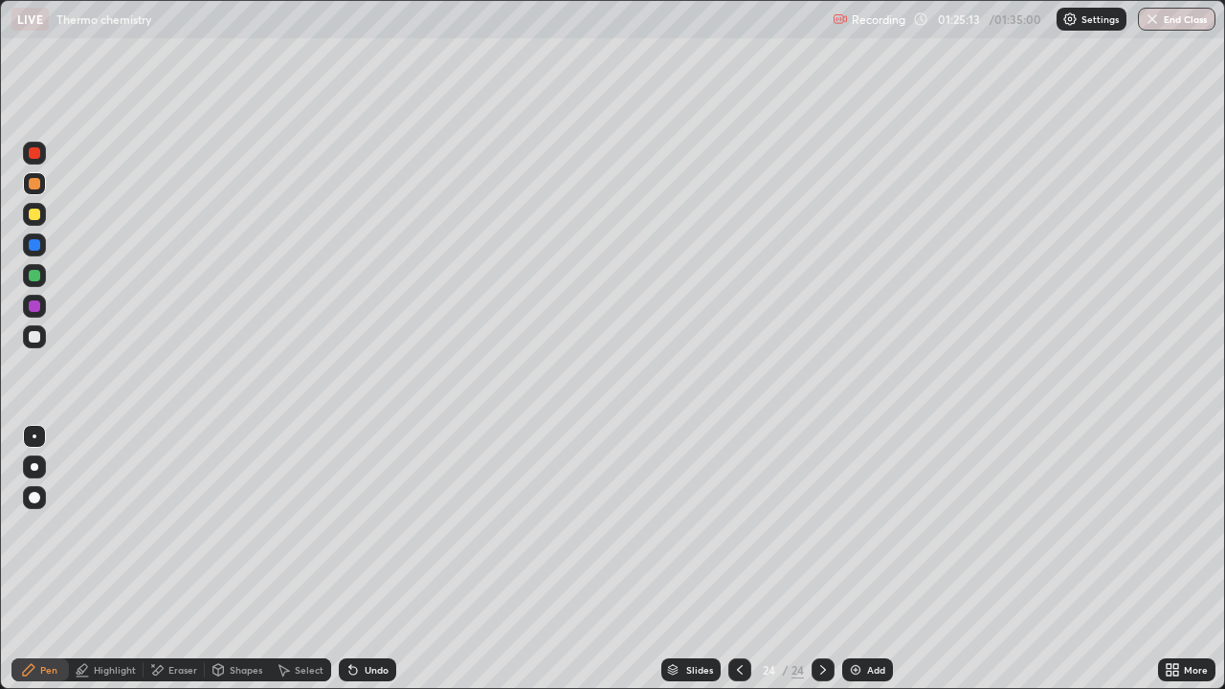
click at [59, 559] on div "Pen" at bounding box center [39, 670] width 57 height 23
click at [32, 219] on div at bounding box center [34, 214] width 11 height 11
click at [33, 276] on div at bounding box center [34, 275] width 11 height 11
click at [863, 559] on div "Add" at bounding box center [867, 670] width 51 height 23
click at [44, 213] on div at bounding box center [34, 214] width 23 height 23
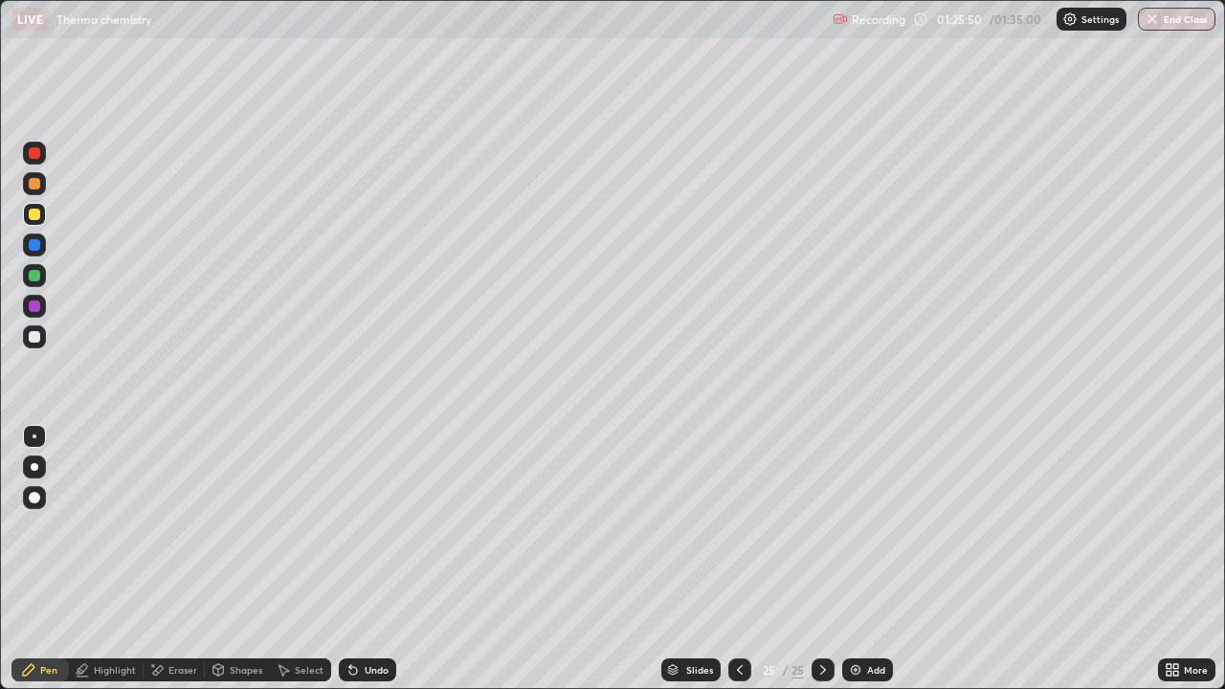
click at [37, 280] on div at bounding box center [34, 275] width 11 height 11
click at [38, 327] on div at bounding box center [34, 337] width 23 height 23
click at [36, 276] on div at bounding box center [34, 275] width 11 height 11
click at [32, 335] on div at bounding box center [34, 336] width 11 height 11
click at [365, 559] on div "Undo" at bounding box center [377, 670] width 24 height 10
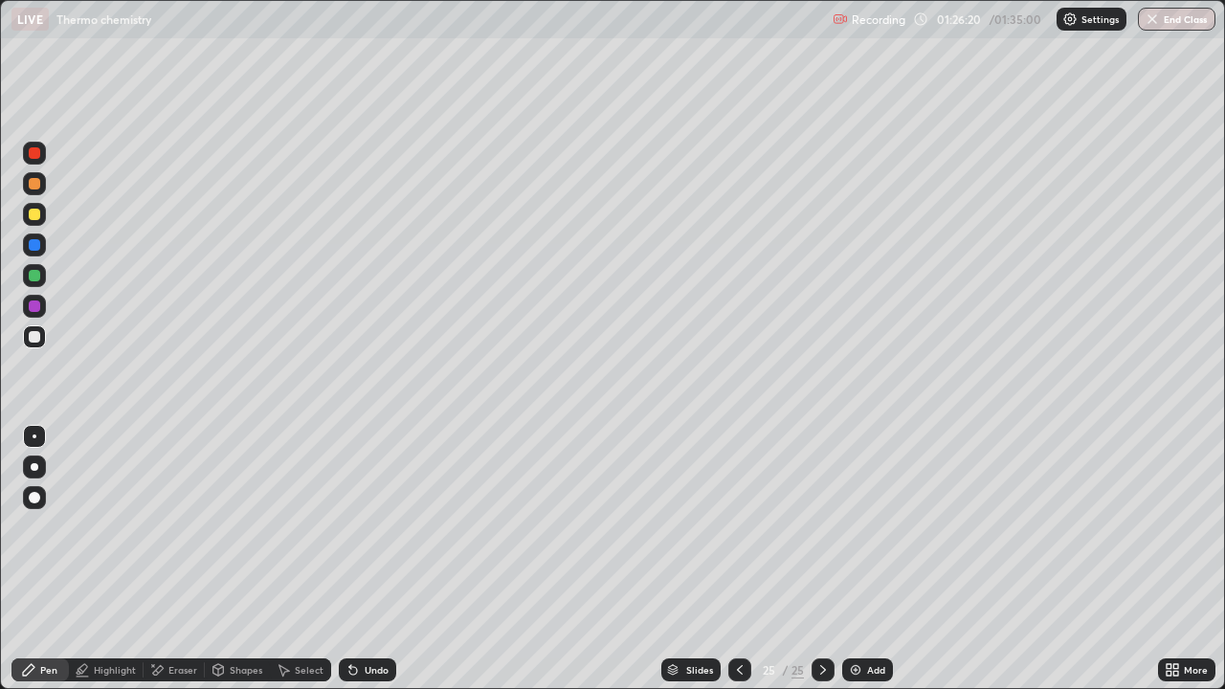
click at [368, 559] on div "Undo" at bounding box center [367, 670] width 57 height 23
click at [370, 559] on div "Undo" at bounding box center [367, 670] width 57 height 23
click at [371, 559] on div "Undo" at bounding box center [367, 670] width 57 height 23
click at [38, 346] on div at bounding box center [34, 337] width 23 height 23
click at [37, 218] on div at bounding box center [34, 214] width 11 height 11
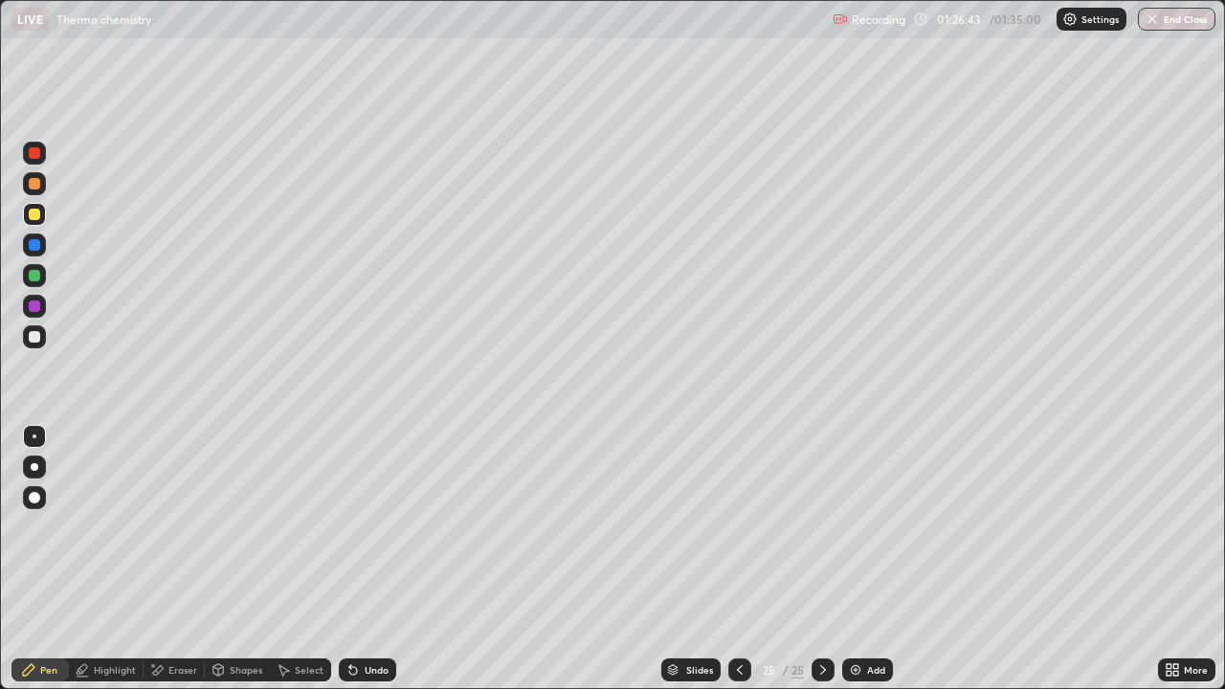
click at [26, 342] on div at bounding box center [34, 337] width 23 height 23
click at [40, 191] on div at bounding box center [34, 183] width 23 height 23
click at [26, 177] on div at bounding box center [34, 183] width 23 height 23
click at [34, 215] on div at bounding box center [34, 214] width 11 height 11
click at [861, 559] on img at bounding box center [855, 670] width 15 height 15
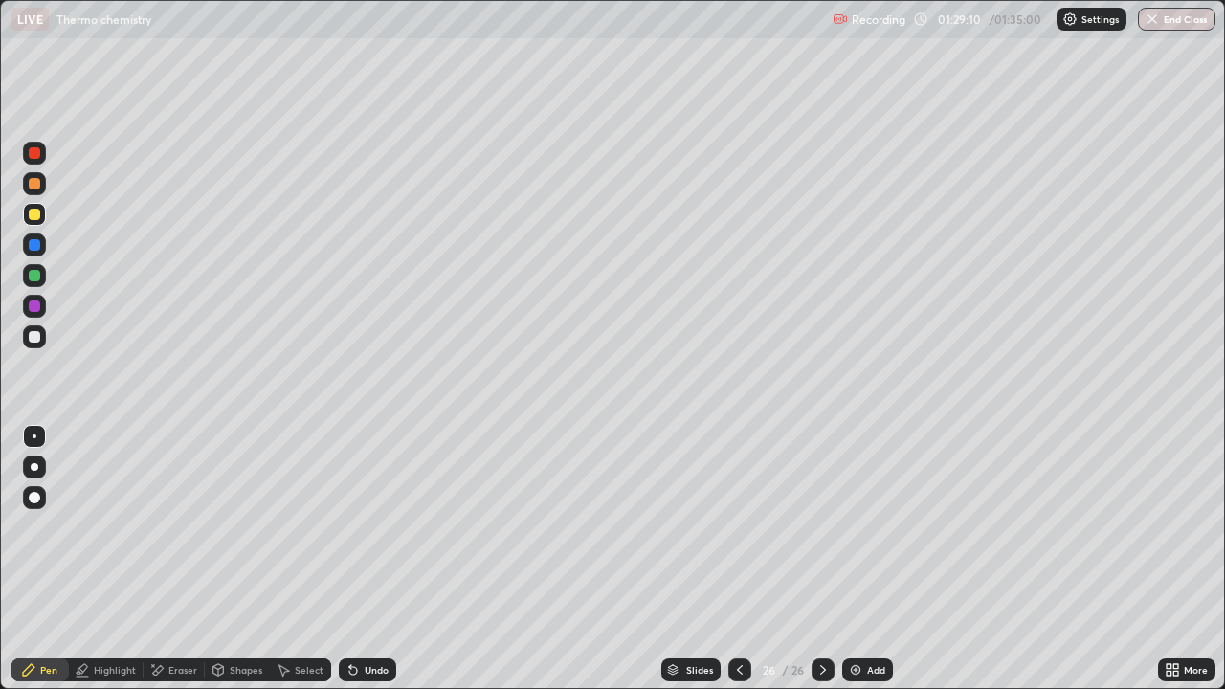
click at [35, 277] on div at bounding box center [34, 275] width 11 height 11
click at [30, 225] on div at bounding box center [34, 214] width 23 height 23
click at [41, 337] on div at bounding box center [34, 337] width 23 height 23
click at [37, 219] on div at bounding box center [34, 214] width 11 height 11
click at [34, 276] on div at bounding box center [34, 275] width 11 height 11
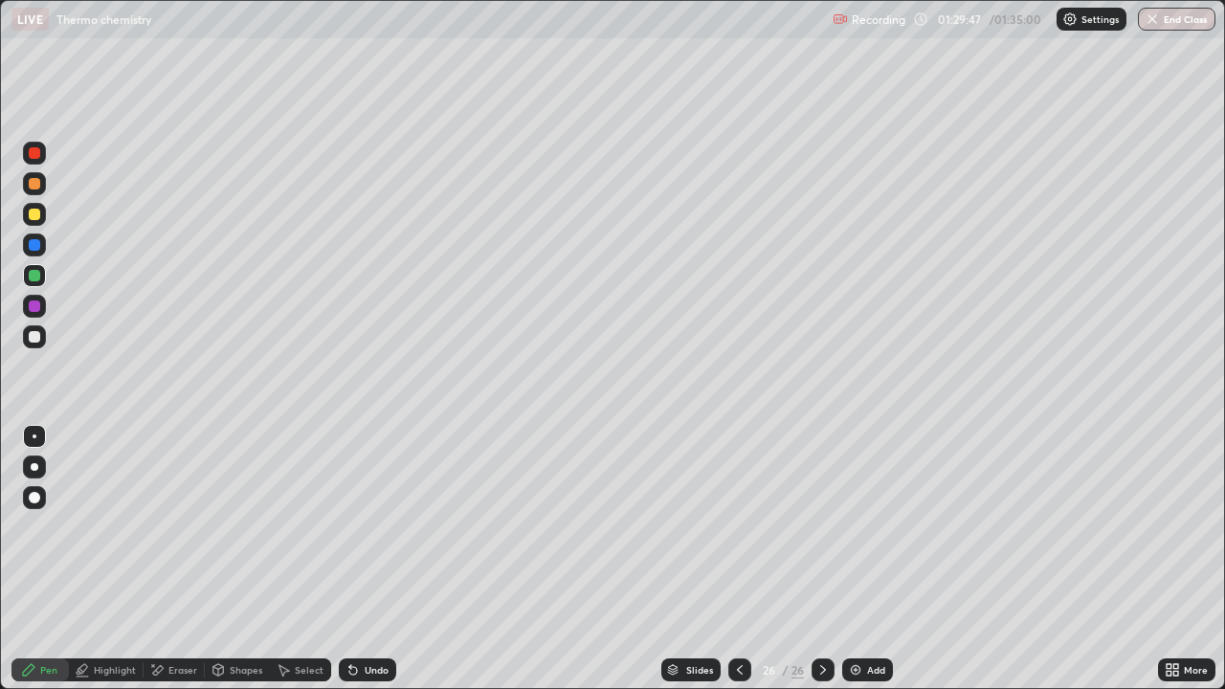
click at [38, 338] on div at bounding box center [34, 336] width 11 height 11
click at [382, 559] on div "Undo" at bounding box center [367, 670] width 57 height 23
click at [34, 274] on div at bounding box center [34, 275] width 11 height 11
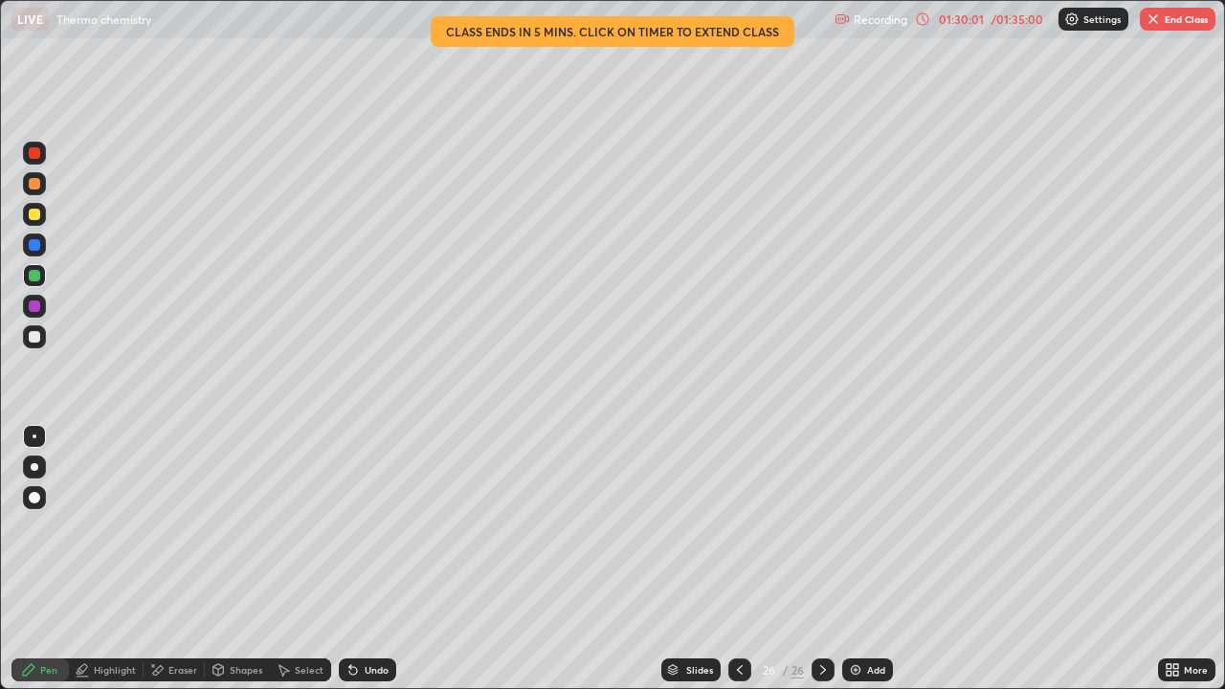
click at [29, 328] on div at bounding box center [34, 337] width 23 height 23
click at [32, 336] on div at bounding box center [34, 336] width 11 height 11
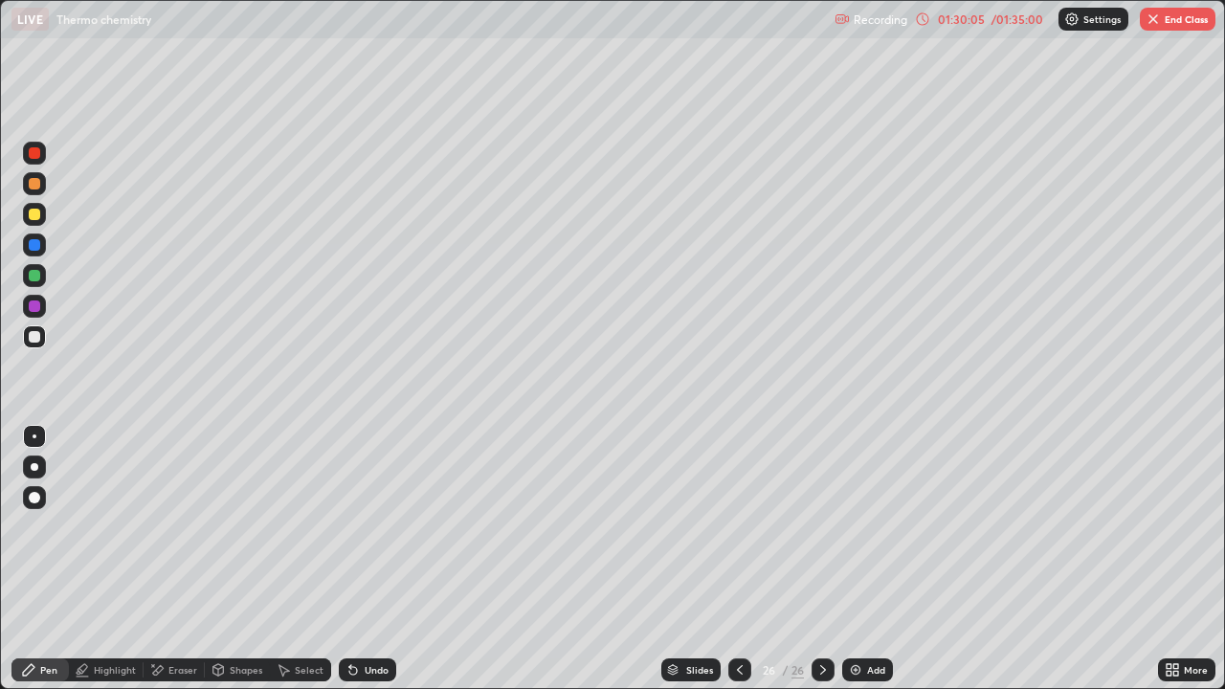
click at [38, 216] on div at bounding box center [34, 214] width 11 height 11
click at [34, 164] on div at bounding box center [34, 153] width 23 height 23
click at [34, 246] on div at bounding box center [34, 244] width 11 height 11
click at [42, 335] on div at bounding box center [34, 337] width 23 height 23
click at [34, 216] on div at bounding box center [34, 214] width 11 height 11
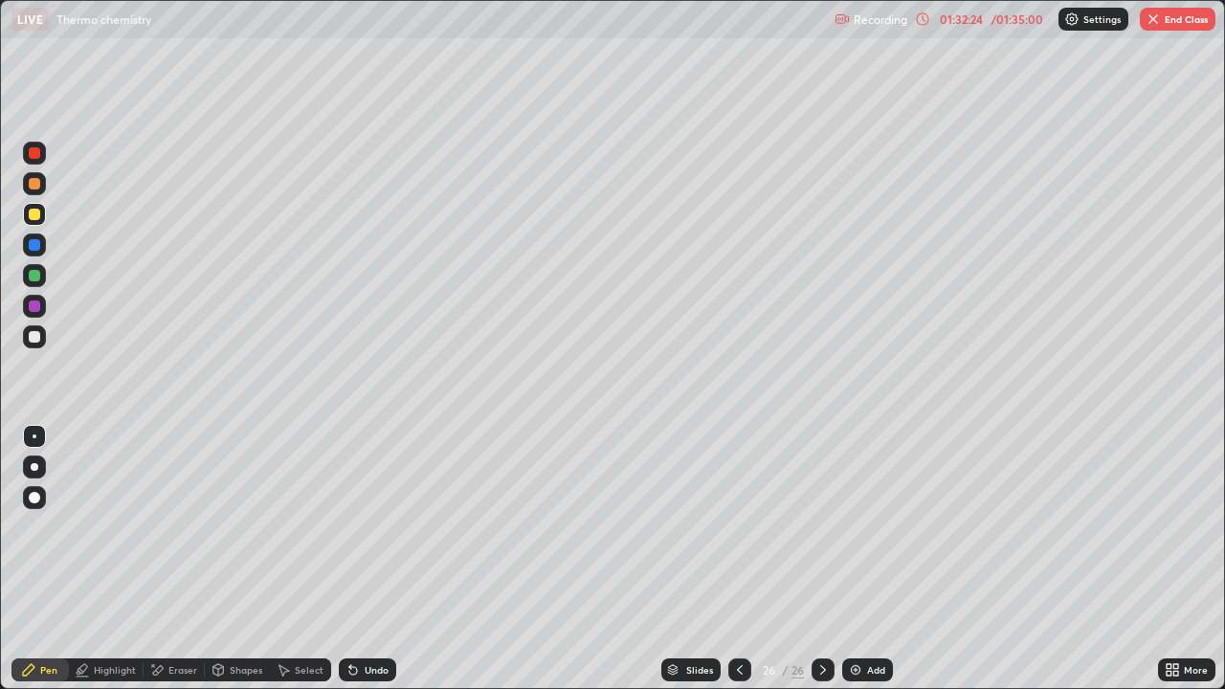
click at [1161, 26] on button "End Class" at bounding box center [1178, 19] width 76 height 23
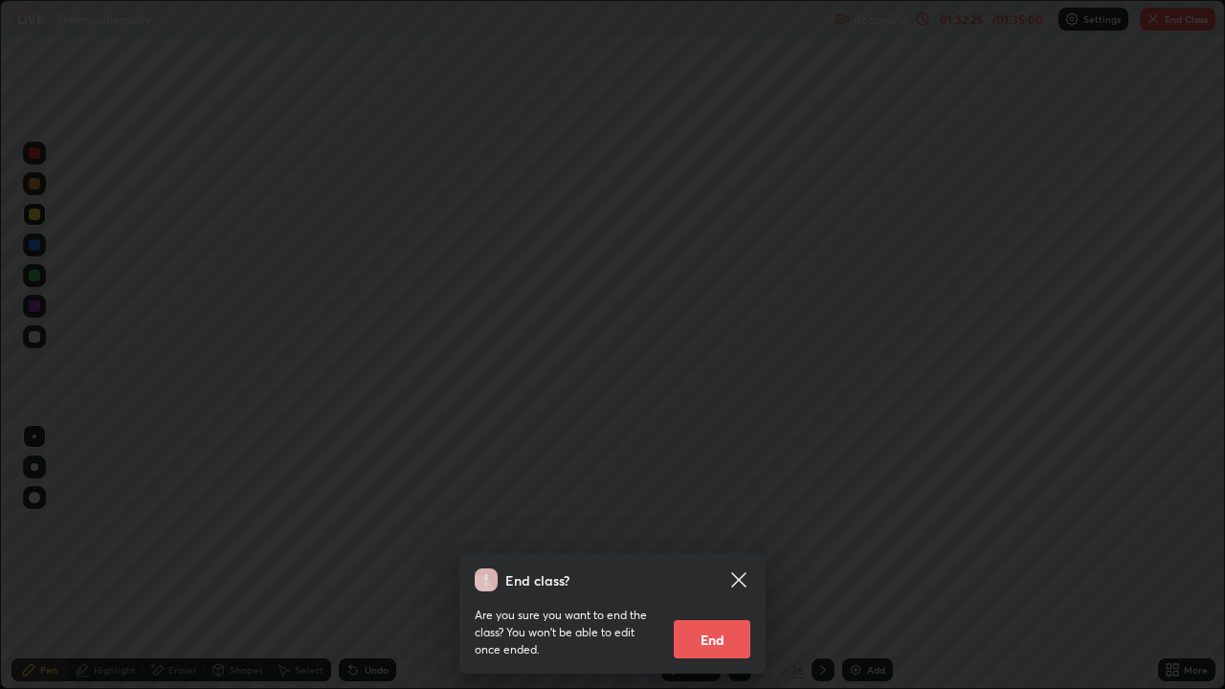
click at [732, 559] on button "End" at bounding box center [712, 639] width 77 height 38
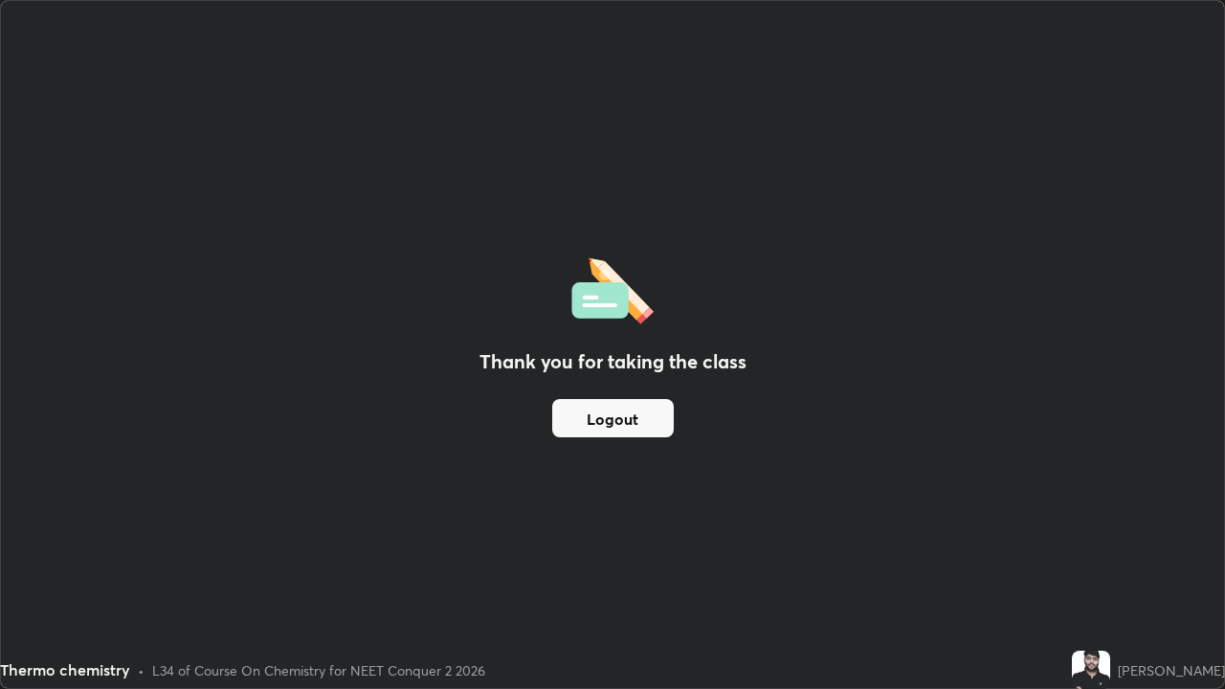
click at [595, 422] on button "Logout" at bounding box center [613, 418] width 122 height 38
click at [606, 424] on button "Logout" at bounding box center [613, 418] width 122 height 38
